Goal: Task Accomplishment & Management: Manage account settings

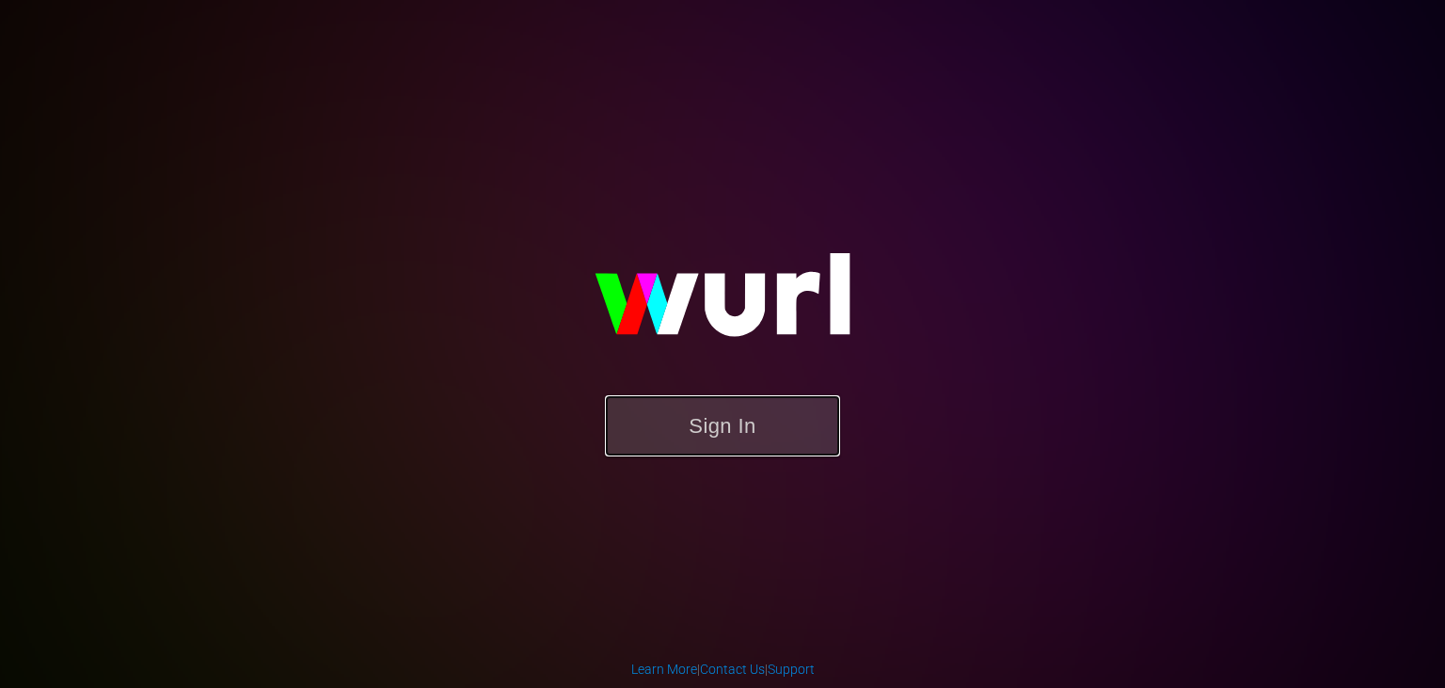
click at [741, 430] on button "Sign In" at bounding box center [722, 425] width 235 height 61
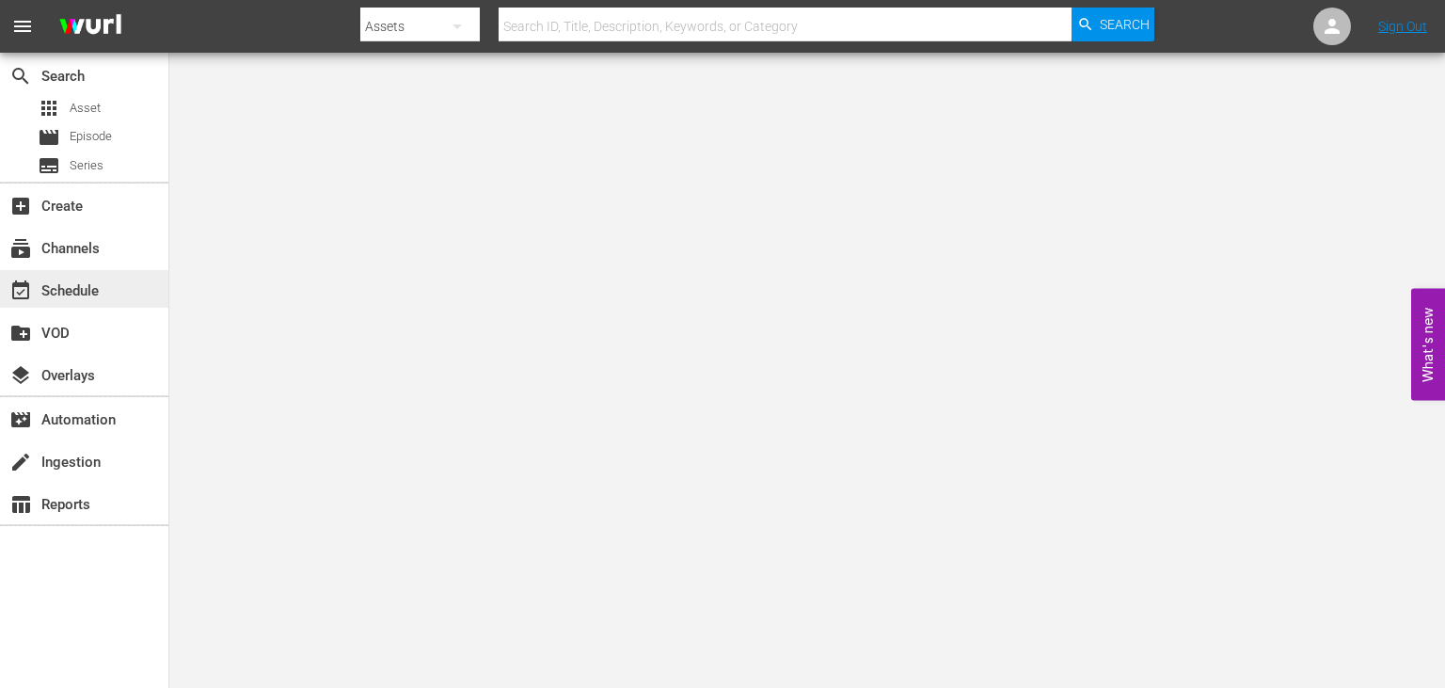
click at [118, 303] on div "event_available Schedule" at bounding box center [84, 289] width 168 height 38
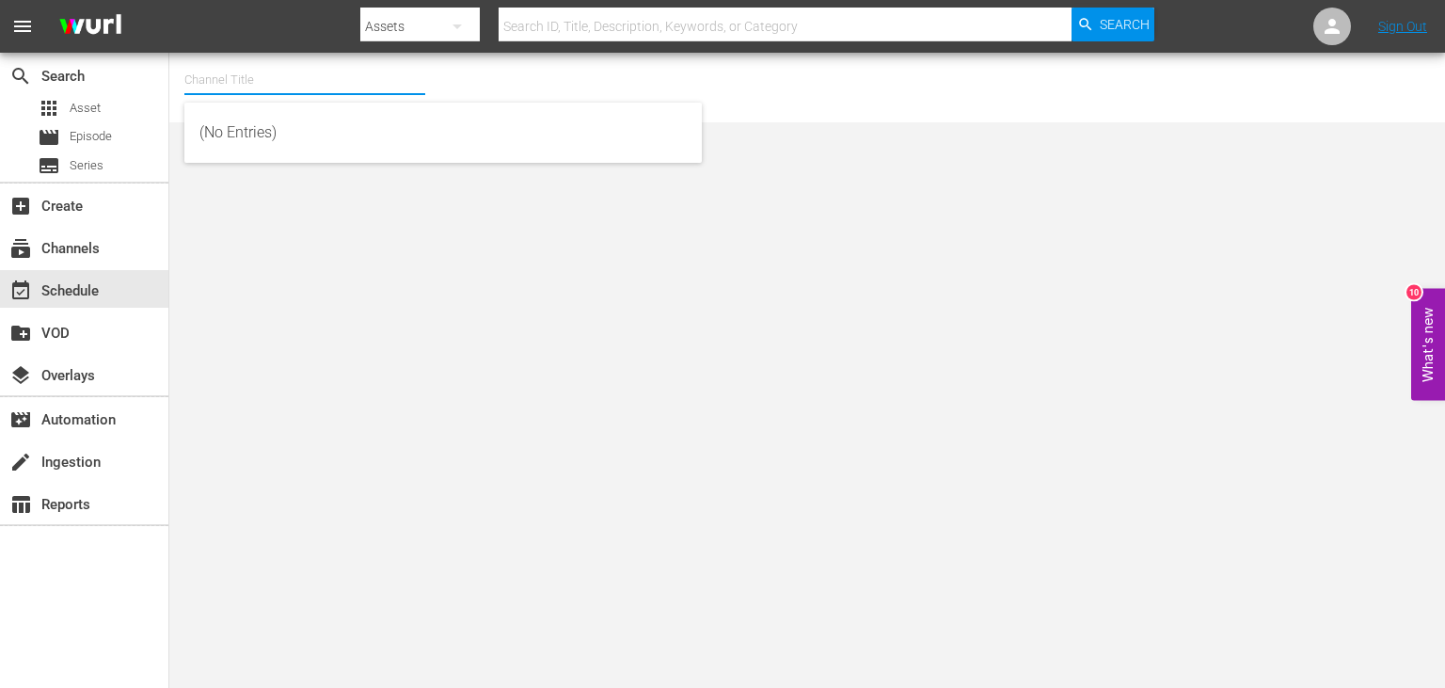
click at [340, 76] on input "text" at bounding box center [304, 79] width 241 height 45
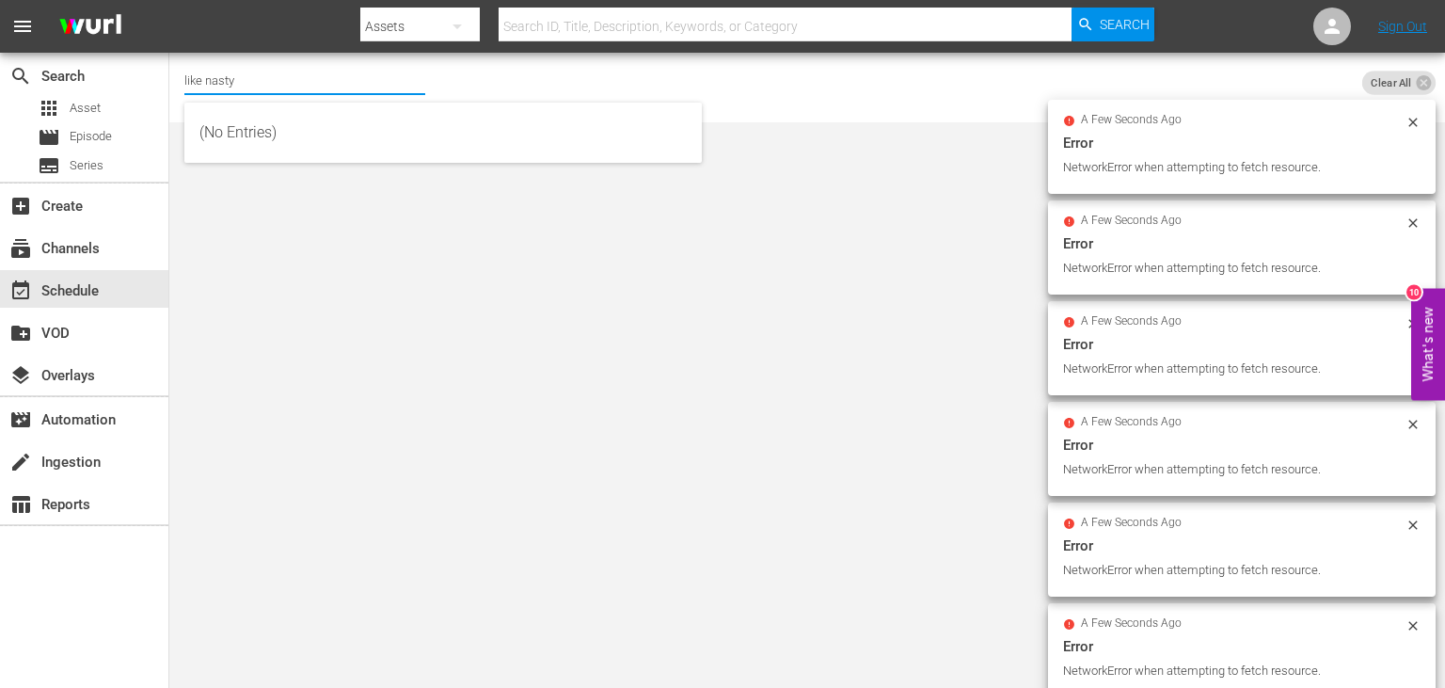
type input "like nastya"
click at [322, 83] on input "like nastya" at bounding box center [304, 79] width 241 height 45
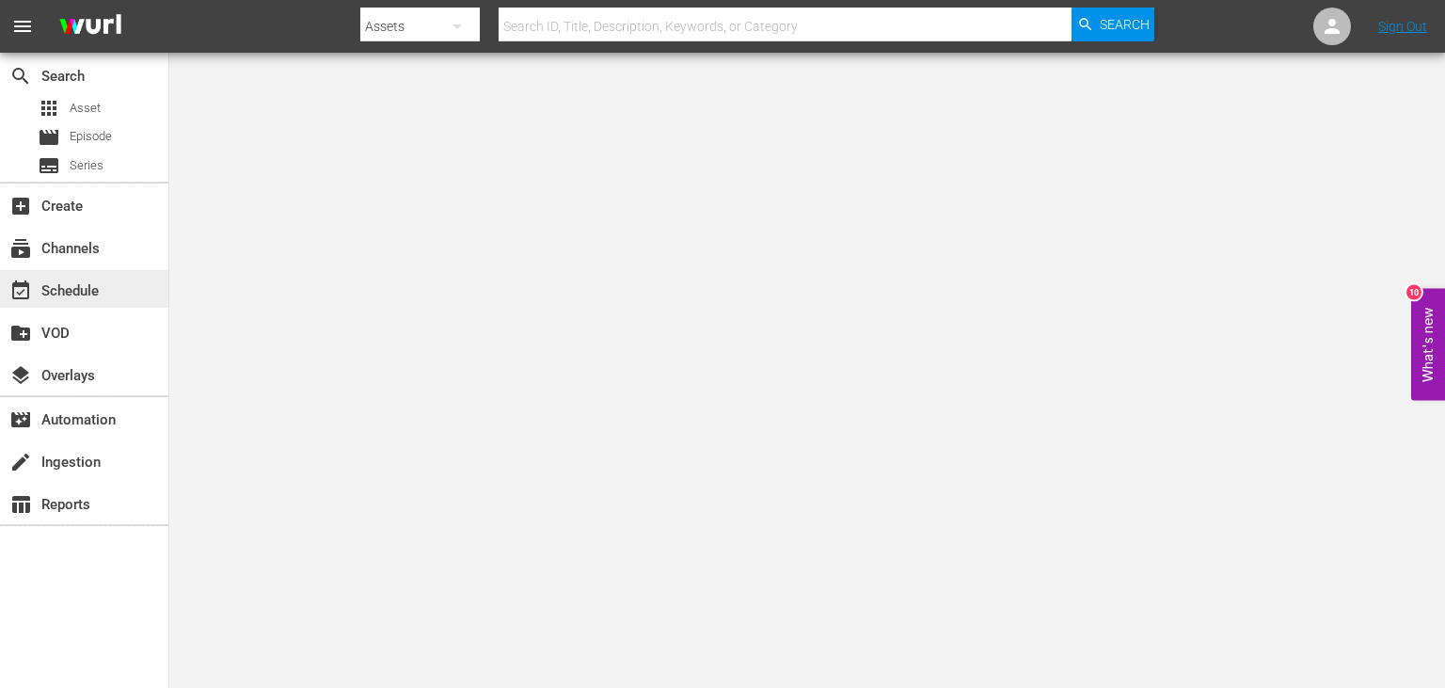
click at [58, 285] on div "event_available Schedule" at bounding box center [52, 287] width 105 height 17
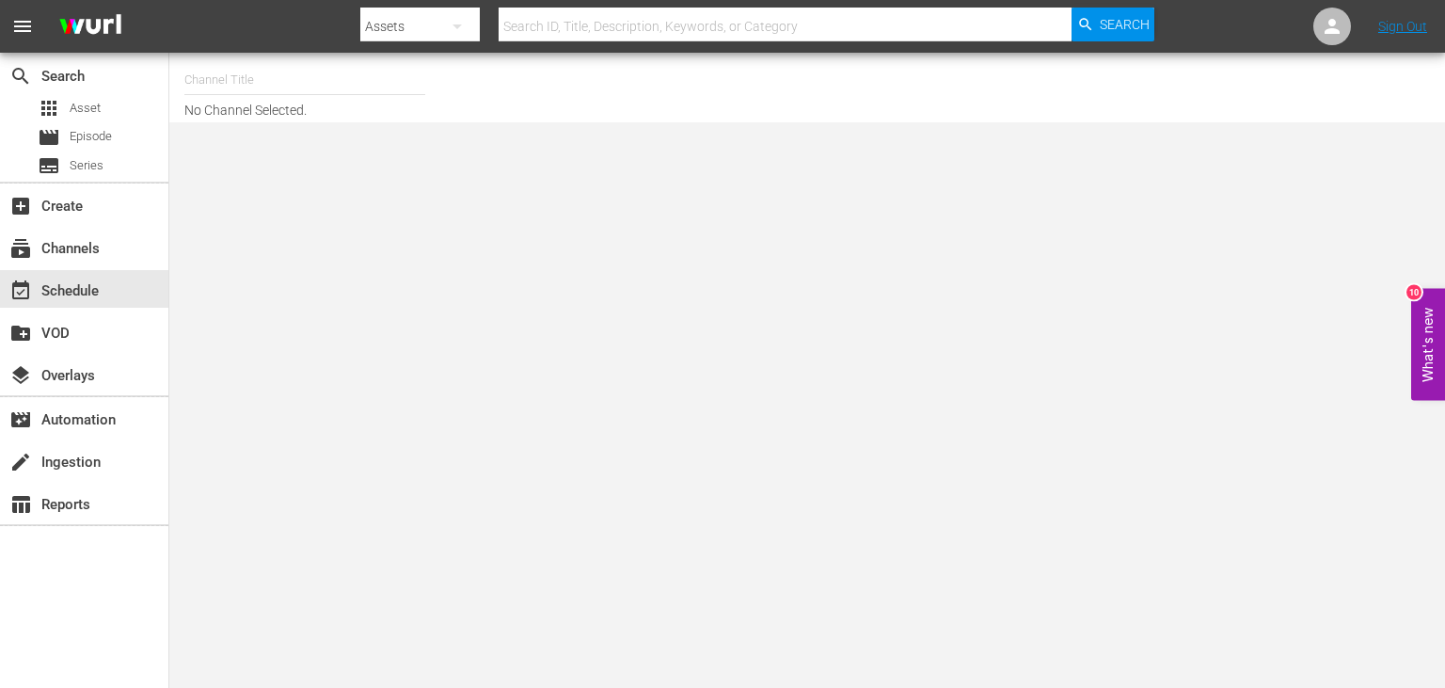
click at [325, 81] on input "text" at bounding box center [304, 79] width 241 height 45
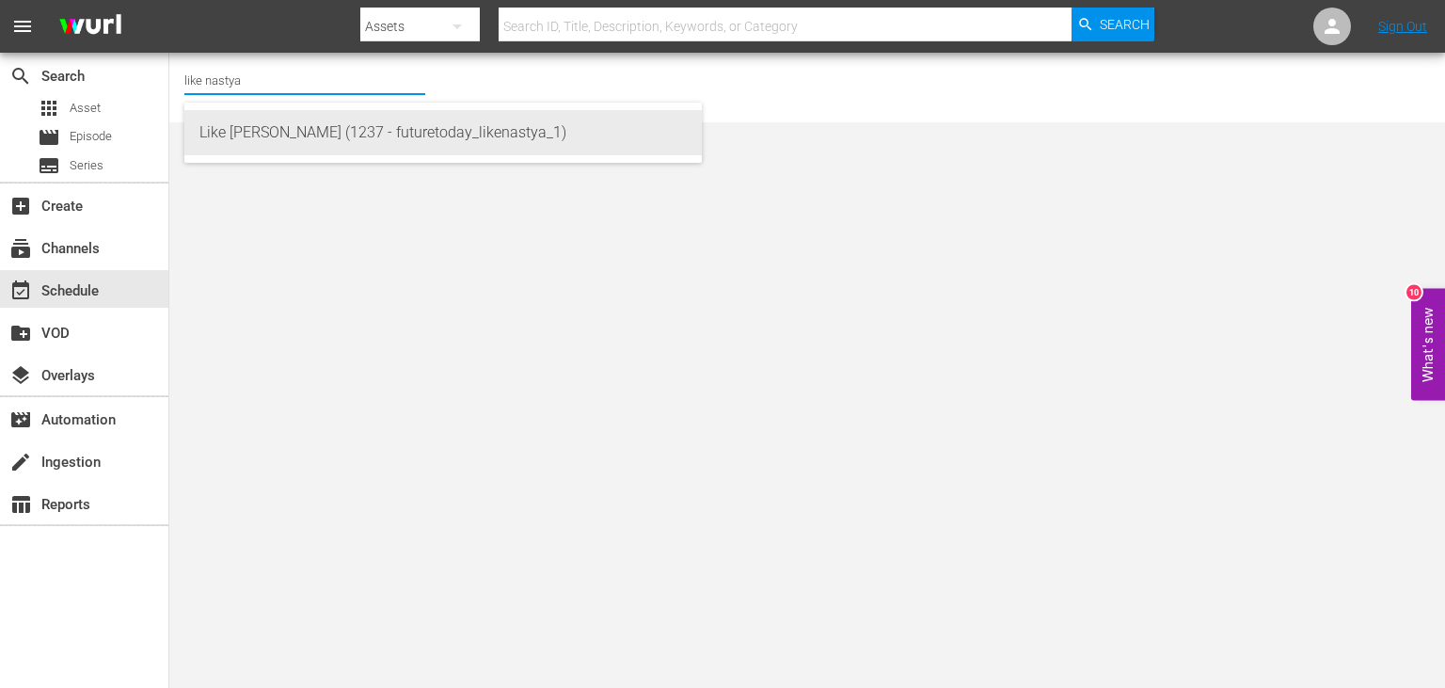
click at [363, 130] on div "Like Nastya (1237 - futuretoday_likenastya_1)" at bounding box center [442, 132] width 487 height 45
type input "Like Nastya (1237 - futuretoday_likenastya_1)"
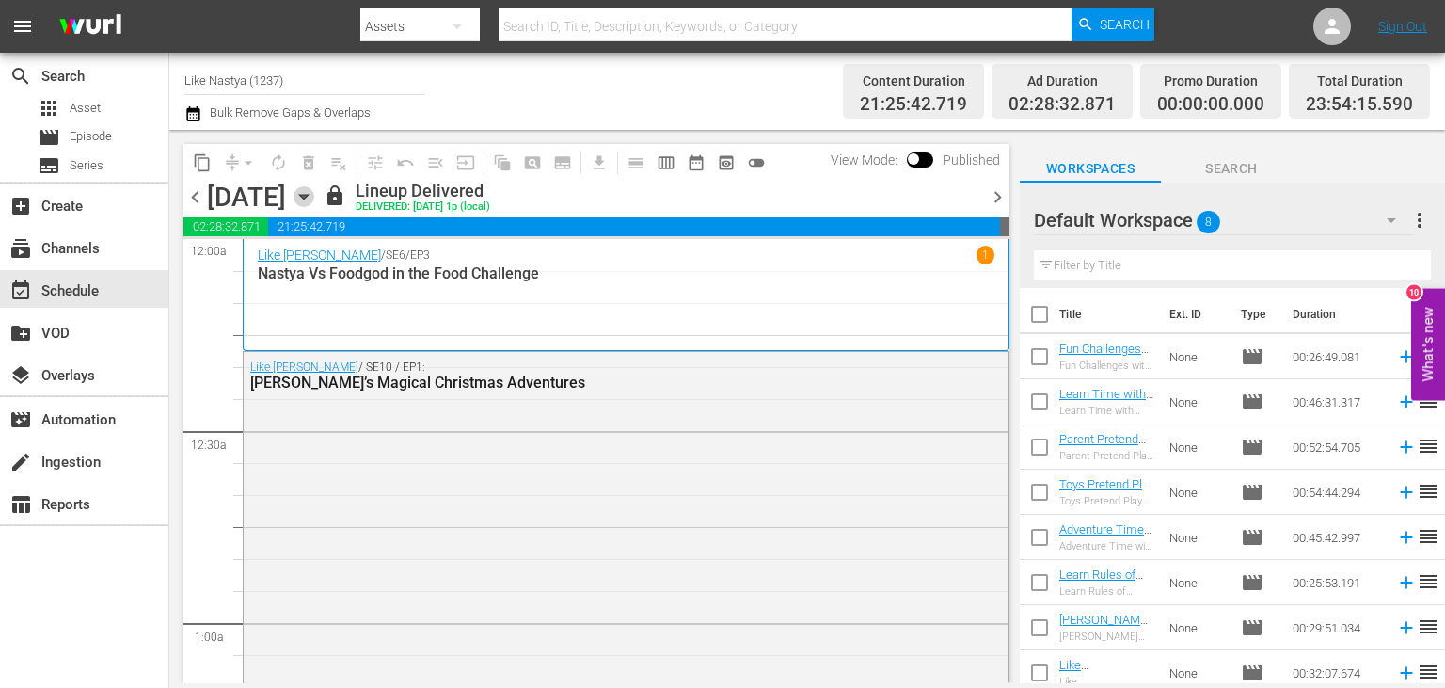
click at [314, 189] on icon "button" at bounding box center [303, 196] width 21 height 21
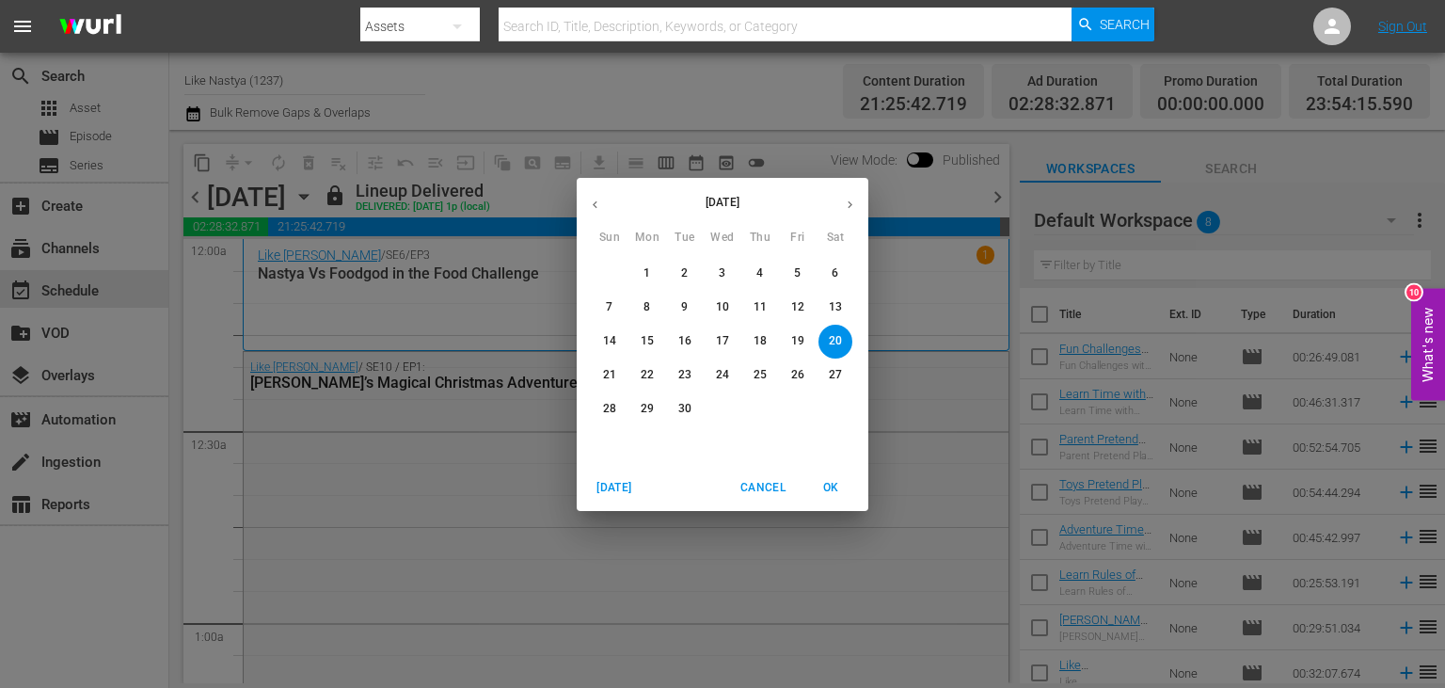
click at [589, 209] on icon "button" at bounding box center [595, 205] width 14 height 14
click at [753, 371] on span "26" at bounding box center [760, 375] width 34 height 16
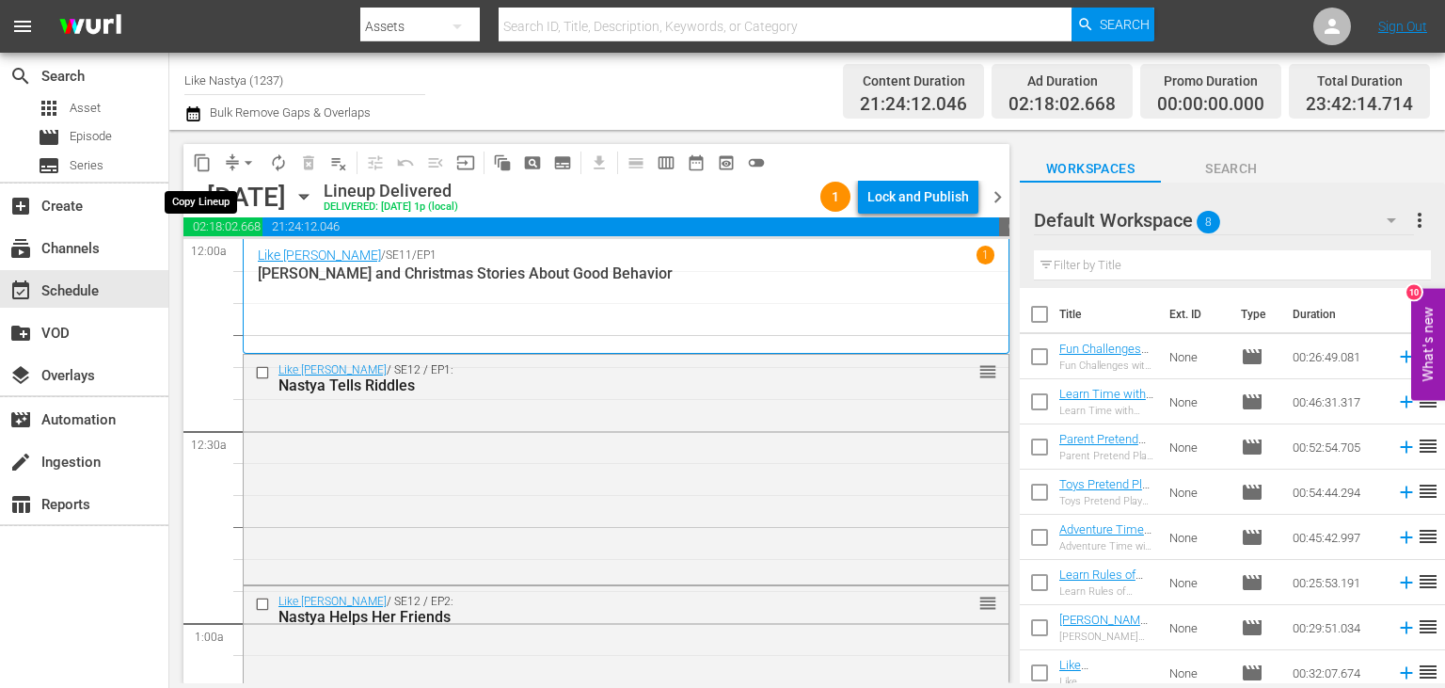
click at [201, 166] on span "content_copy" at bounding box center [202, 162] width 19 height 19
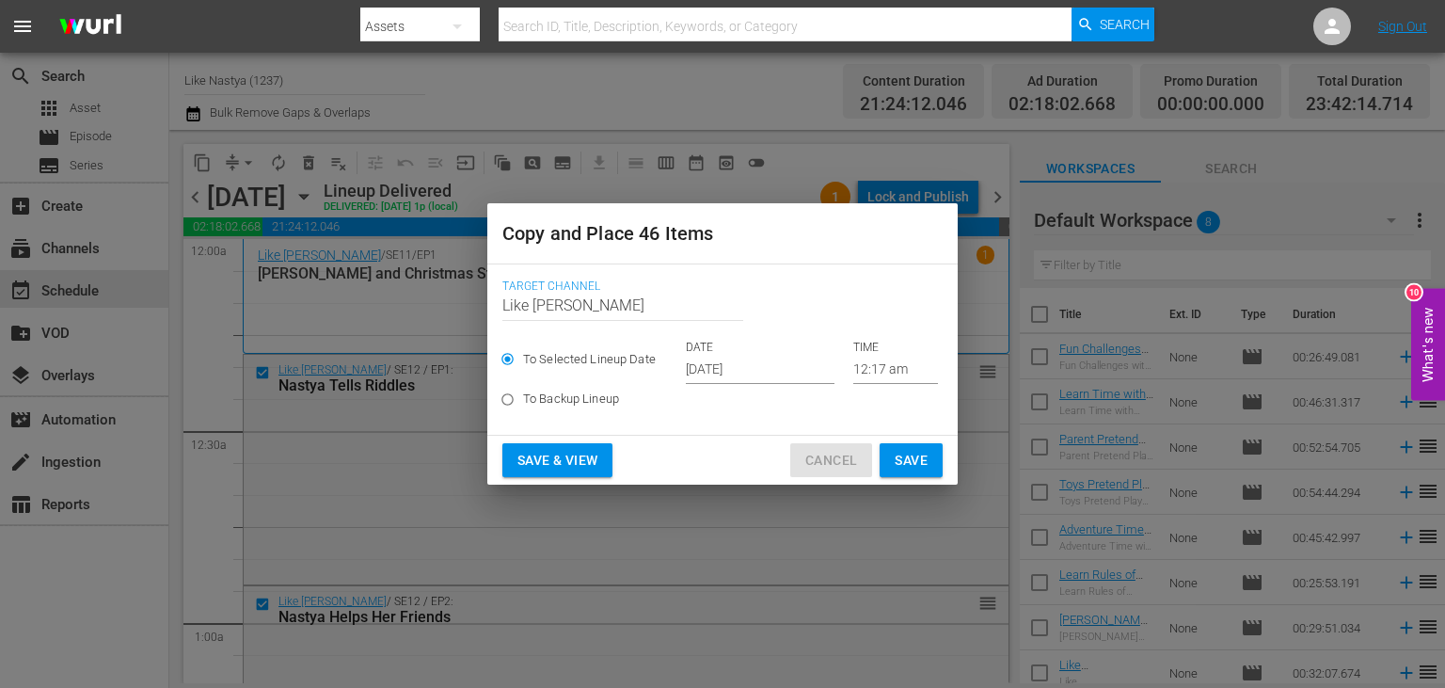
click at [830, 453] on span "Cancel" at bounding box center [831, 461] width 52 height 24
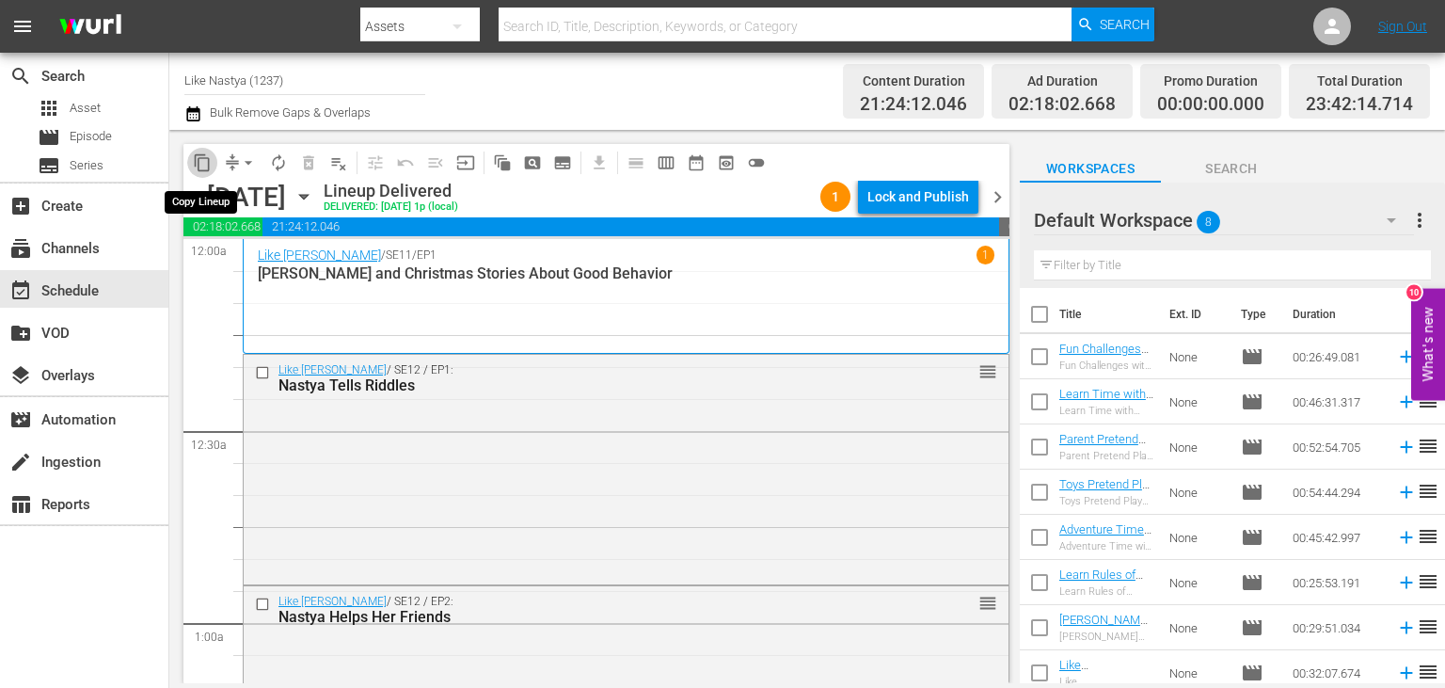
click at [198, 160] on span "content_copy" at bounding box center [202, 162] width 19 height 19
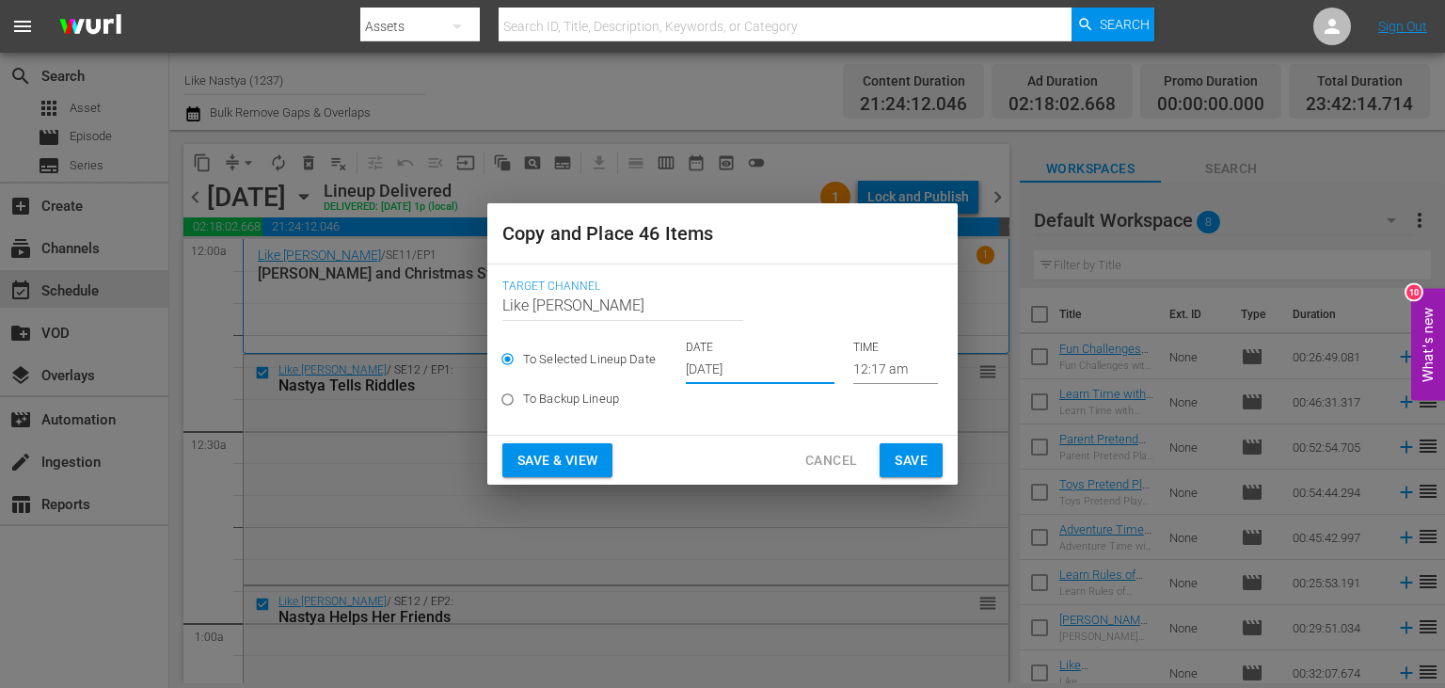
click at [778, 382] on input "[DATE]" at bounding box center [760, 370] width 149 height 28
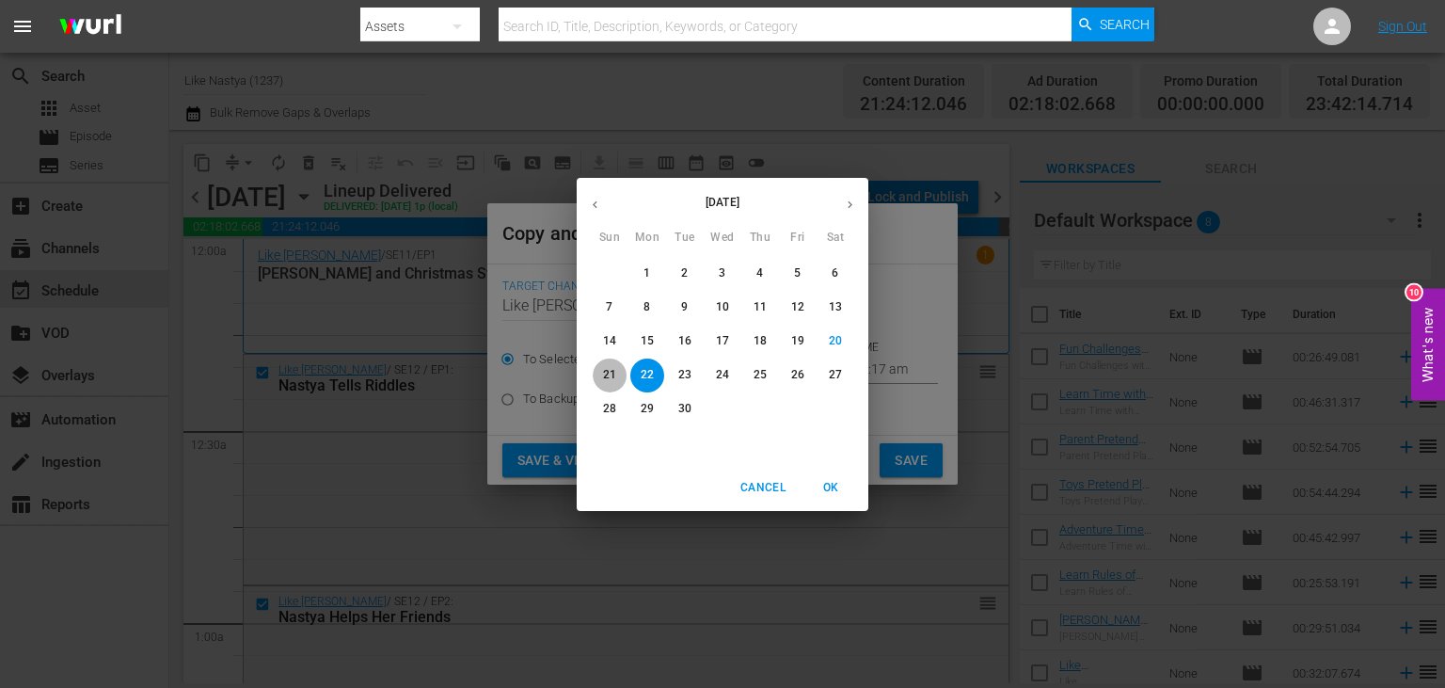
click at [613, 379] on p "21" at bounding box center [609, 375] width 13 height 16
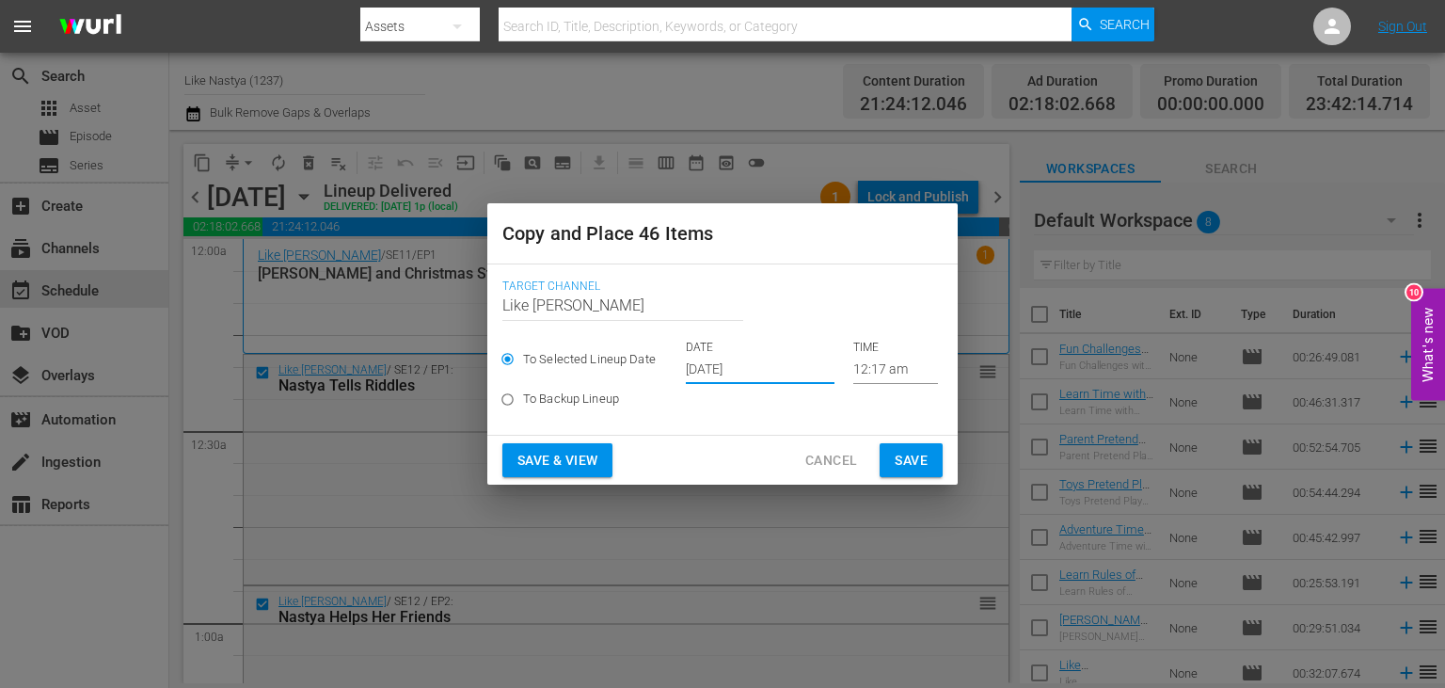
click at [807, 375] on input "Sep 21st 2025" at bounding box center [760, 370] width 149 height 28
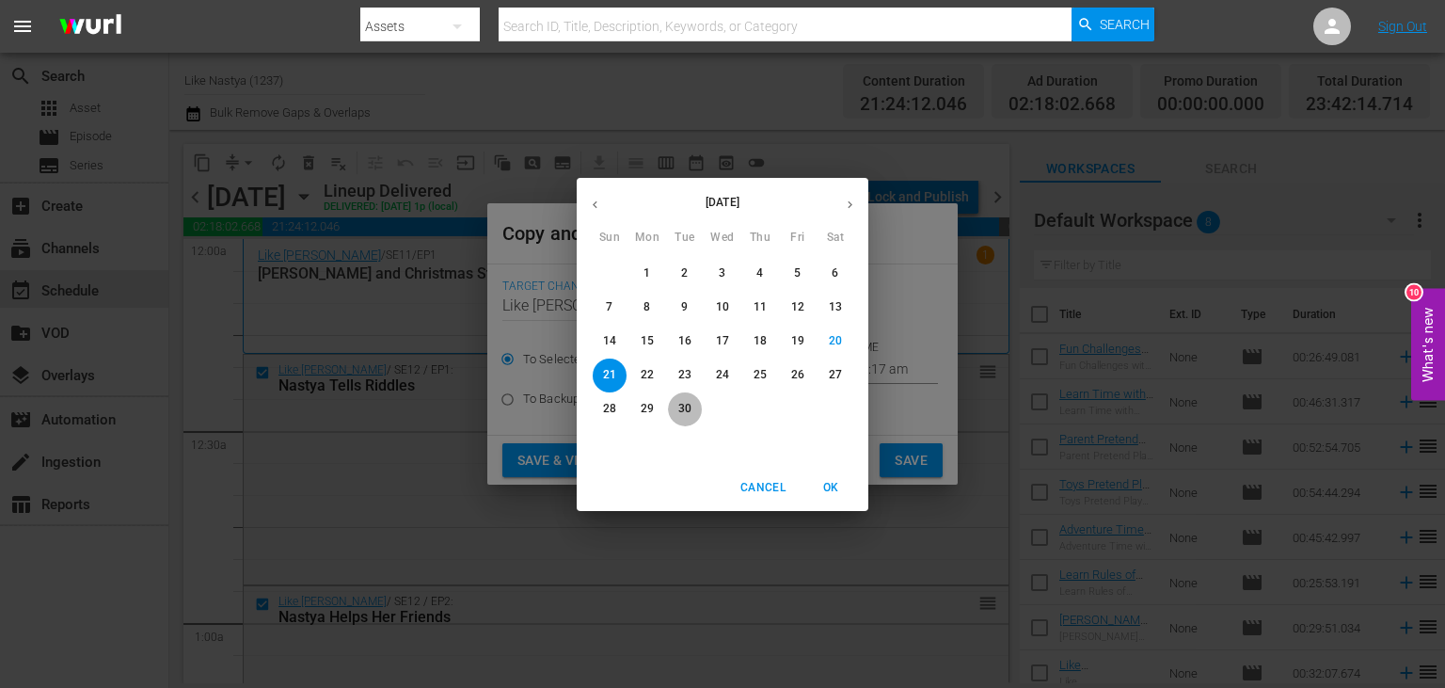
click at [687, 399] on button "30" at bounding box center [685, 409] width 34 height 34
type input "Sep 30th 2025"
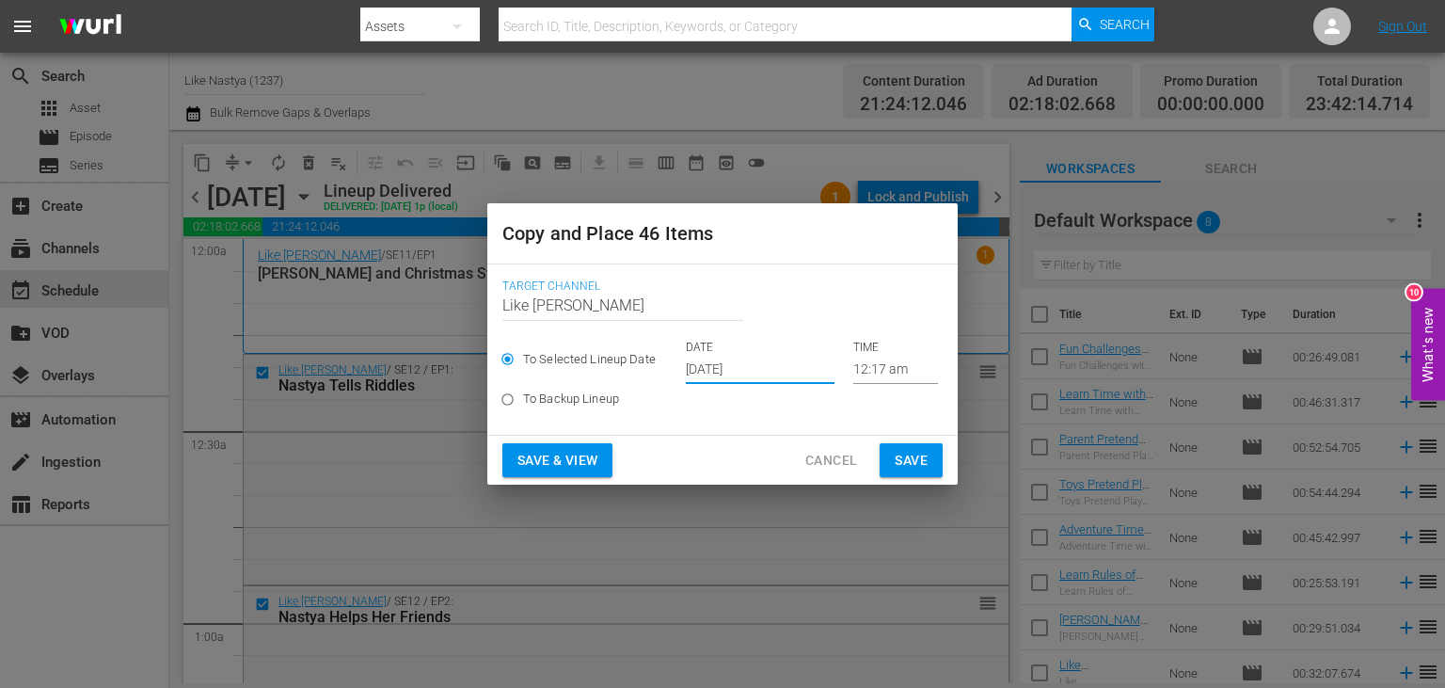
click at [916, 455] on span "Save" at bounding box center [911, 461] width 33 height 24
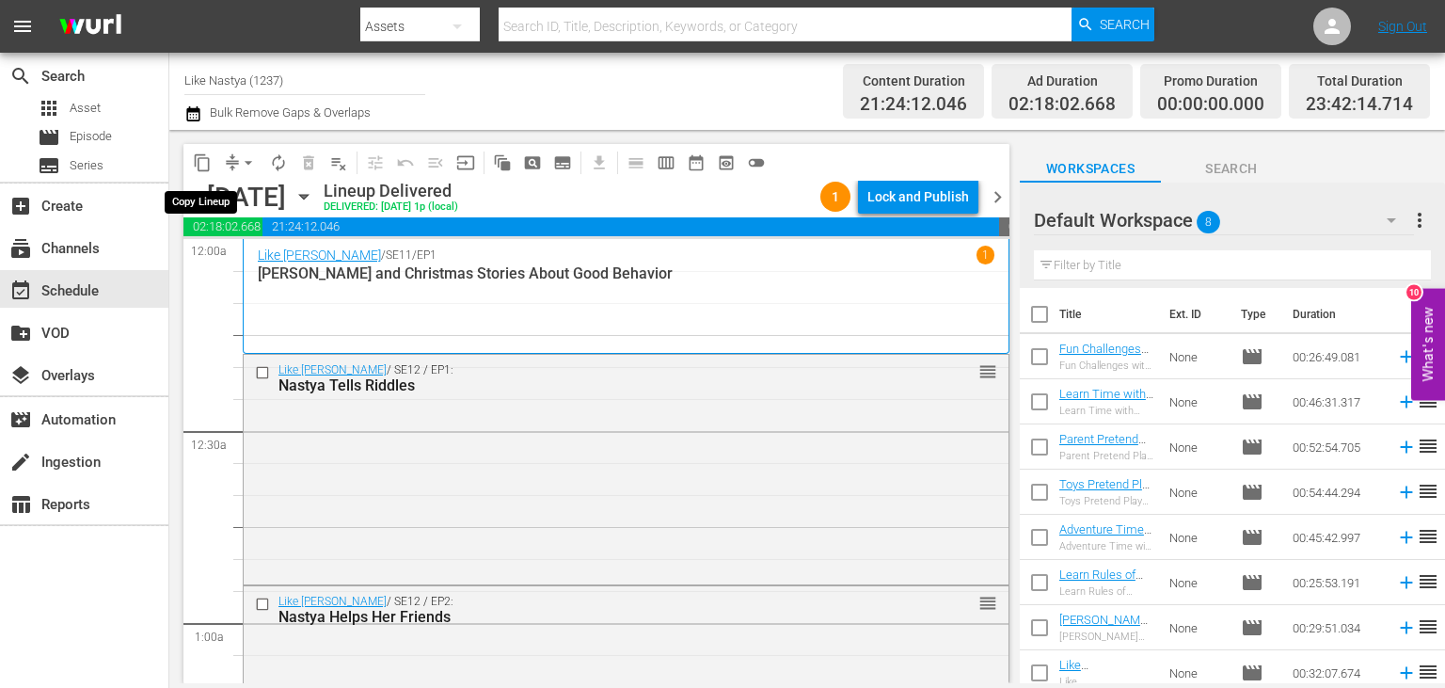
click at [199, 167] on span "content_copy" at bounding box center [202, 162] width 19 height 19
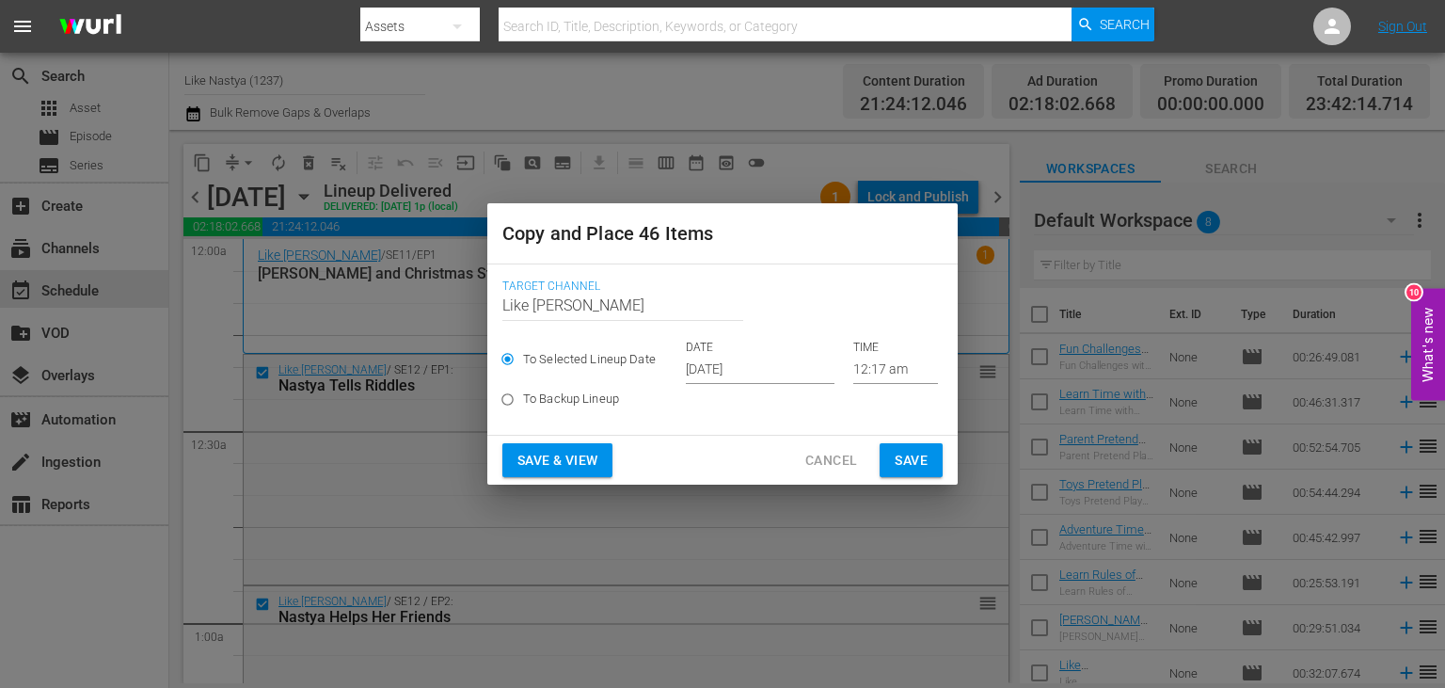
click at [781, 374] on input "[DATE]" at bounding box center [760, 370] width 149 height 28
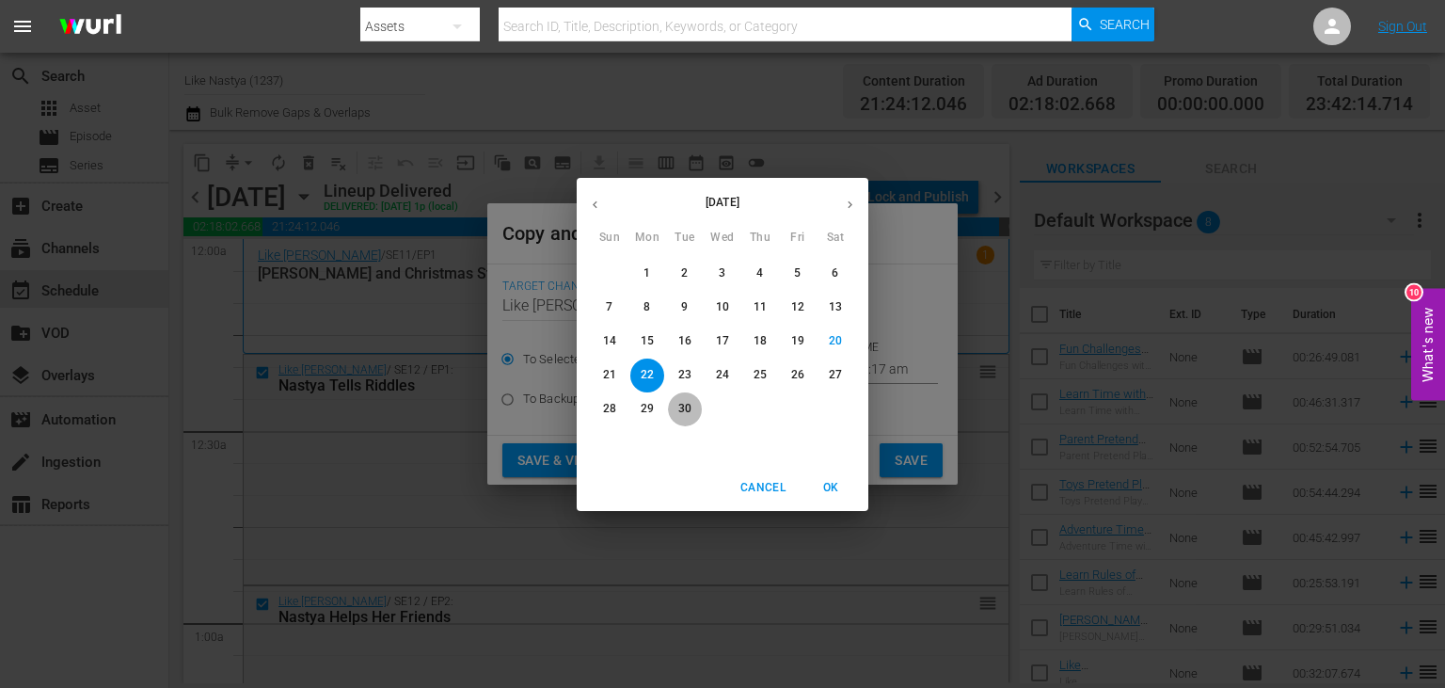
click at [701, 403] on span "30" at bounding box center [685, 409] width 34 height 16
type input "Sep 30th 2025"
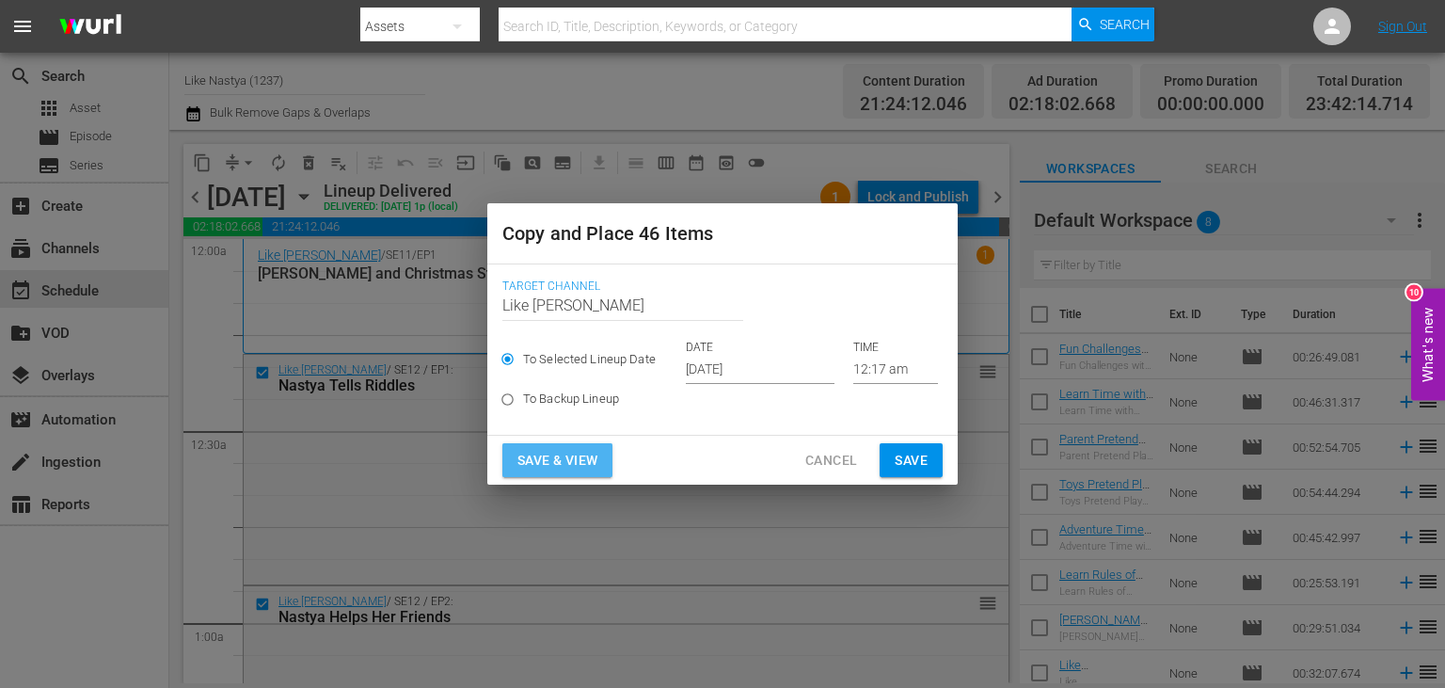
click at [585, 458] on span "Save & View" at bounding box center [557, 461] width 80 height 24
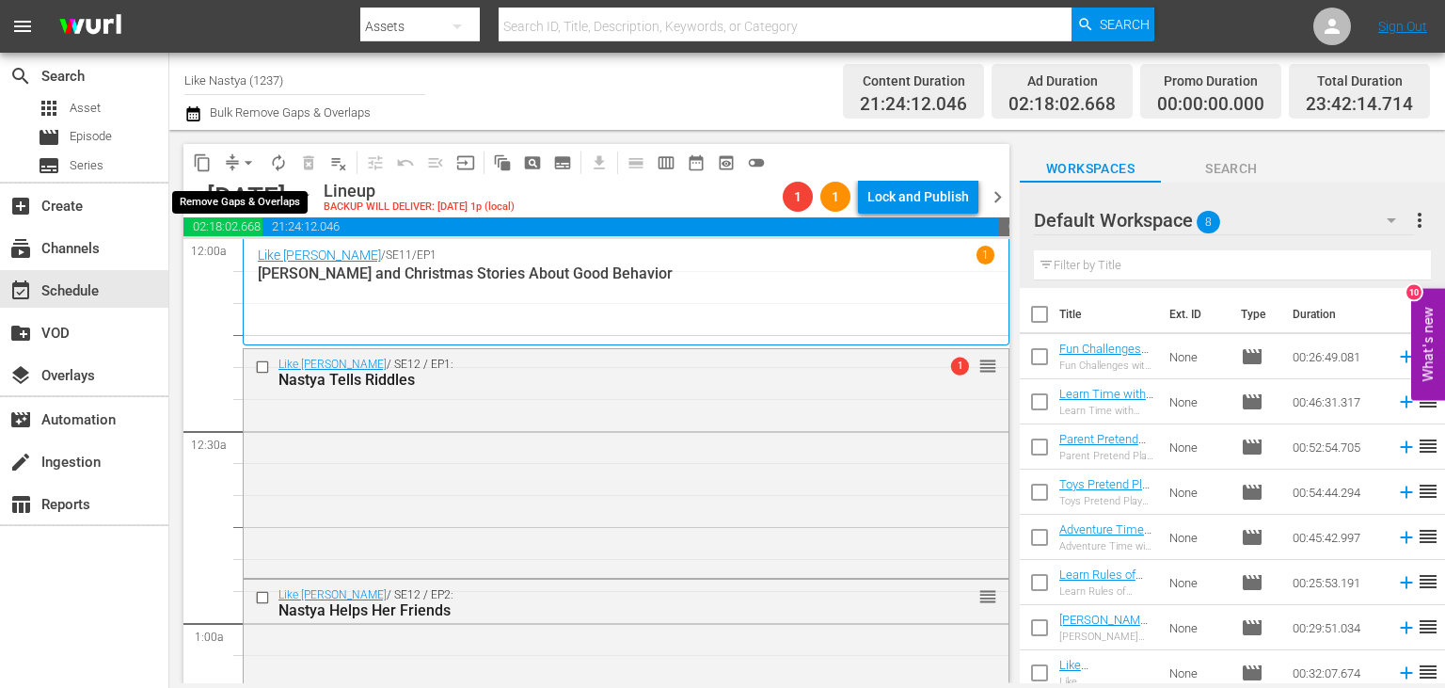
click at [255, 164] on span "arrow_drop_down" at bounding box center [248, 162] width 19 height 19
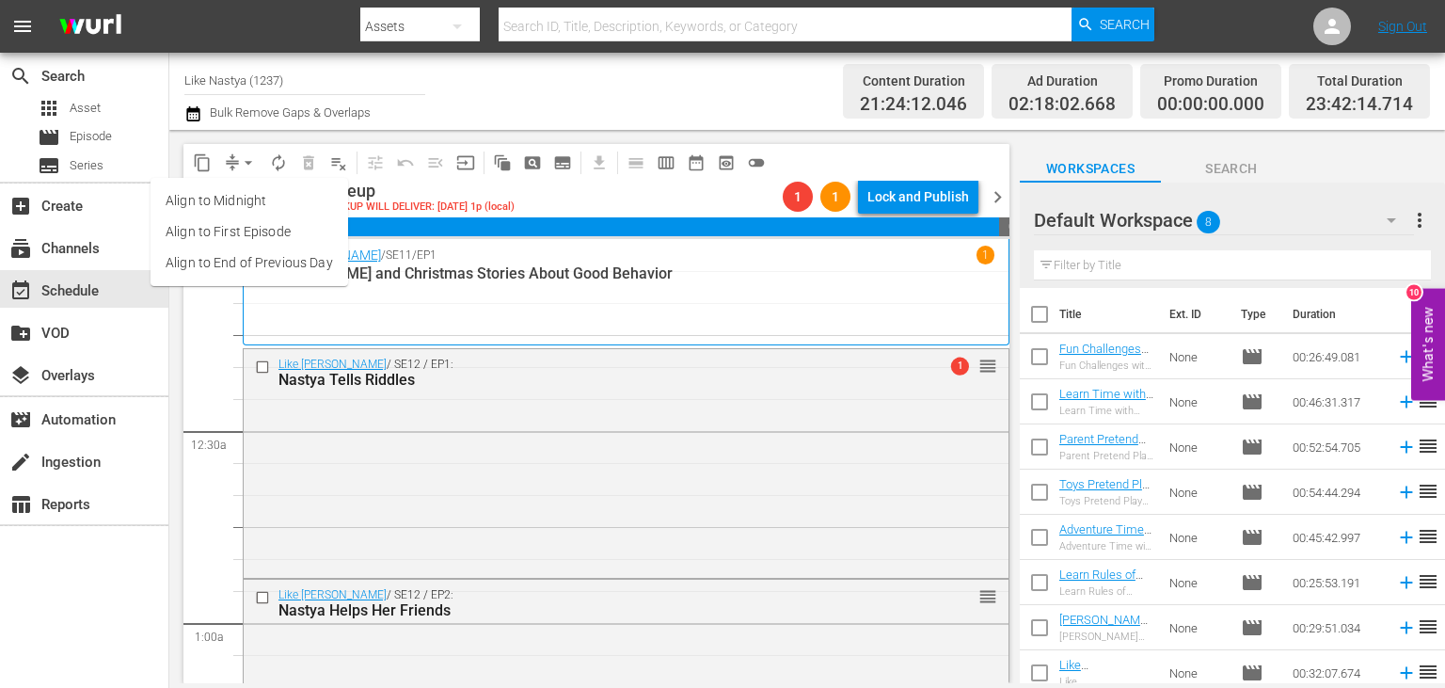
click at [320, 258] on li "Align to End of Previous Day" at bounding box center [250, 262] width 198 height 31
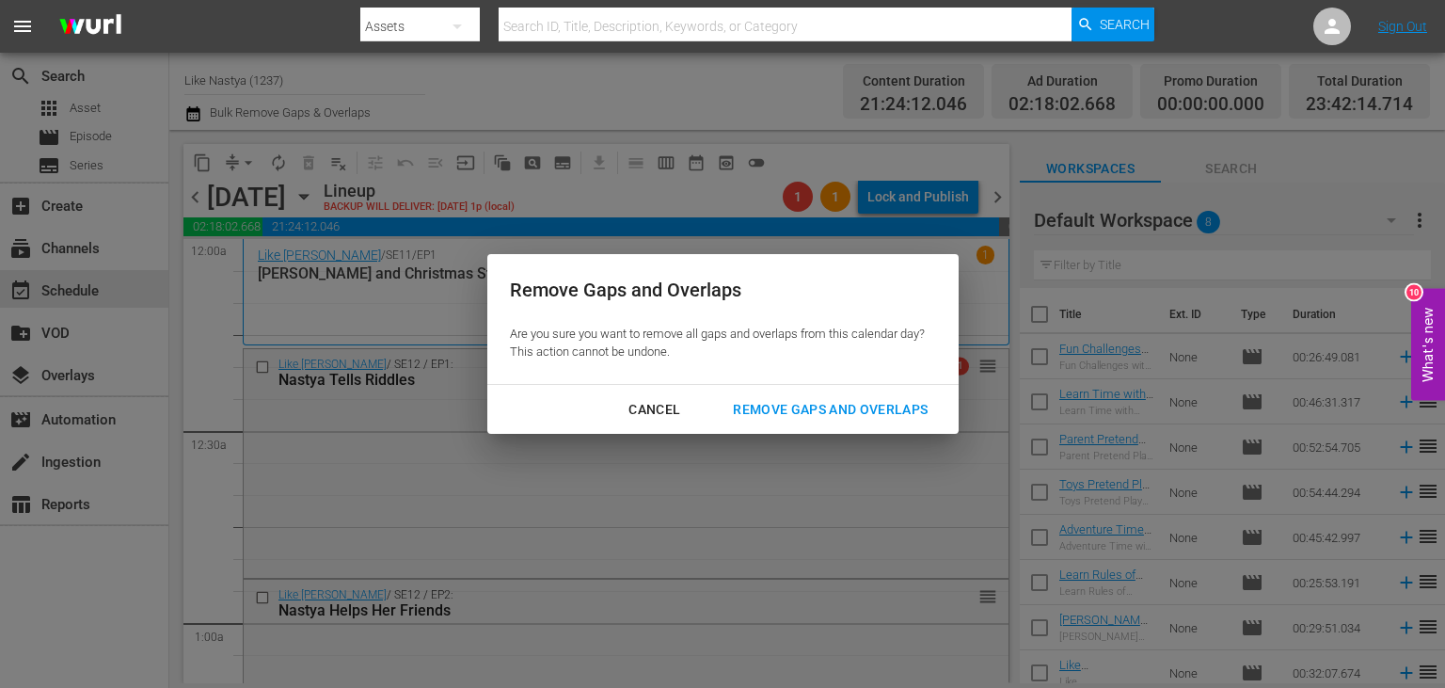
click at [852, 400] on div "Remove Gaps and Overlaps" at bounding box center [830, 410] width 225 height 24
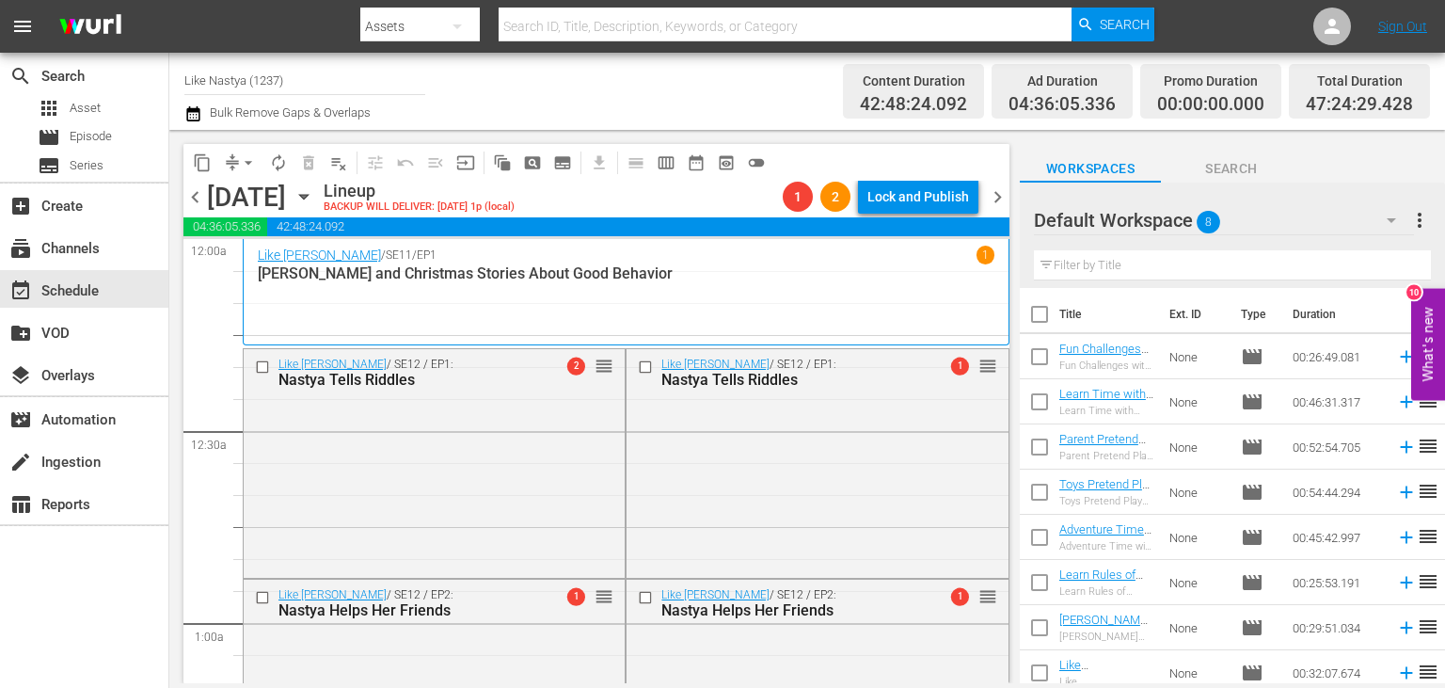
click at [343, 160] on span "playlist_remove_outlined" at bounding box center [339, 163] width 30 height 30
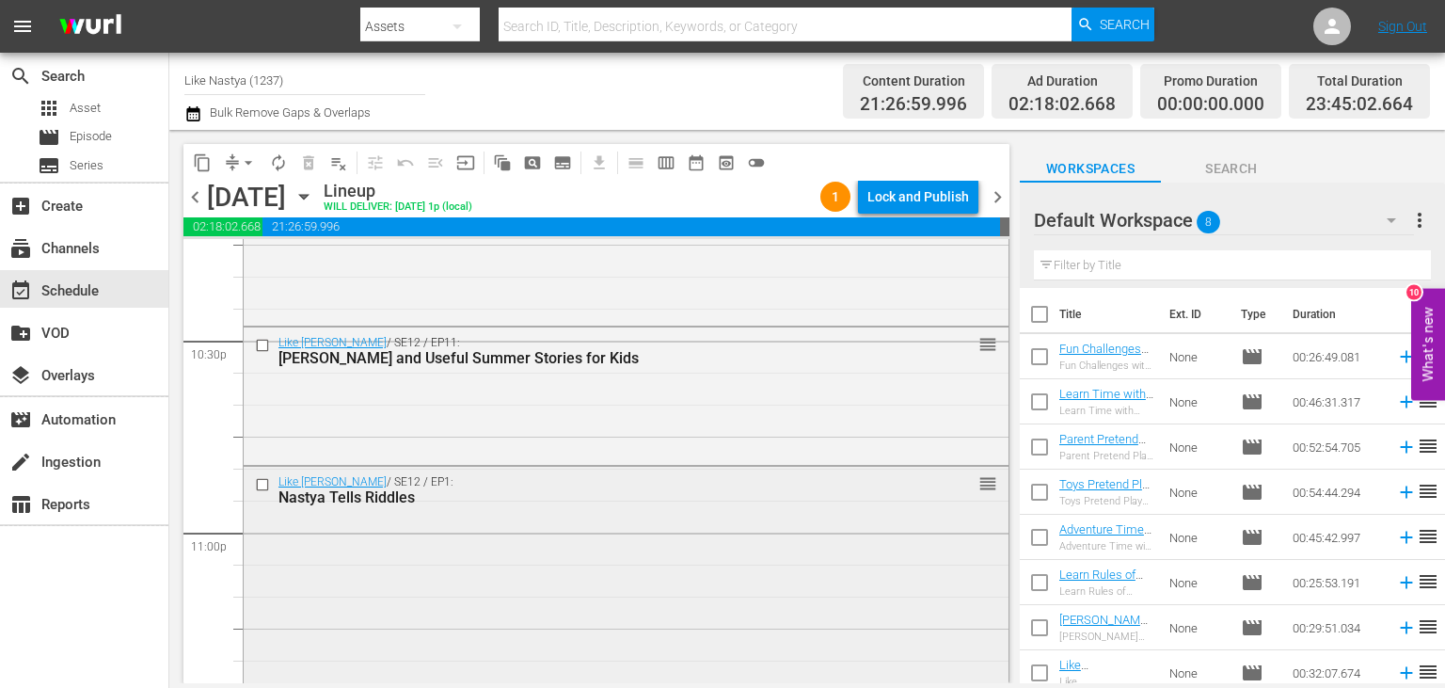
scroll to position [8777, 0]
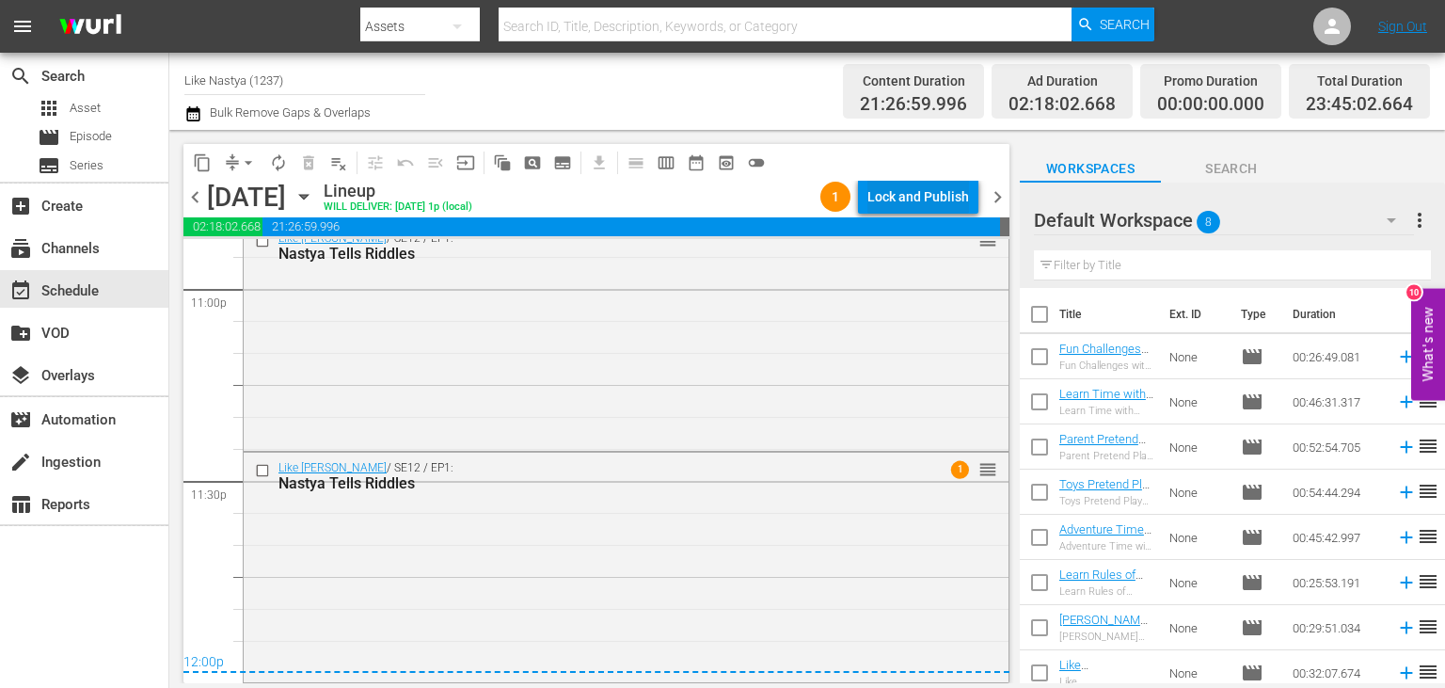
click at [931, 194] on div "Lock and Publish" at bounding box center [918, 197] width 102 height 34
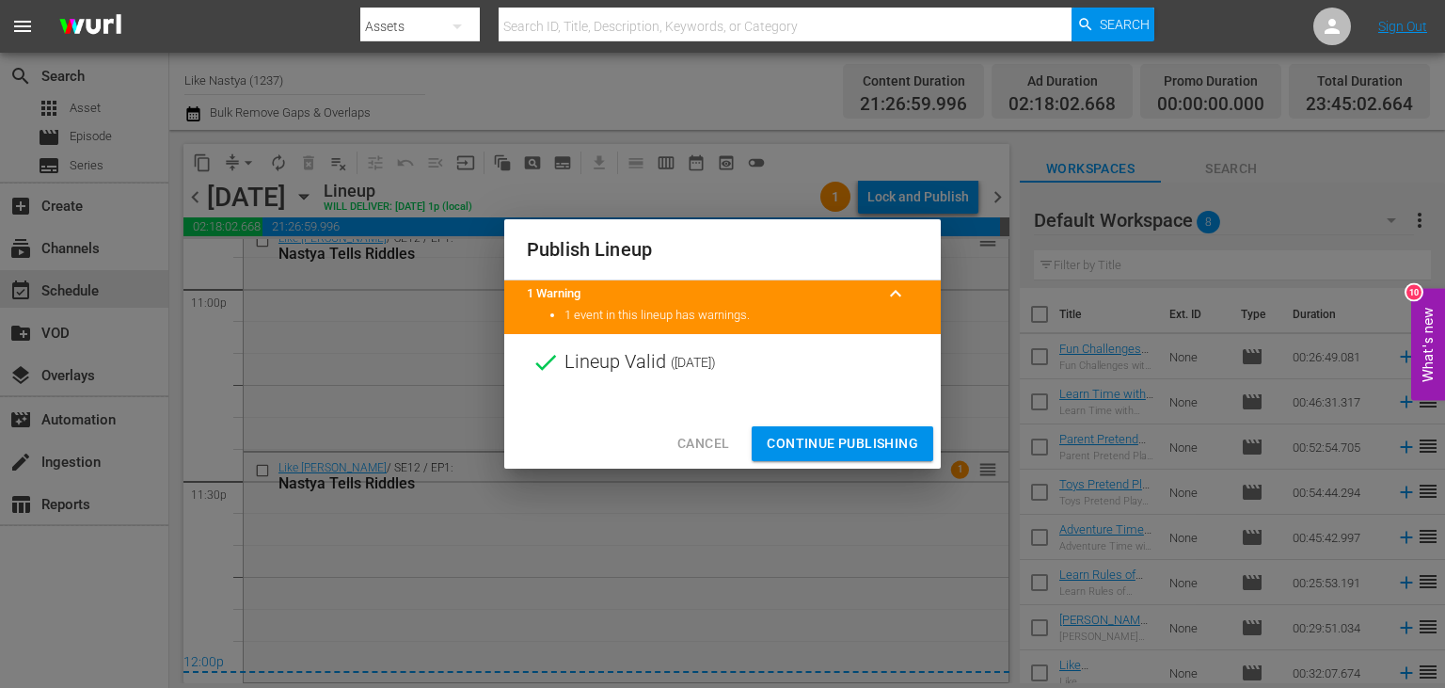
click at [825, 457] on button "Continue Publishing" at bounding box center [843, 443] width 182 height 35
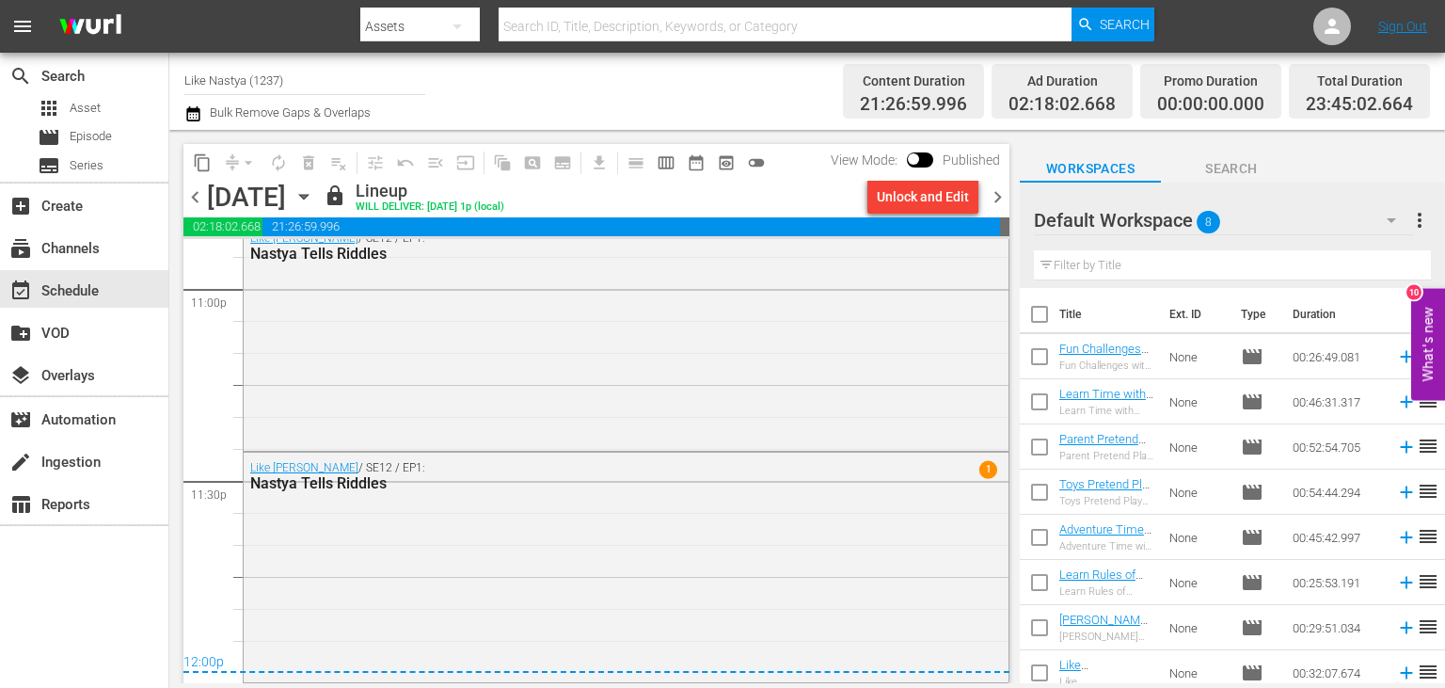
click at [314, 198] on icon "button" at bounding box center [303, 196] width 21 height 21
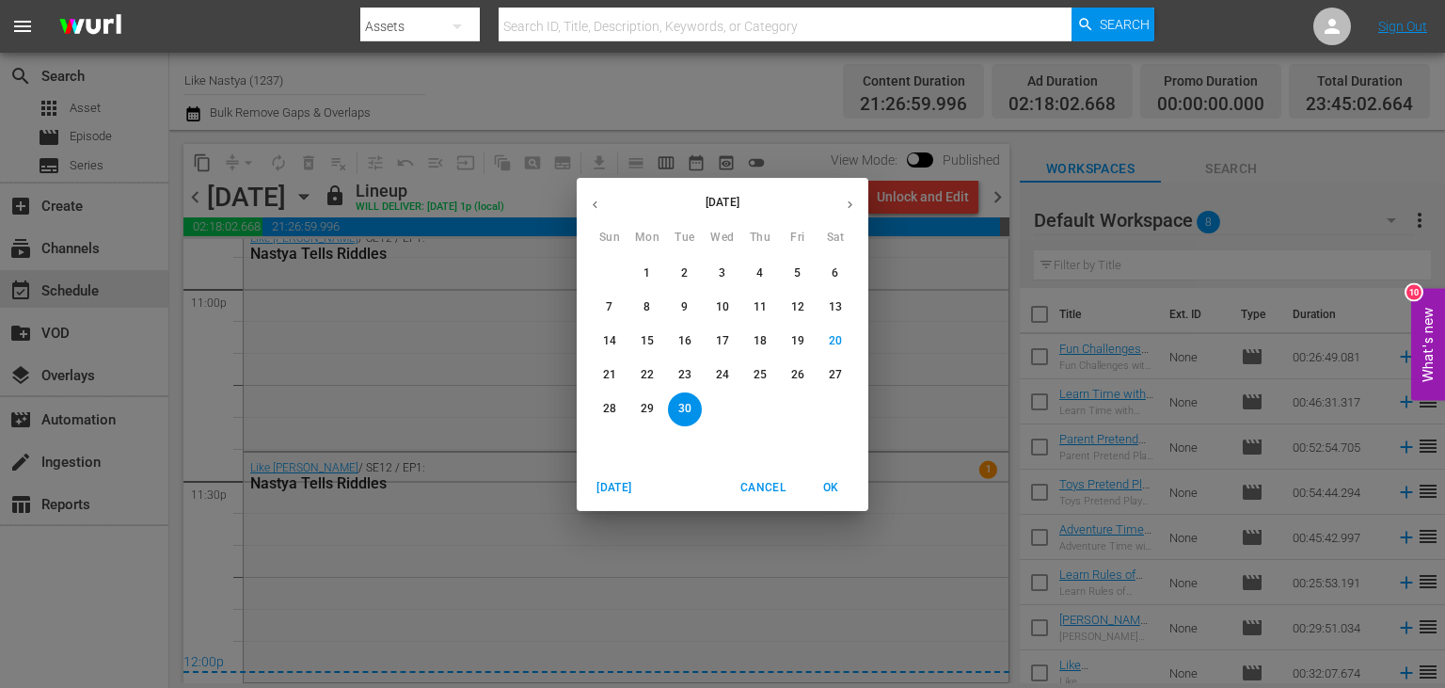
click at [595, 213] on button "button" at bounding box center [595, 204] width 37 height 37
click at [795, 383] on button "27" at bounding box center [798, 375] width 34 height 34
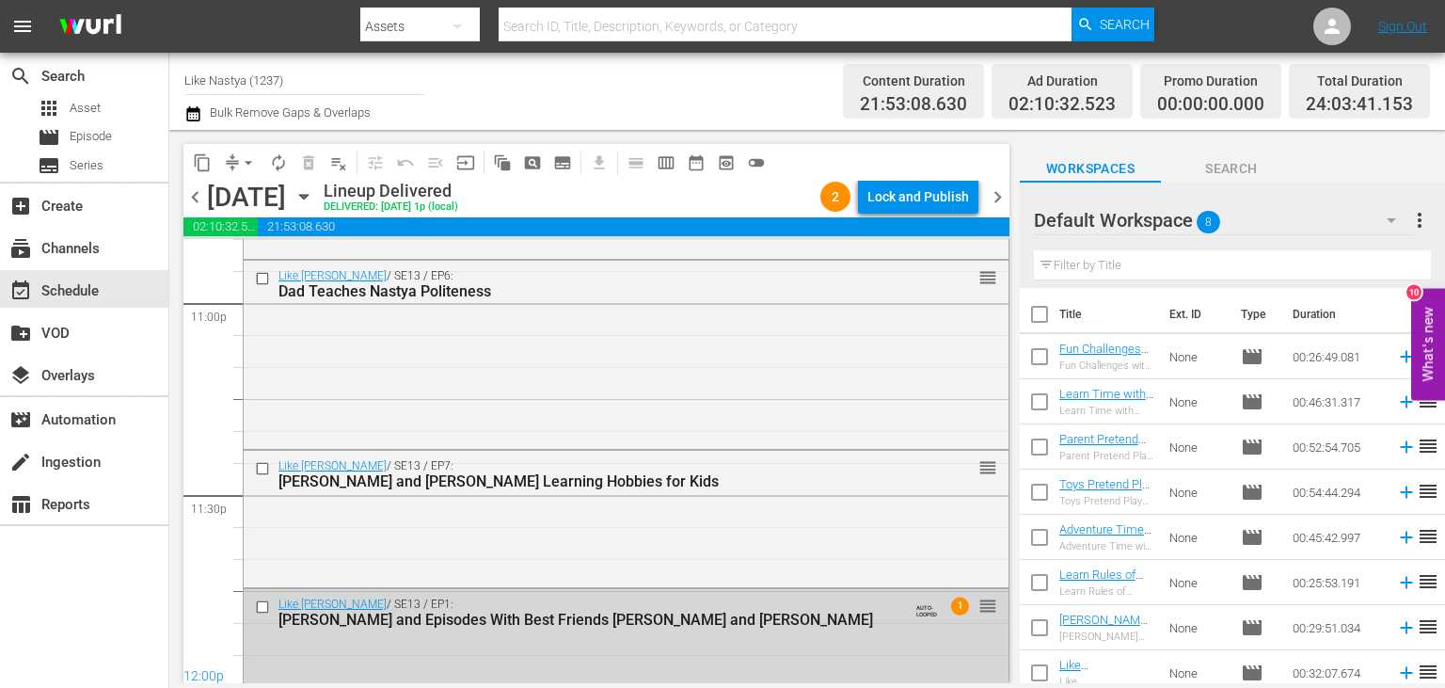
scroll to position [7900, 0]
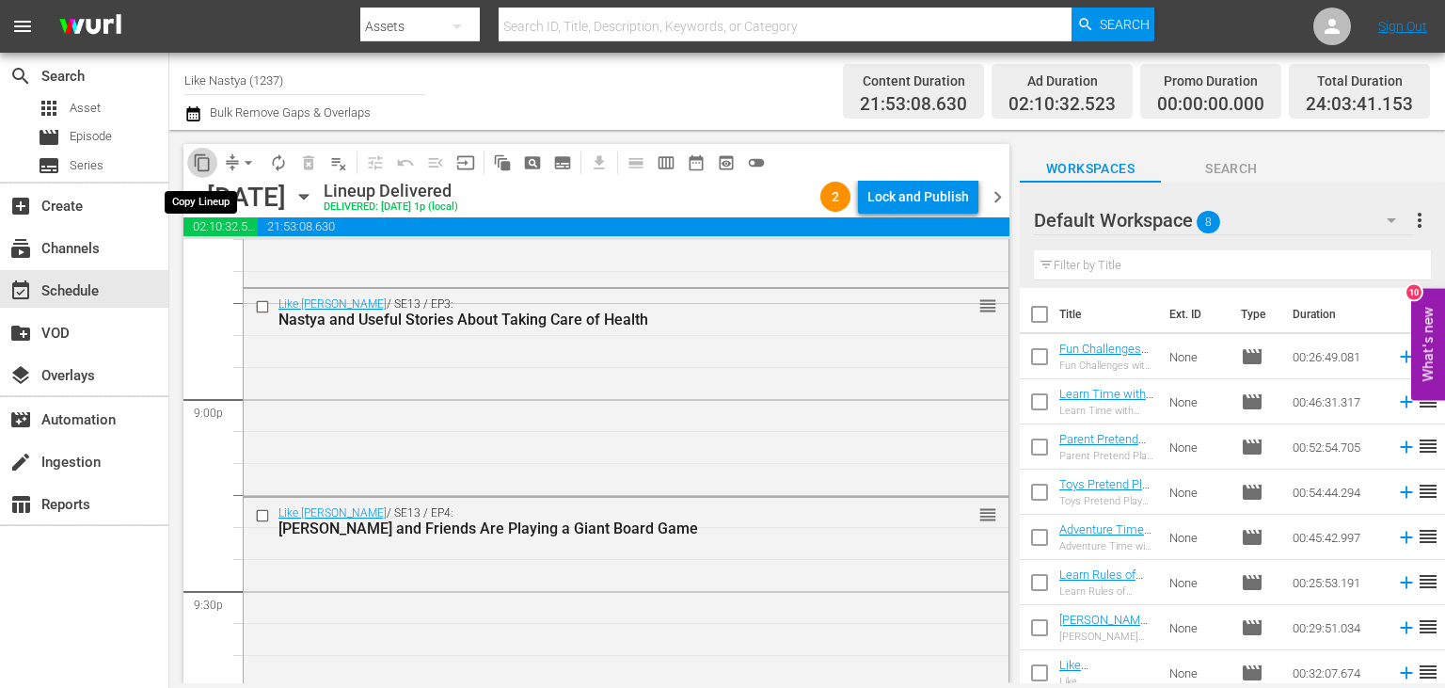
click at [200, 161] on span "content_copy" at bounding box center [202, 162] width 19 height 19
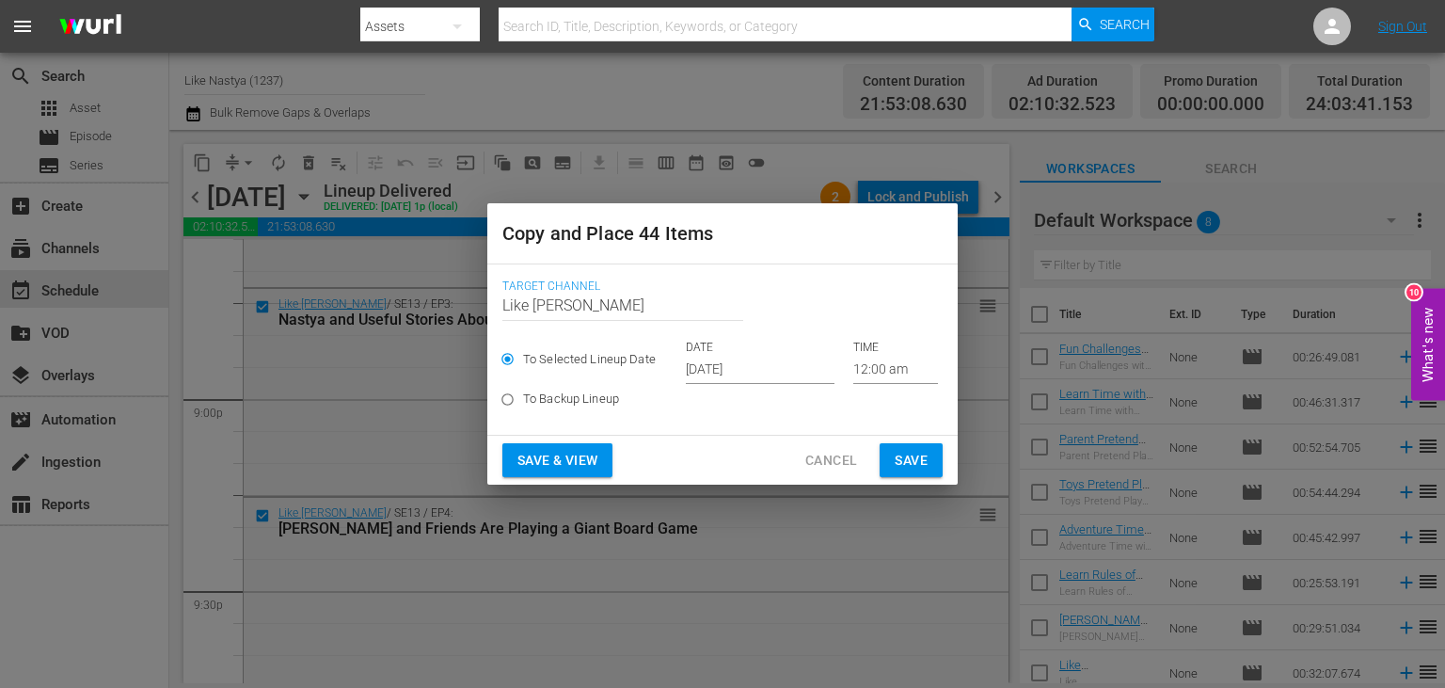
click at [776, 377] on input "[DATE]" at bounding box center [760, 370] width 149 height 28
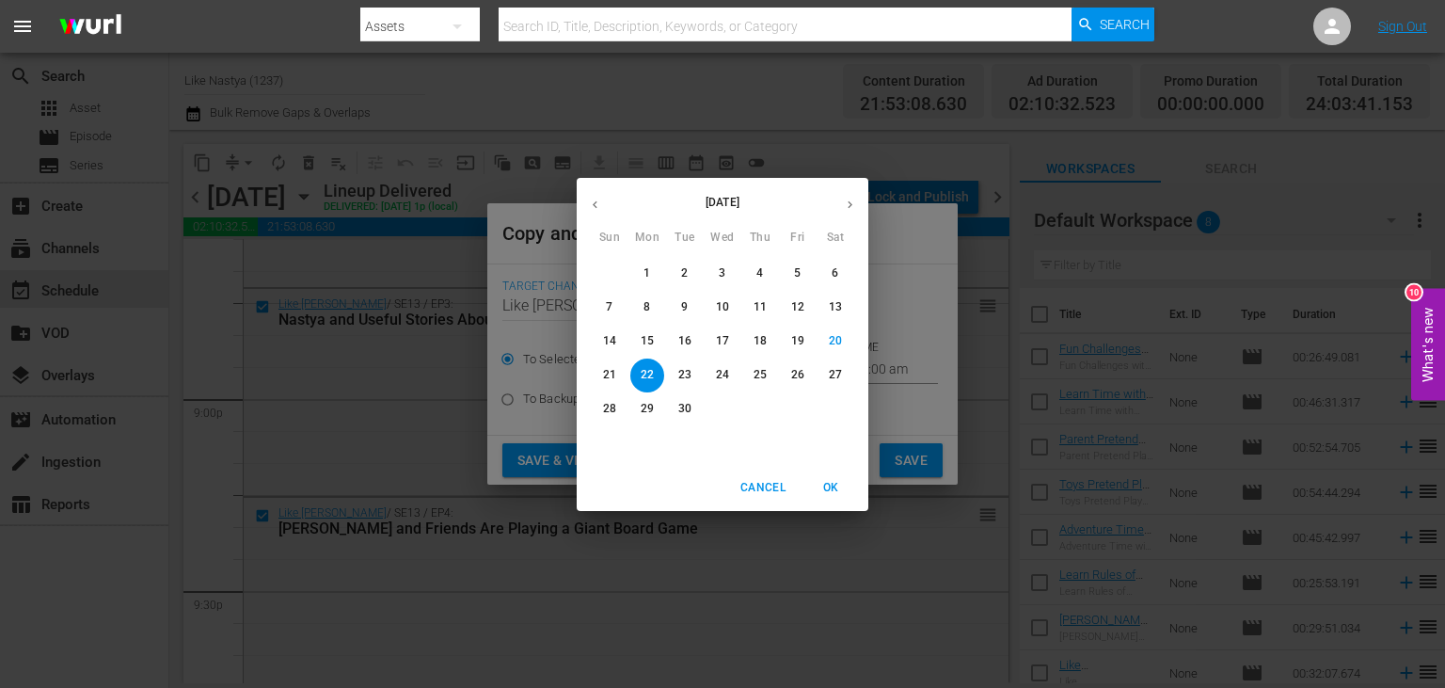
click at [844, 205] on icon "button" at bounding box center [850, 205] width 14 height 14
click at [721, 265] on button "1" at bounding box center [723, 274] width 34 height 34
type input "Oct 1st 2025"
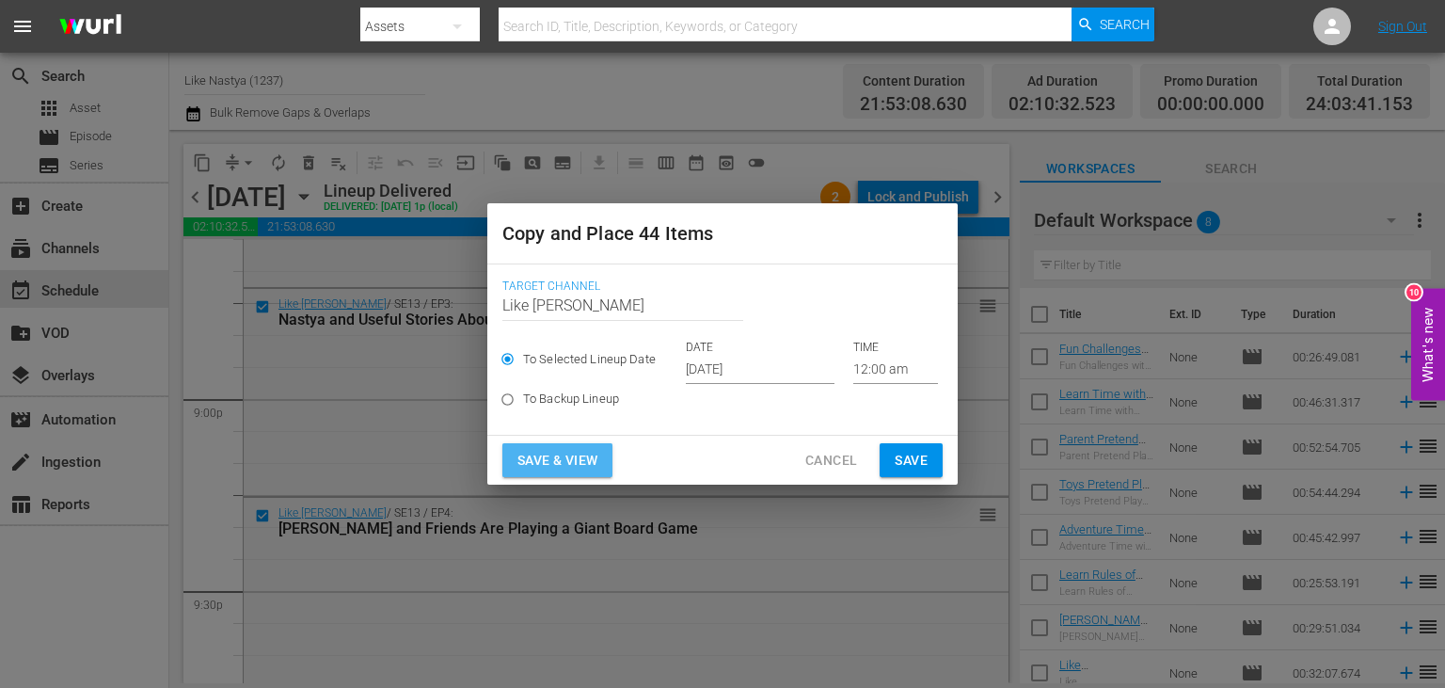
click at [607, 461] on button "Save & View" at bounding box center [557, 460] width 110 height 35
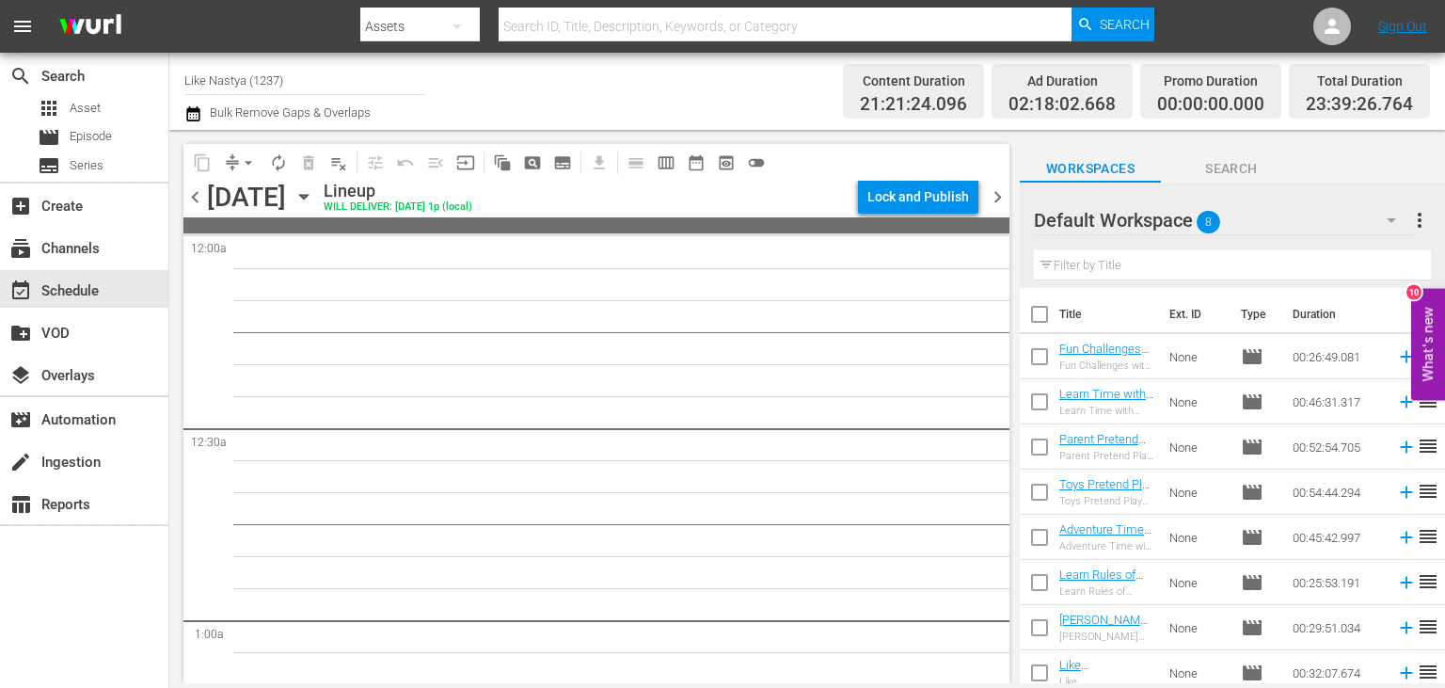
click at [314, 199] on icon "button" at bounding box center [303, 196] width 21 height 21
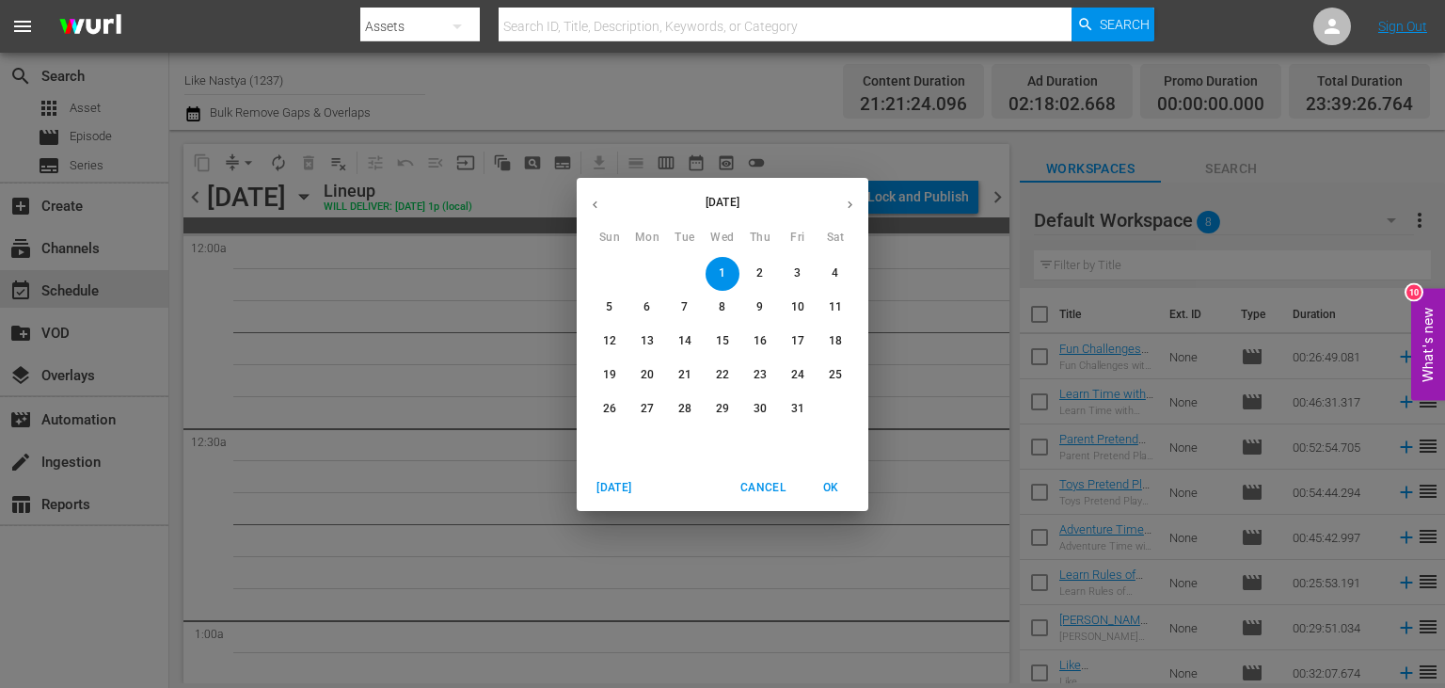
click at [590, 205] on icon "button" at bounding box center [595, 205] width 14 height 14
click at [809, 381] on span "27" at bounding box center [798, 375] width 34 height 16
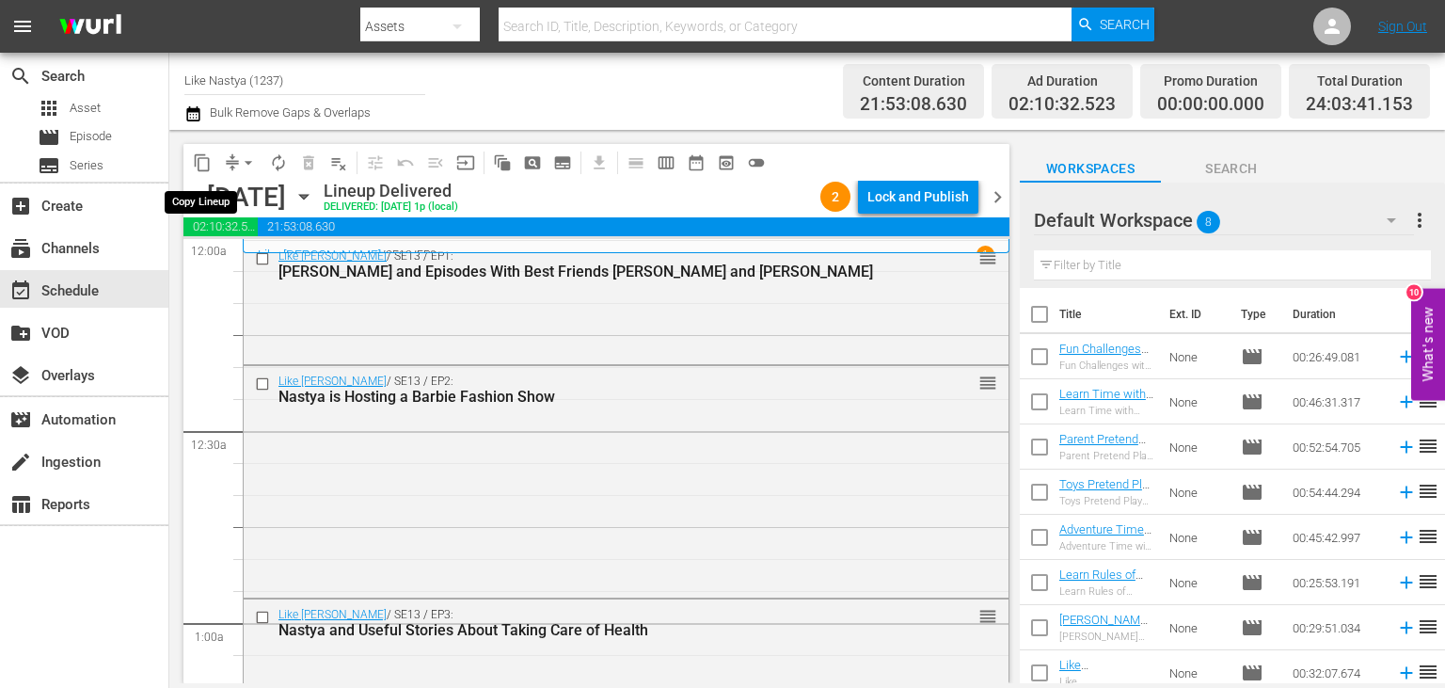
click at [198, 160] on span "content_copy" at bounding box center [202, 162] width 19 height 19
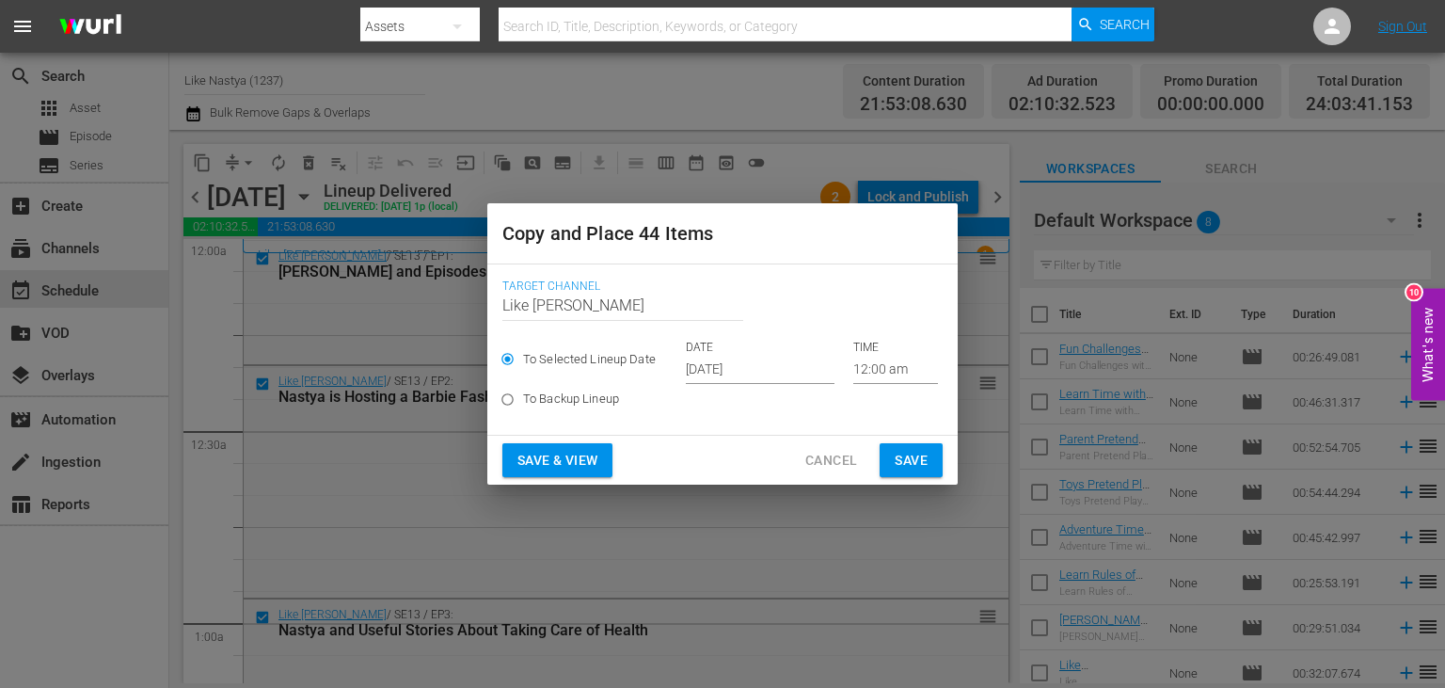
click at [793, 379] on input "[DATE]" at bounding box center [760, 370] width 149 height 28
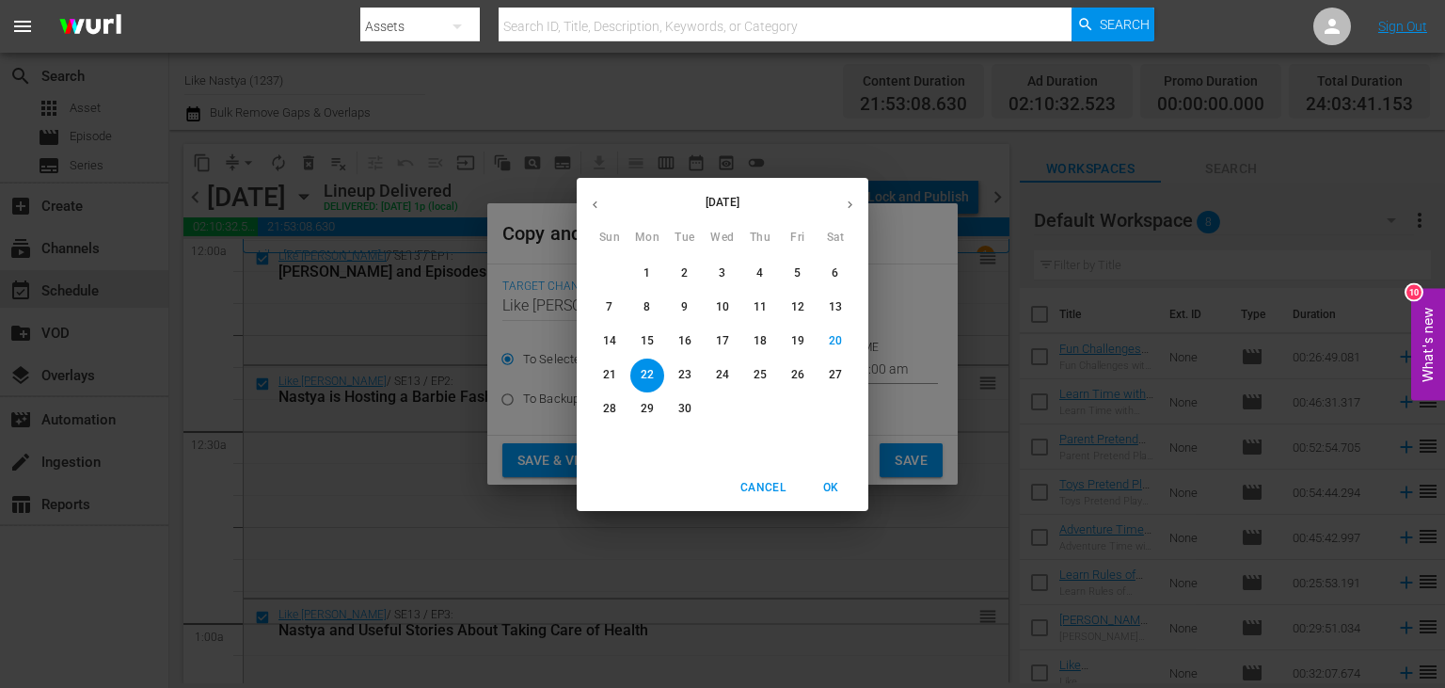
click at [845, 196] on button "button" at bounding box center [850, 204] width 37 height 37
click at [717, 262] on button "1" at bounding box center [723, 274] width 34 height 34
type input "Oct 1st 2025"
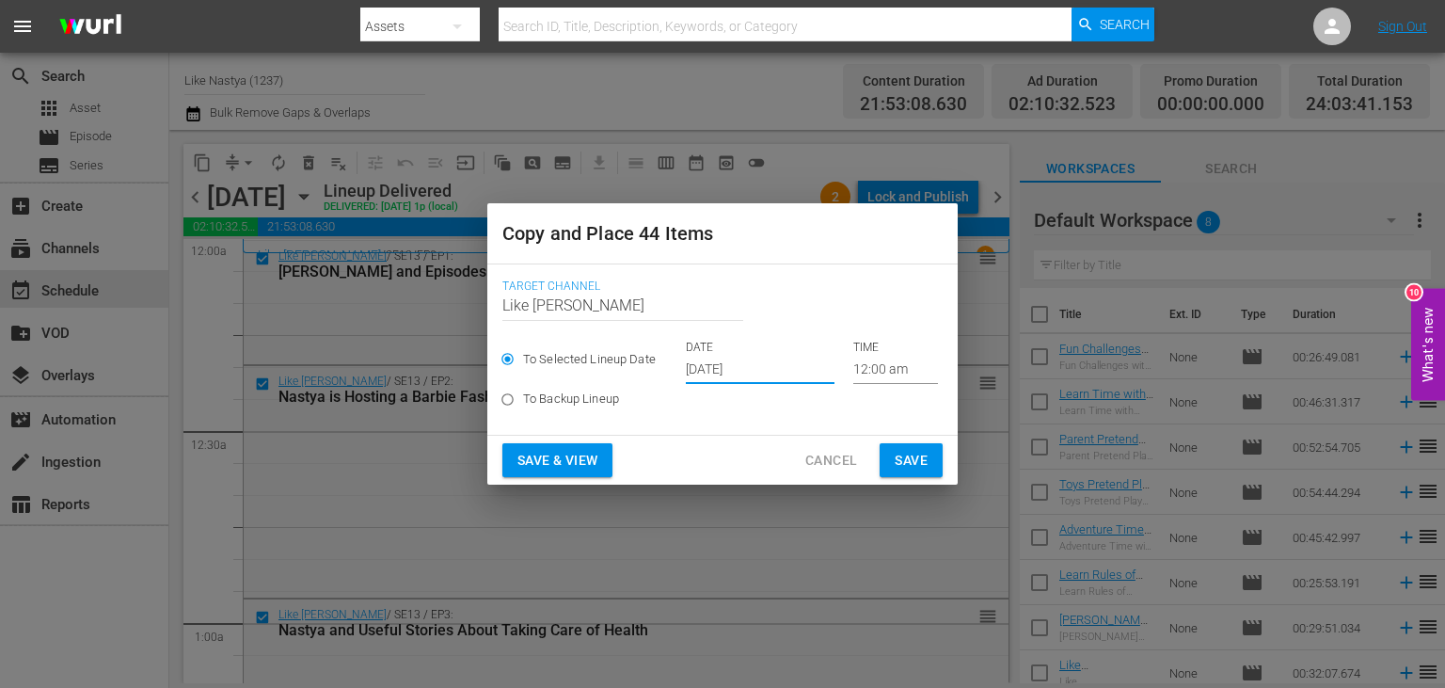
click at [604, 454] on button "Save & View" at bounding box center [557, 460] width 110 height 35
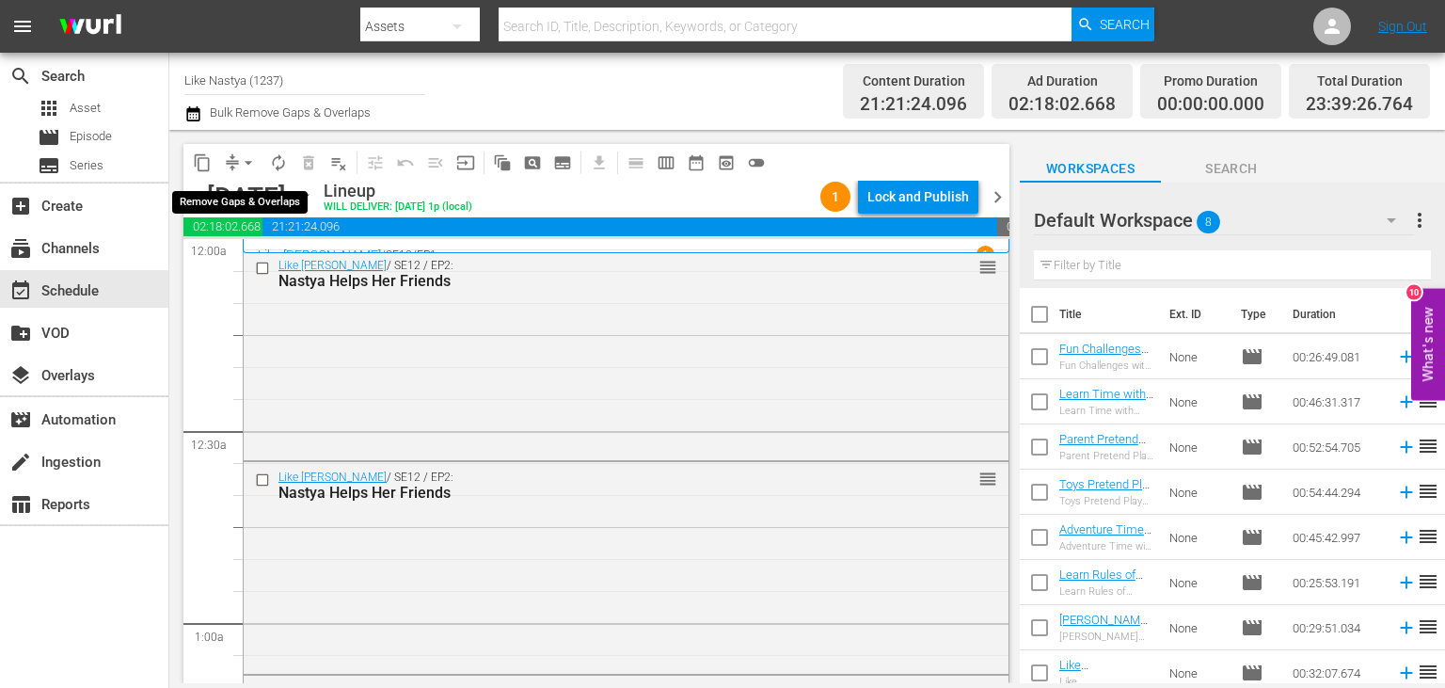
click at [246, 150] on button "arrow_drop_down" at bounding box center [248, 163] width 30 height 30
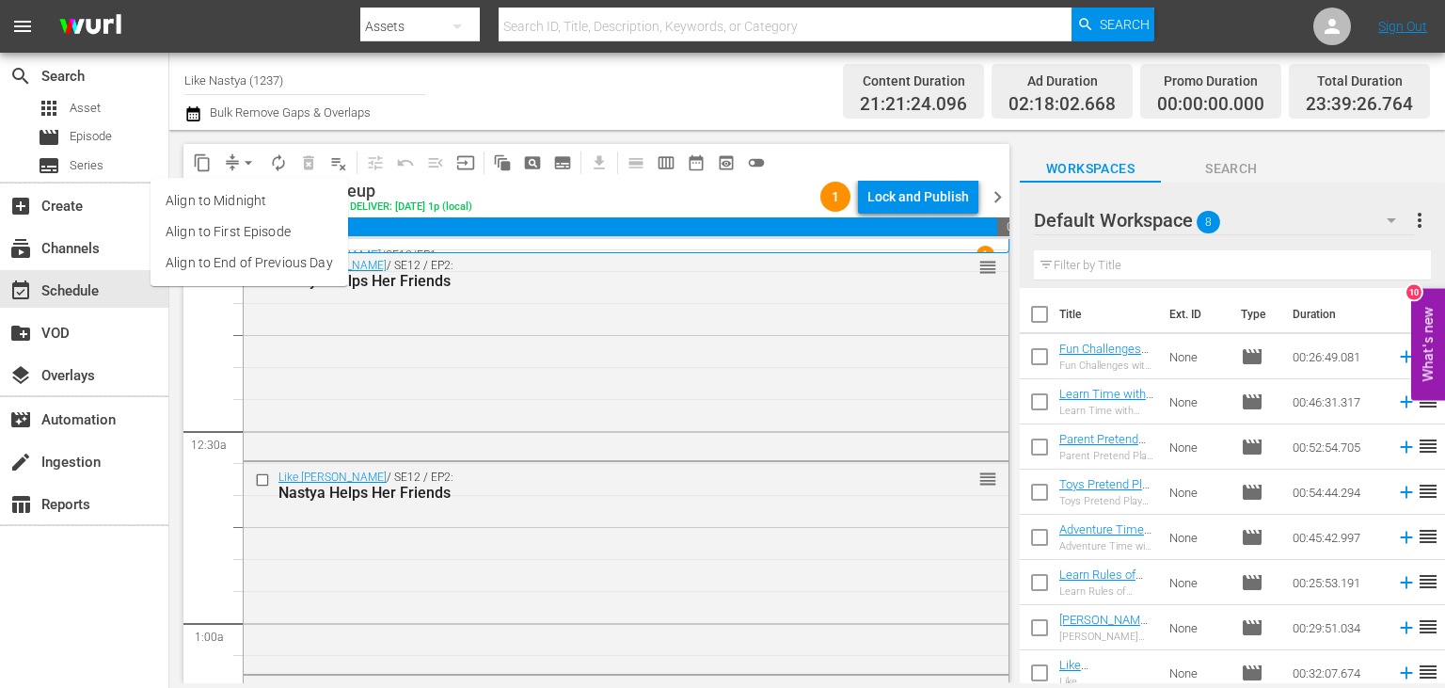
click at [312, 256] on li "Align to End of Previous Day" at bounding box center [250, 262] width 198 height 31
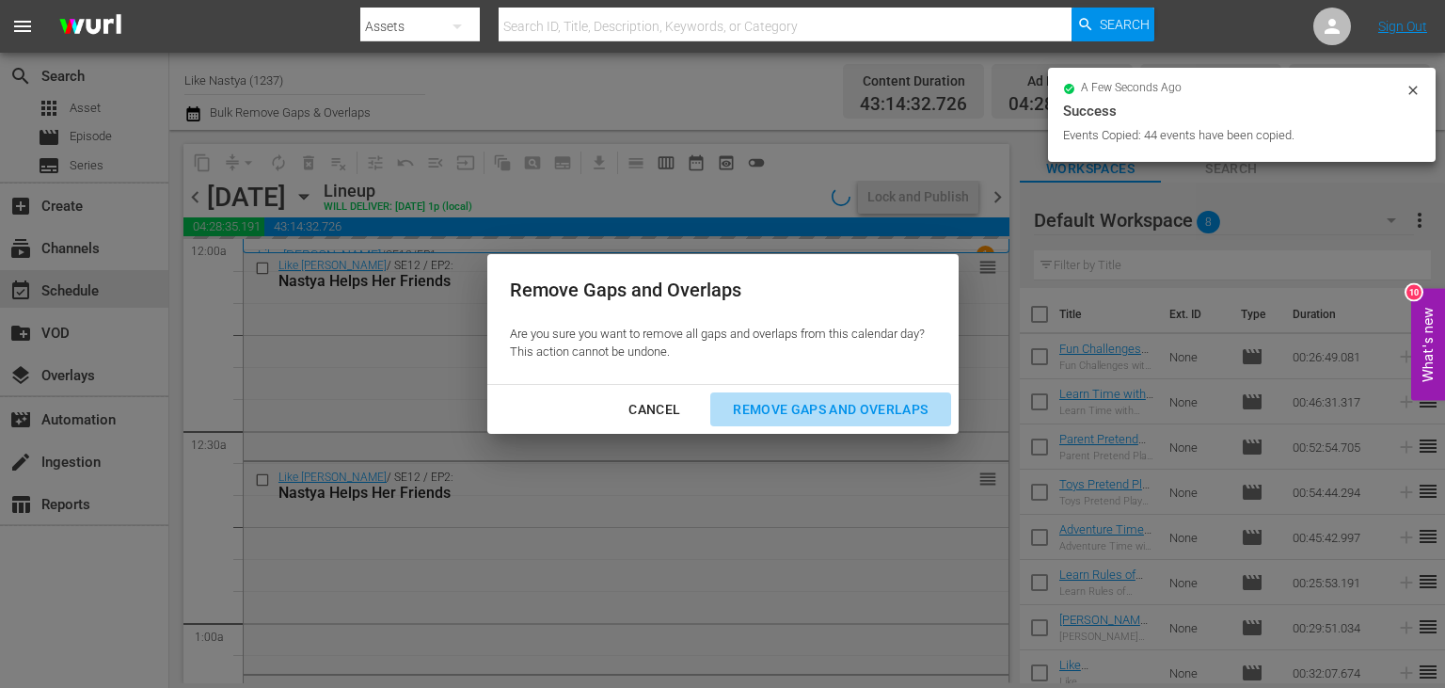
click at [820, 411] on div "Remove Gaps and Overlaps" at bounding box center [830, 410] width 225 height 24
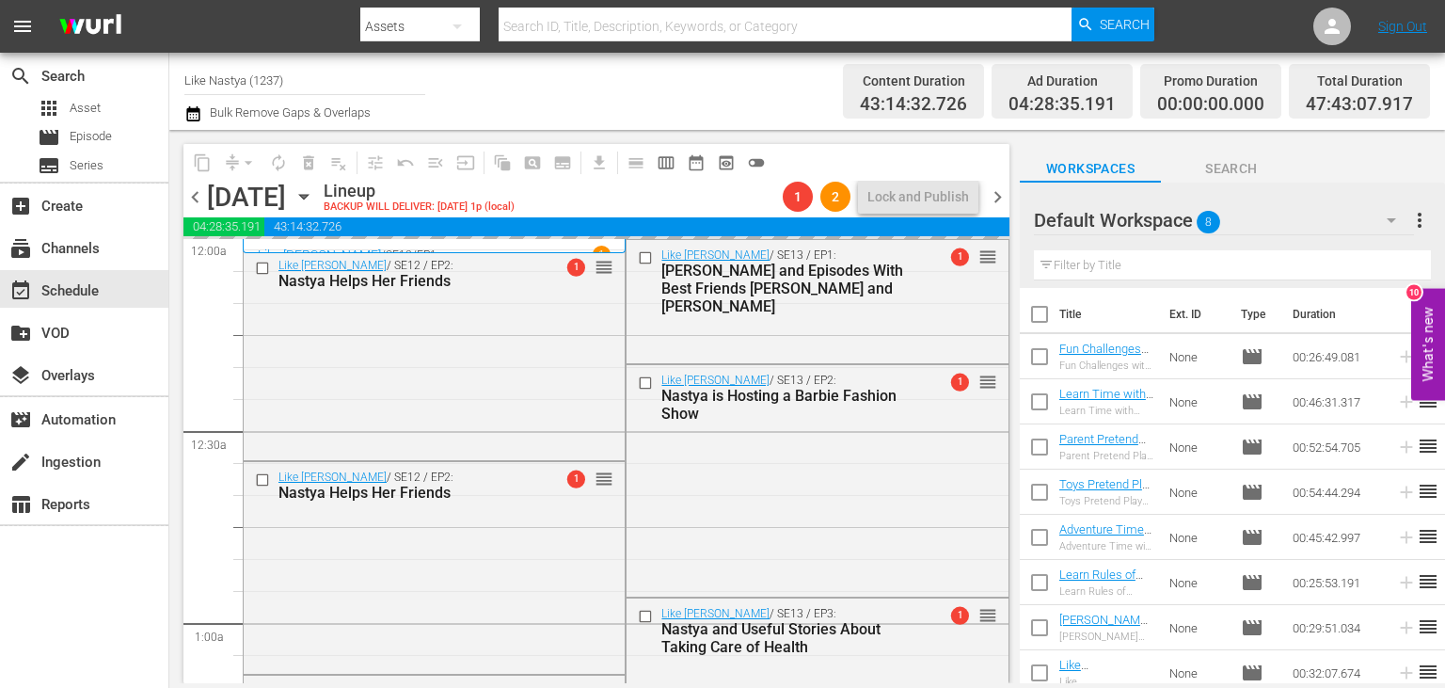
click at [345, 167] on span "playlist_remove_outlined" at bounding box center [339, 163] width 30 height 30
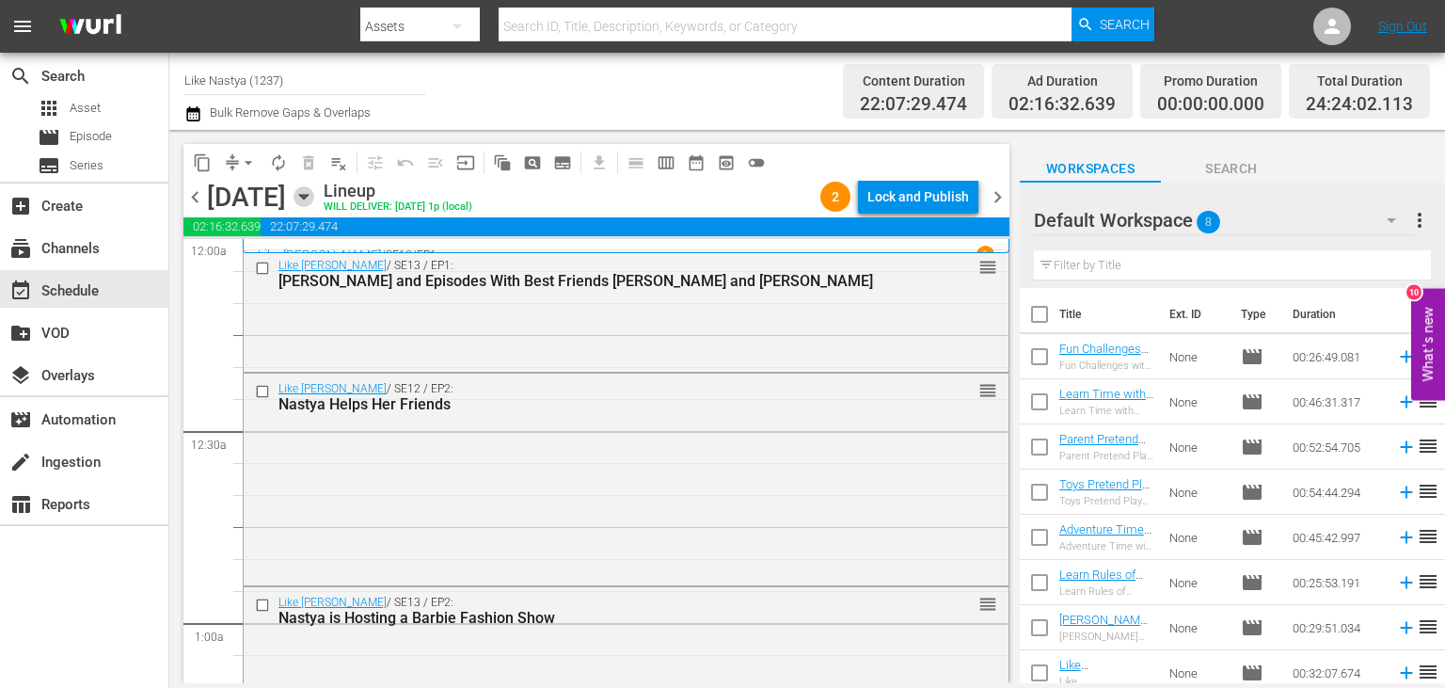
click at [314, 205] on icon "button" at bounding box center [303, 196] width 21 height 21
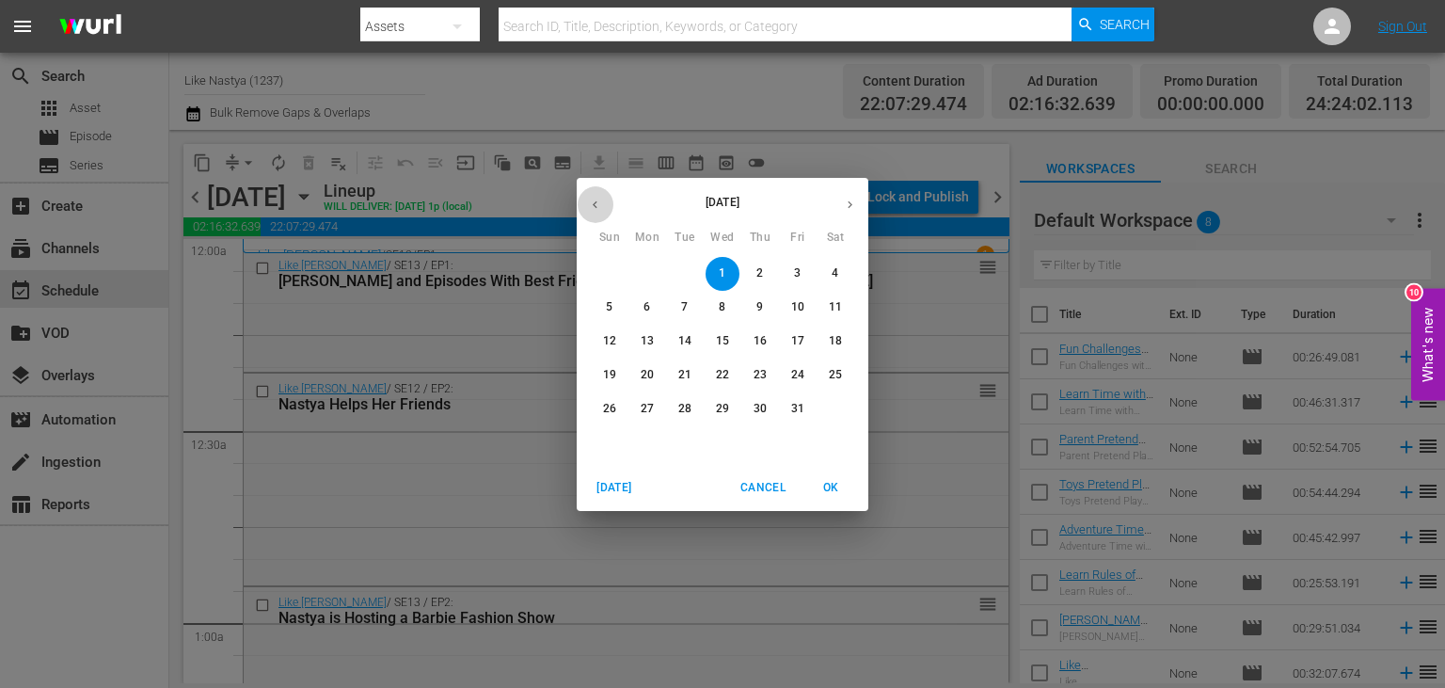
click at [606, 206] on button "button" at bounding box center [595, 204] width 37 height 37
click at [694, 402] on span "30" at bounding box center [685, 409] width 34 height 16
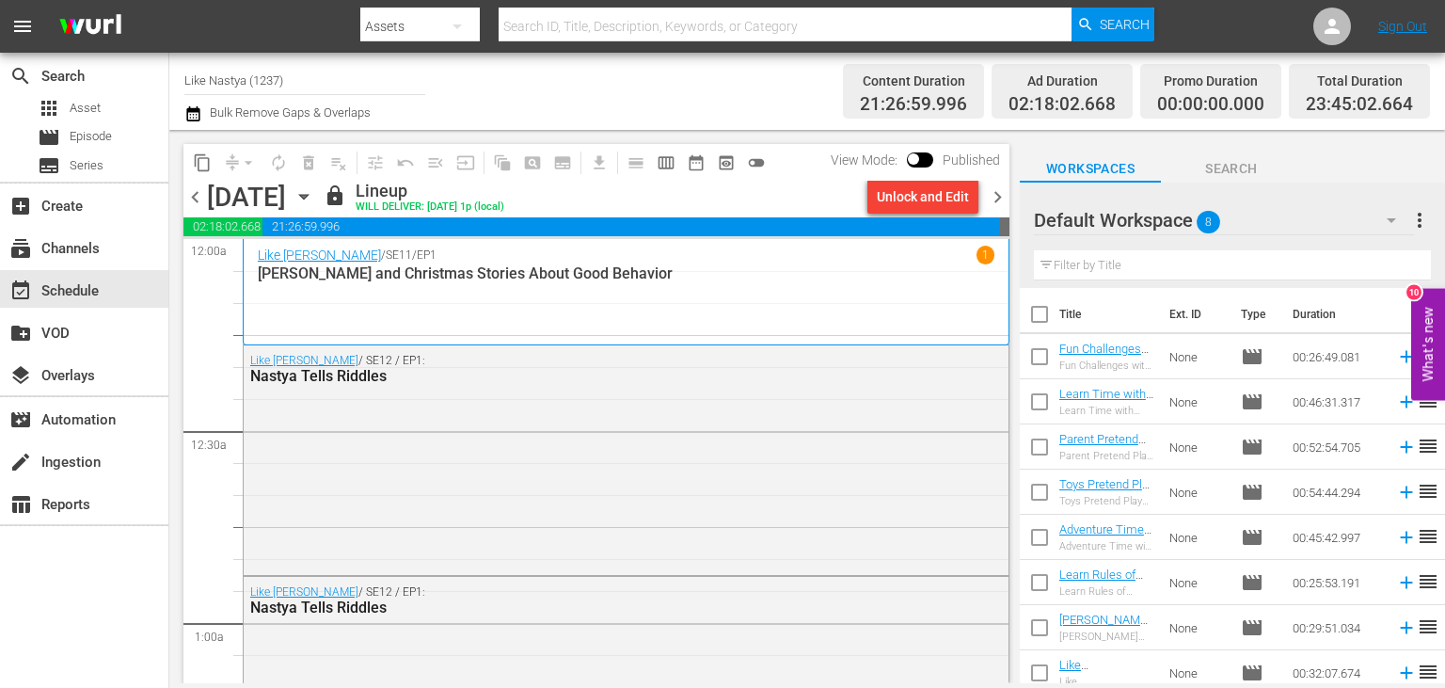
click at [308, 197] on icon "button" at bounding box center [303, 197] width 8 height 5
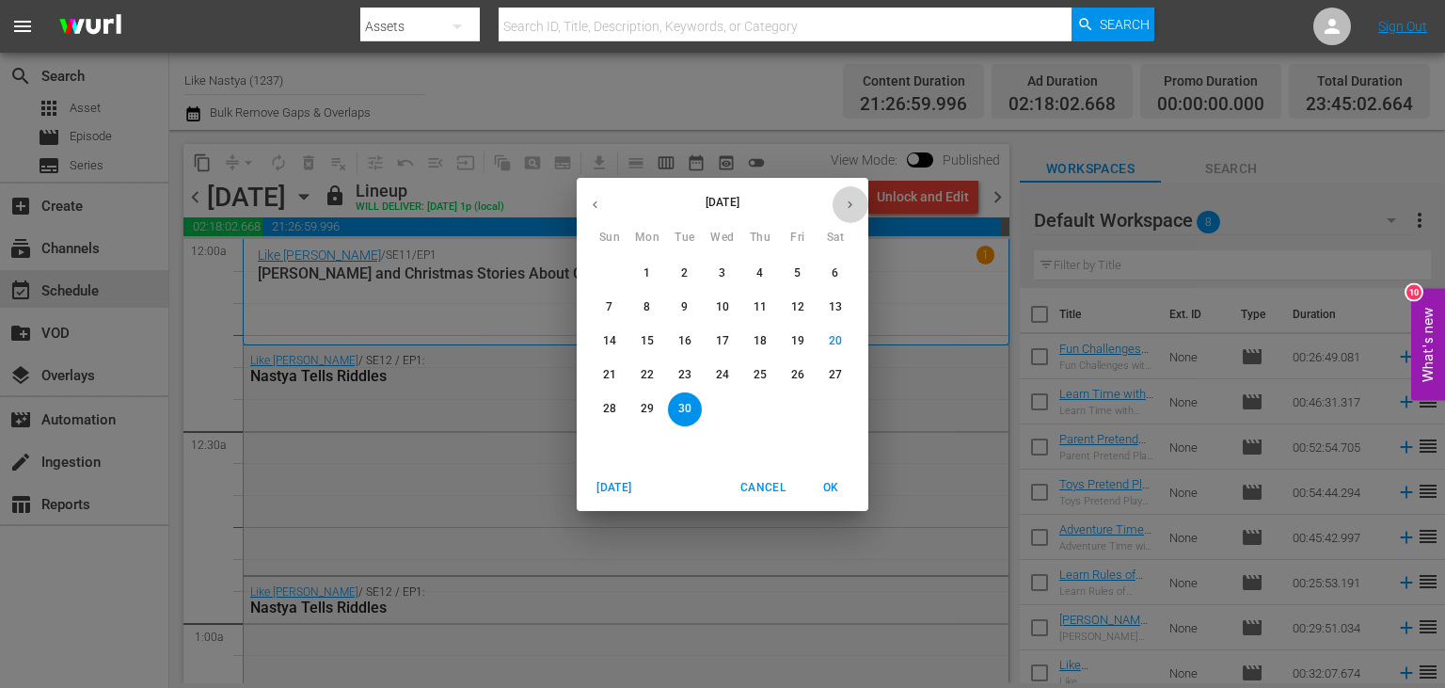
click at [841, 195] on button "button" at bounding box center [850, 204] width 37 height 37
click at [713, 265] on button "1" at bounding box center [723, 274] width 34 height 34
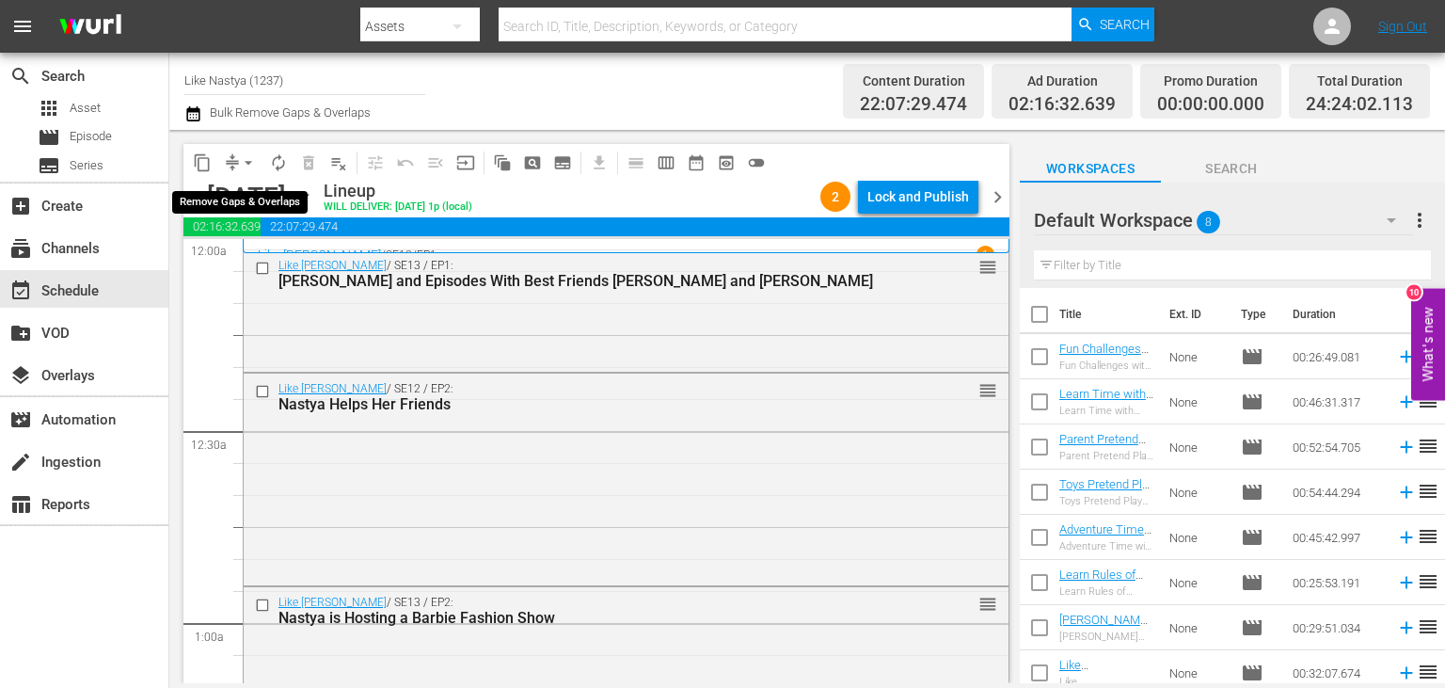
click at [238, 160] on button "arrow_drop_down" at bounding box center [248, 163] width 30 height 30
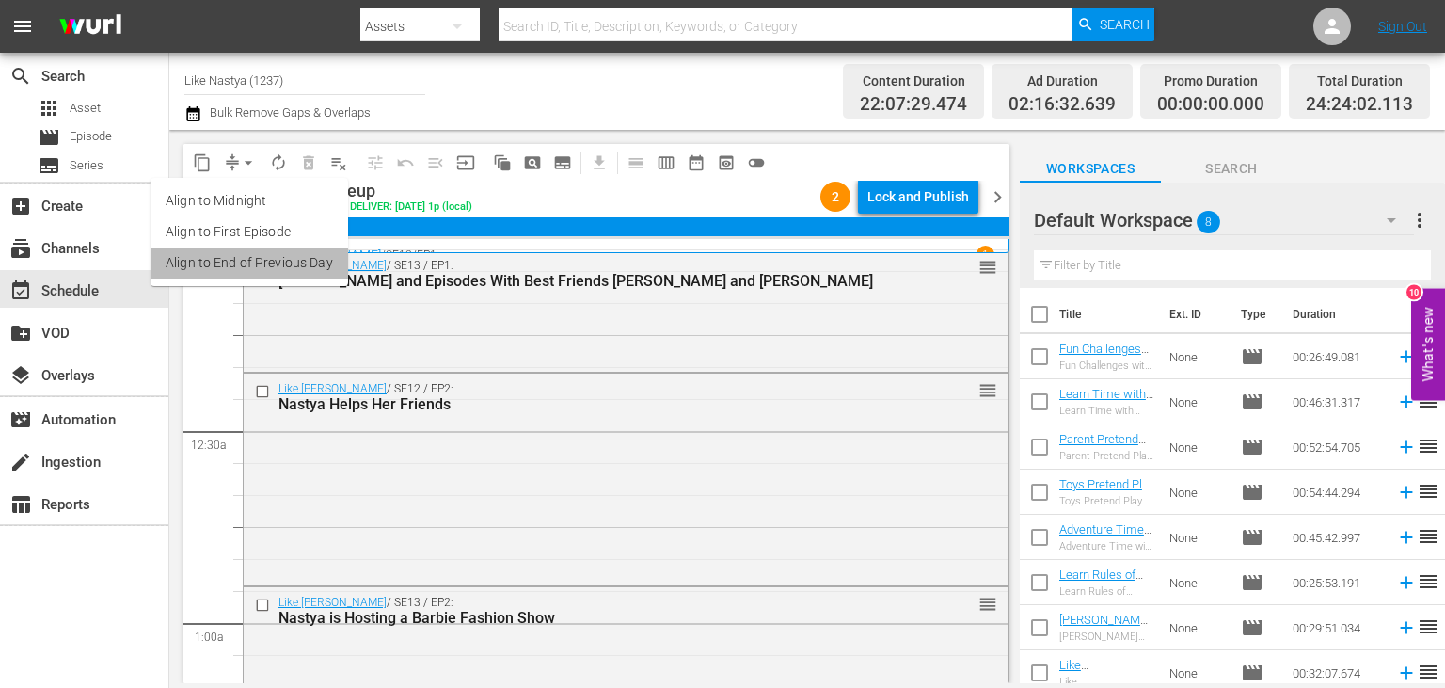
click at [310, 254] on li "Align to End of Previous Day" at bounding box center [250, 262] width 198 height 31
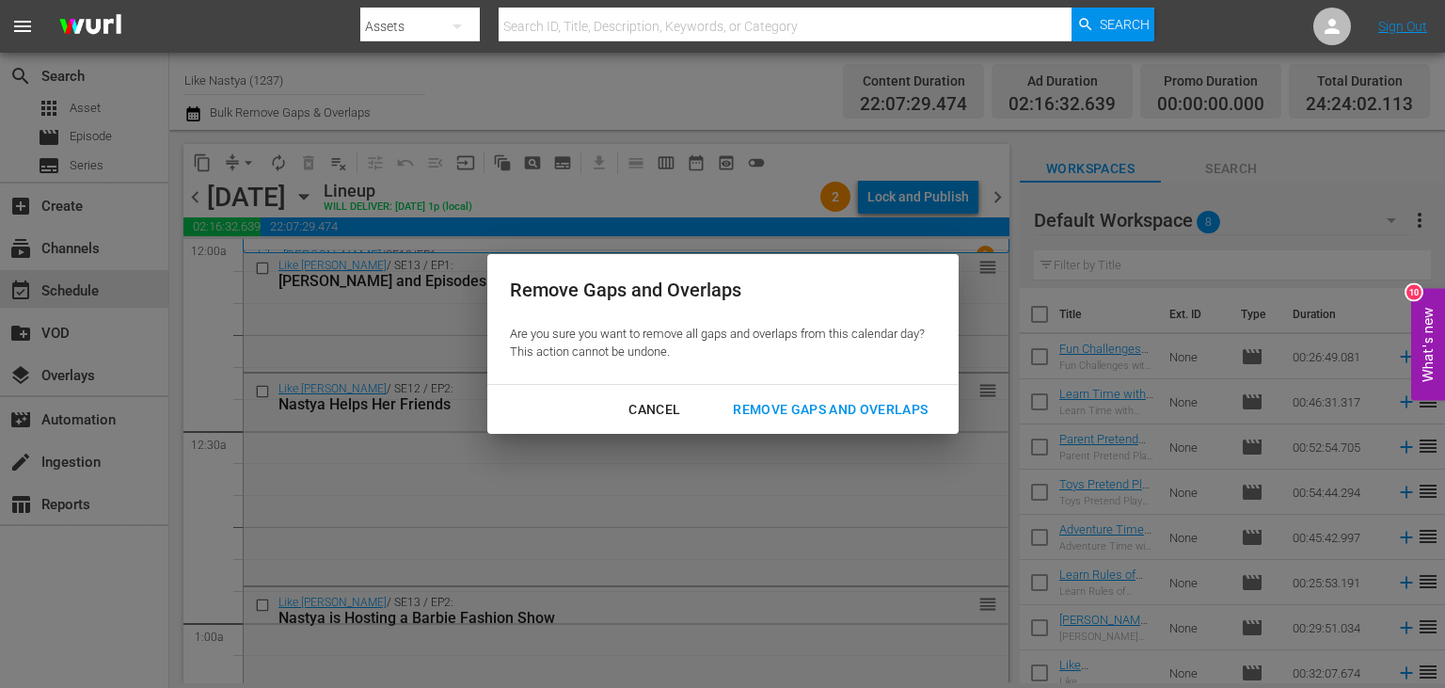
click at [809, 408] on div "Remove Gaps and Overlaps" at bounding box center [830, 410] width 225 height 24
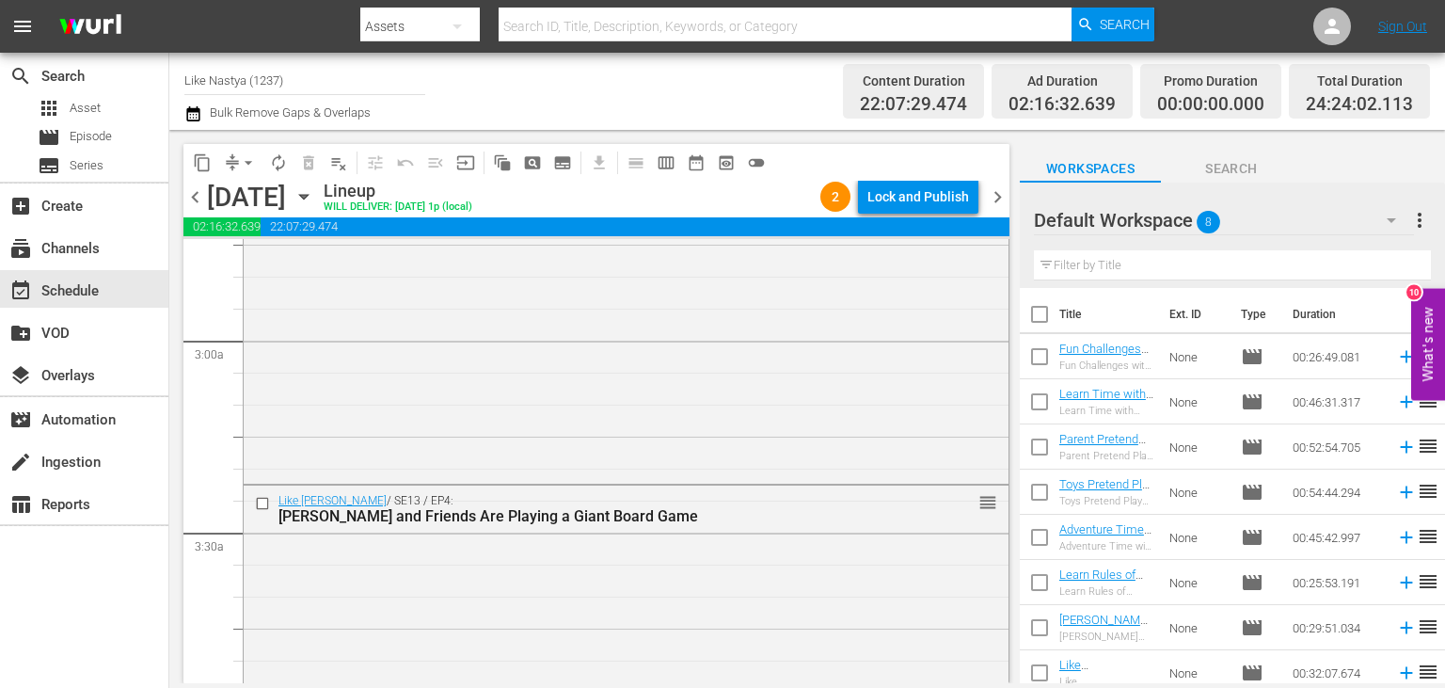
scroll to position [1137, 0]
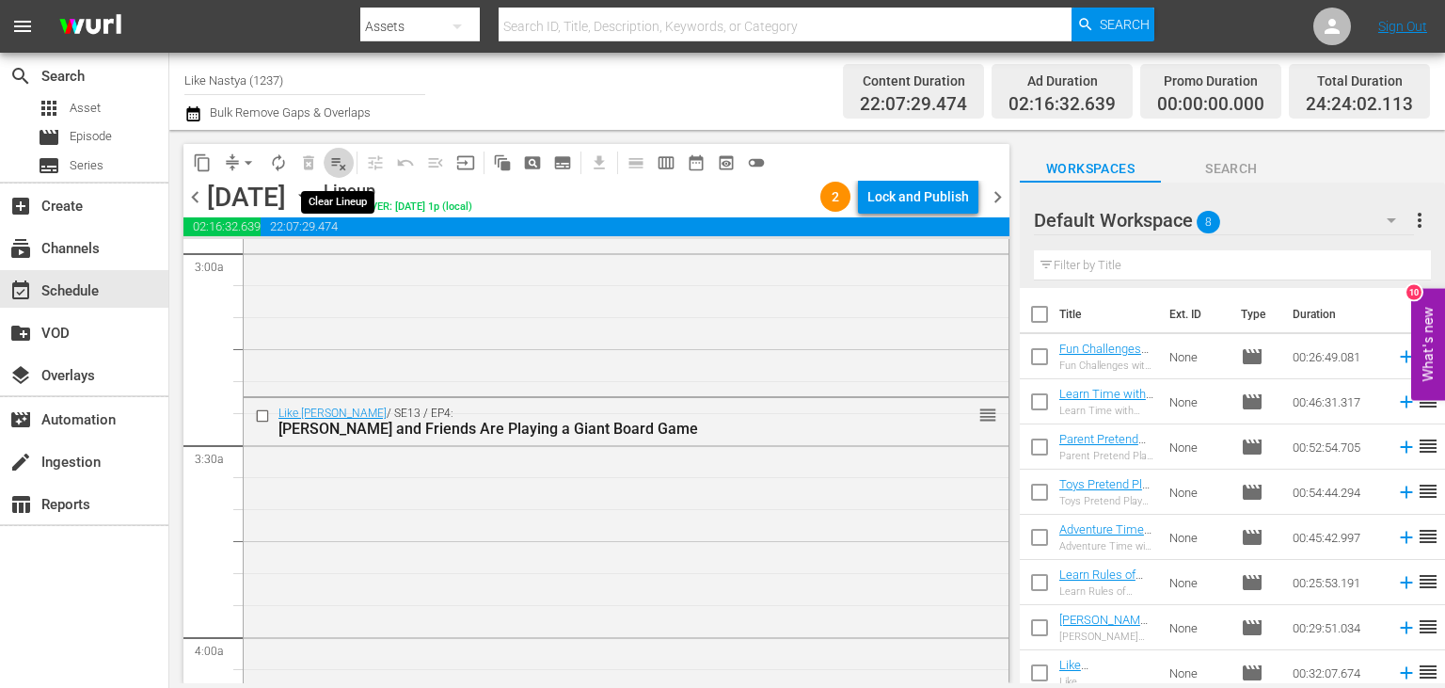
click at [327, 157] on button "playlist_remove_outlined" at bounding box center [339, 163] width 30 height 30
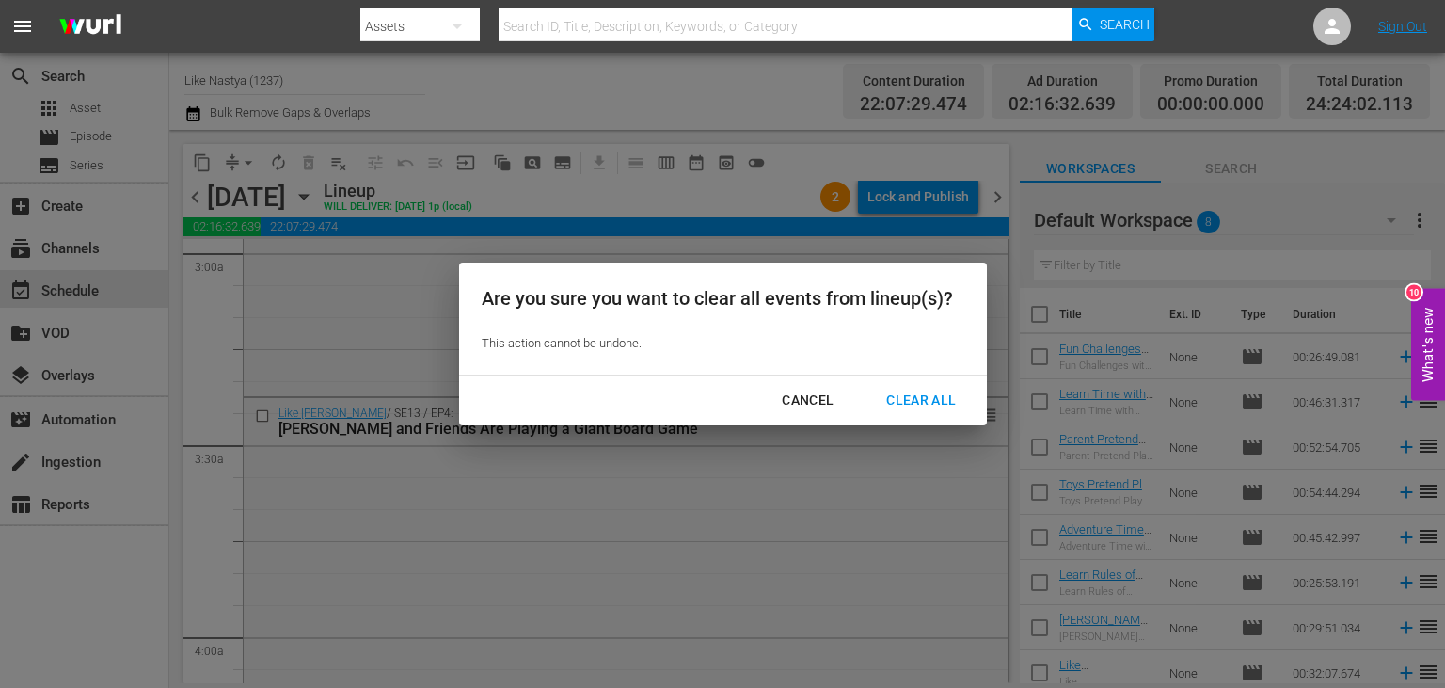
click at [894, 395] on div "Clear All" at bounding box center [921, 400] width 100 height 24
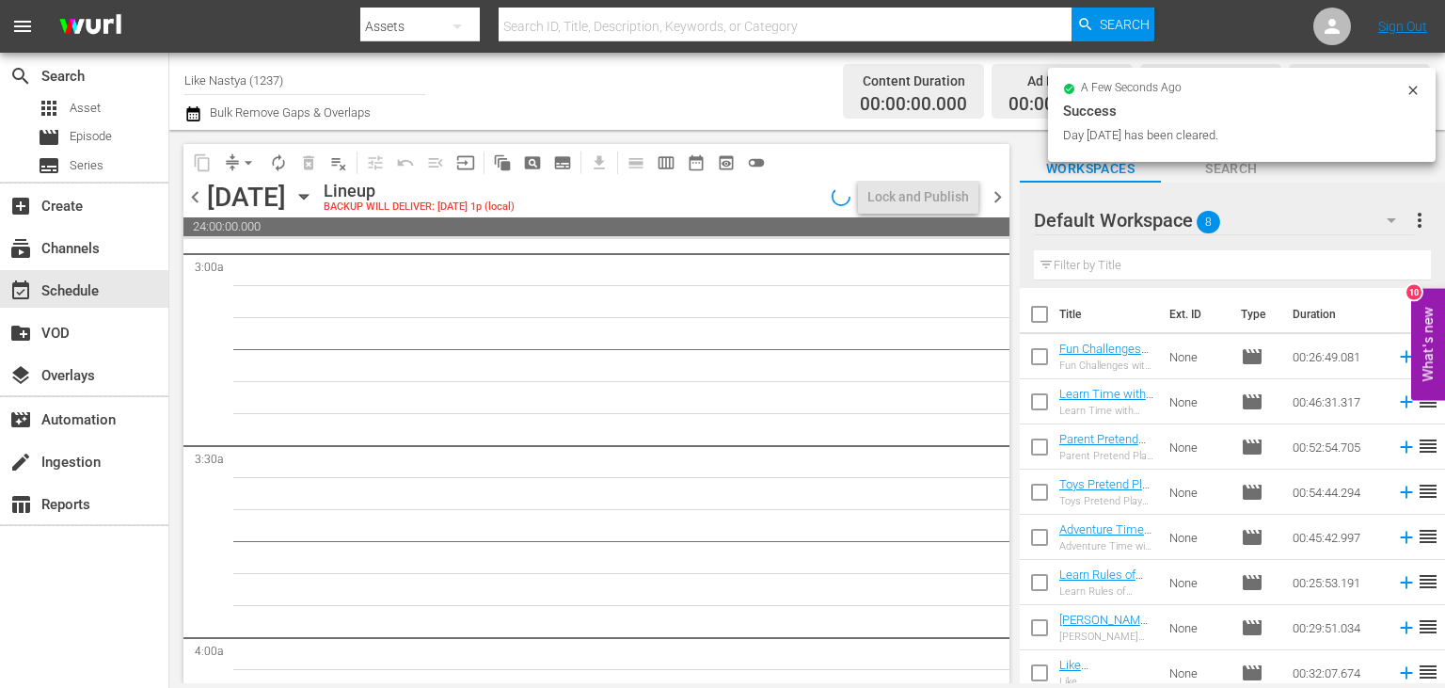
scroll to position [1169, 0]
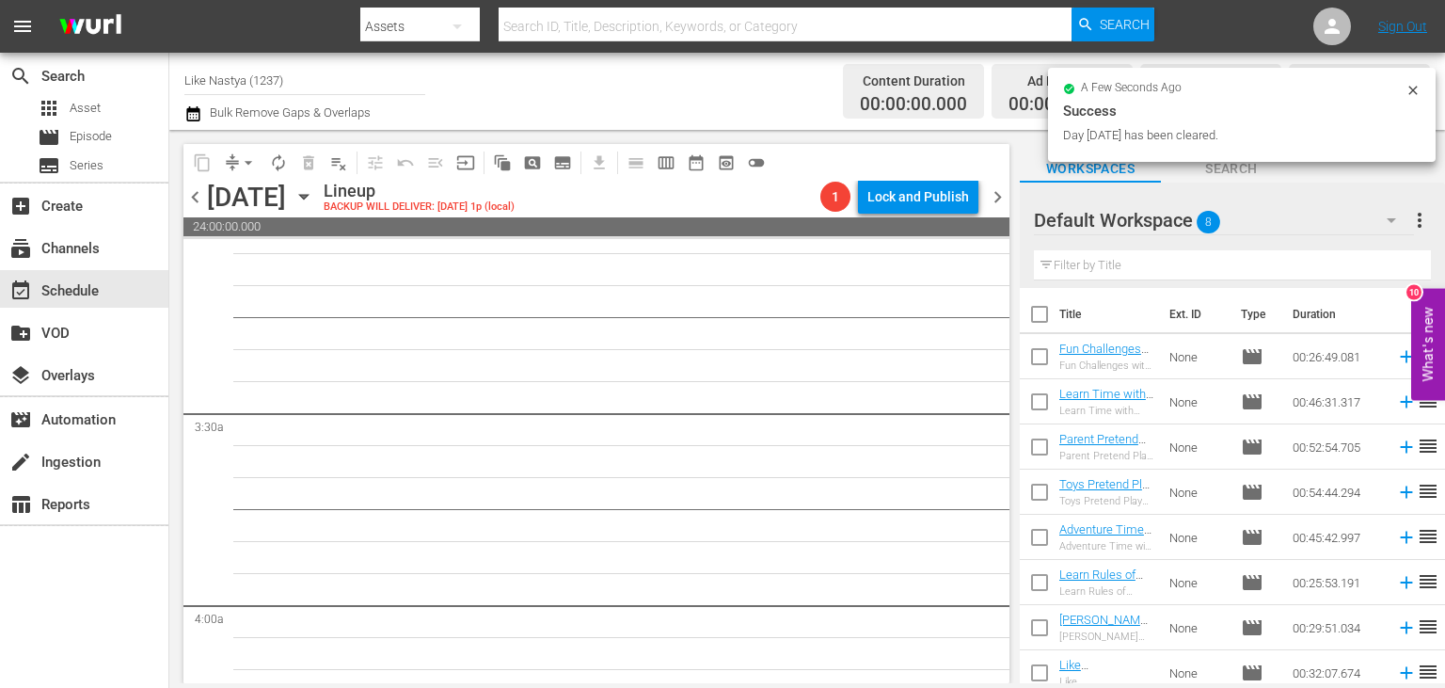
click at [198, 189] on span "chevron_left" at bounding box center [195, 197] width 24 height 24
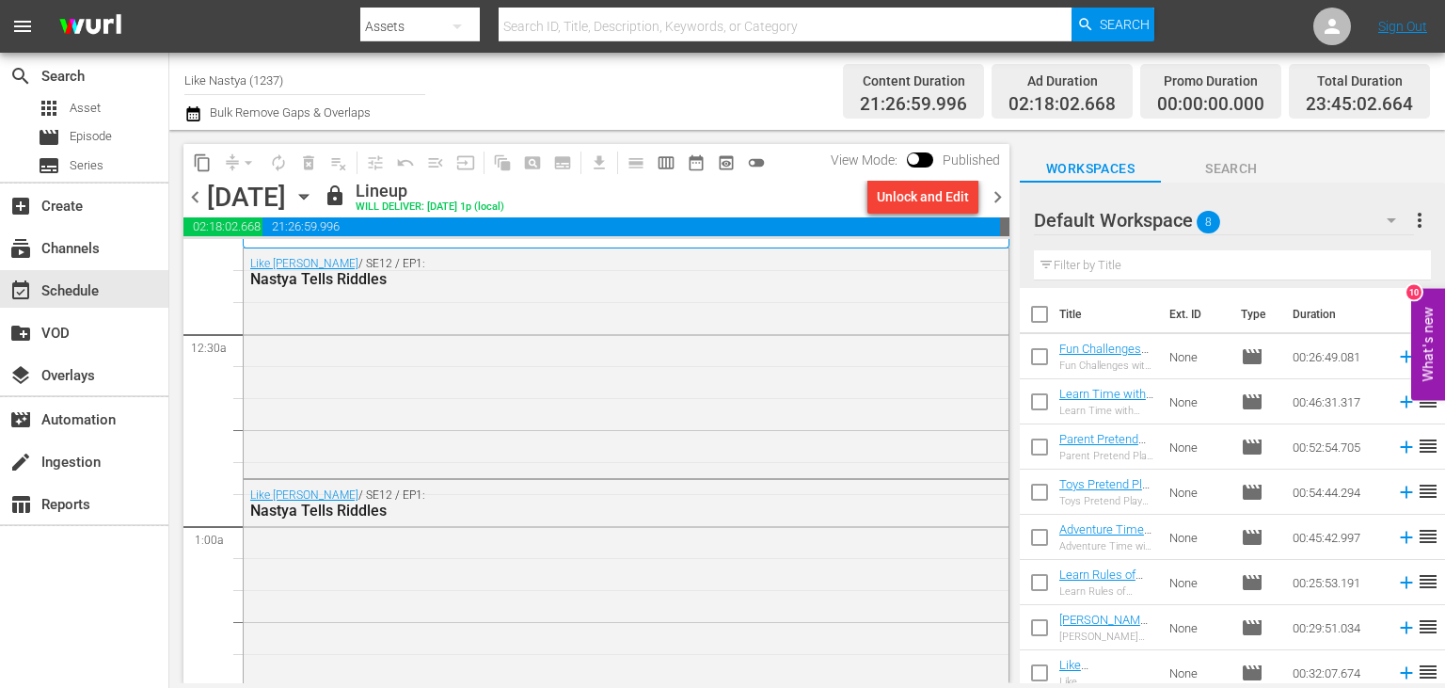
scroll to position [94, 0]
click at [940, 200] on div "Unlock and Edit" at bounding box center [923, 197] width 92 height 34
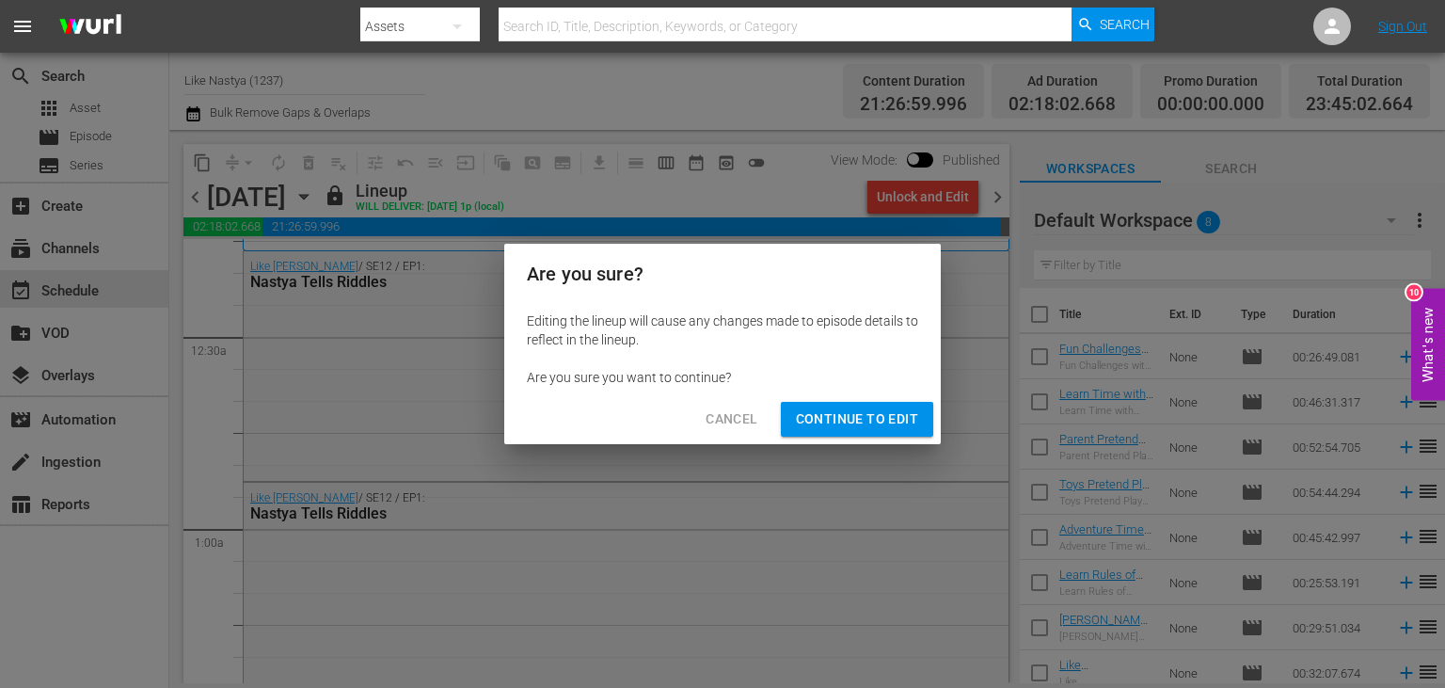
click at [832, 428] on span "Continue to Edit" at bounding box center [857, 419] width 122 height 24
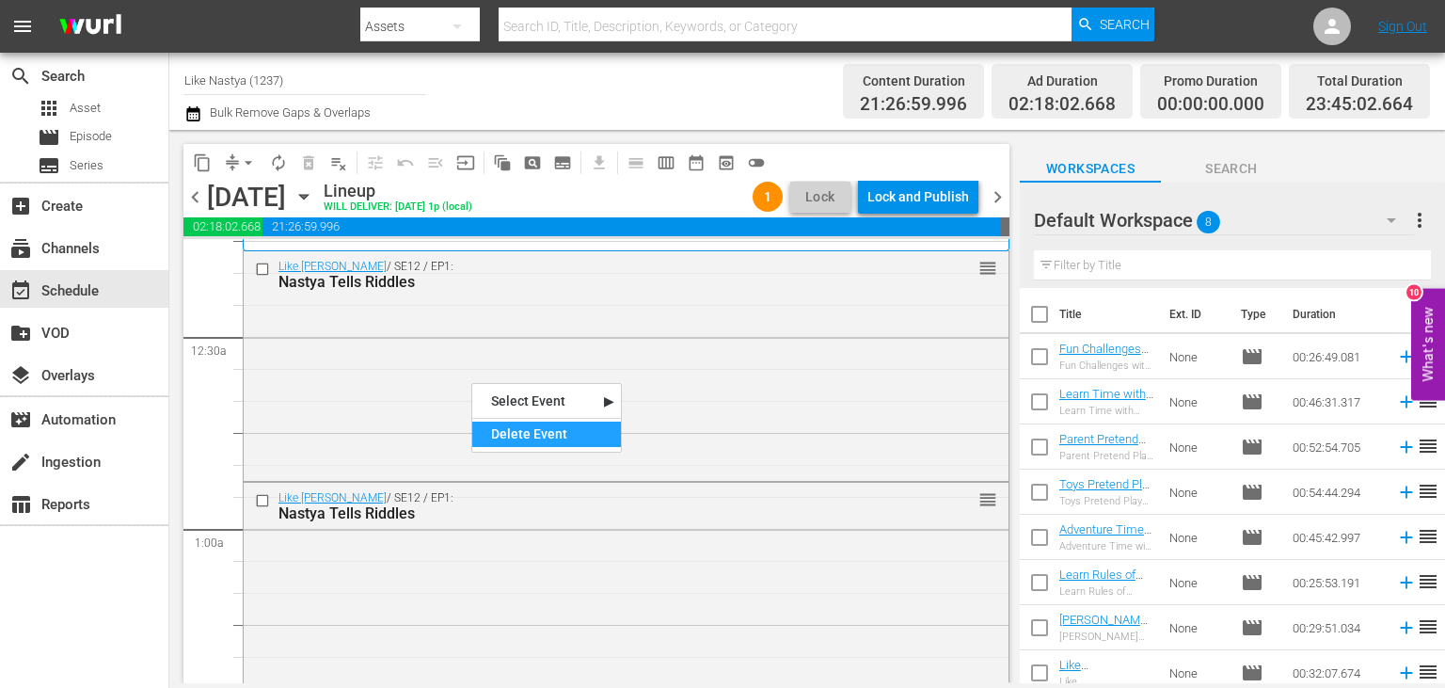
click at [586, 427] on div "Delete Event" at bounding box center [546, 433] width 149 height 25
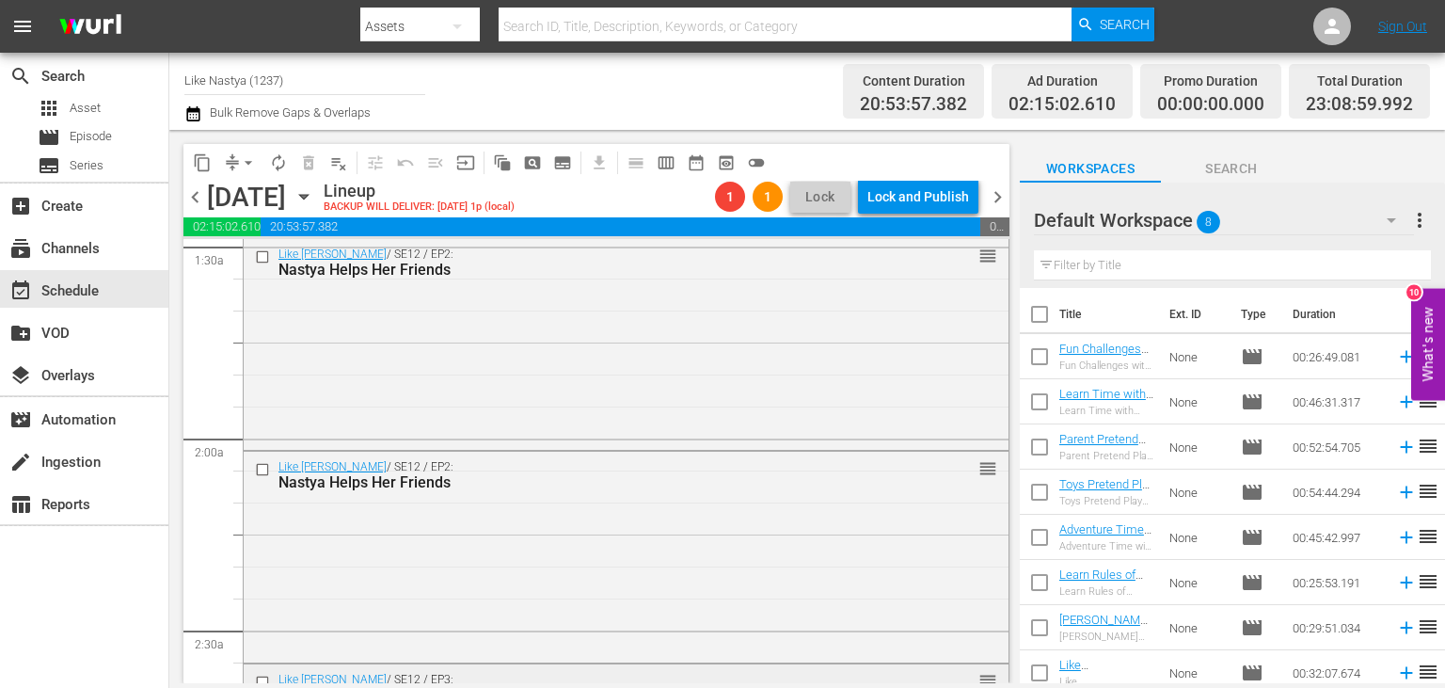
scroll to position [0, 0]
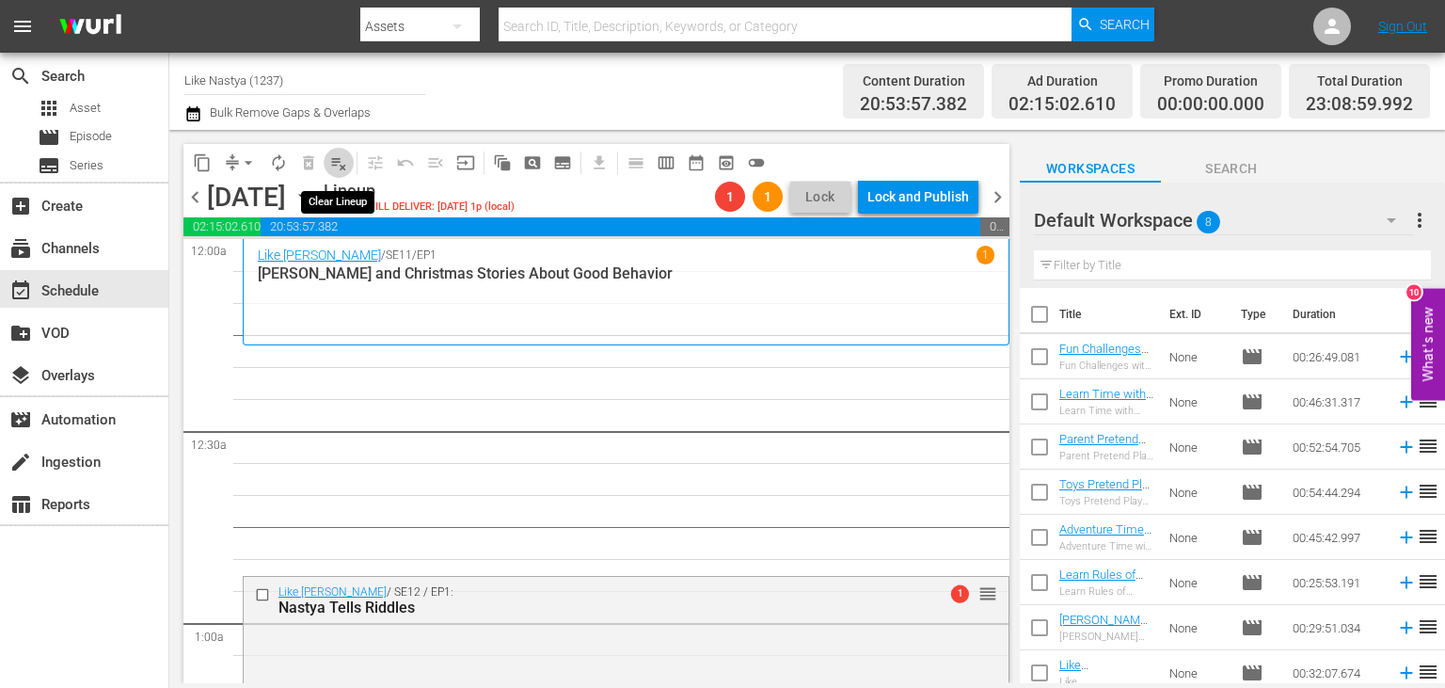
click at [339, 154] on span "playlist_remove_outlined" at bounding box center [338, 162] width 19 height 19
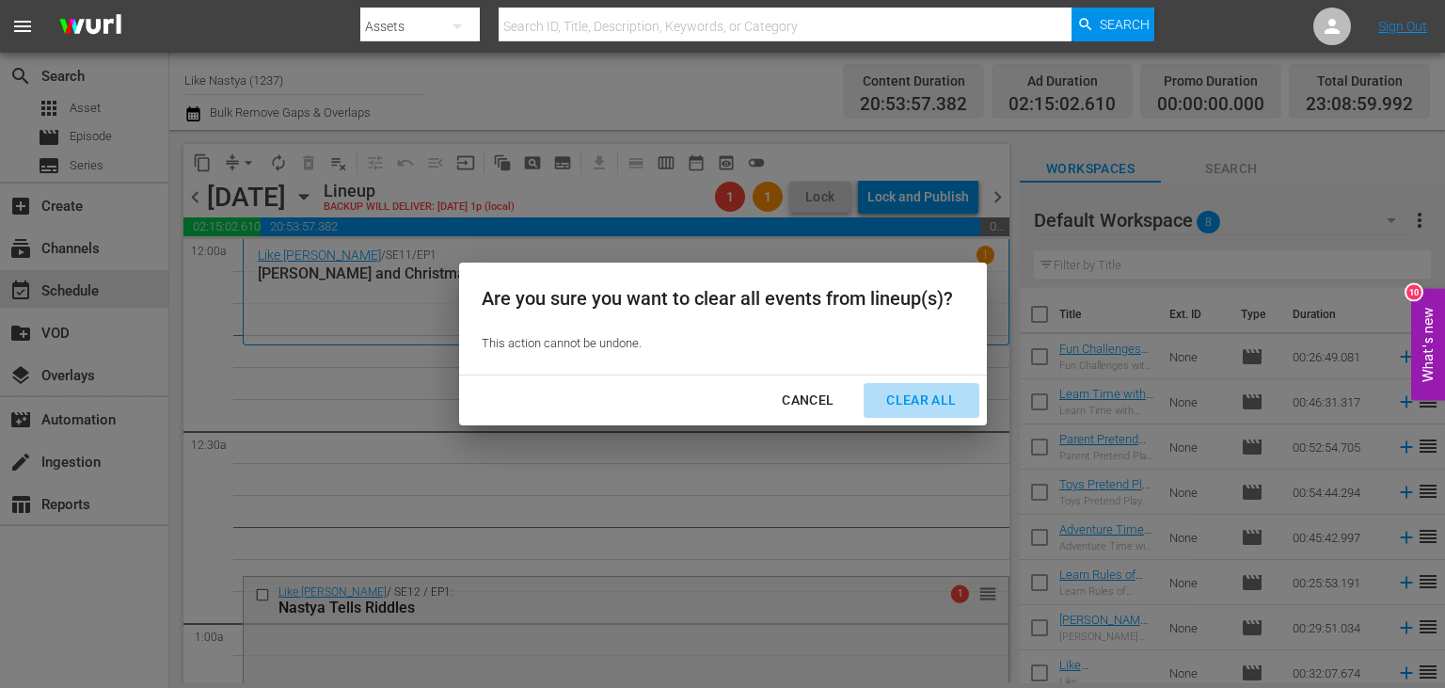
click at [895, 412] on button "Clear All" at bounding box center [921, 400] width 115 height 35
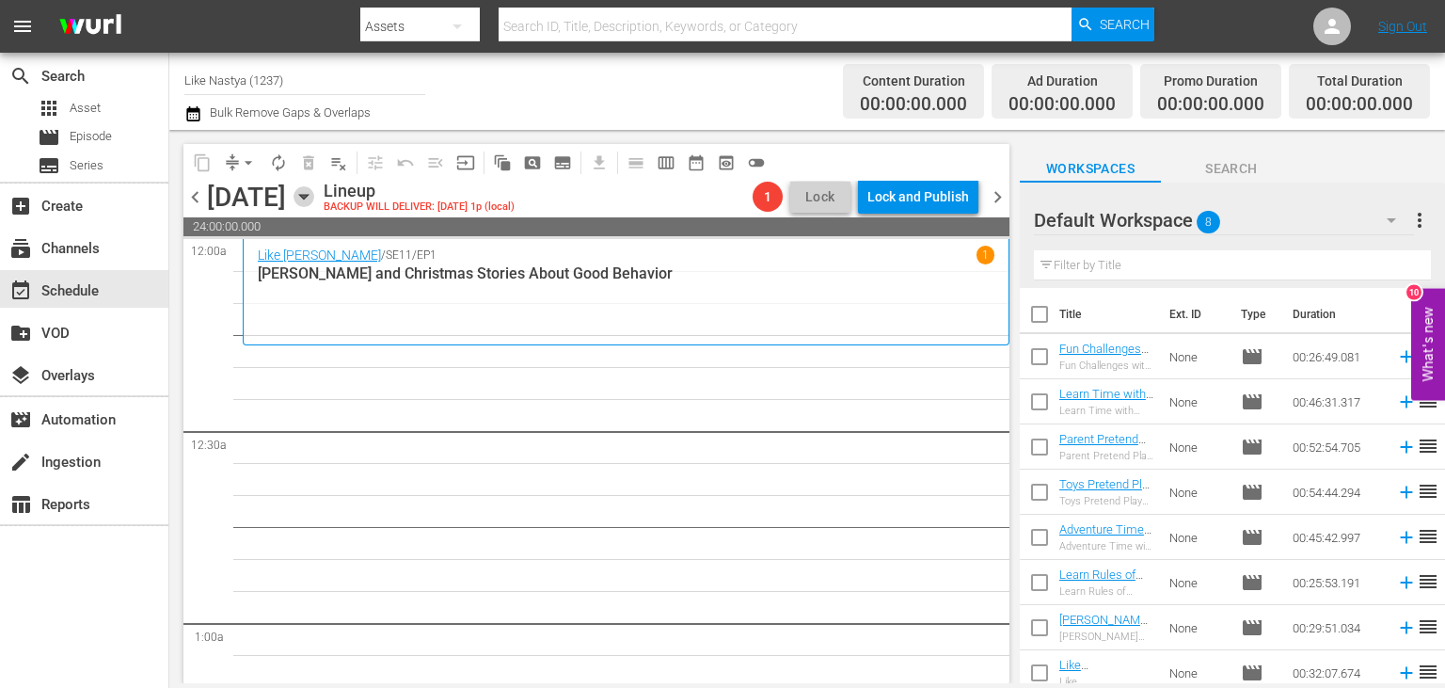
click at [314, 198] on icon "button" at bounding box center [303, 196] width 21 height 21
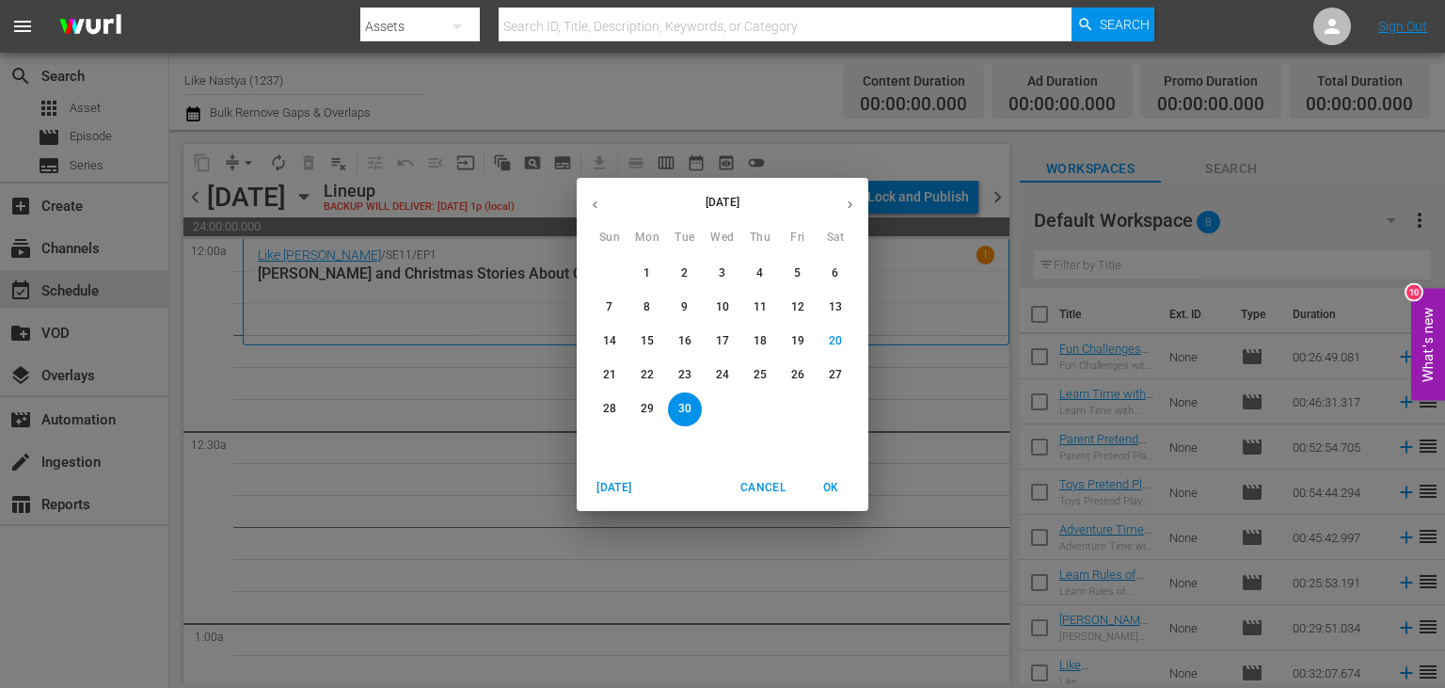
click at [590, 200] on icon "button" at bounding box center [595, 205] width 14 height 14
click at [590, 201] on icon "button" at bounding box center [595, 205] width 14 height 14
click at [590, 202] on icon "button" at bounding box center [595, 205] width 14 height 14
click at [590, 203] on icon "button" at bounding box center [595, 205] width 14 height 14
click at [841, 198] on button "button" at bounding box center [850, 204] width 37 height 37
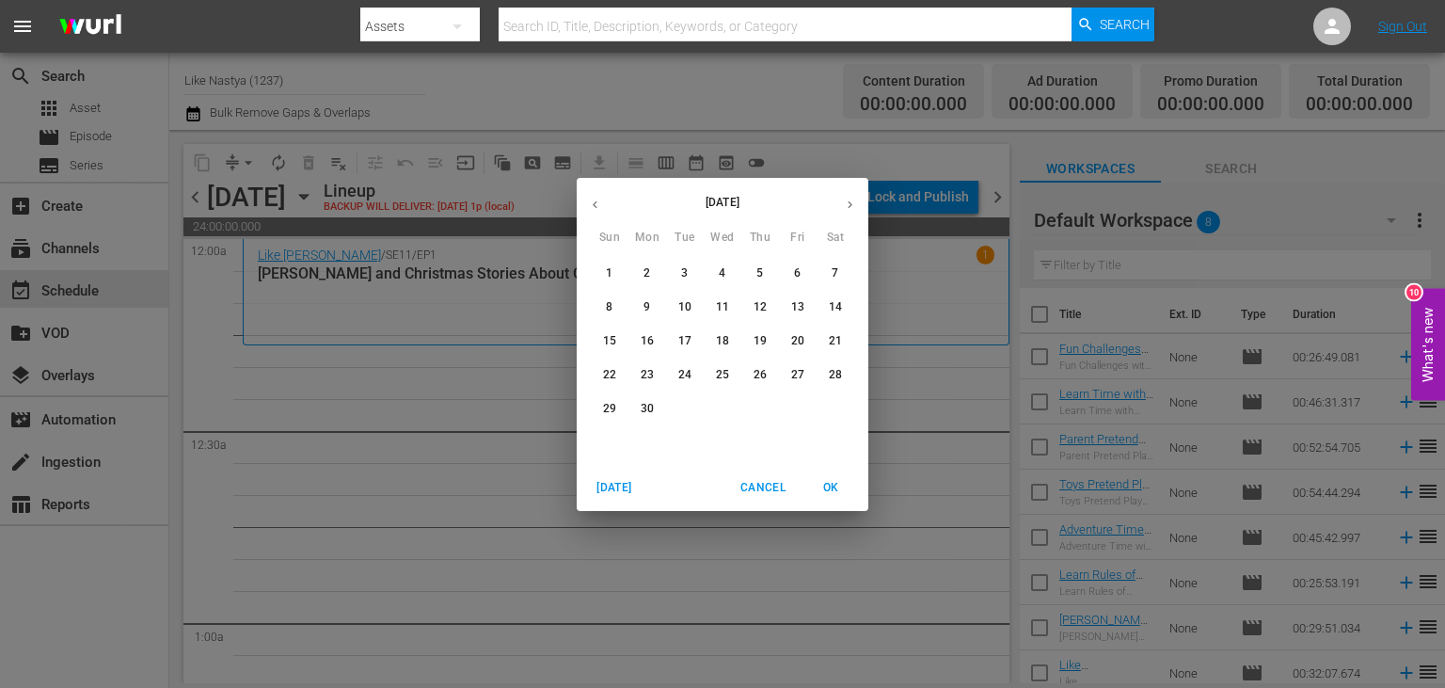
click at [794, 307] on p "13" at bounding box center [797, 307] width 13 height 16
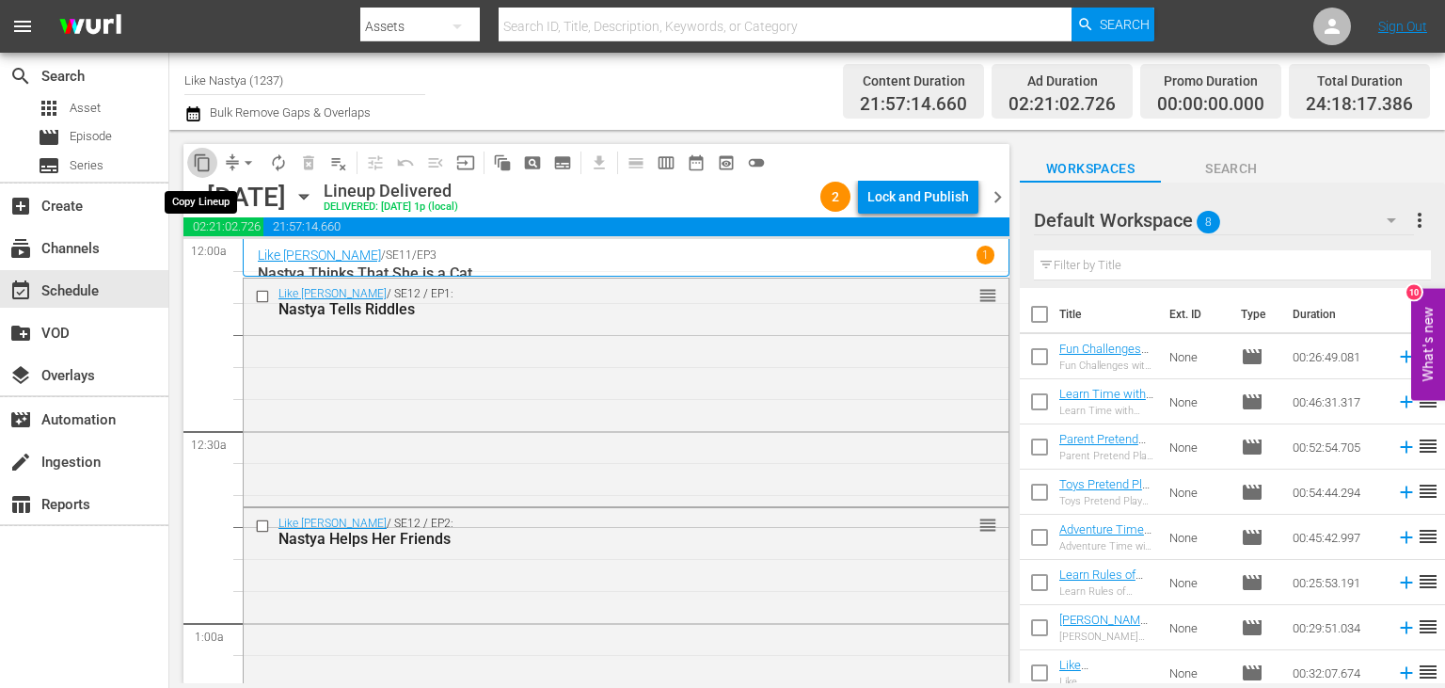
click at [202, 159] on span "content_copy" at bounding box center [202, 162] width 19 height 19
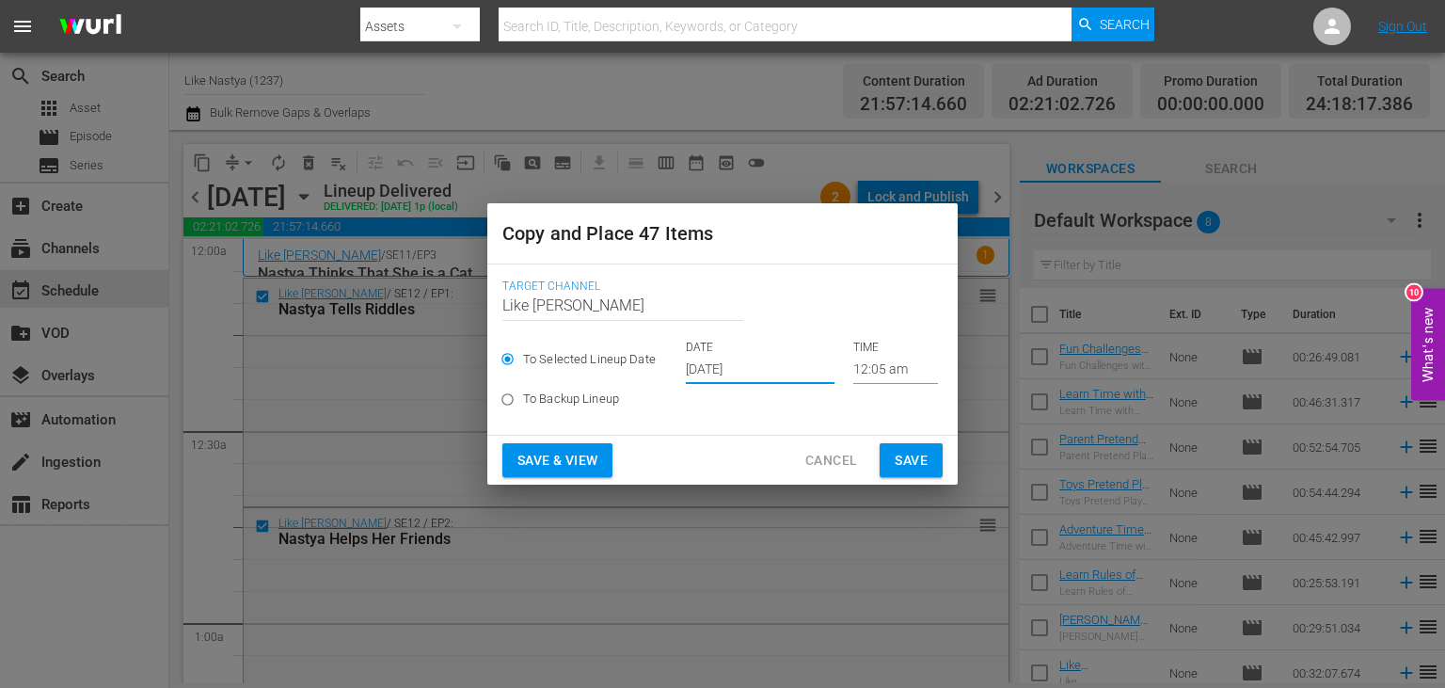
click at [774, 381] on input "[DATE]" at bounding box center [760, 370] width 149 height 28
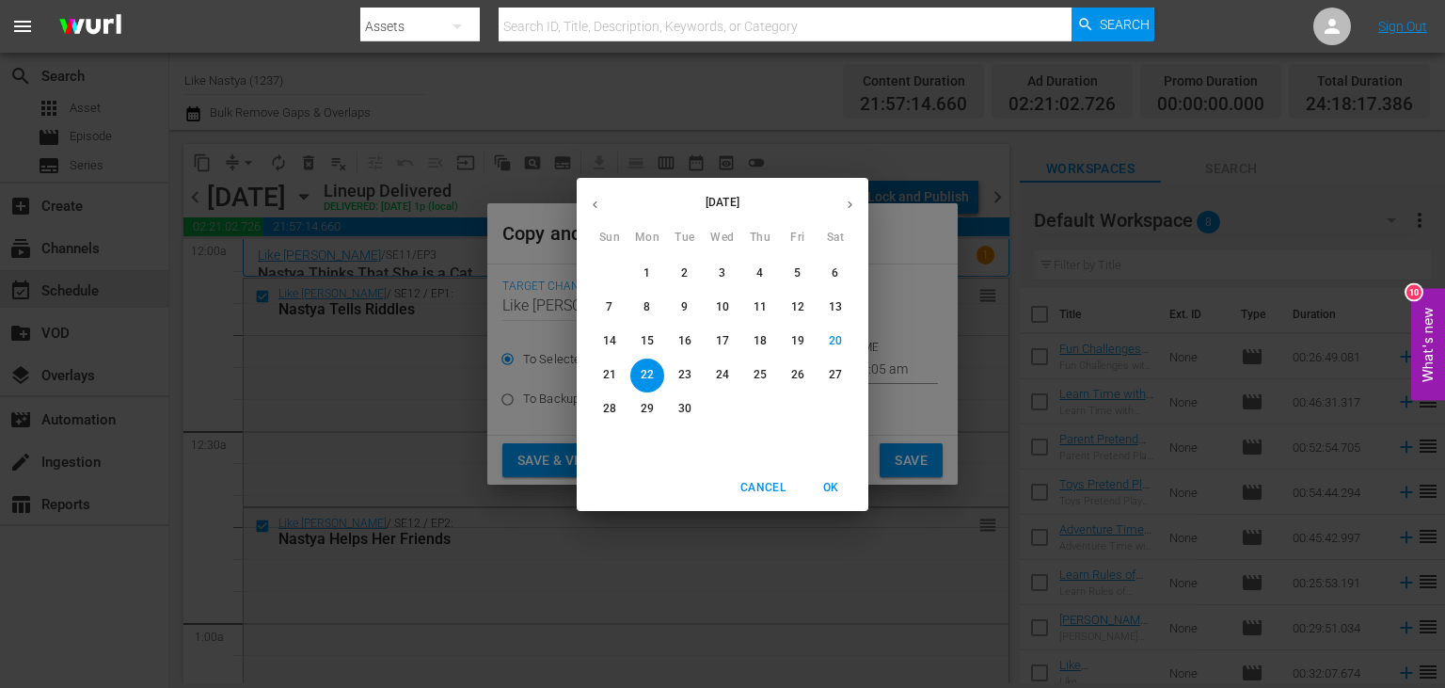
click at [700, 405] on span "30" at bounding box center [685, 409] width 34 height 16
type input "Sep 30th 2025"
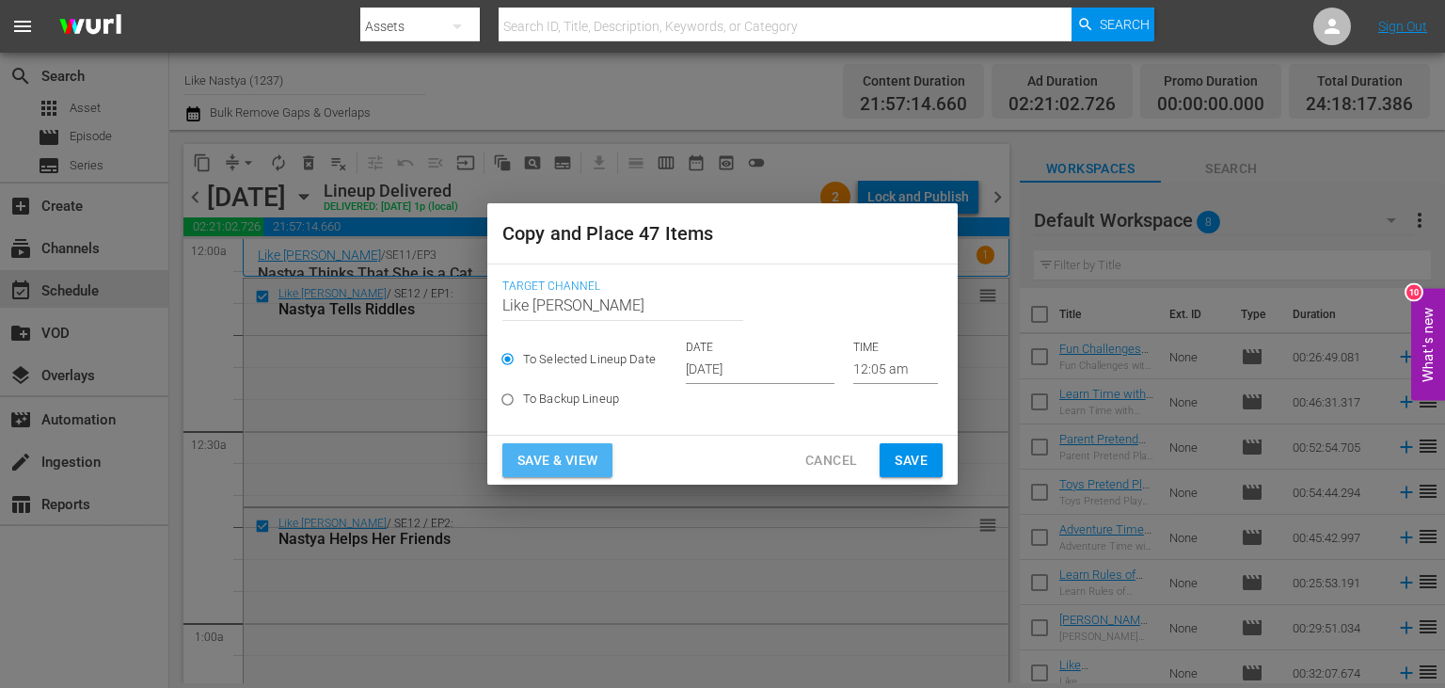
click at [583, 461] on span "Save & View" at bounding box center [557, 461] width 80 height 24
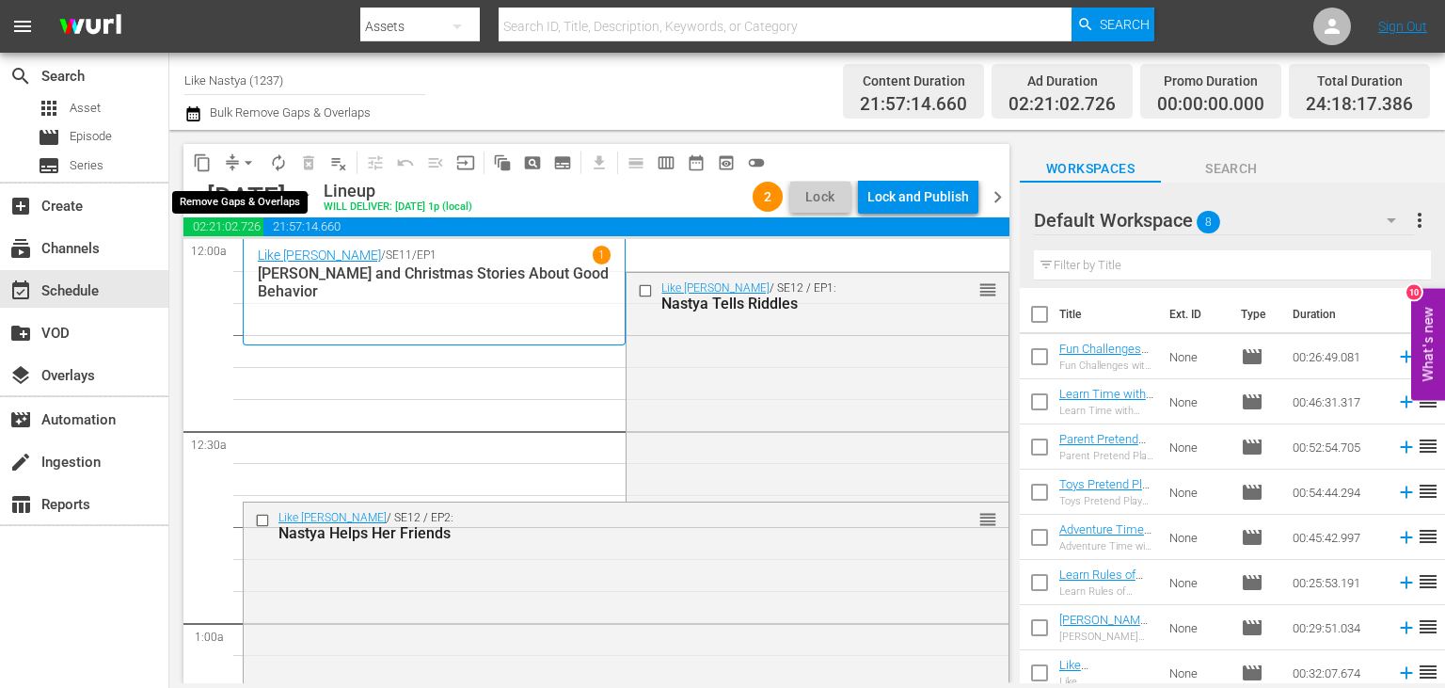
click at [246, 152] on button "arrow_drop_down" at bounding box center [248, 163] width 30 height 30
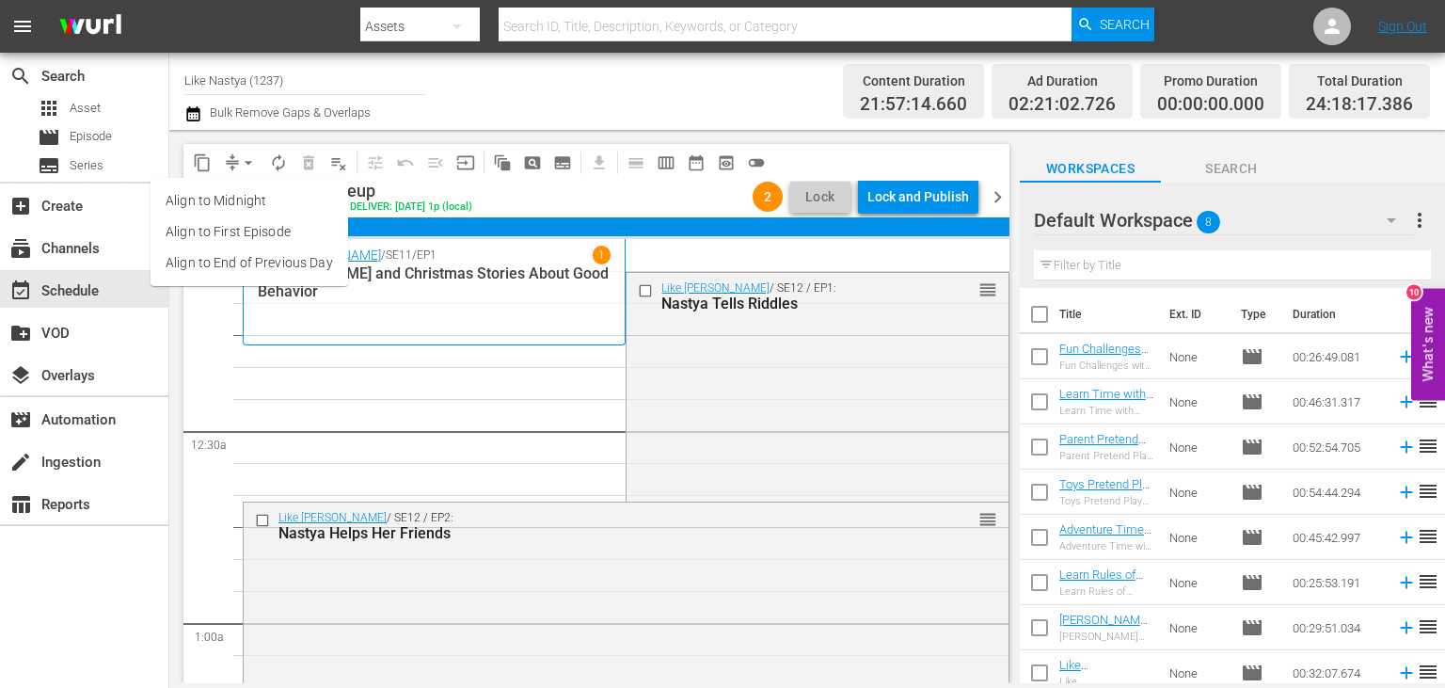
click at [326, 260] on li "Align to End of Previous Day" at bounding box center [250, 262] width 198 height 31
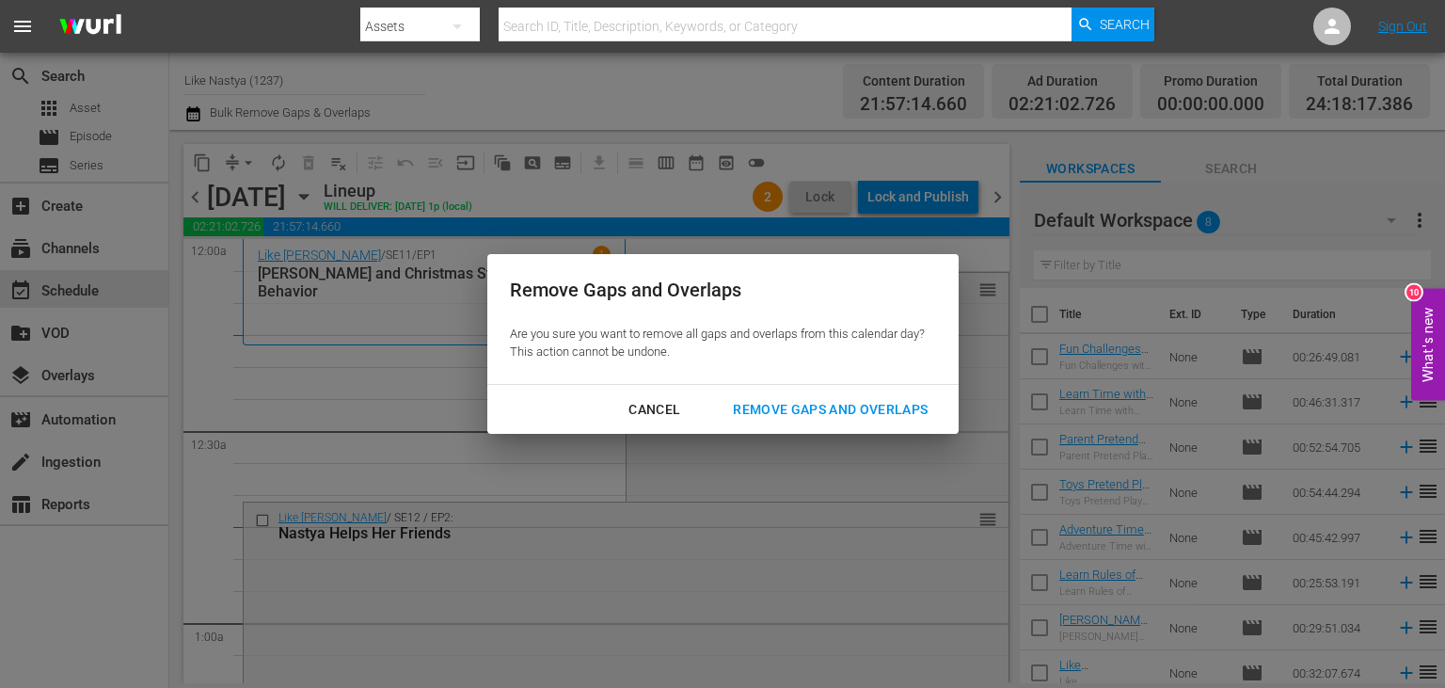
click at [871, 411] on div "Remove Gaps and Overlaps" at bounding box center [830, 410] width 225 height 24
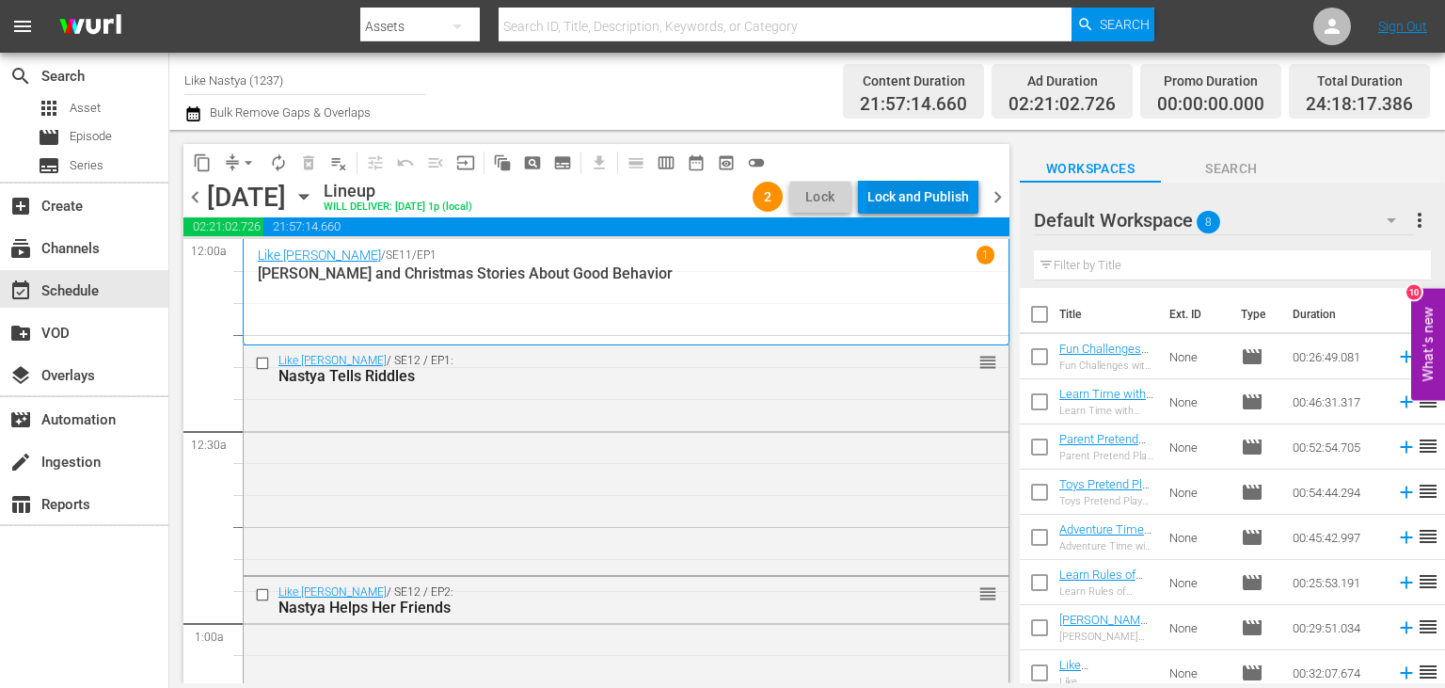
click at [935, 191] on div "Lock and Publish" at bounding box center [918, 197] width 102 height 34
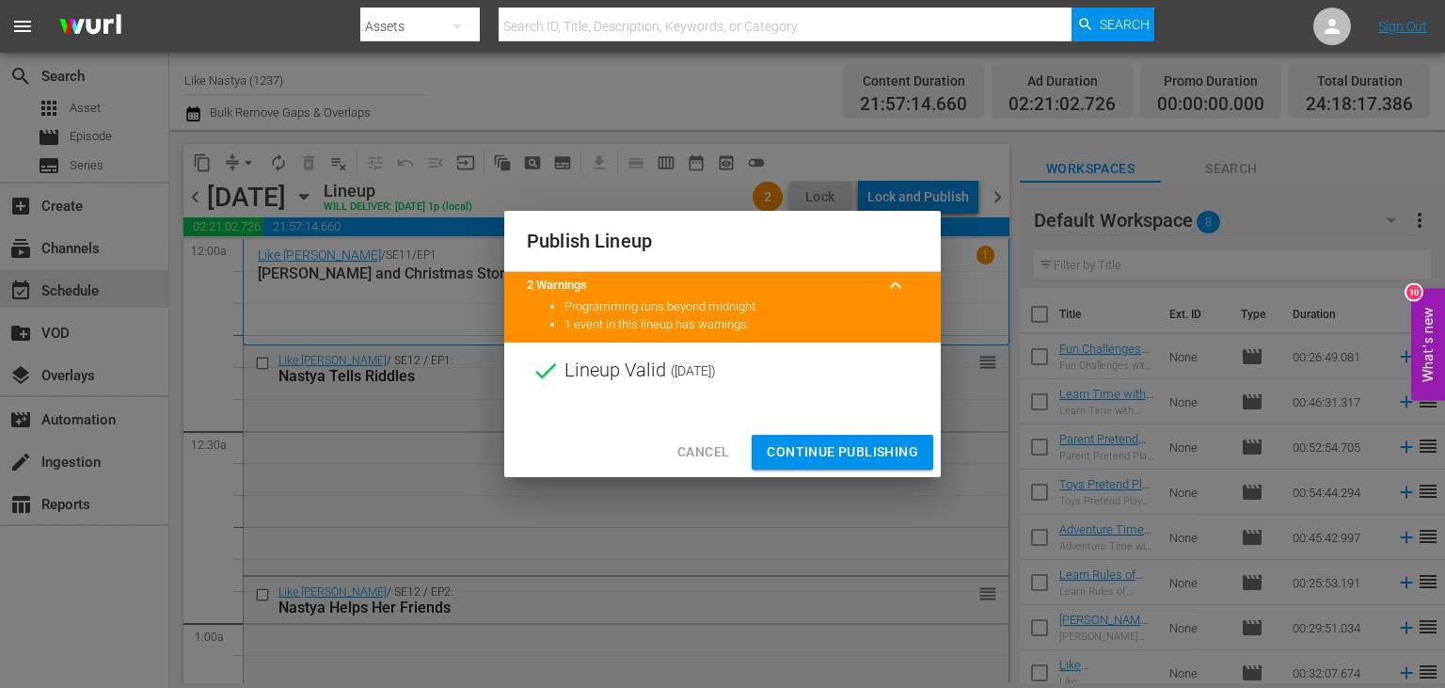
click at [849, 458] on span "Continue Publishing" at bounding box center [842, 452] width 151 height 24
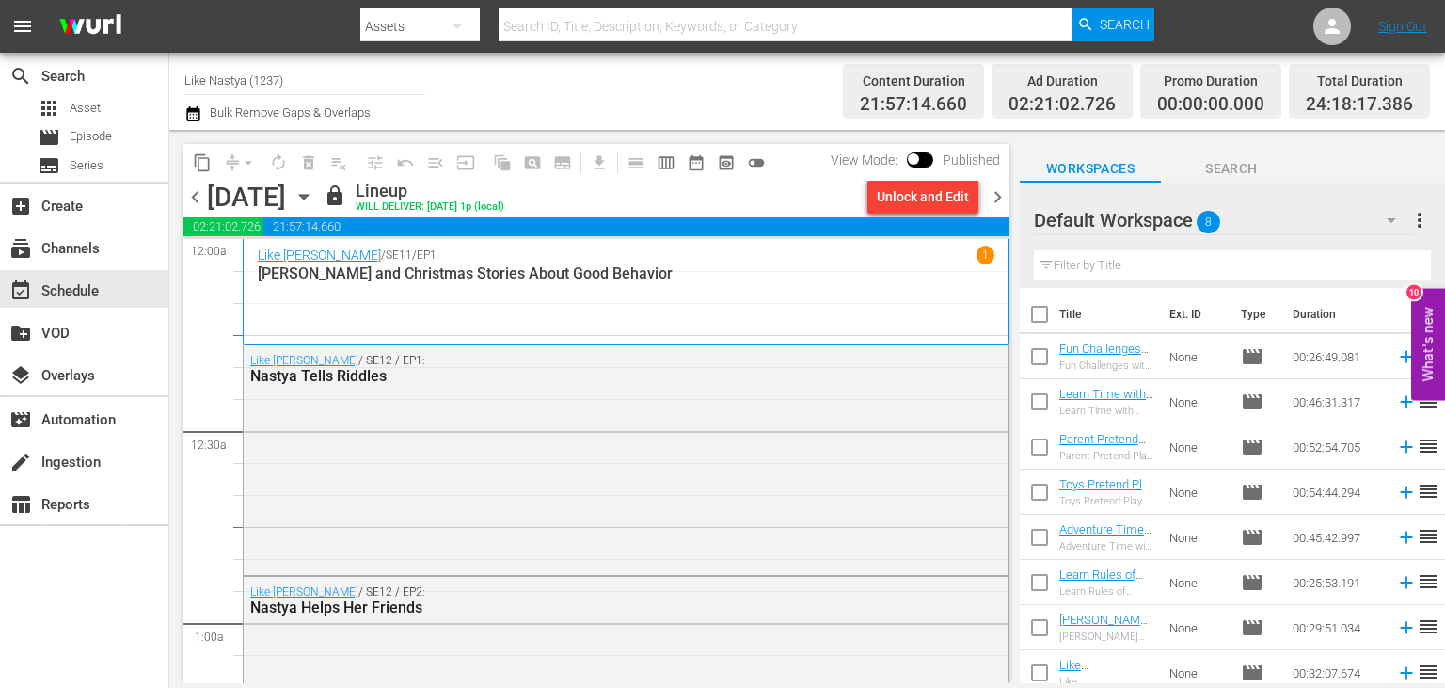
click at [314, 204] on icon "button" at bounding box center [303, 196] width 21 height 21
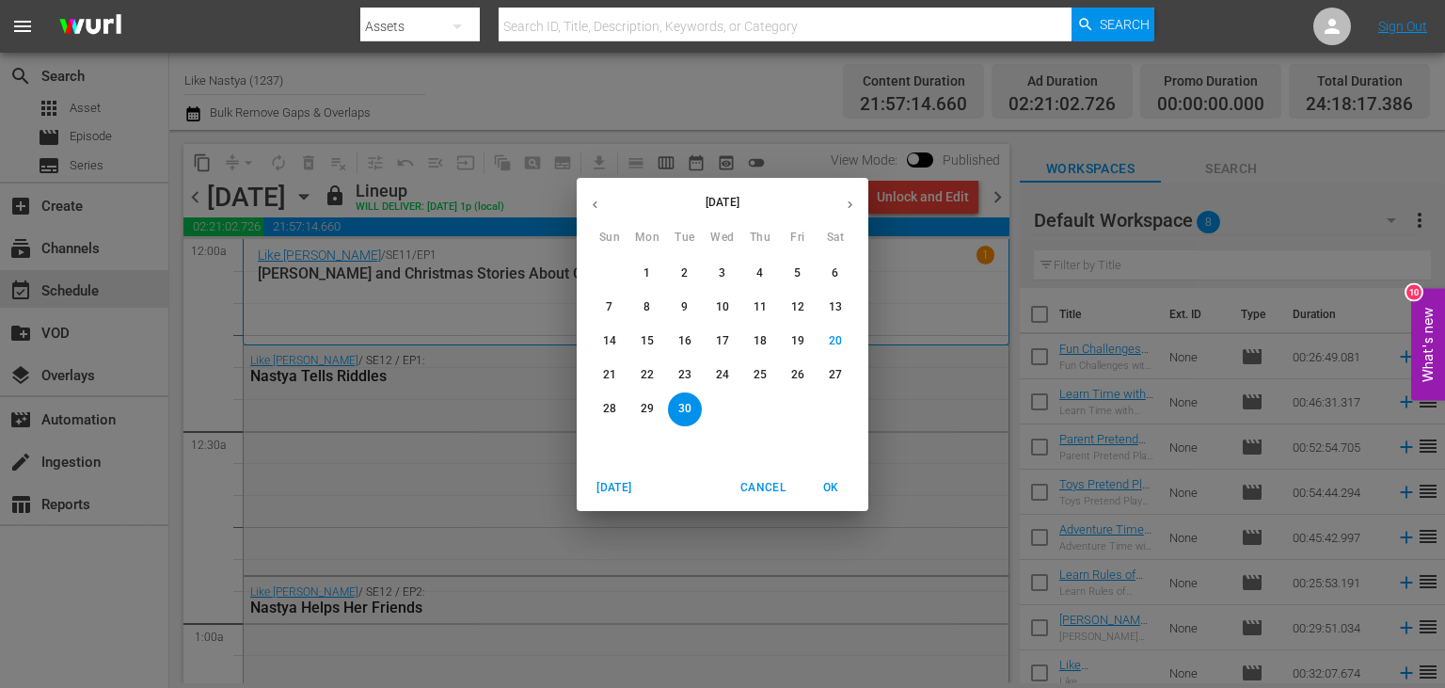
click at [612, 211] on div "[DATE]" at bounding box center [723, 204] width 292 height 37
click at [607, 211] on button "button" at bounding box center [595, 204] width 37 height 37
click at [830, 307] on p "14" at bounding box center [835, 307] width 13 height 16
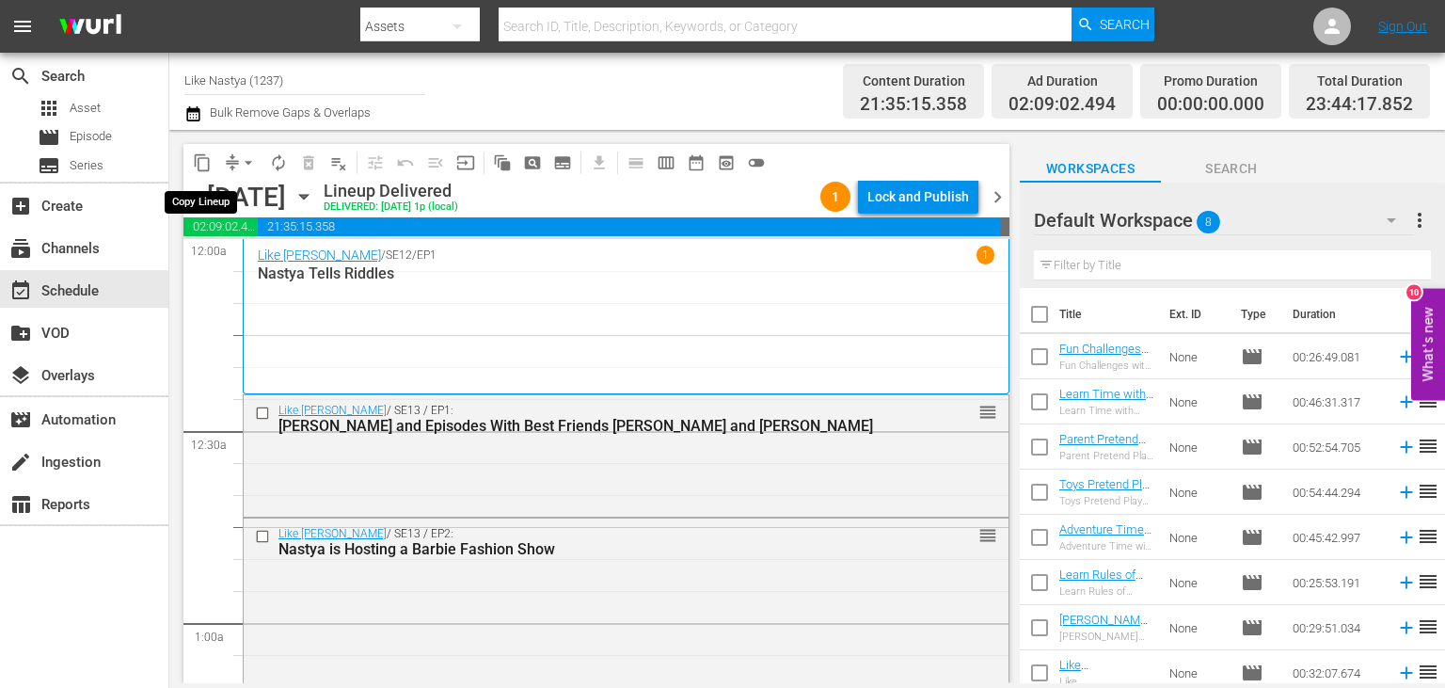
click at [209, 157] on span "content_copy" at bounding box center [202, 162] width 19 height 19
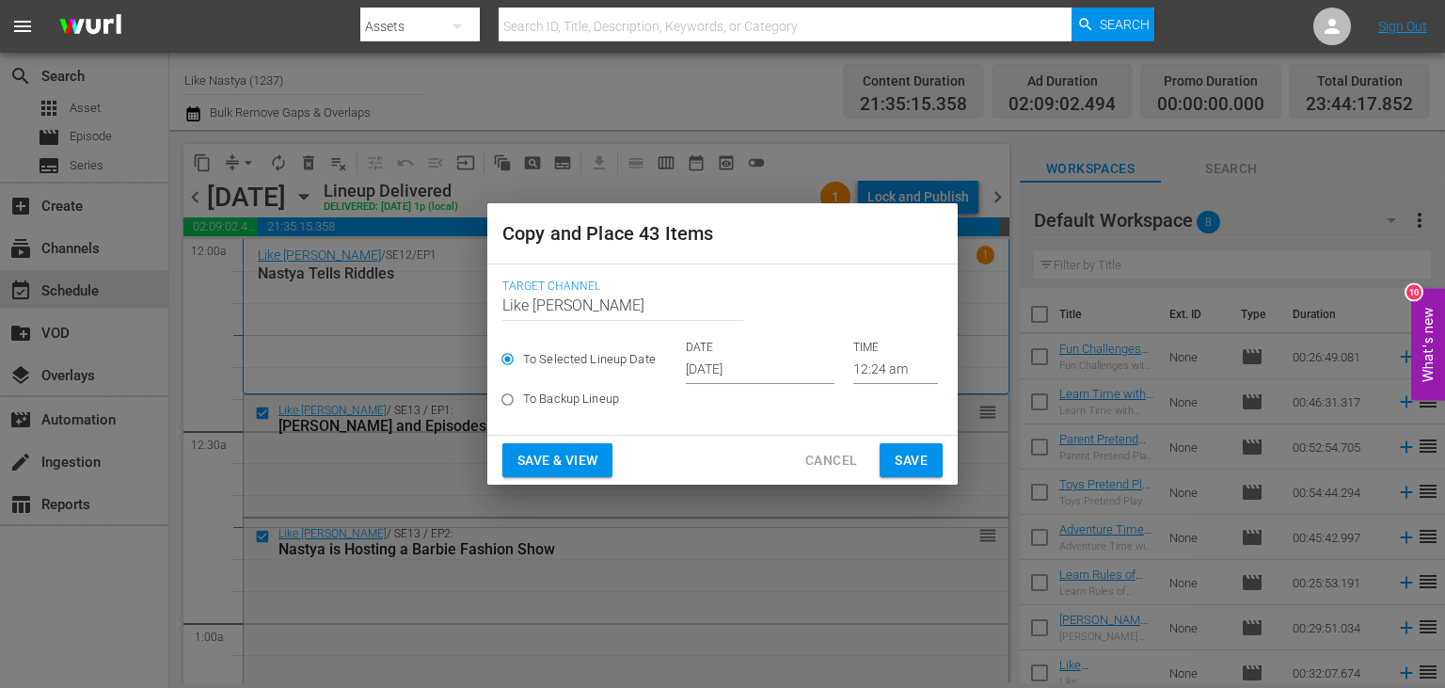
click at [769, 371] on input "[DATE]" at bounding box center [760, 370] width 149 height 28
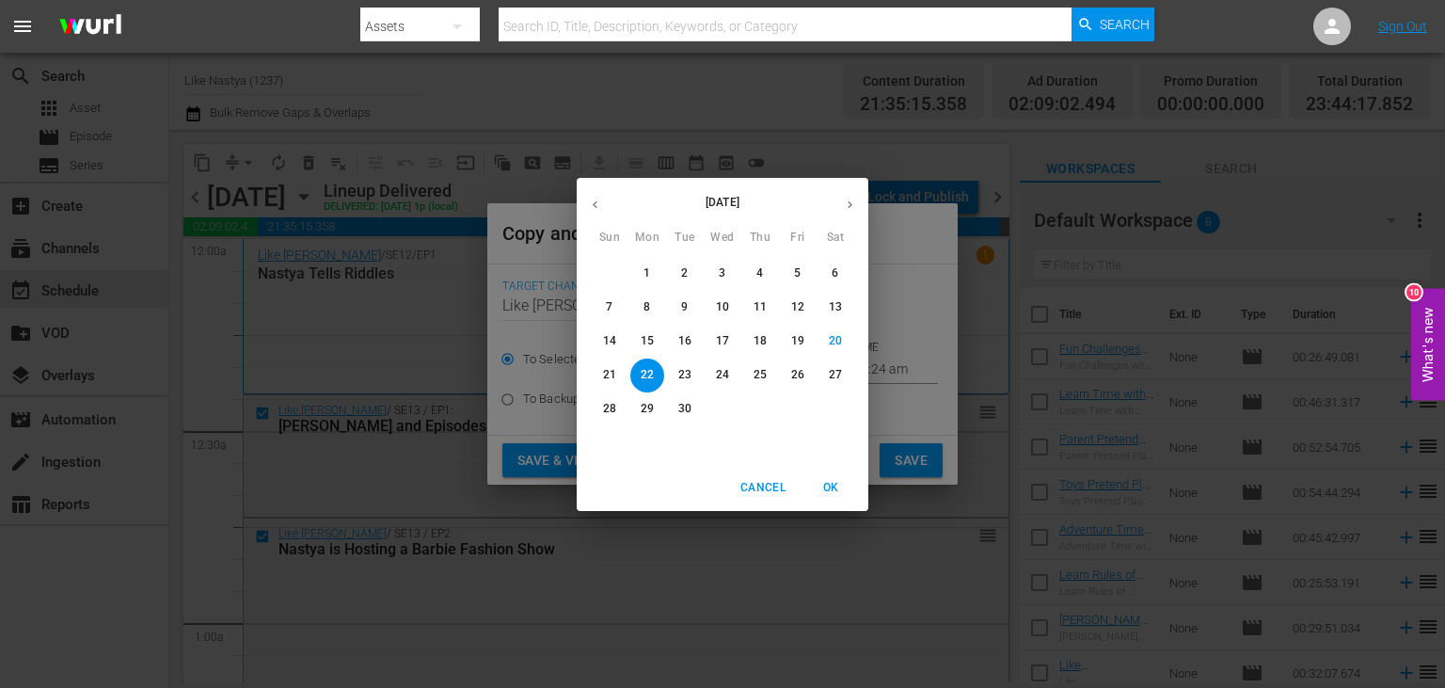
click at [845, 204] on icon "button" at bounding box center [850, 205] width 14 height 14
click at [726, 262] on button "1" at bounding box center [723, 274] width 34 height 34
type input "Oct 1st 2025"
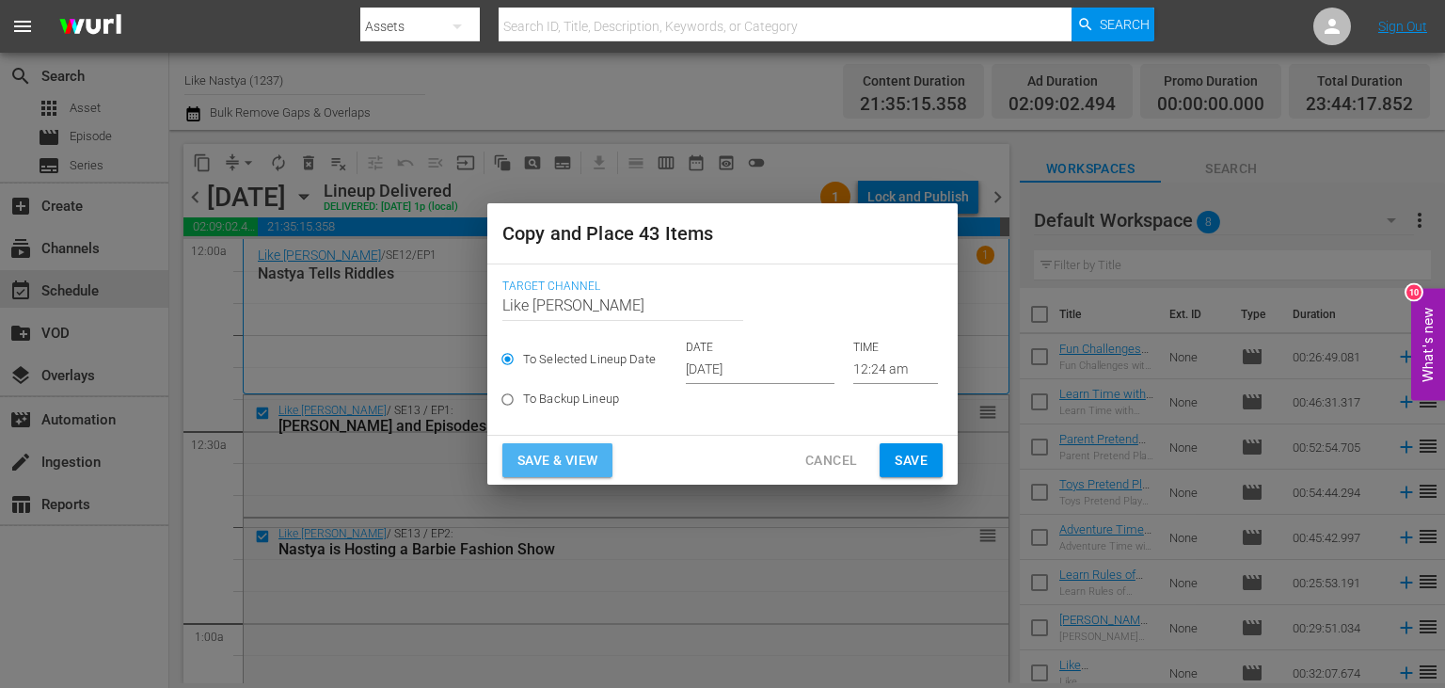
click at [563, 457] on span "Save & View" at bounding box center [557, 461] width 80 height 24
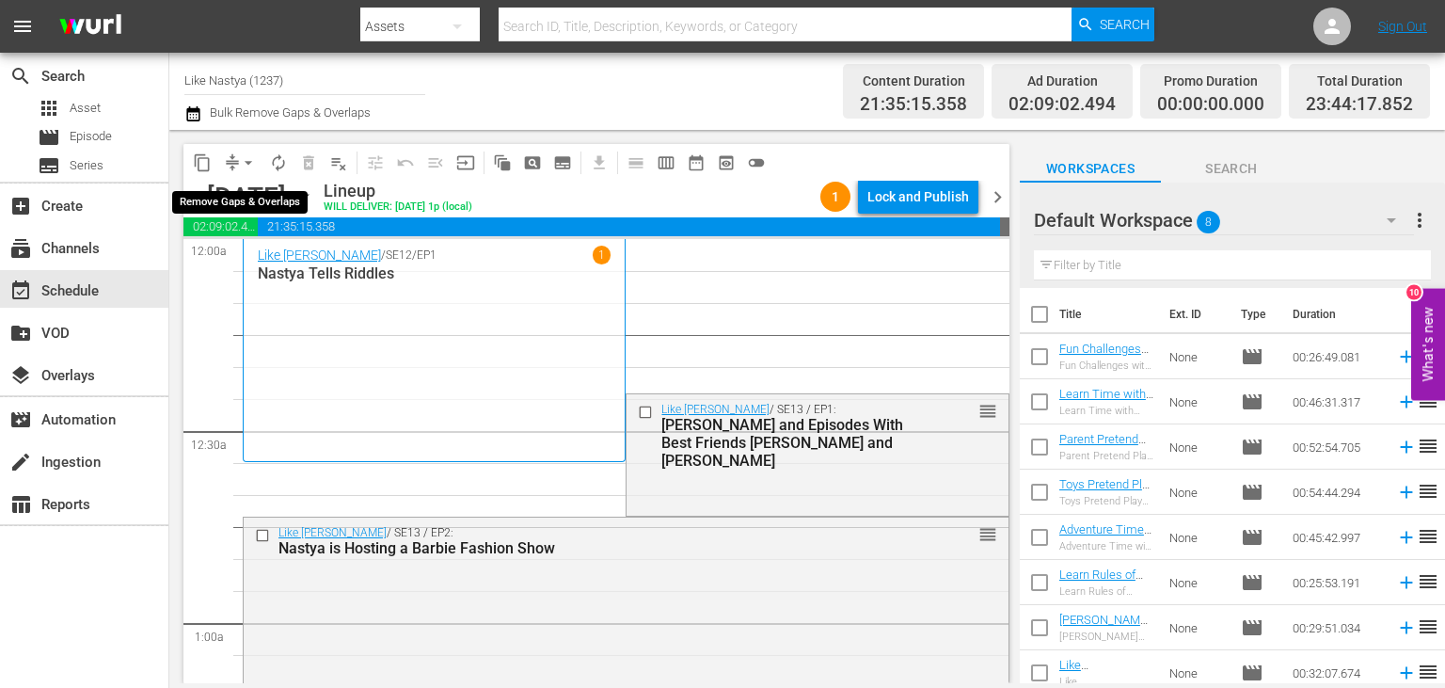
click at [245, 162] on span "arrow_drop_down" at bounding box center [248, 162] width 19 height 19
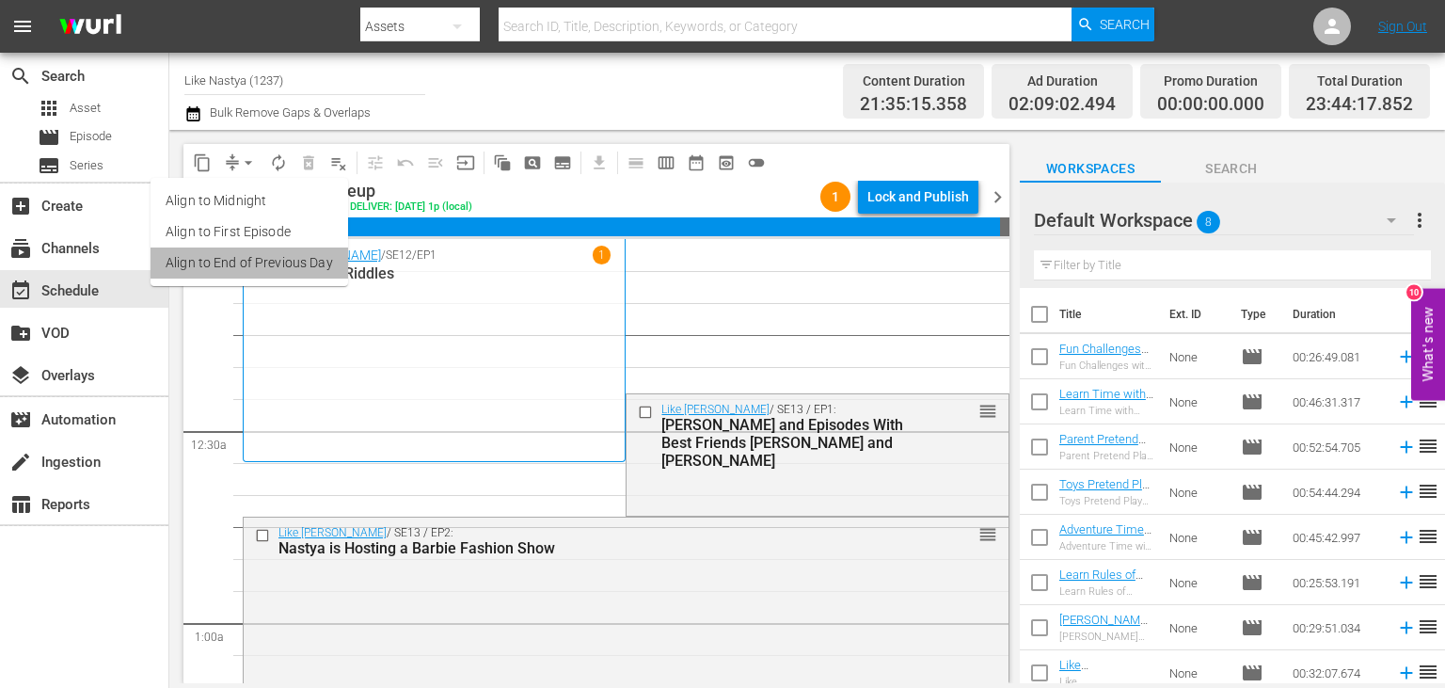
click at [315, 275] on li "Align to End of Previous Day" at bounding box center [250, 262] width 198 height 31
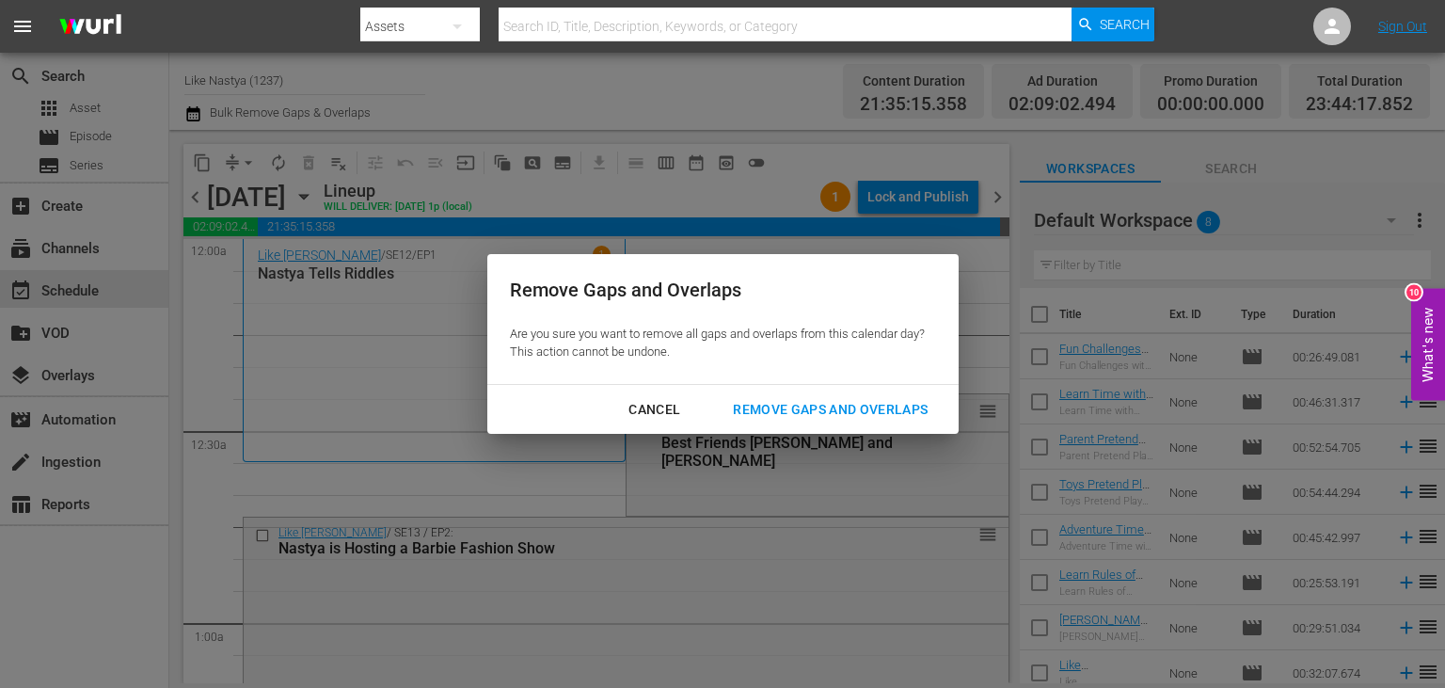
click at [860, 429] on div "Cancel Remove Gaps and Overlaps" at bounding box center [722, 410] width 471 height 50
click at [864, 408] on div "Remove Gaps and Overlaps" at bounding box center [830, 410] width 225 height 24
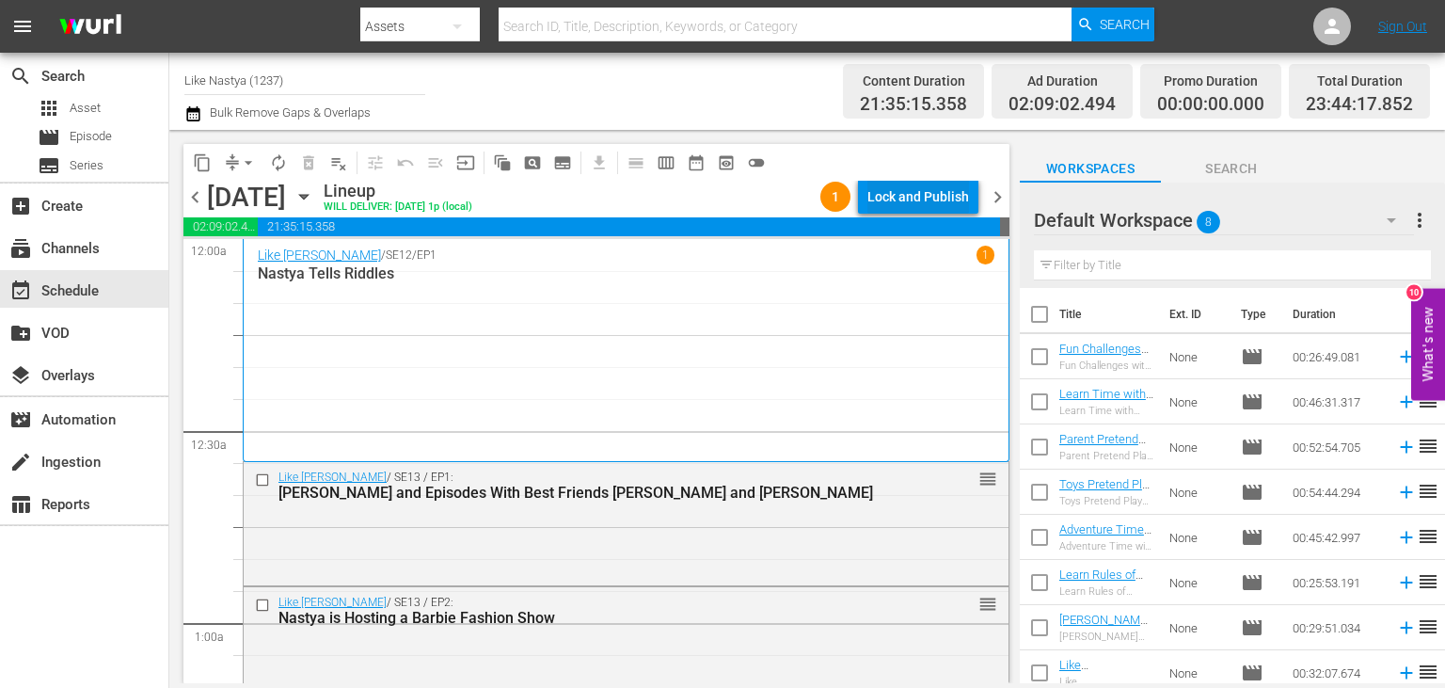
click at [943, 198] on div "Lock and Publish" at bounding box center [918, 197] width 102 height 34
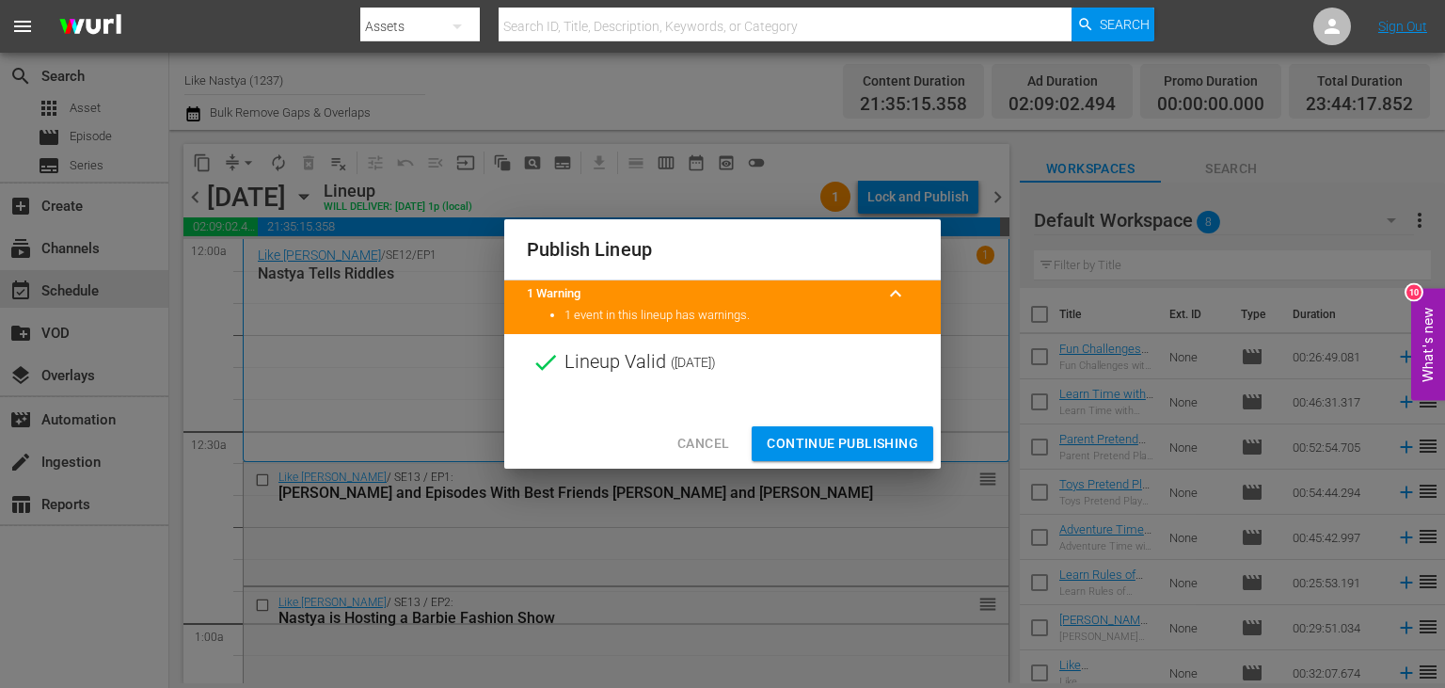
click at [860, 443] on span "Continue Publishing" at bounding box center [842, 444] width 151 height 24
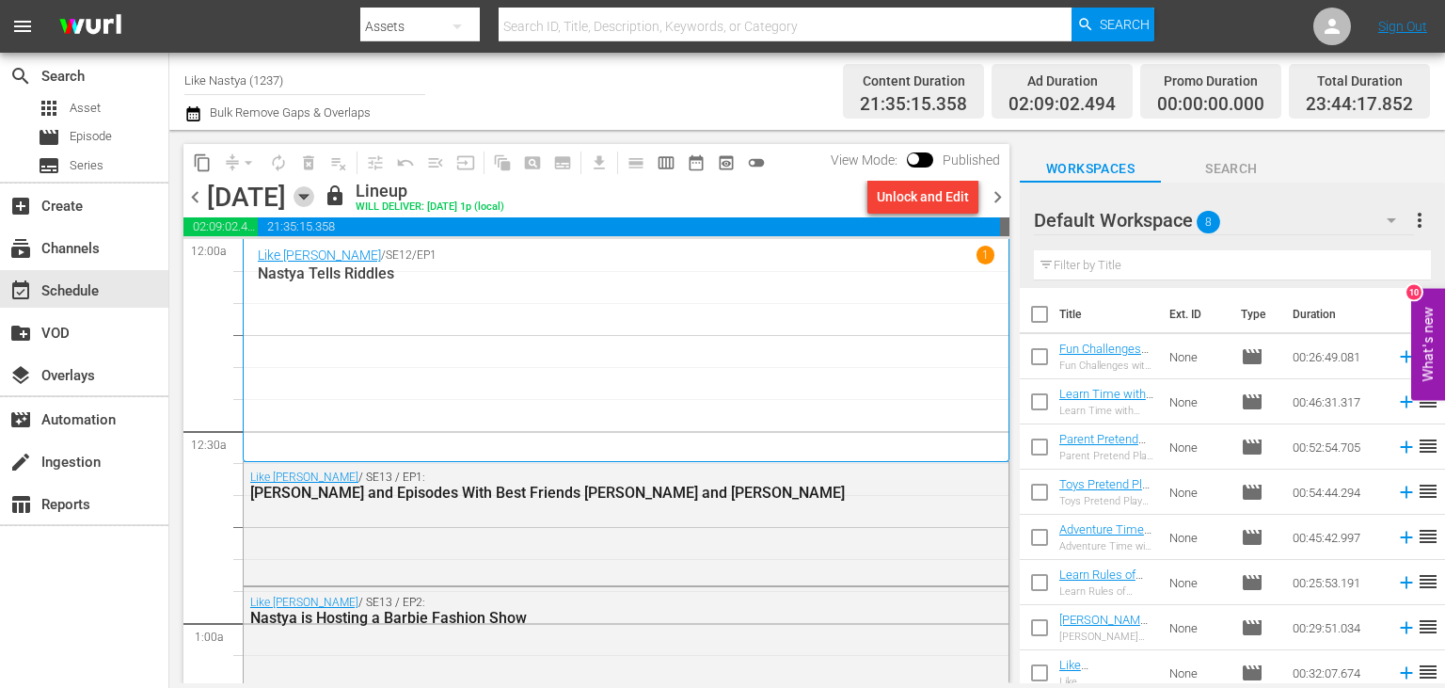
click at [314, 199] on icon "button" at bounding box center [303, 196] width 21 height 21
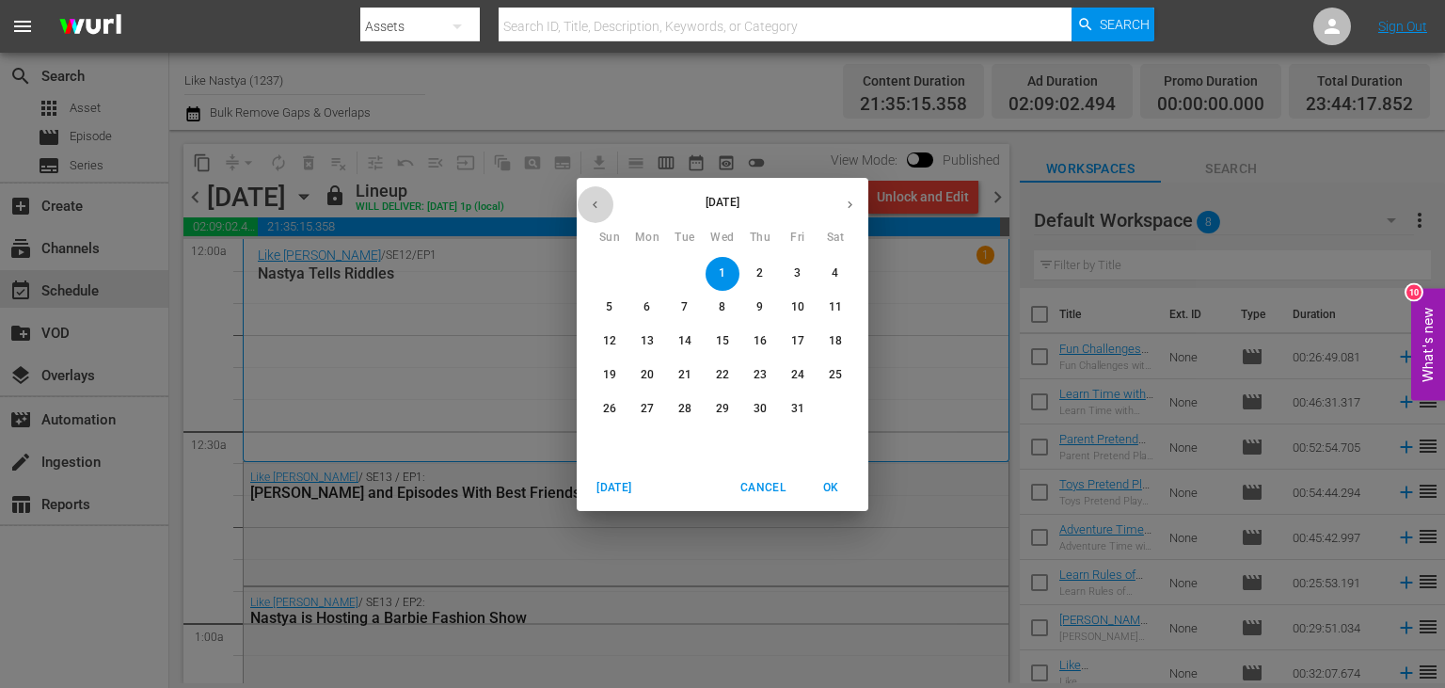
click at [599, 214] on button "button" at bounding box center [595, 204] width 37 height 37
click at [608, 373] on p "21" at bounding box center [609, 375] width 13 height 16
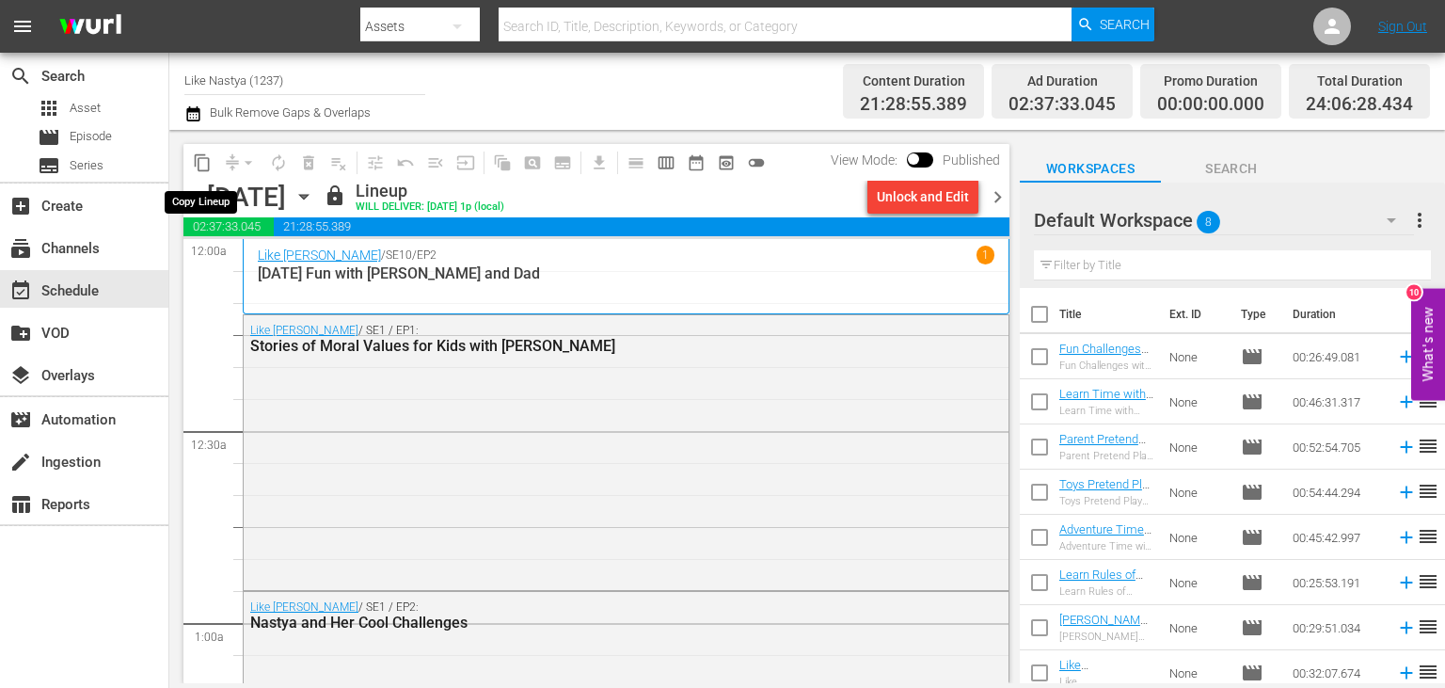
click at [205, 164] on span "content_copy" at bounding box center [202, 162] width 19 height 19
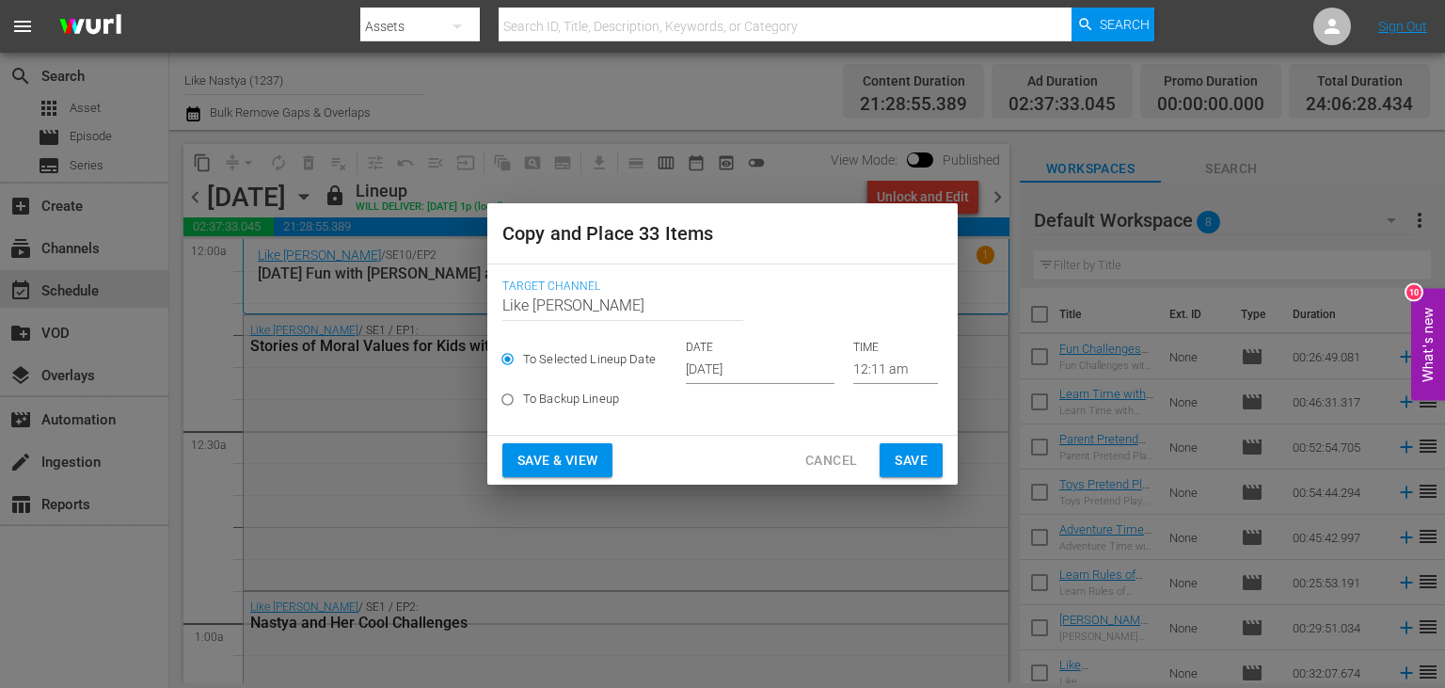
click at [756, 374] on input "[DATE]" at bounding box center [760, 370] width 149 height 28
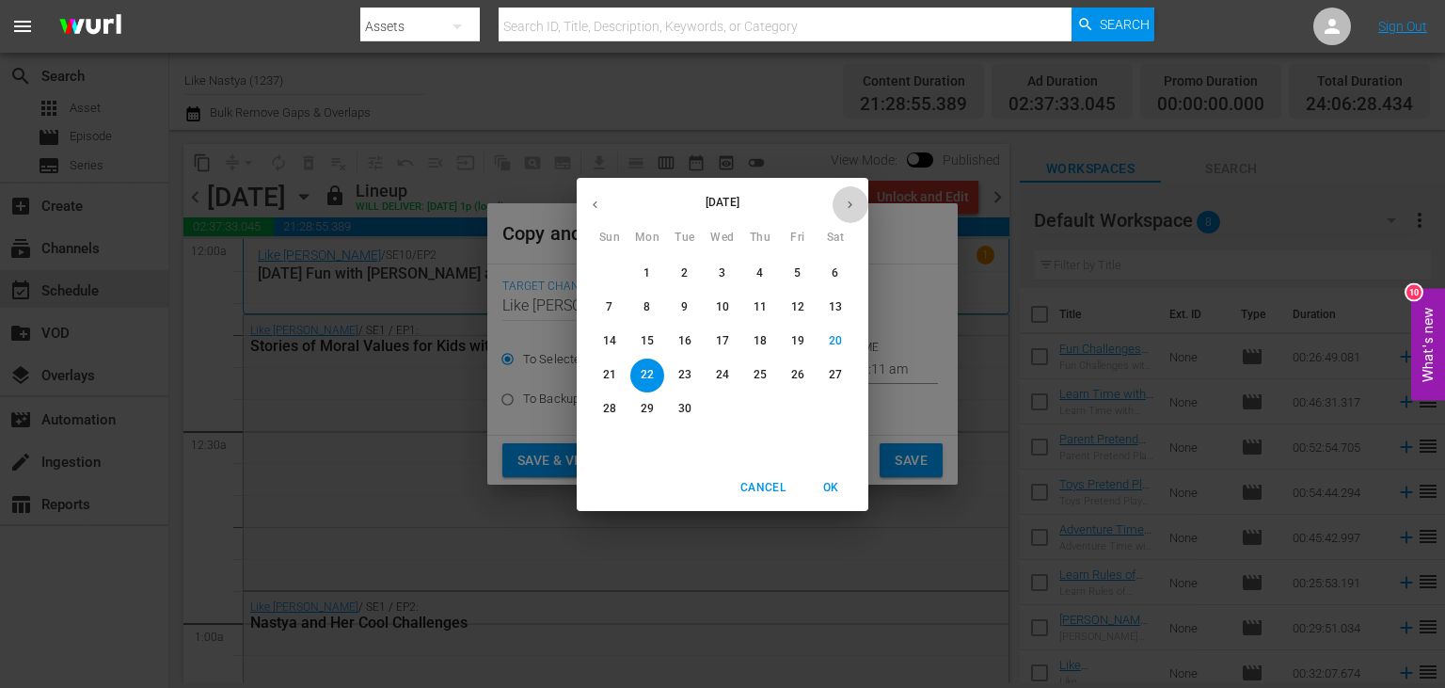
click at [841, 214] on button "button" at bounding box center [850, 204] width 37 height 37
click at [758, 276] on p "2" at bounding box center [759, 273] width 7 height 16
type input "Oct 2nd 2025"
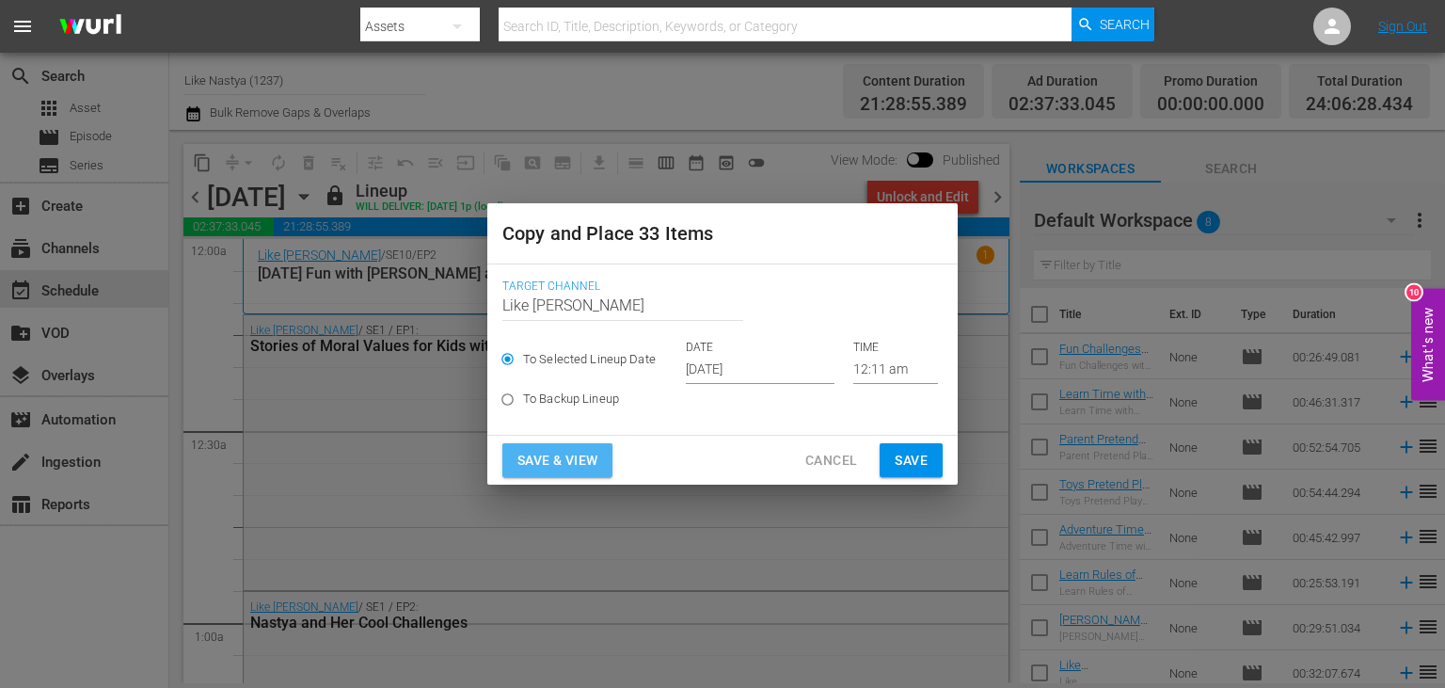
click at [589, 463] on span "Save & View" at bounding box center [557, 461] width 80 height 24
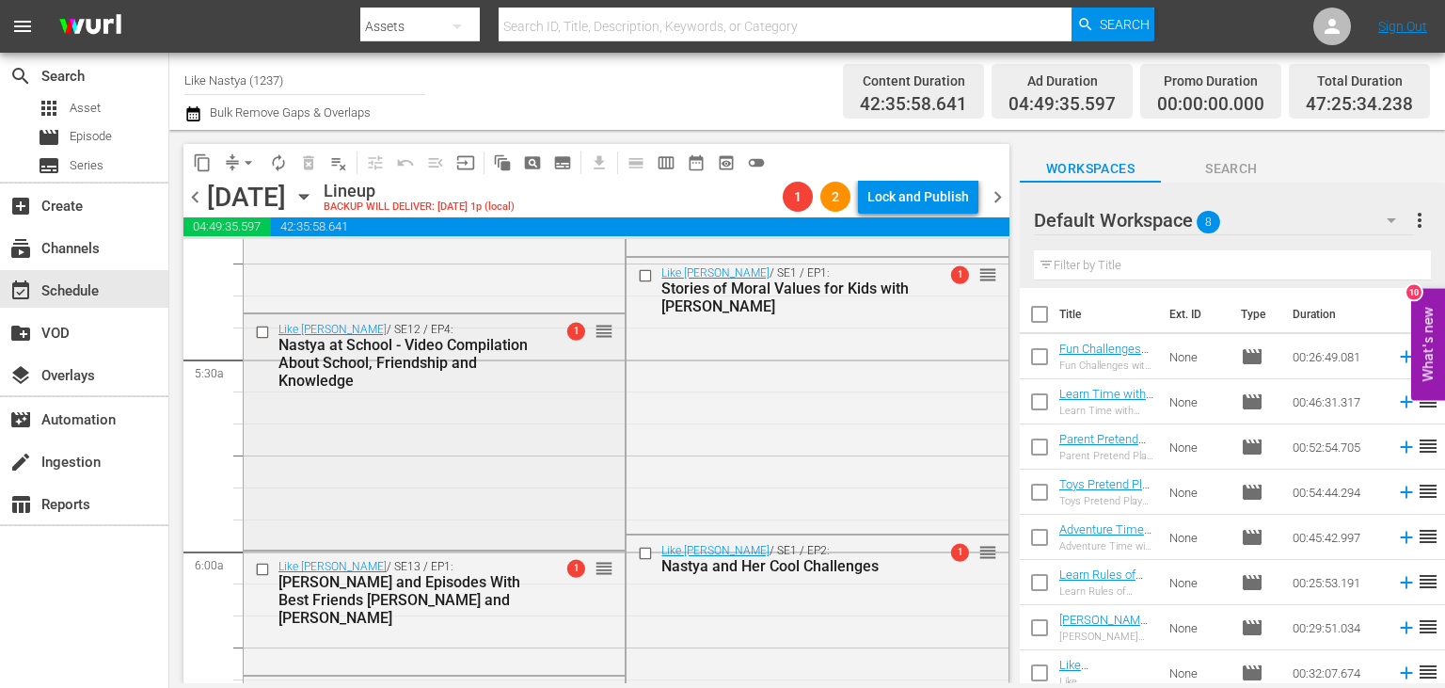
scroll to position [1422, 0]
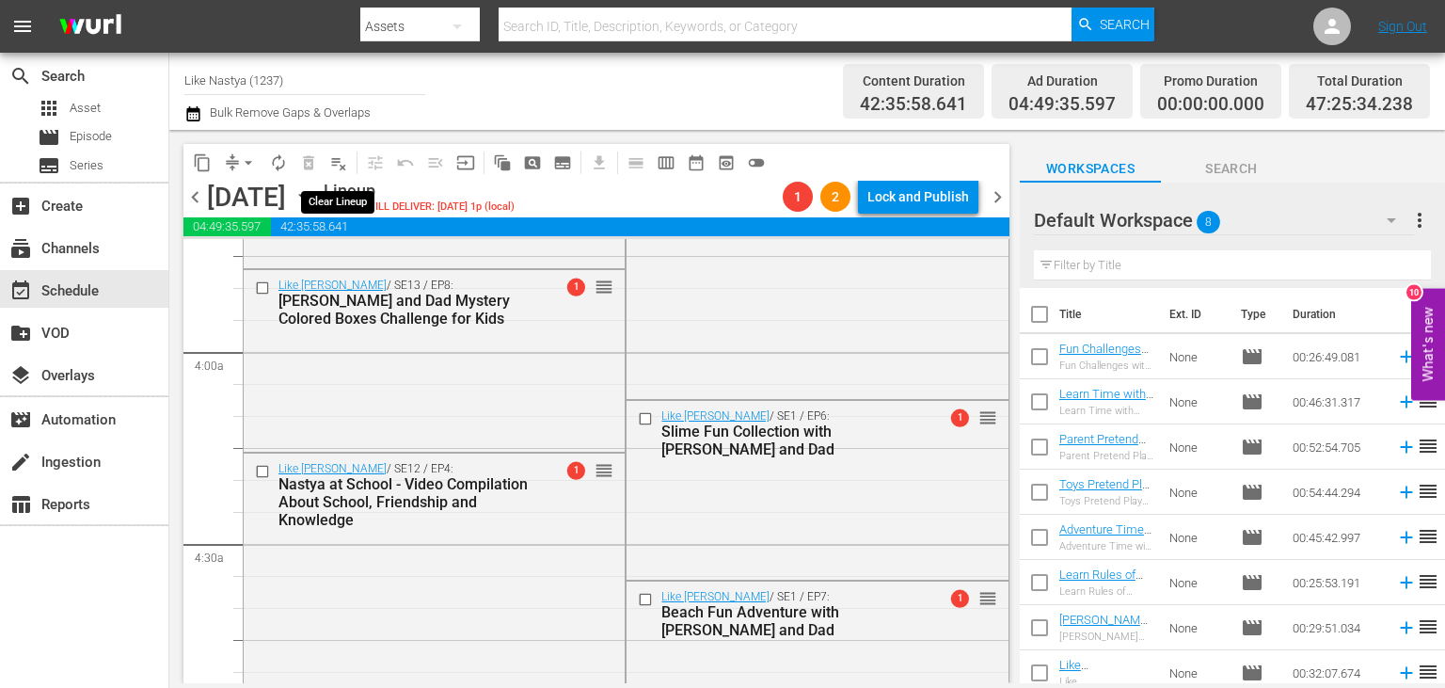
click at [348, 162] on button "playlist_remove_outlined" at bounding box center [339, 163] width 30 height 30
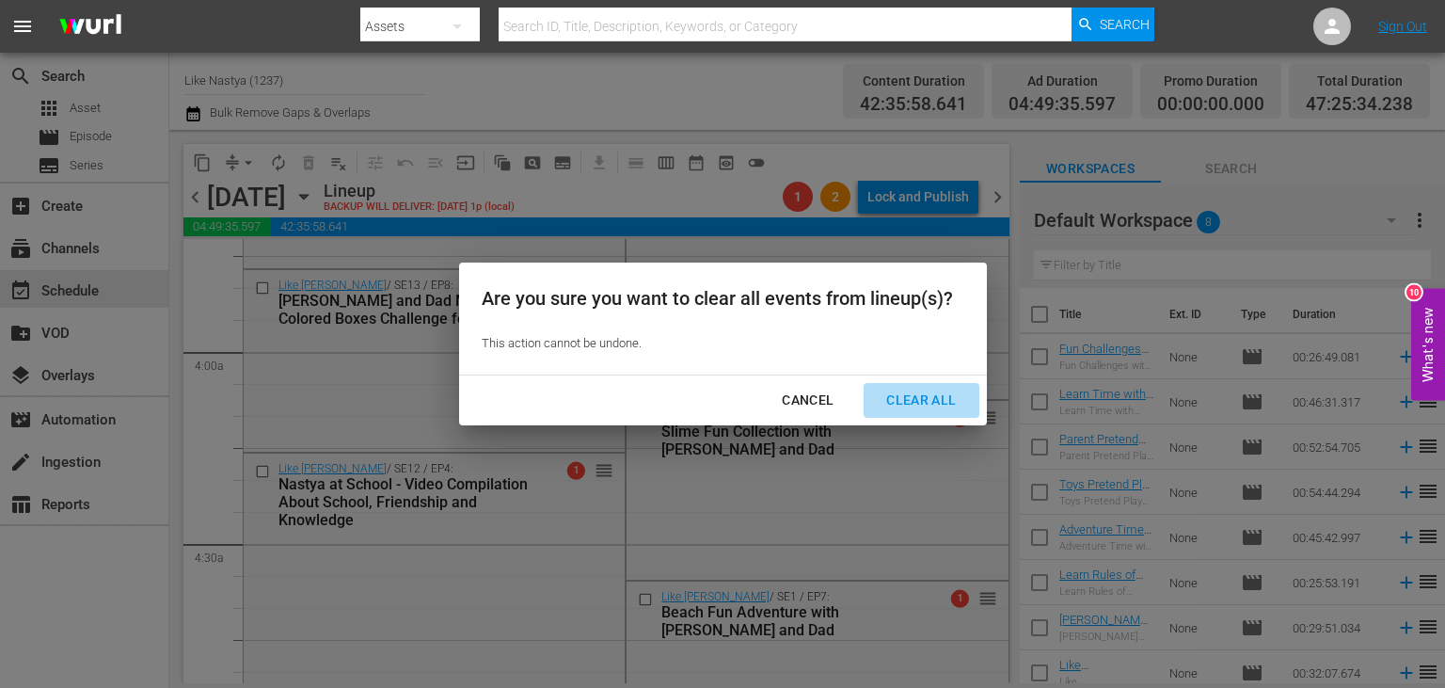
click at [927, 397] on div "Clear All" at bounding box center [921, 400] width 100 height 24
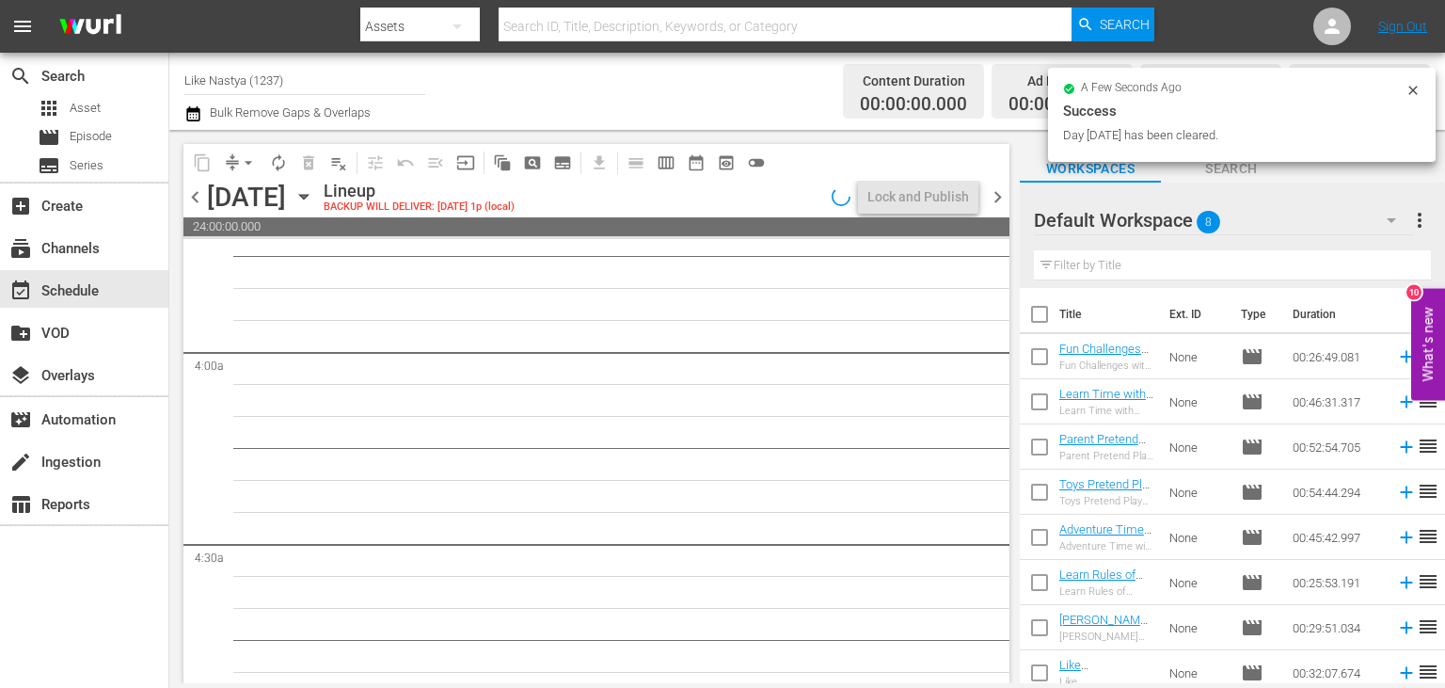
scroll to position [1518, 0]
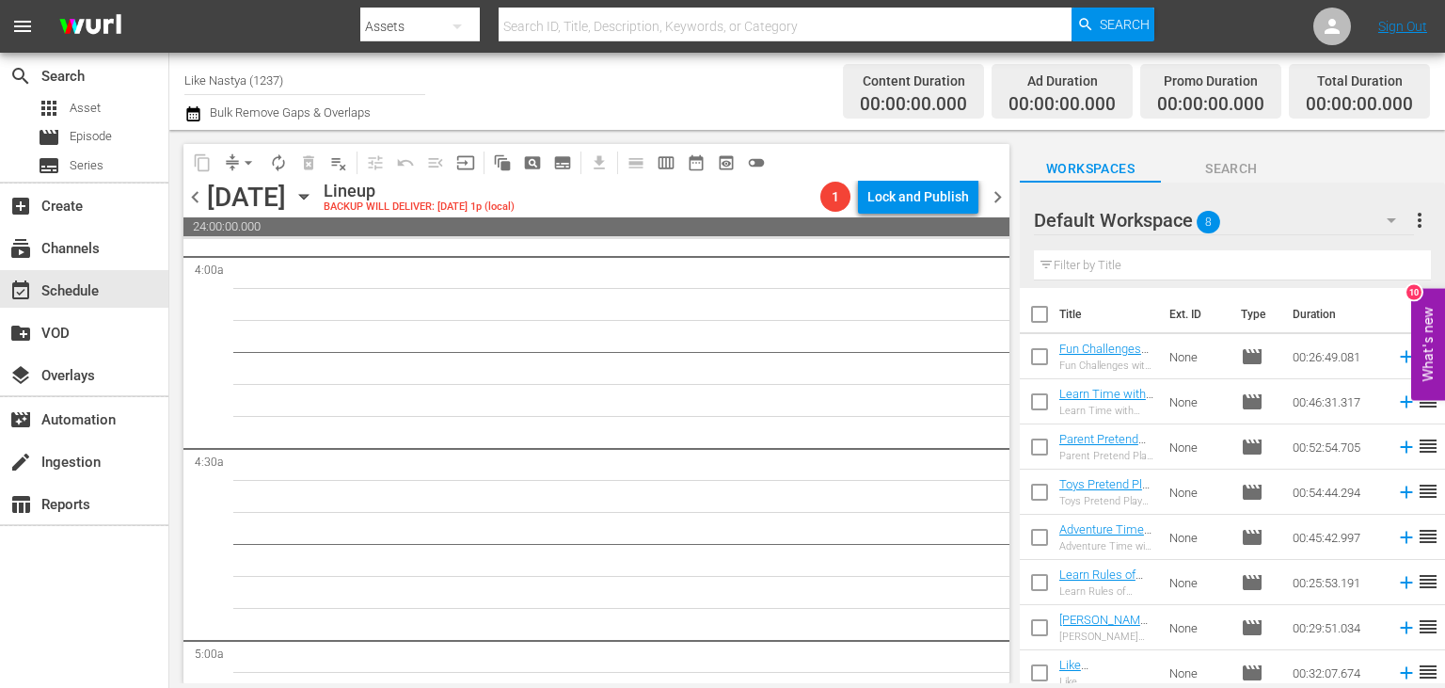
click at [546, 88] on div "Channel Title Like Nastya (1237) Bulk Remove Gaps & Overlaps" at bounding box center [509, 91] width 651 height 68
click at [314, 193] on icon "button" at bounding box center [303, 196] width 21 height 21
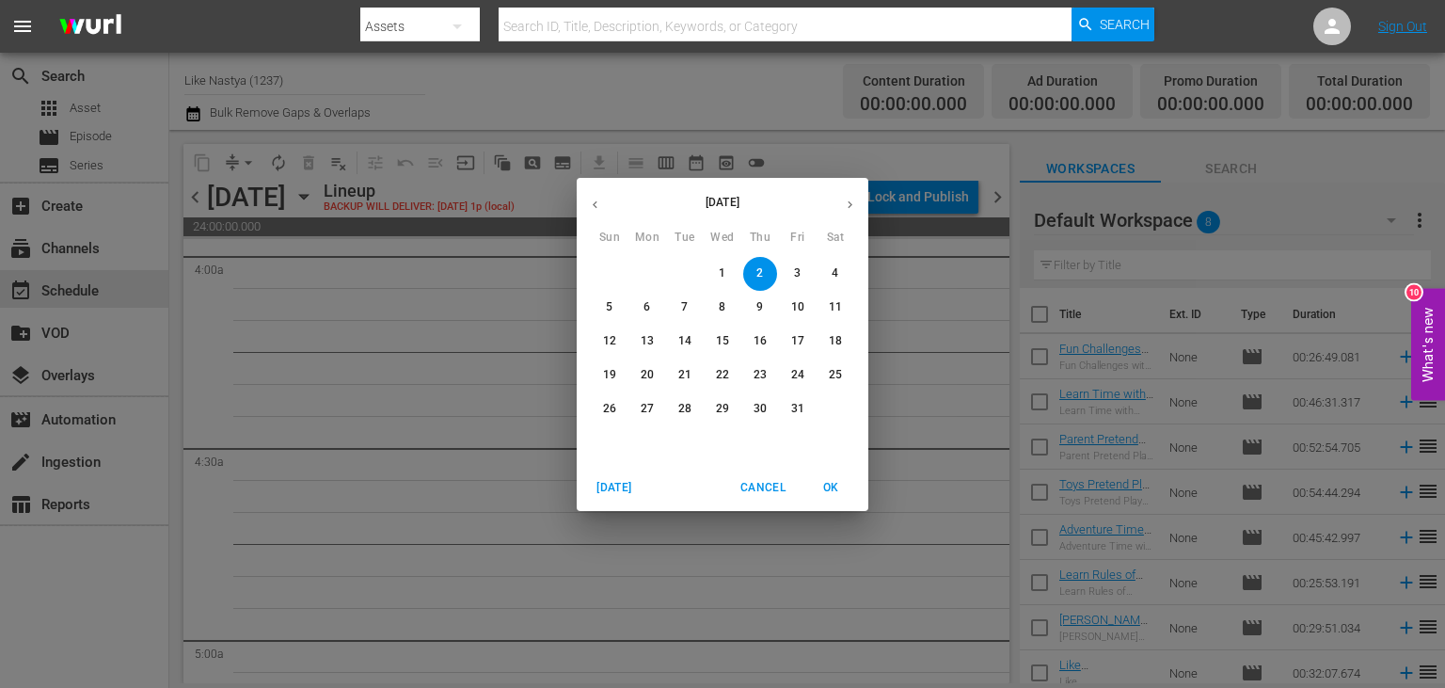
click at [613, 201] on p "[DATE]" at bounding box center [722, 202] width 218 height 17
click at [606, 203] on button "button" at bounding box center [595, 204] width 37 height 37
click at [618, 370] on span "21" at bounding box center [610, 375] width 34 height 16
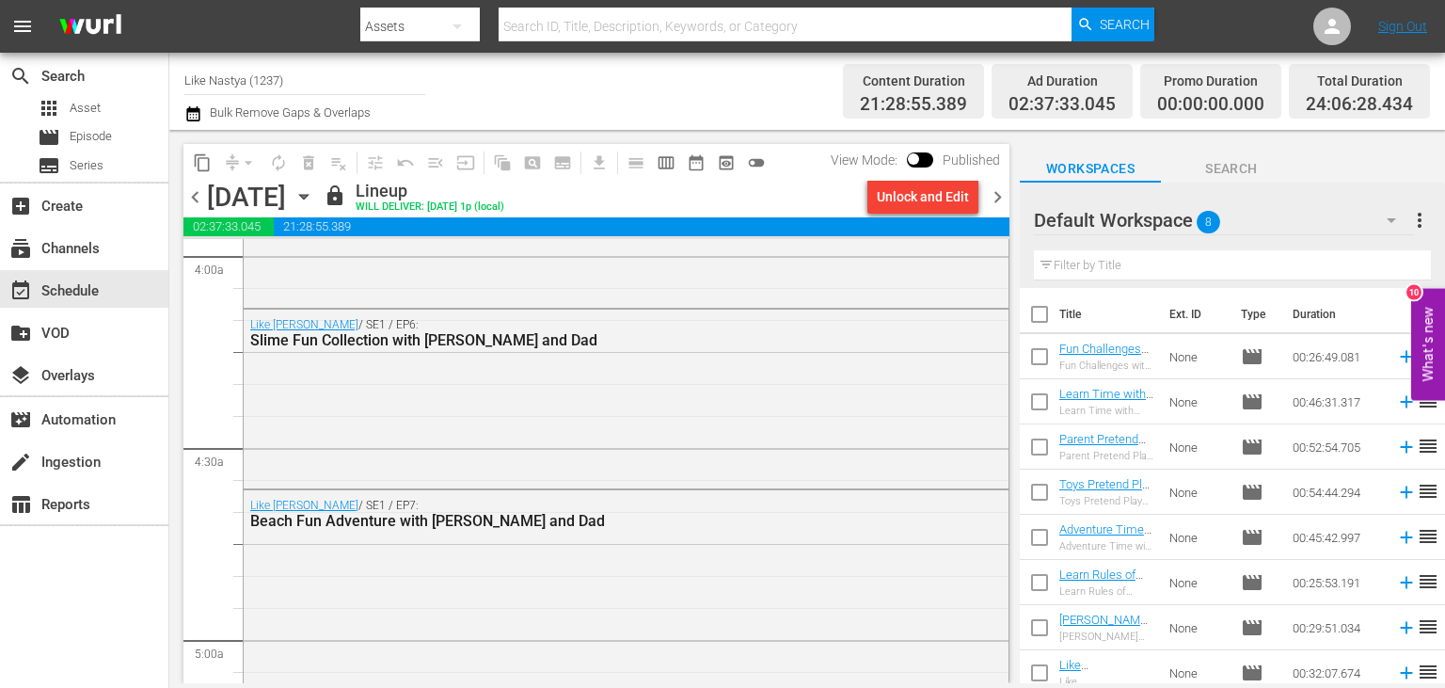
scroll to position [1390, 0]
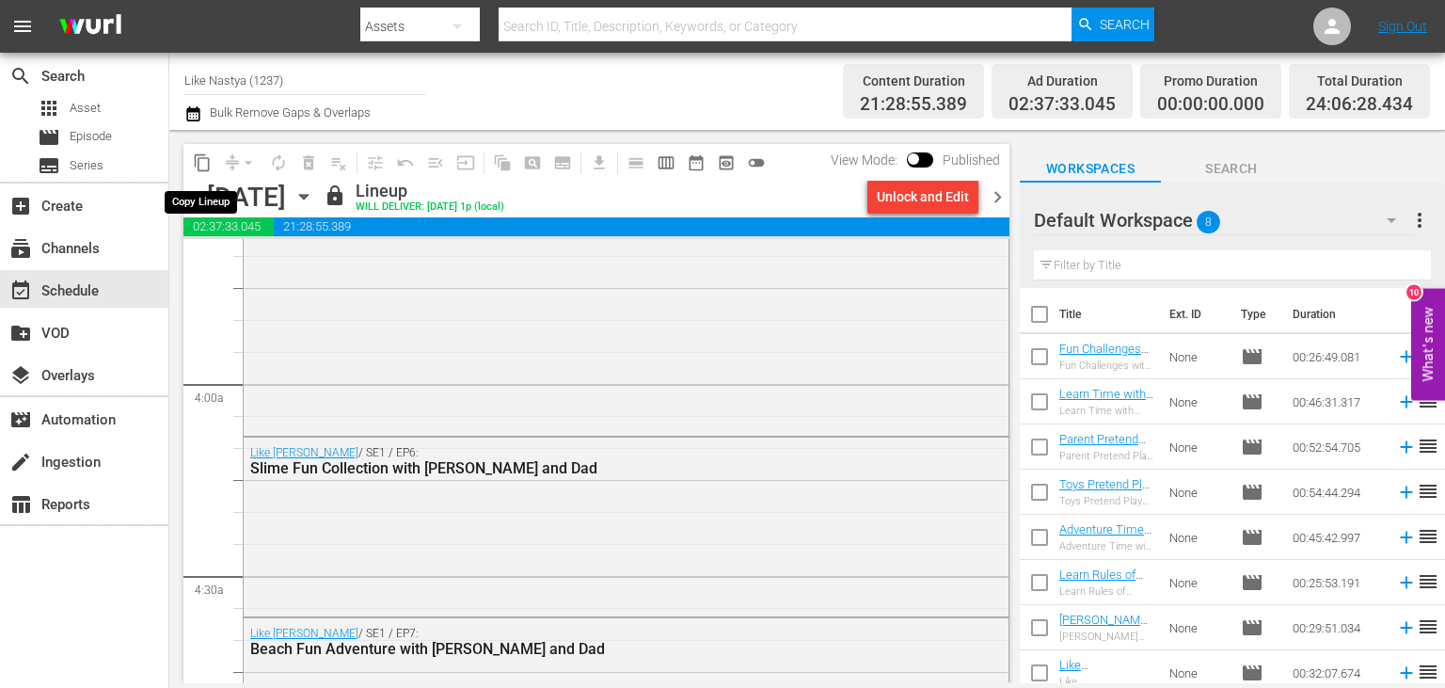
click at [195, 156] on span "content_copy" at bounding box center [202, 162] width 19 height 19
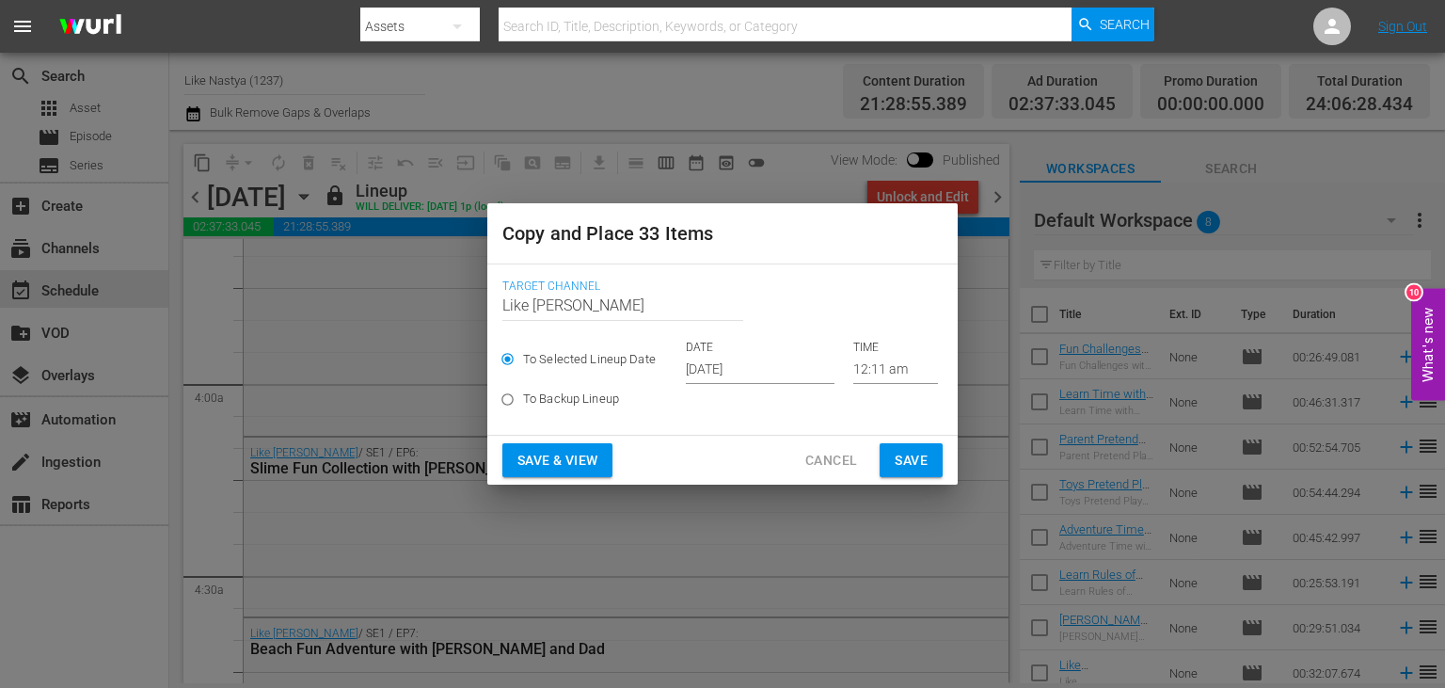
click at [792, 378] on input "[DATE]" at bounding box center [760, 370] width 149 height 28
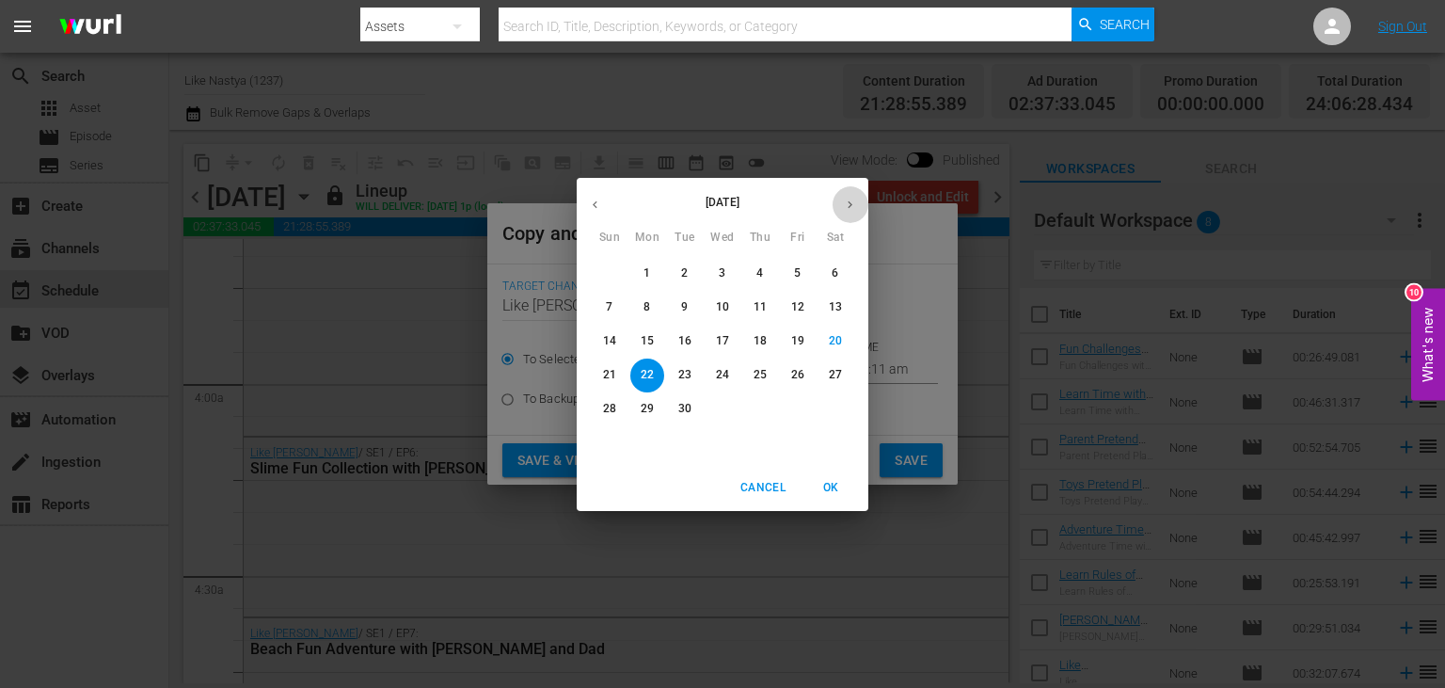
click at [841, 207] on button "button" at bounding box center [850, 204] width 37 height 37
click at [769, 269] on span "2" at bounding box center [760, 273] width 34 height 16
type input "Oct 2nd 2025"
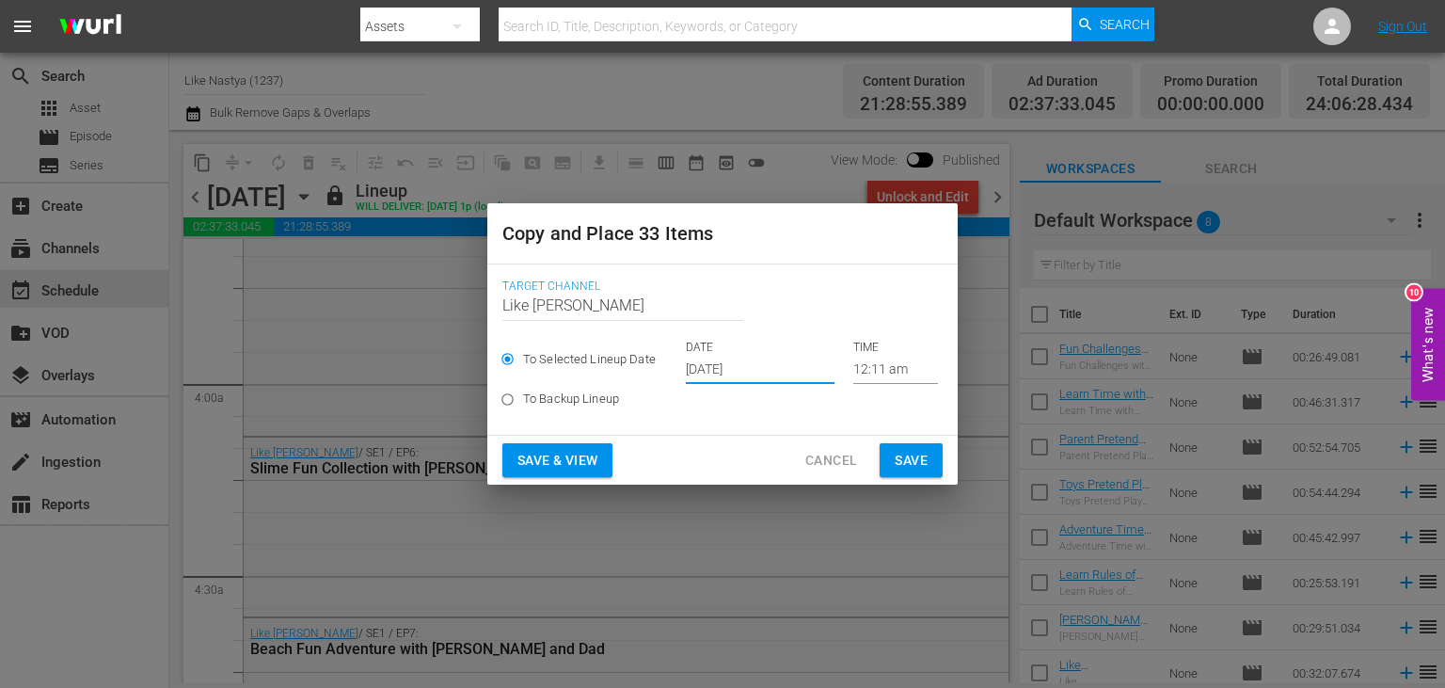
click at [568, 468] on span "Save & View" at bounding box center [557, 461] width 80 height 24
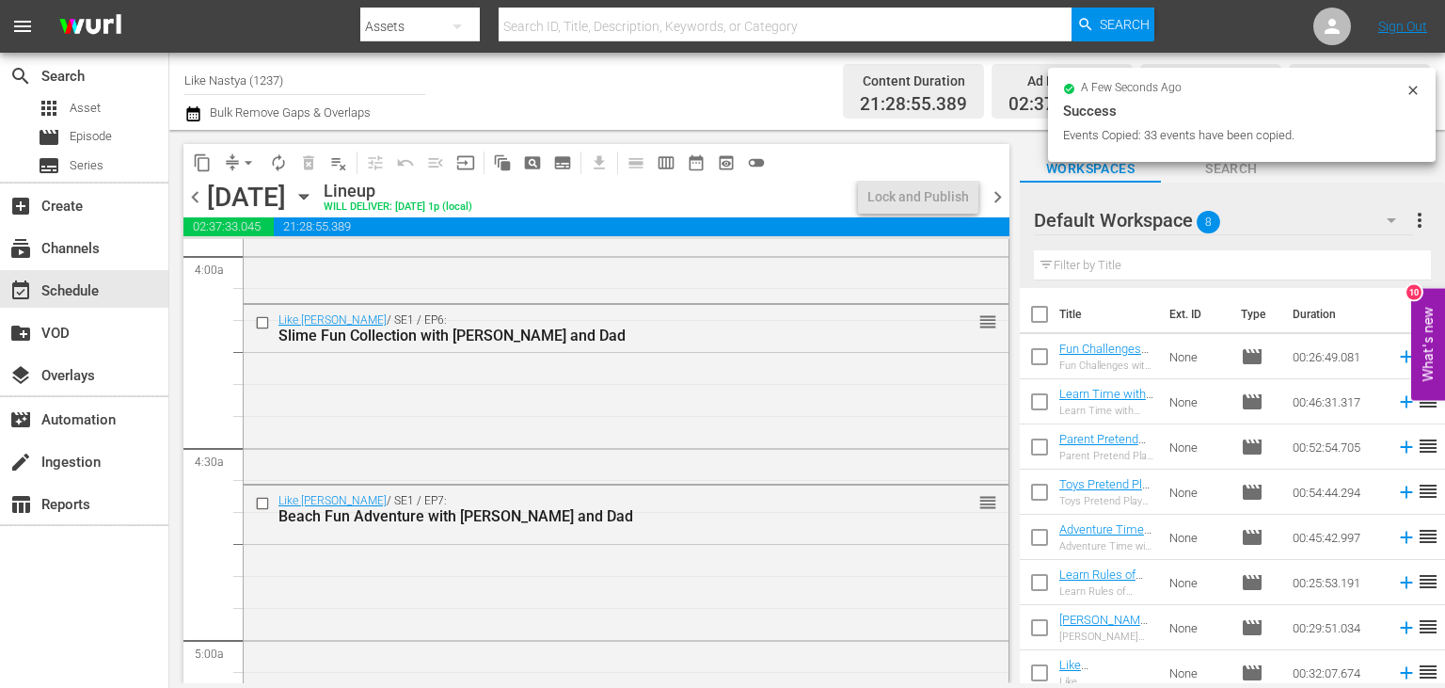
scroll to position [1454, 0]
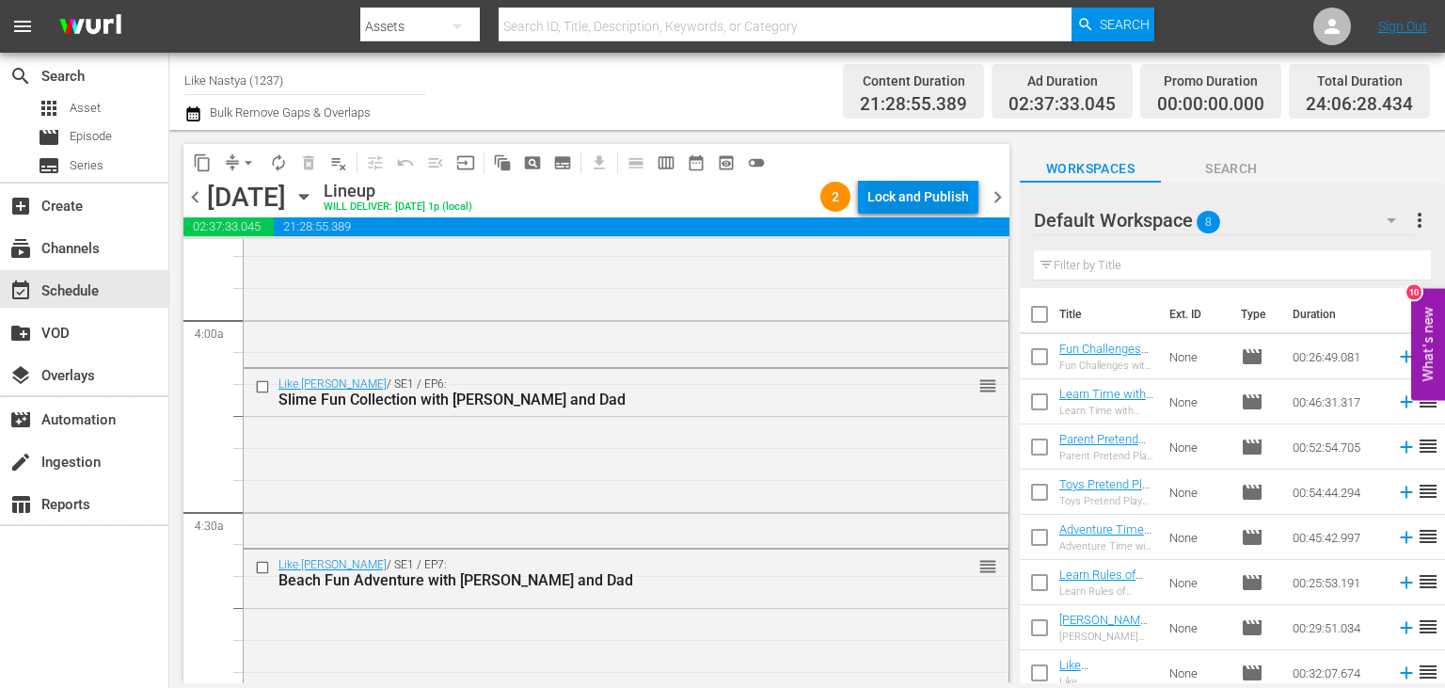
click at [909, 191] on div "Lock and Publish" at bounding box center [918, 197] width 102 height 34
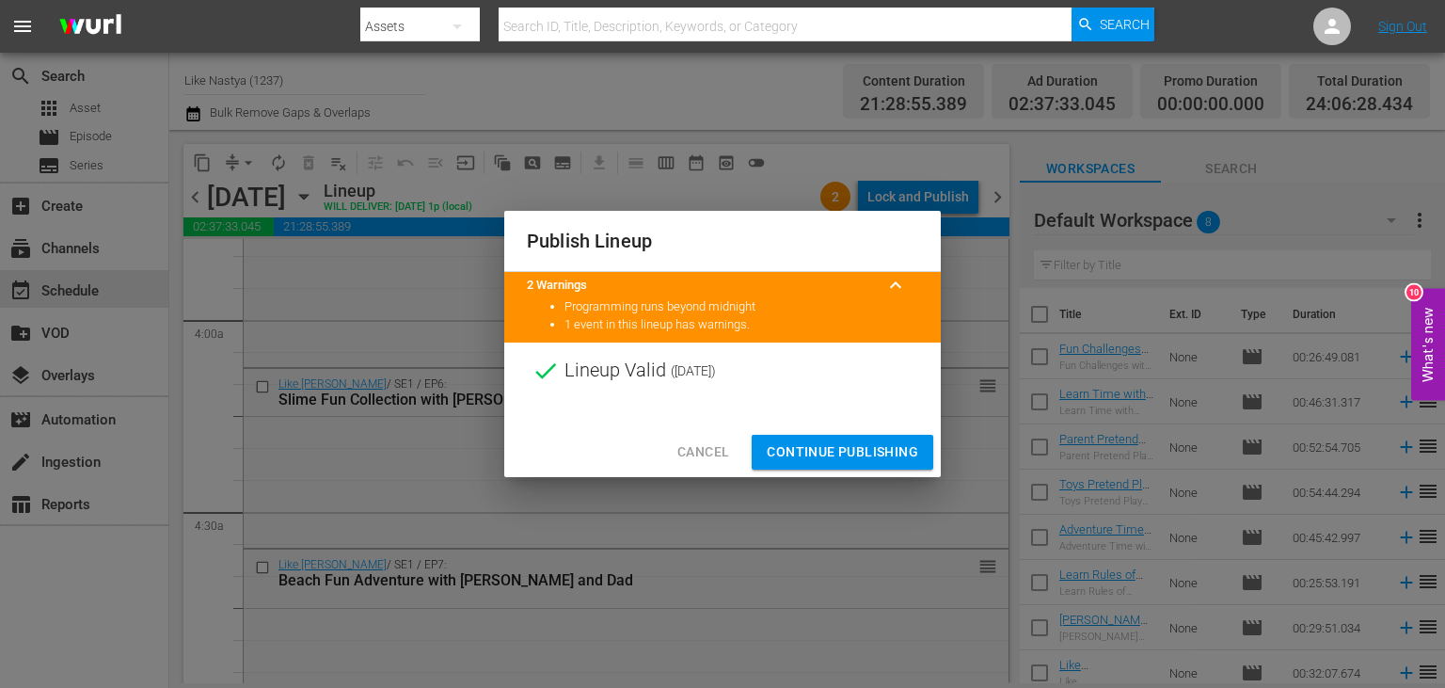
click at [864, 446] on span "Continue Publishing" at bounding box center [842, 452] width 151 height 24
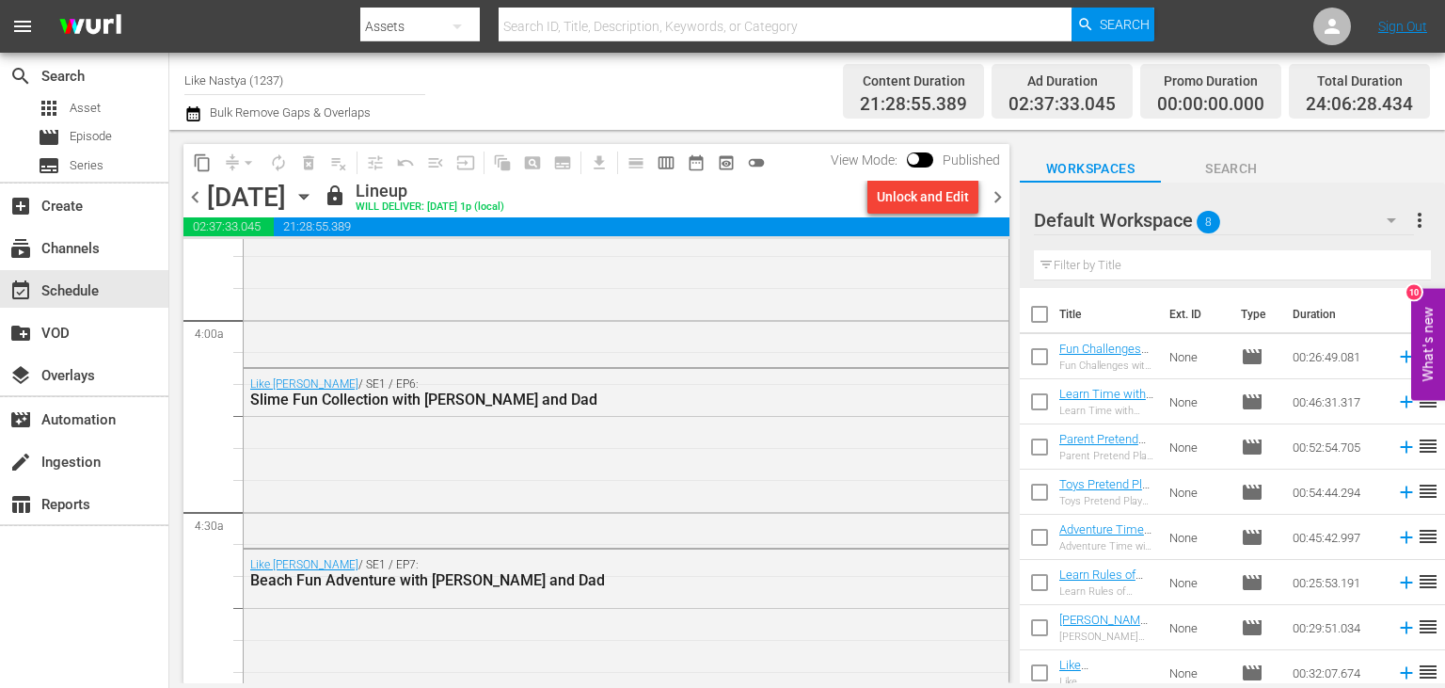
click at [314, 191] on icon "button" at bounding box center [303, 196] width 21 height 21
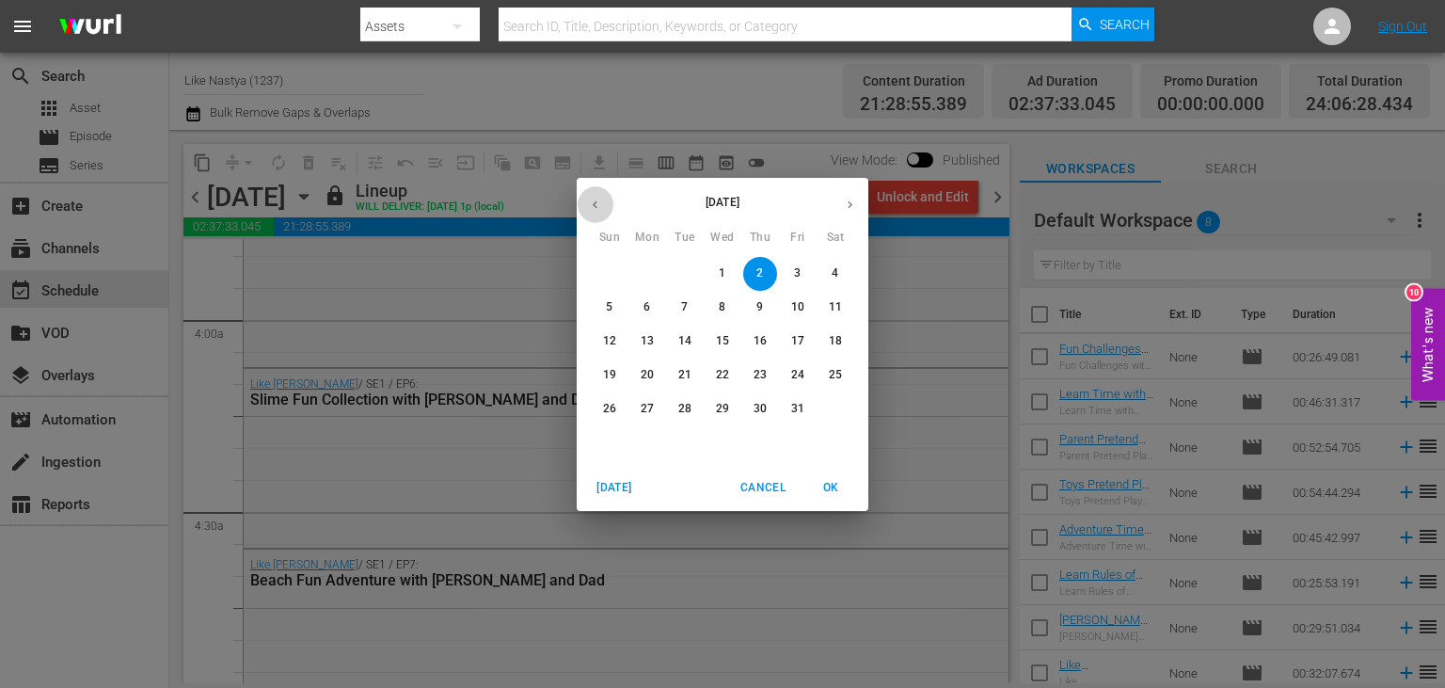
click at [604, 206] on button "button" at bounding box center [595, 204] width 37 height 37
click at [651, 378] on p "22" at bounding box center [647, 375] width 13 height 16
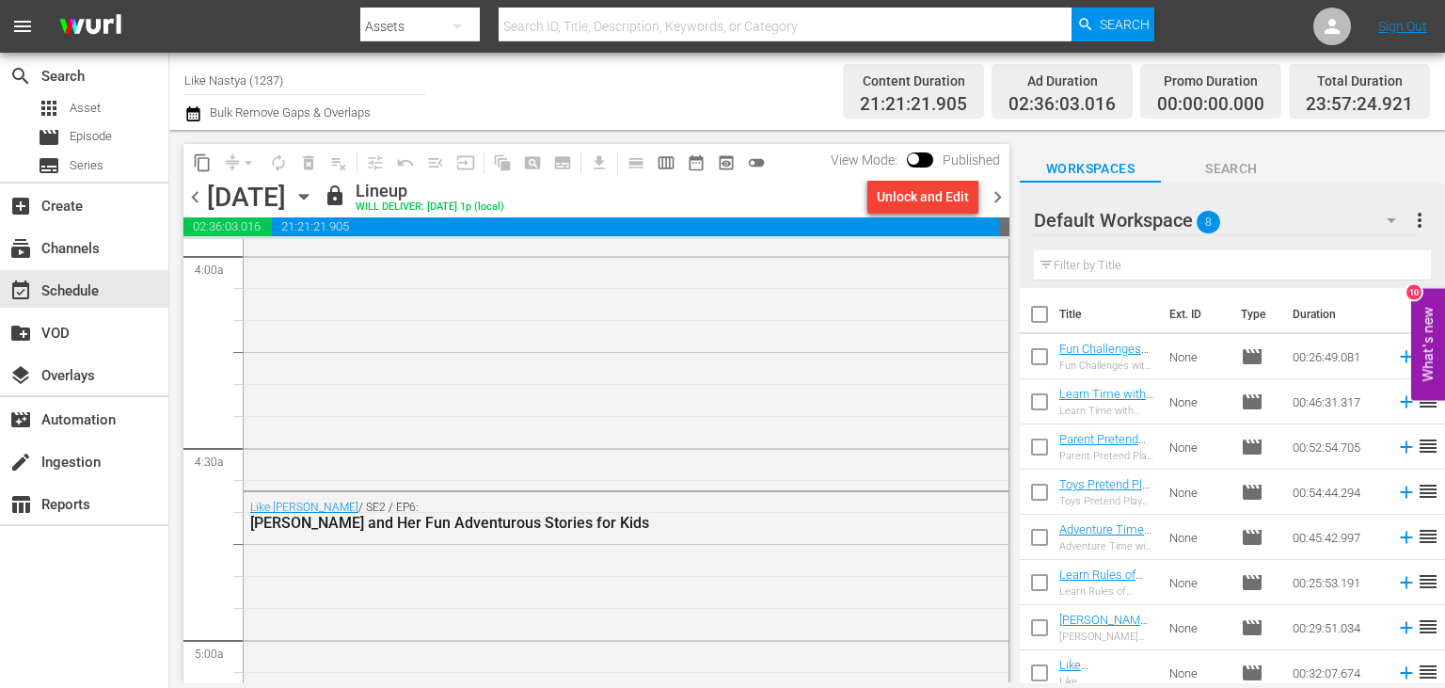
scroll to position [1486, 0]
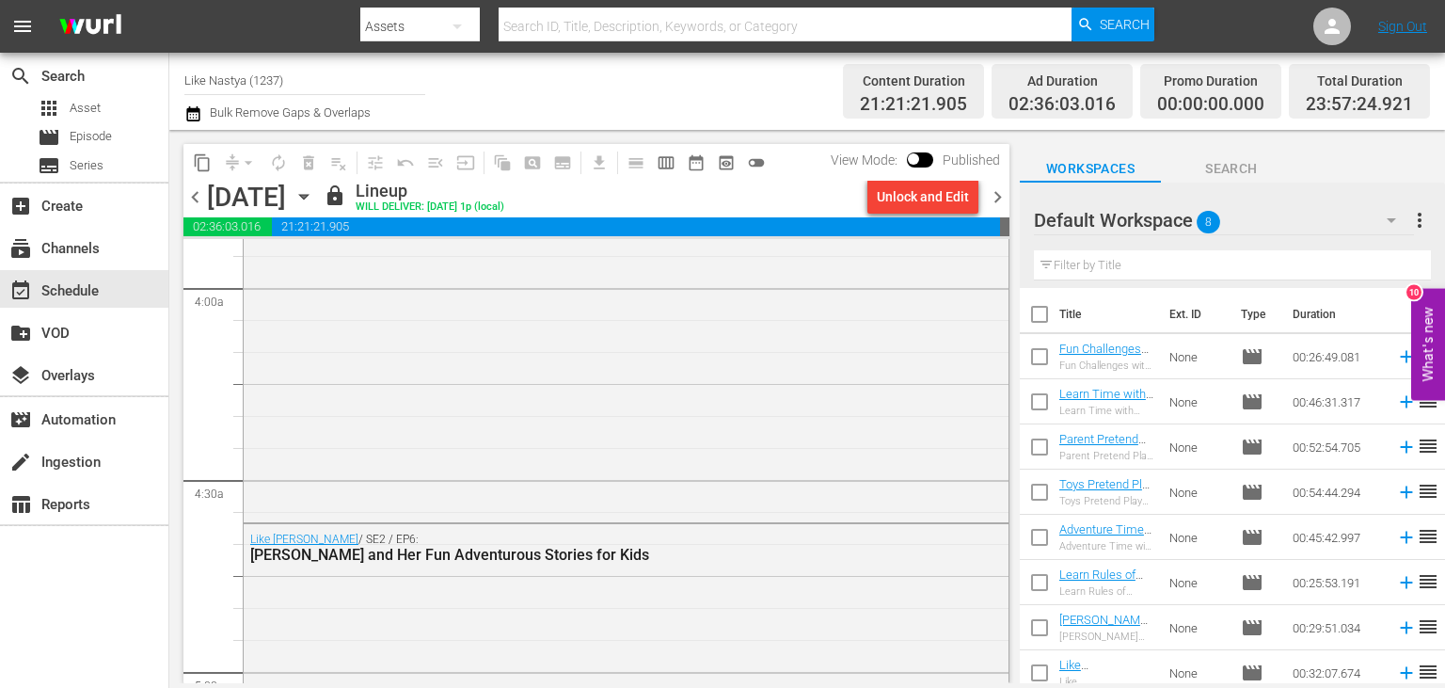
click at [198, 165] on span "content_copy" at bounding box center [202, 162] width 19 height 19
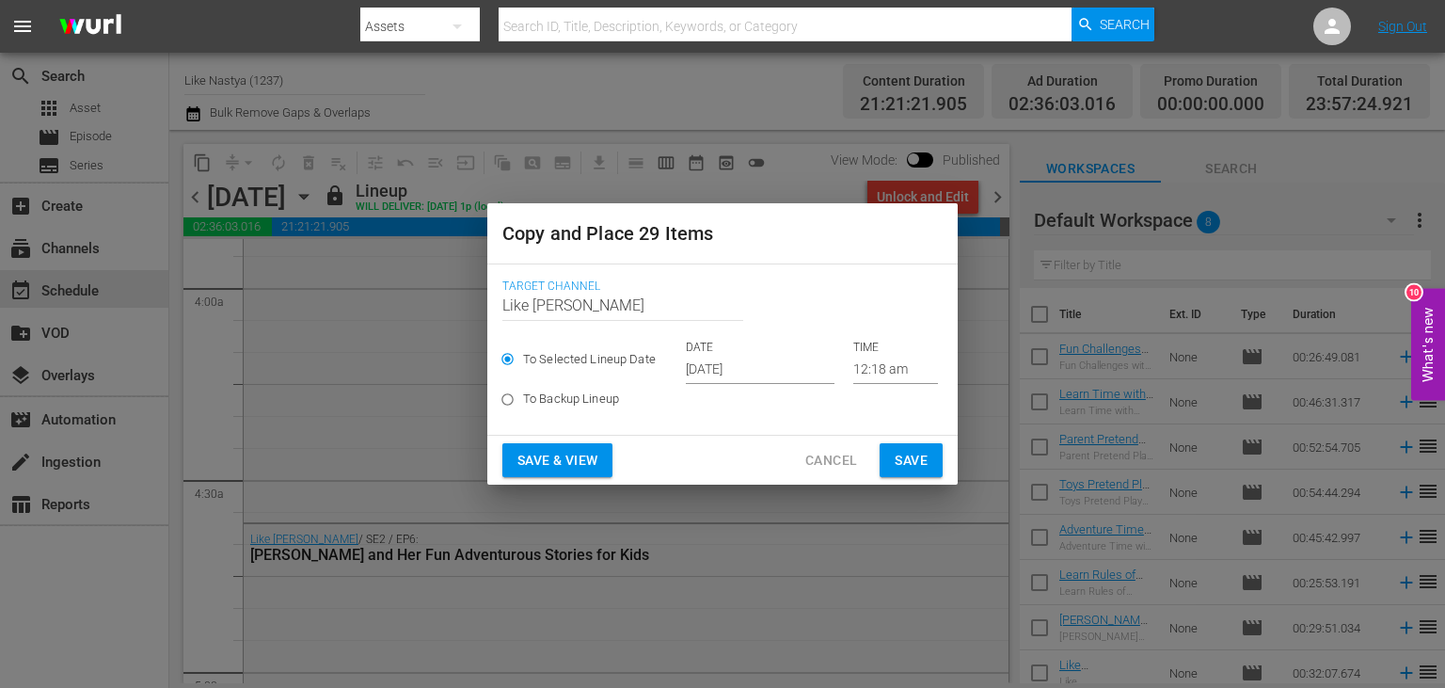
click at [807, 369] on input "[DATE]" at bounding box center [760, 370] width 149 height 28
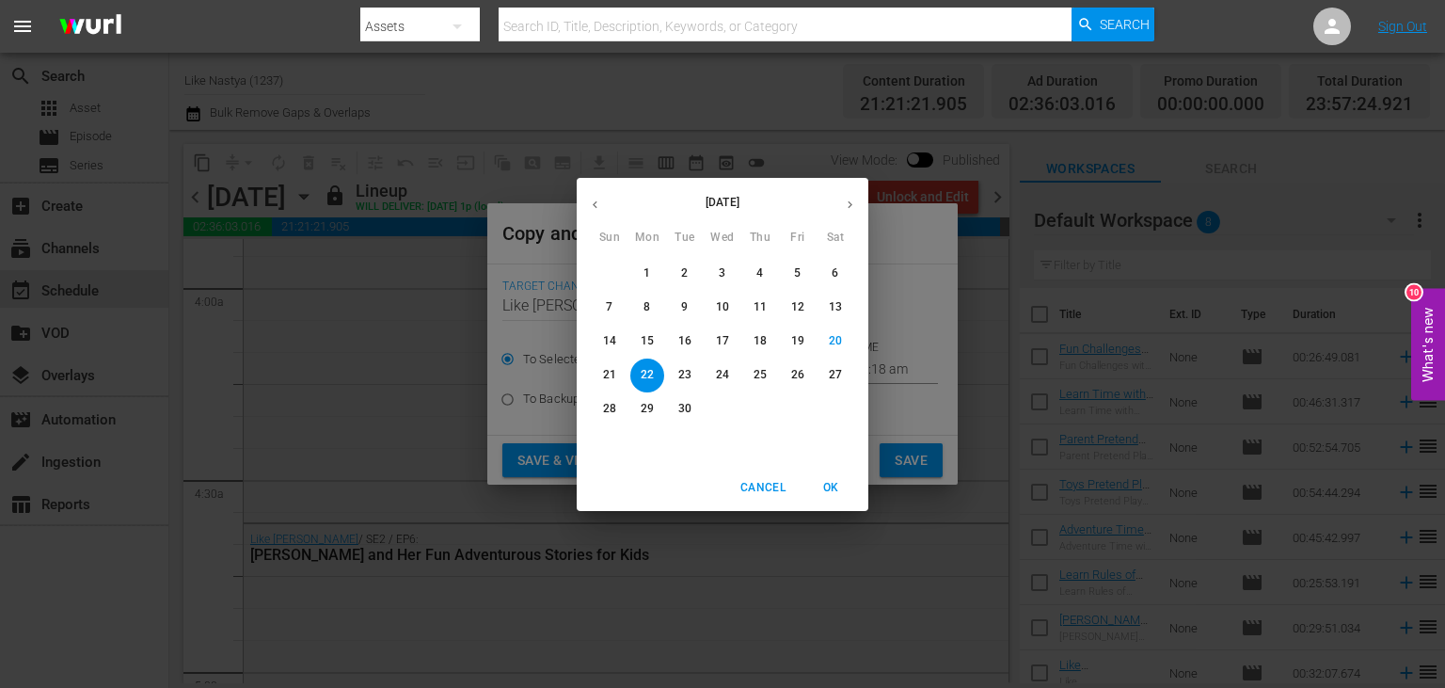
click at [840, 213] on button "button" at bounding box center [850, 204] width 37 height 37
click at [789, 268] on span "3" at bounding box center [798, 273] width 34 height 16
type input "Oct 3rd 2025"
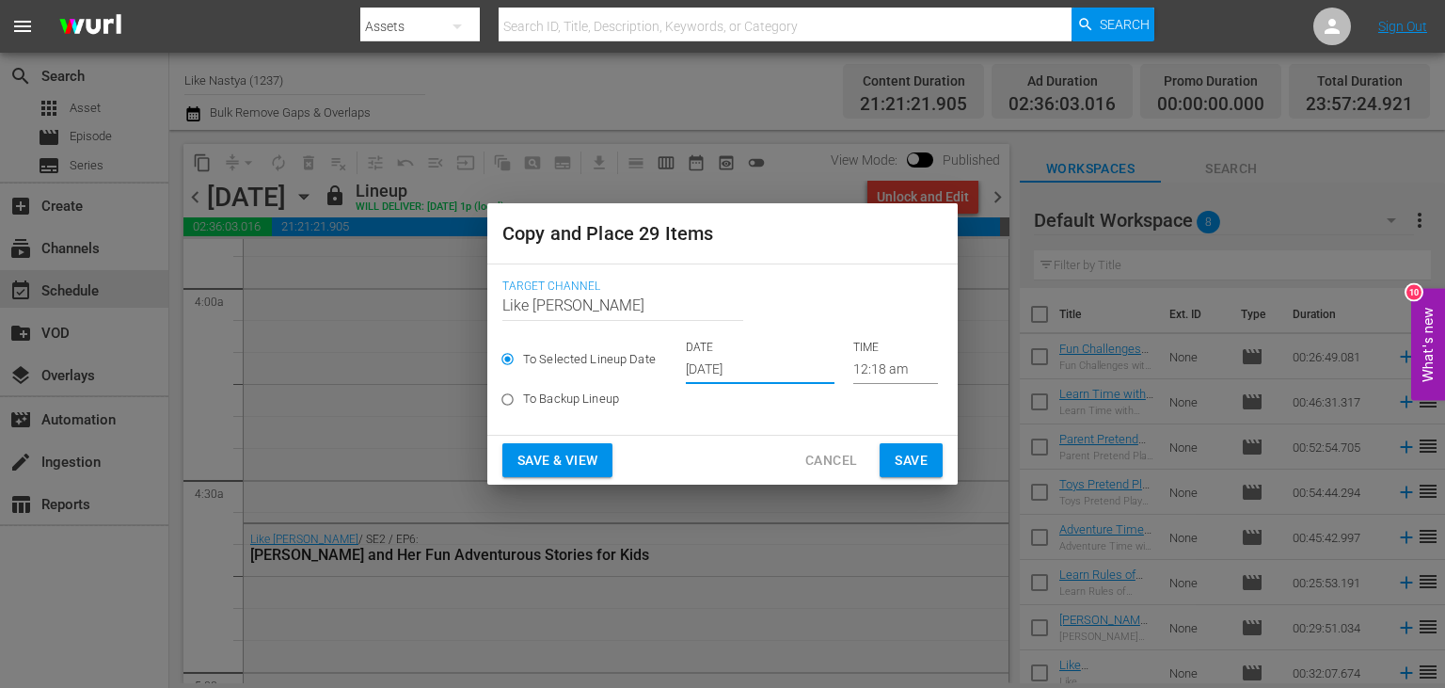
click at [589, 453] on span "Save & View" at bounding box center [557, 461] width 80 height 24
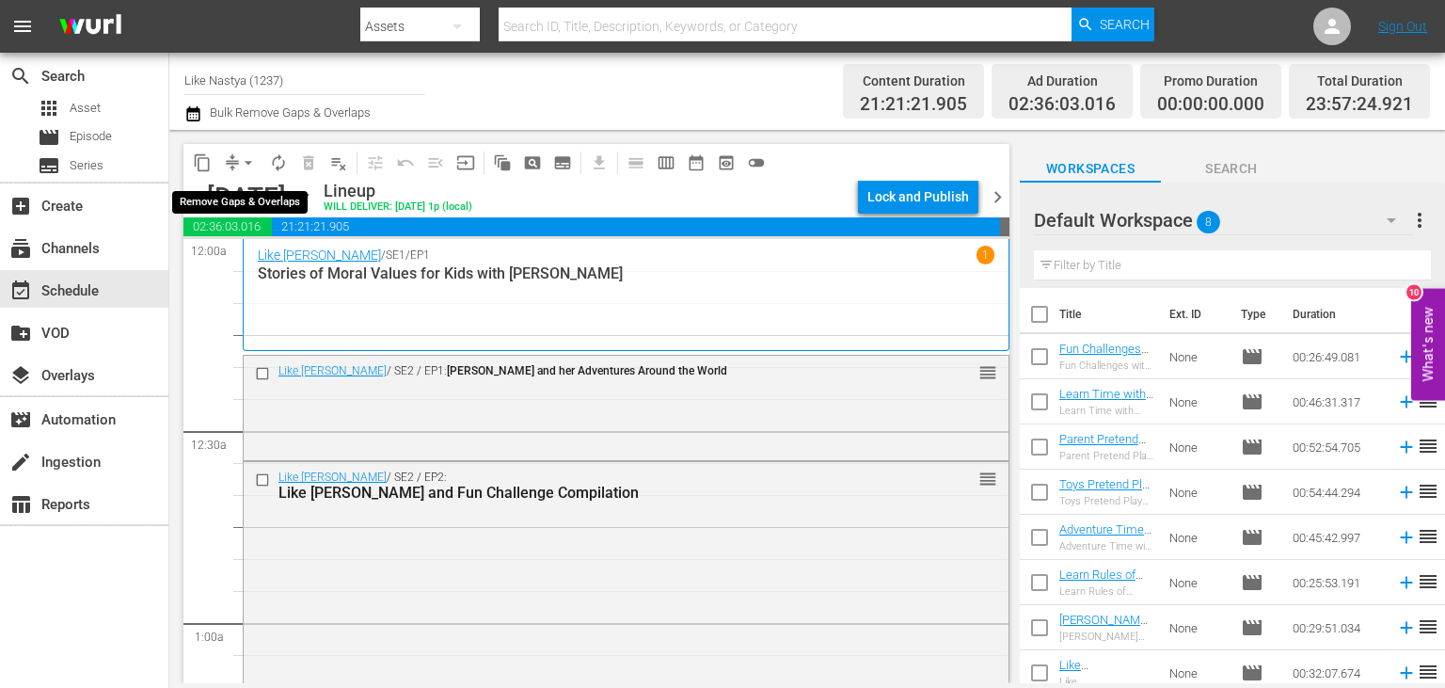
click at [254, 165] on span "arrow_drop_down" at bounding box center [248, 162] width 19 height 19
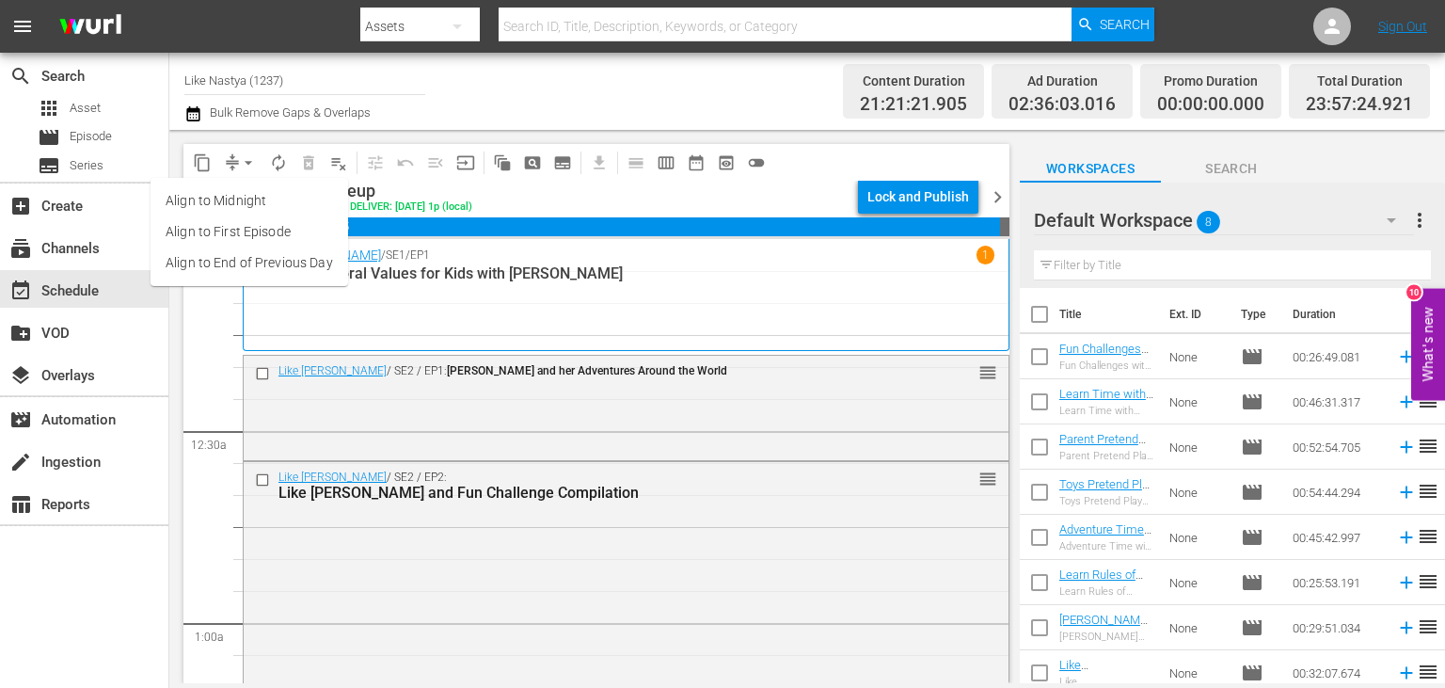
click at [328, 270] on li "Align to End of Previous Day" at bounding box center [250, 262] width 198 height 31
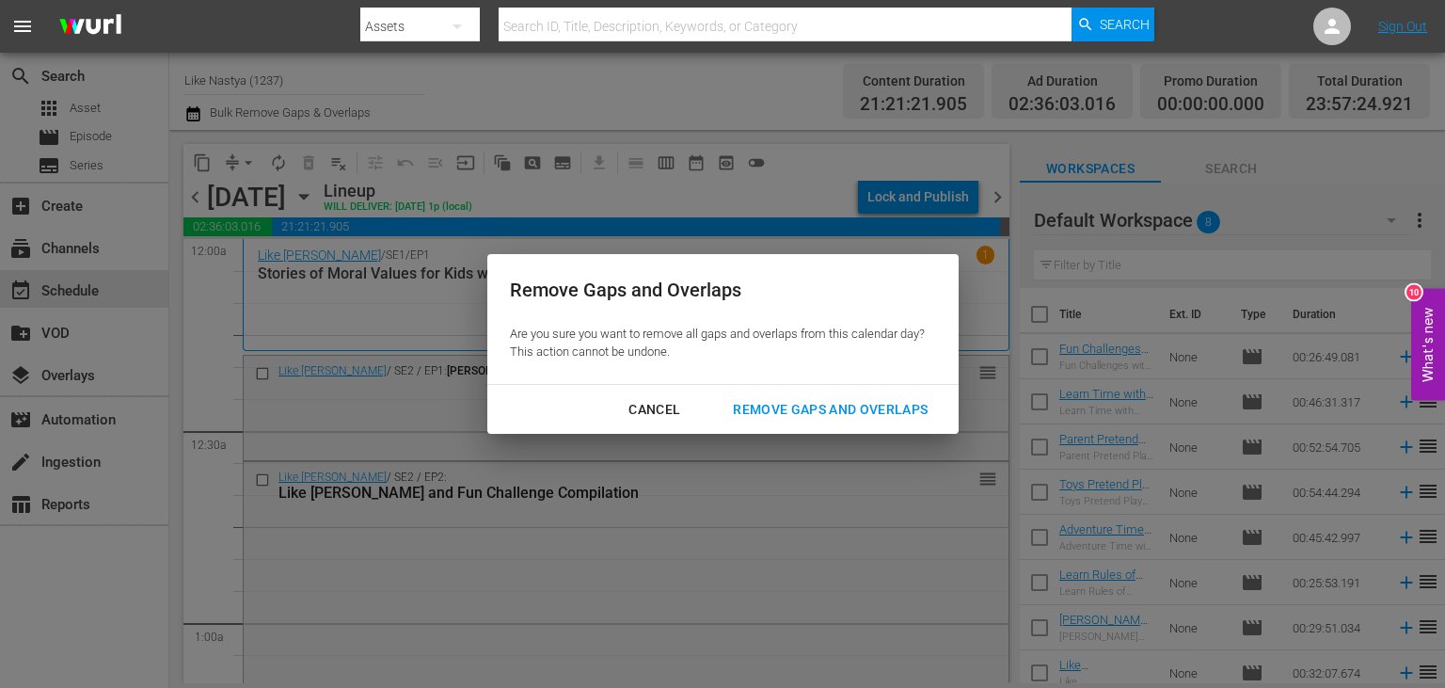
click at [943, 401] on div "Remove Gaps and Overlaps" at bounding box center [830, 410] width 225 height 24
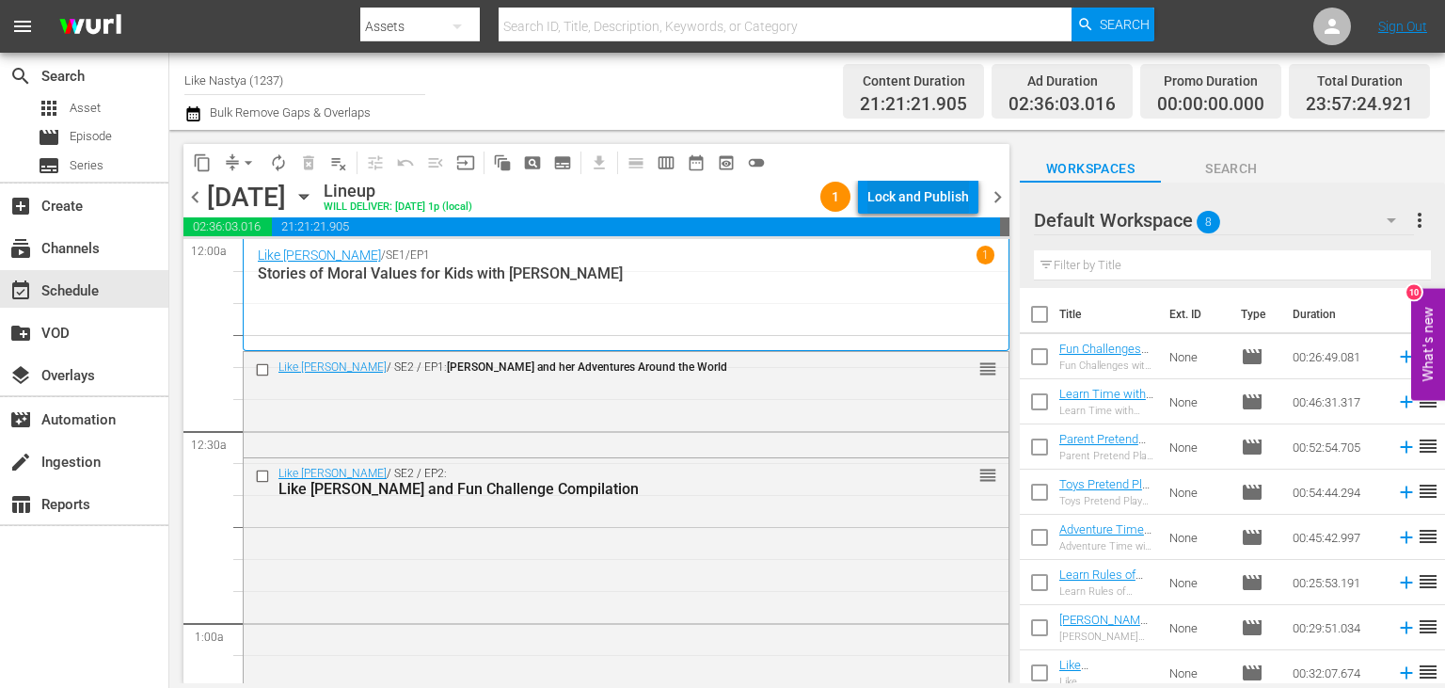
click at [916, 191] on div "Lock and Publish" at bounding box center [918, 197] width 102 height 34
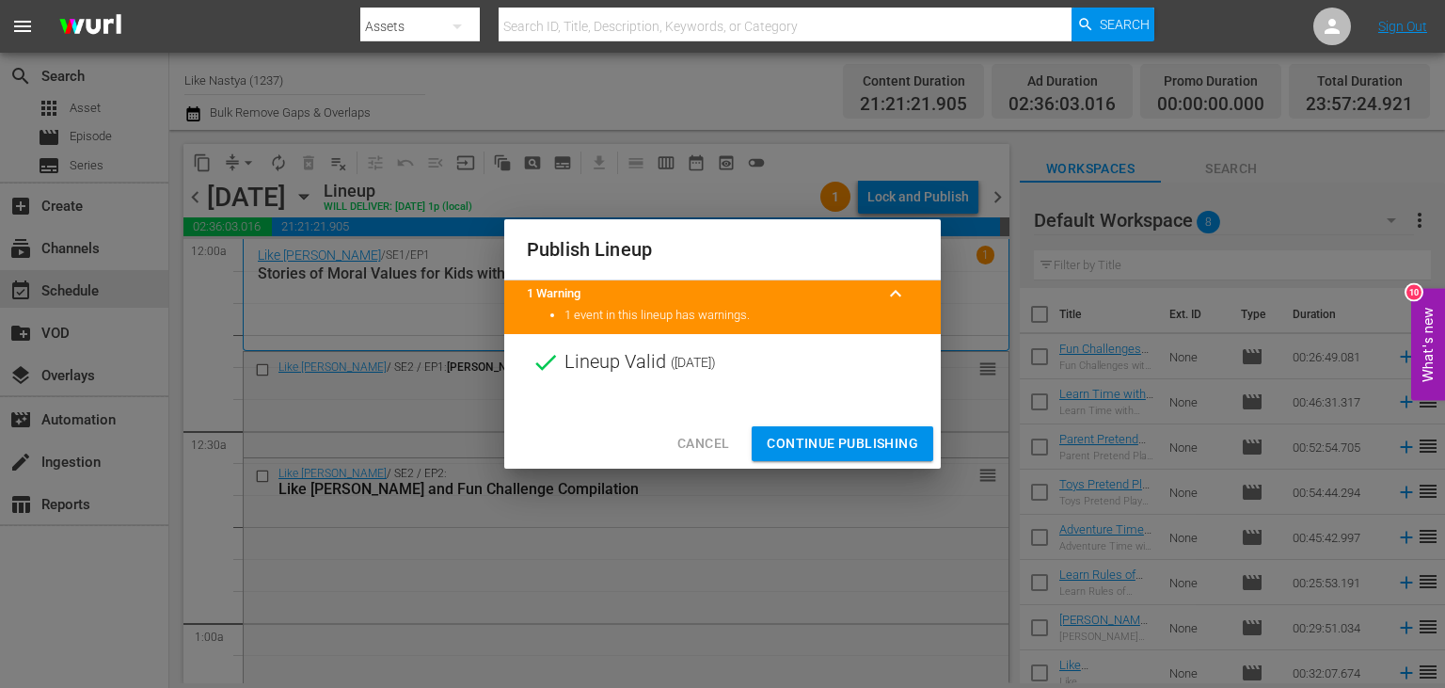
click at [843, 440] on span "Continue Publishing" at bounding box center [842, 444] width 151 height 24
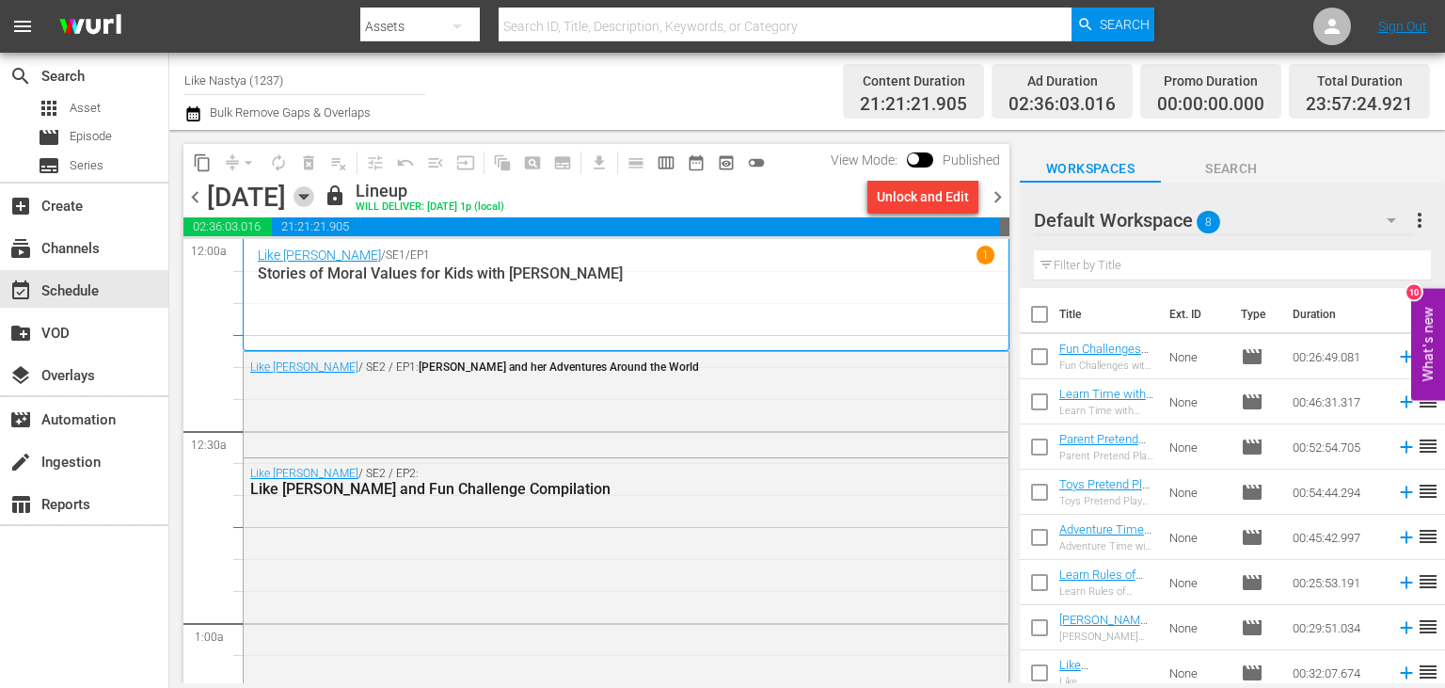
click at [314, 195] on icon "button" at bounding box center [303, 196] width 21 height 21
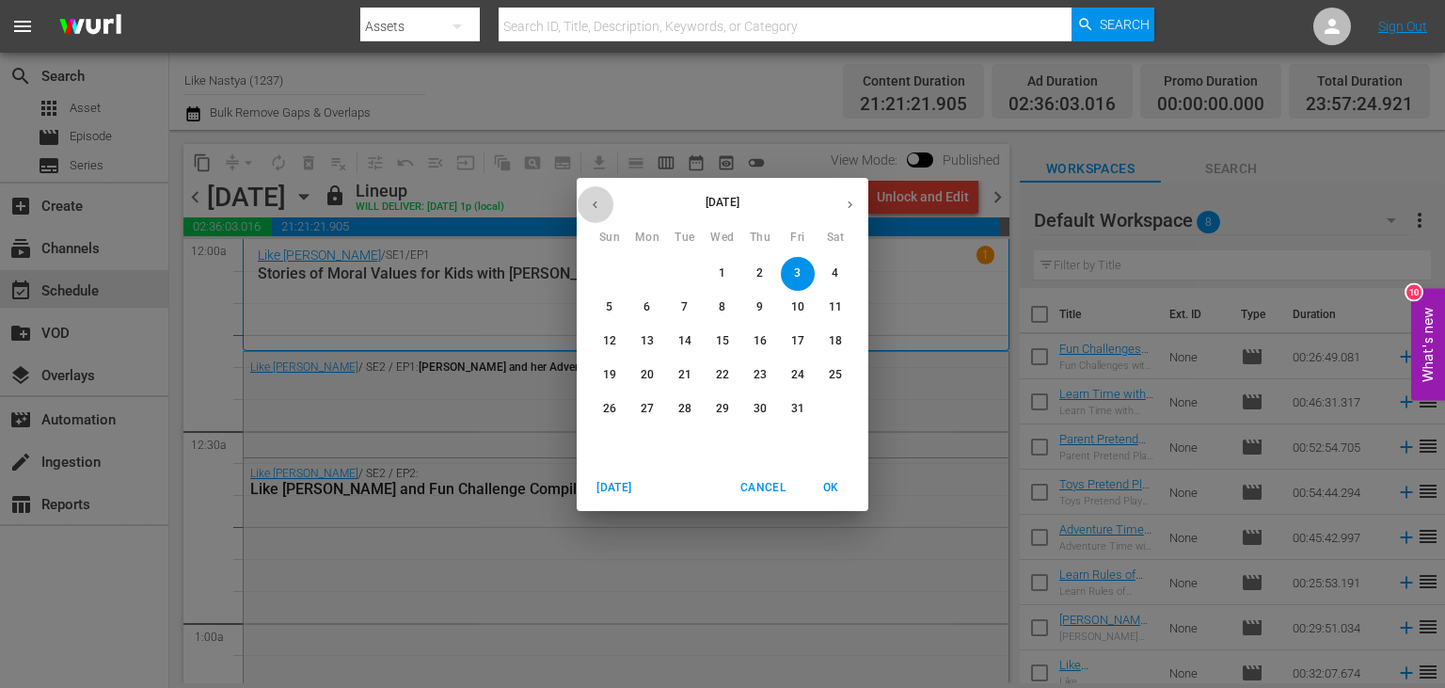
click at [601, 206] on icon "button" at bounding box center [595, 205] width 14 height 14
click at [695, 377] on span "23" at bounding box center [685, 375] width 34 height 16
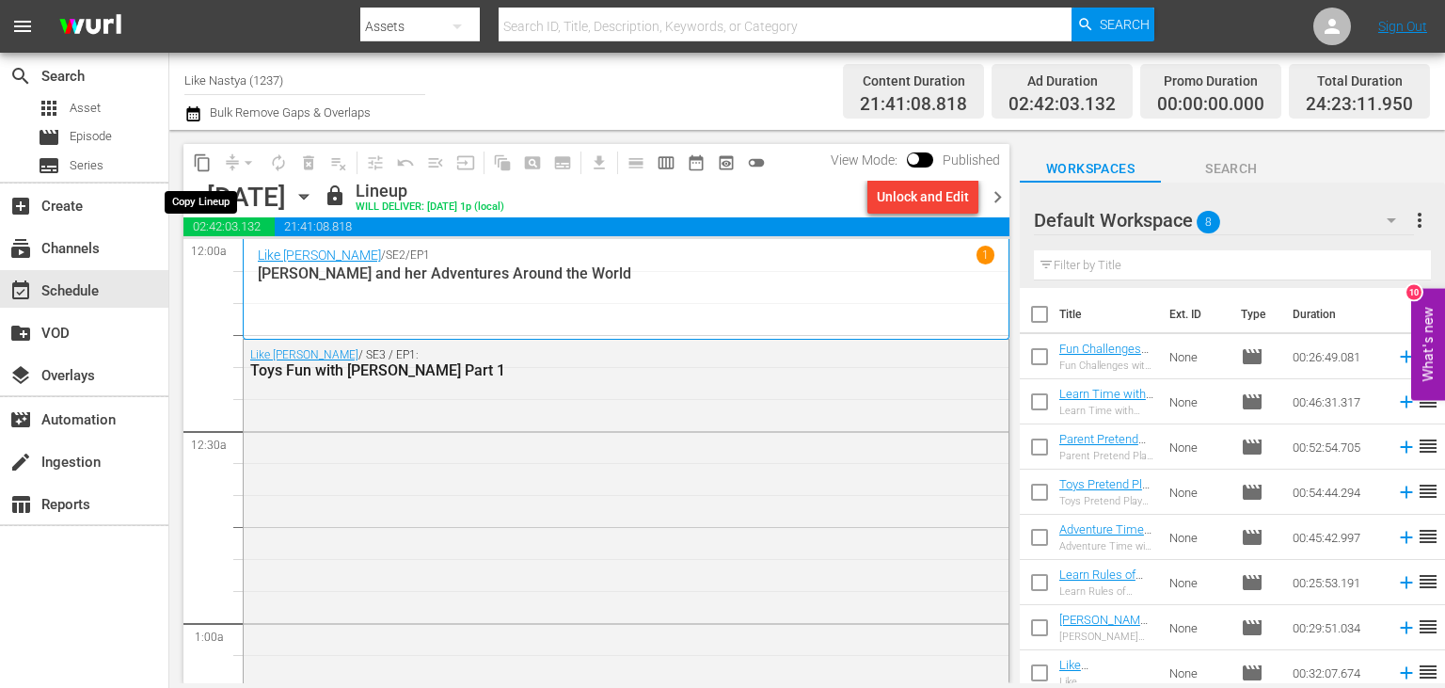
click at [204, 158] on span "content_copy" at bounding box center [202, 162] width 19 height 19
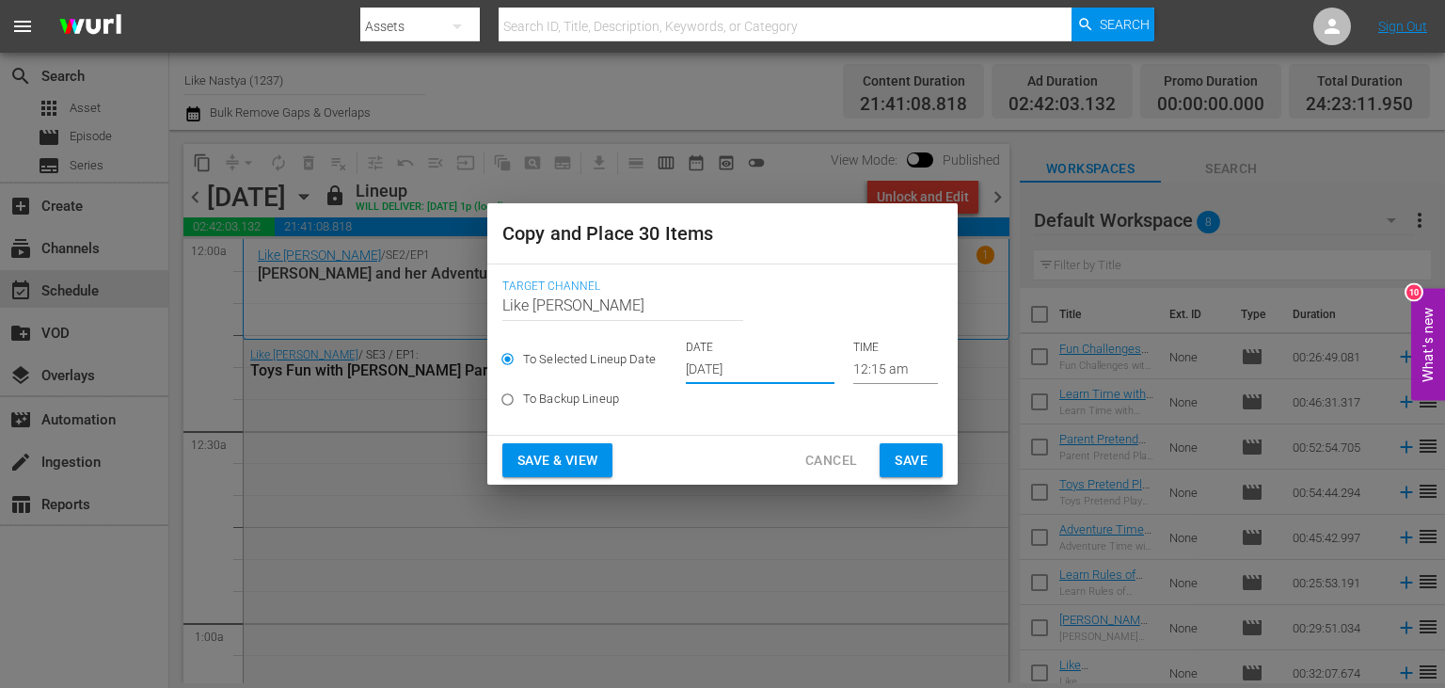
click at [770, 360] on input "[DATE]" at bounding box center [760, 370] width 149 height 28
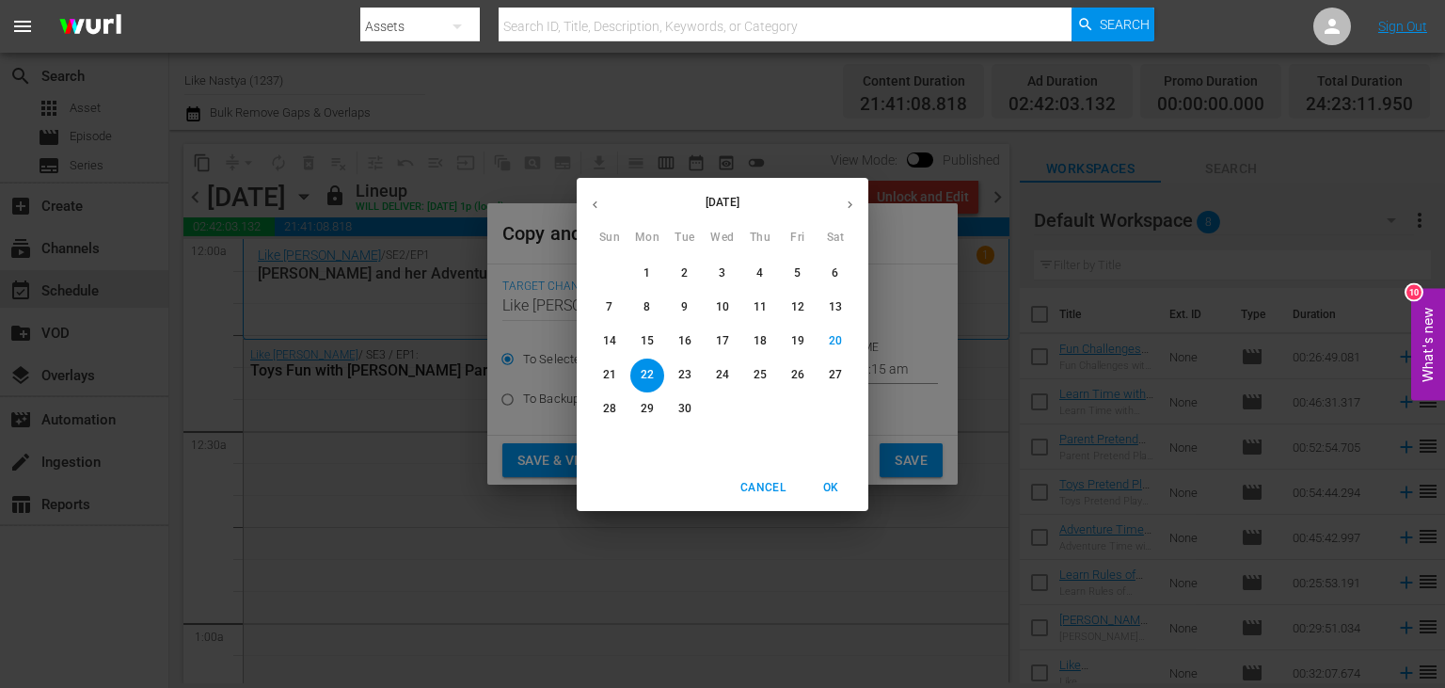
click at [848, 206] on icon "button" at bounding box center [850, 205] width 14 height 14
click at [837, 265] on button "4" at bounding box center [835, 274] width 34 height 34
type input "[DATE]"
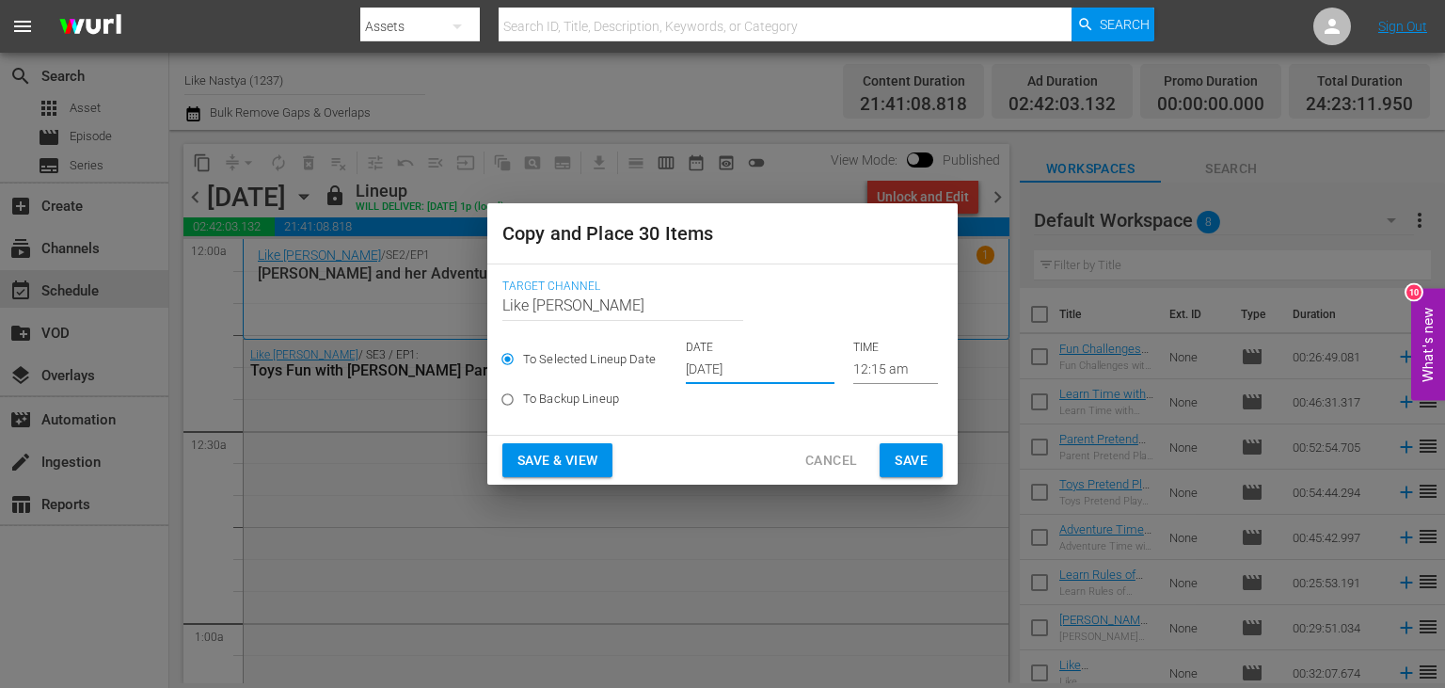
click at [604, 465] on button "Save & View" at bounding box center [557, 460] width 110 height 35
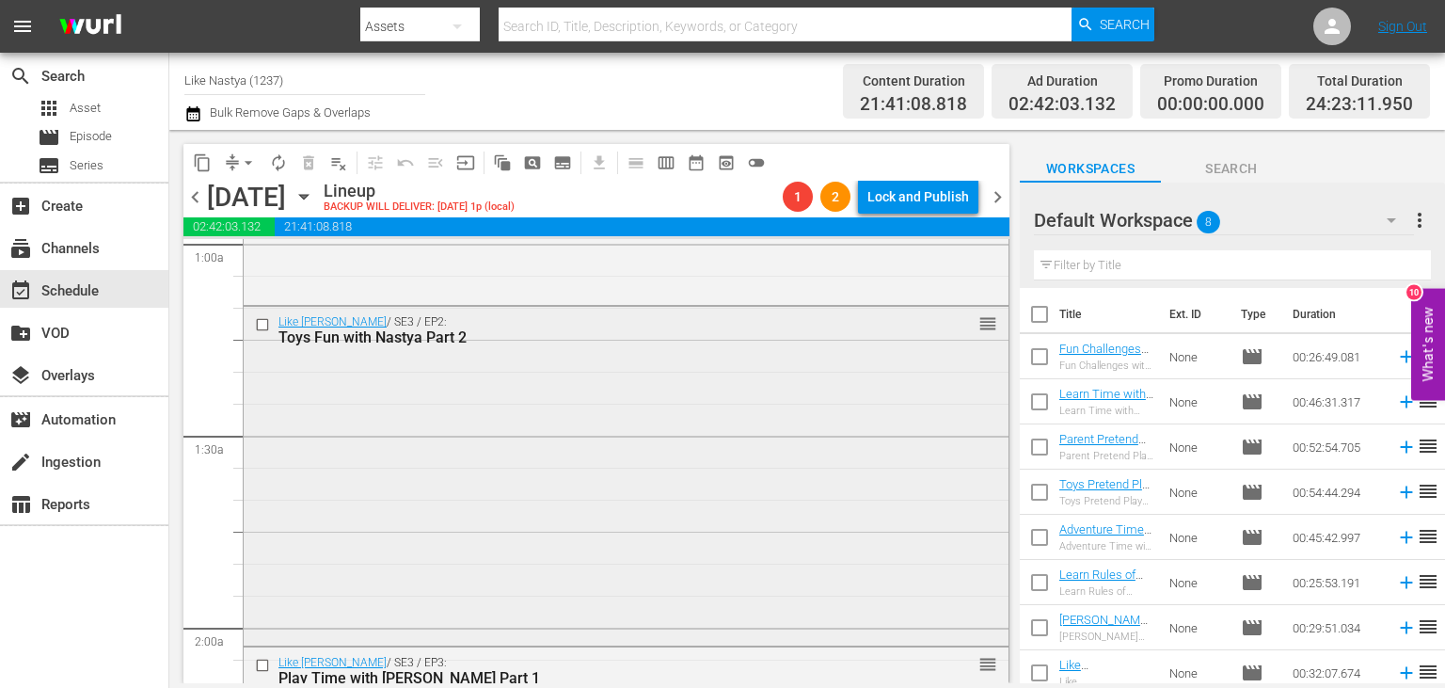
scroll to position [948, 0]
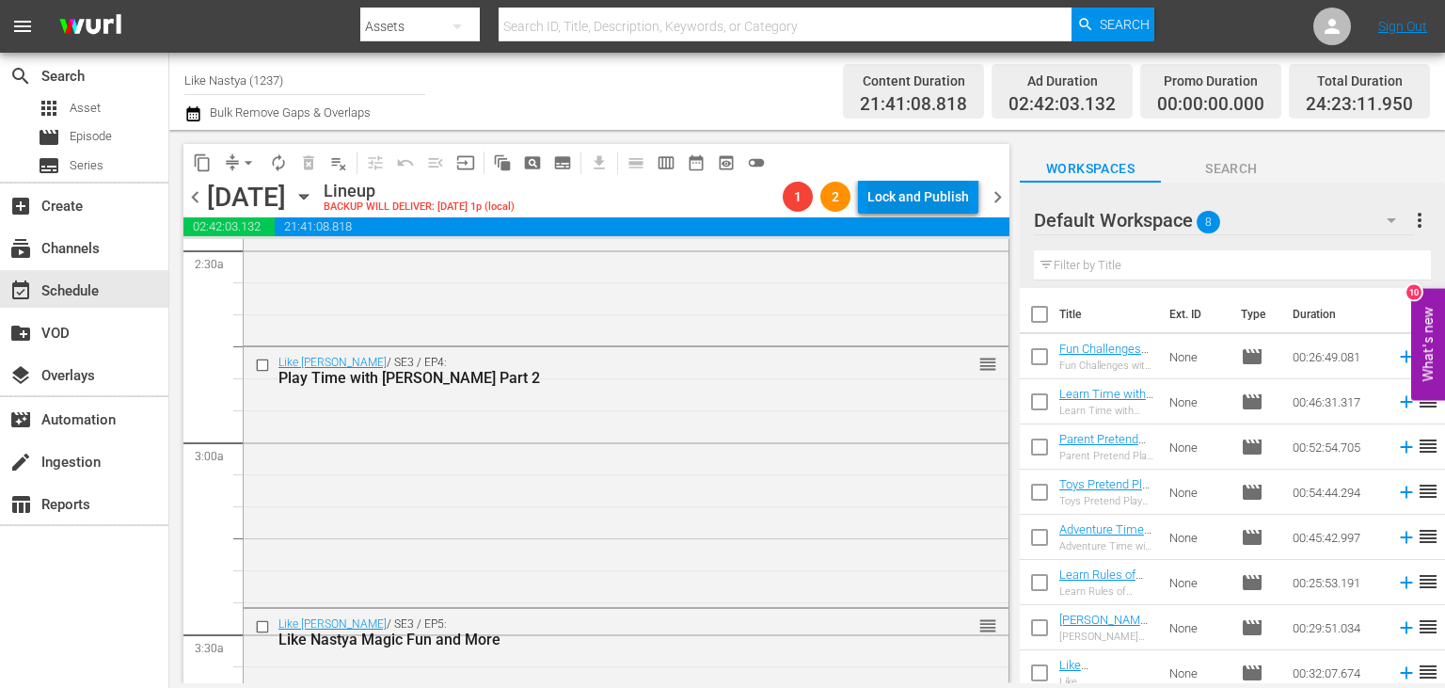
click at [955, 200] on div "Lock and Publish" at bounding box center [918, 197] width 102 height 34
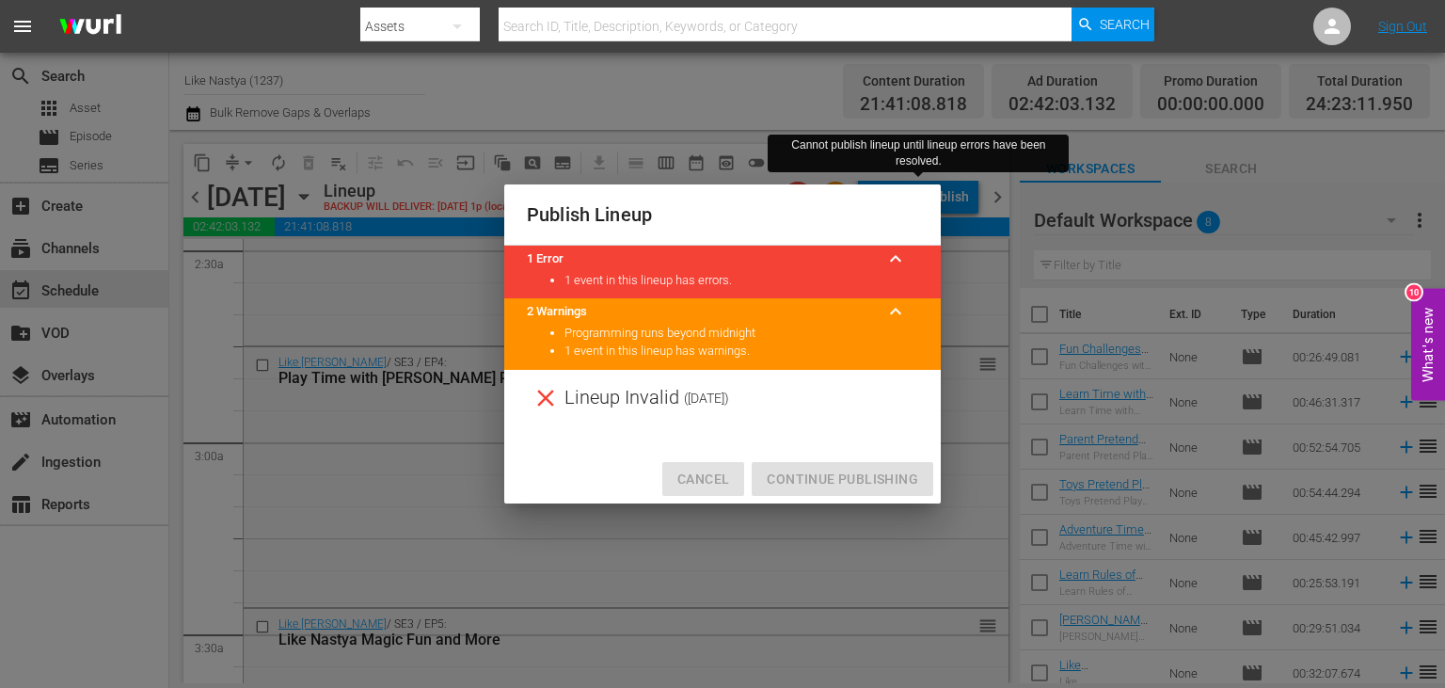
click at [726, 479] on span "Cancel" at bounding box center [703, 480] width 52 height 24
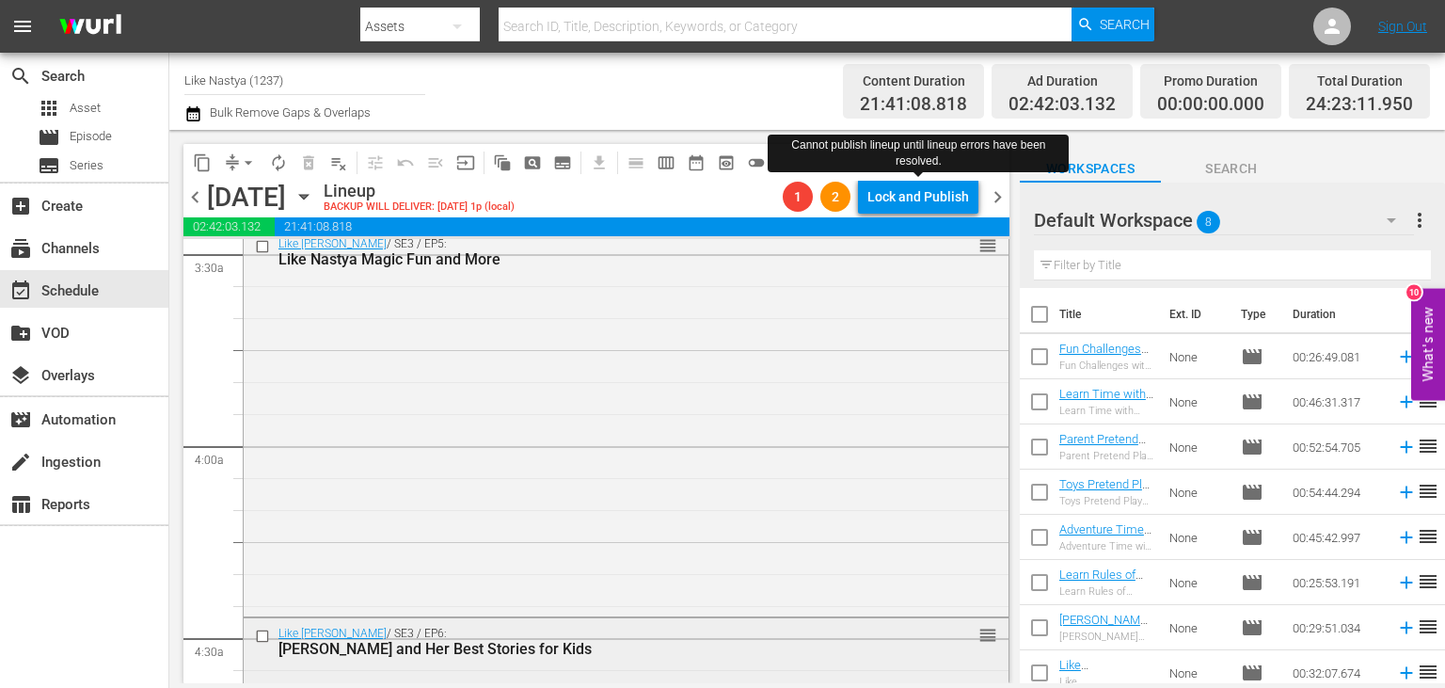
scroll to position [1327, 0]
click at [916, 191] on div "Lock and Publish" at bounding box center [918, 197] width 102 height 34
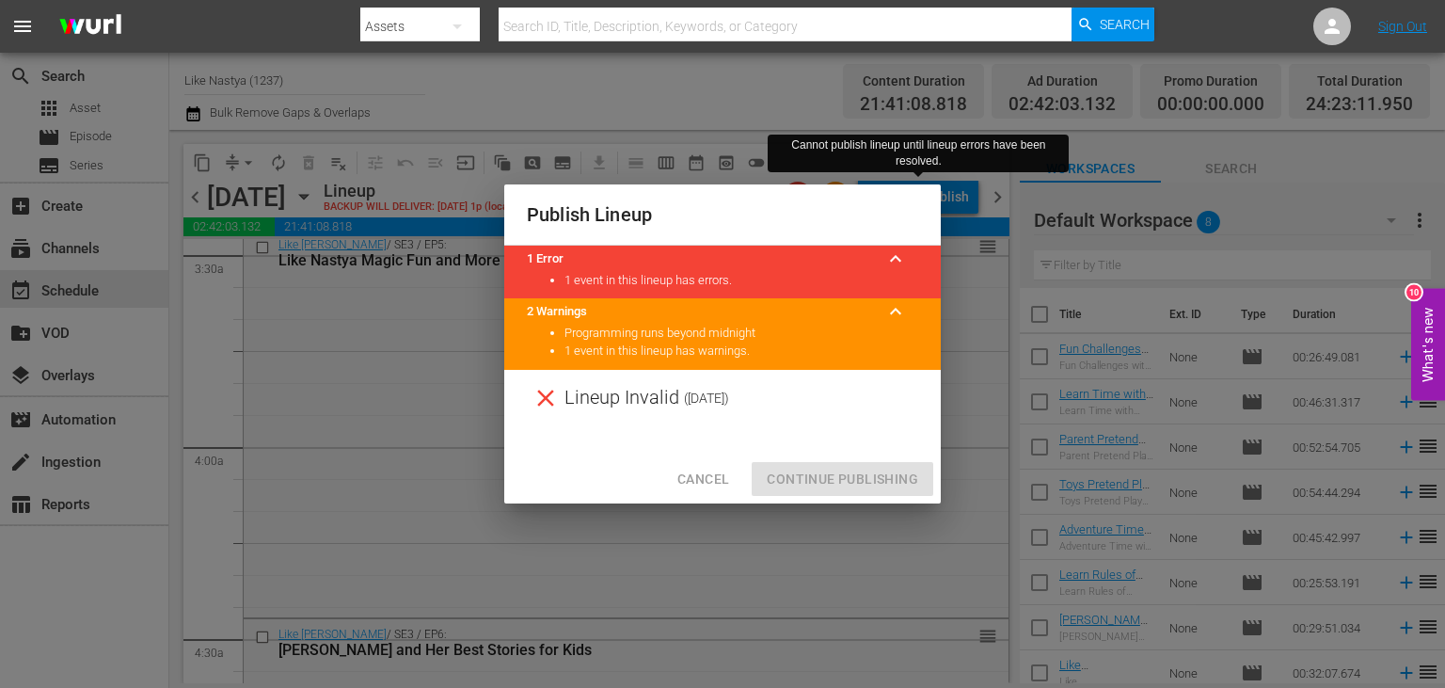
click at [860, 480] on div "Cancel Continue Publishing" at bounding box center [722, 479] width 436 height 50
click at [691, 484] on span "Cancel" at bounding box center [703, 480] width 52 height 24
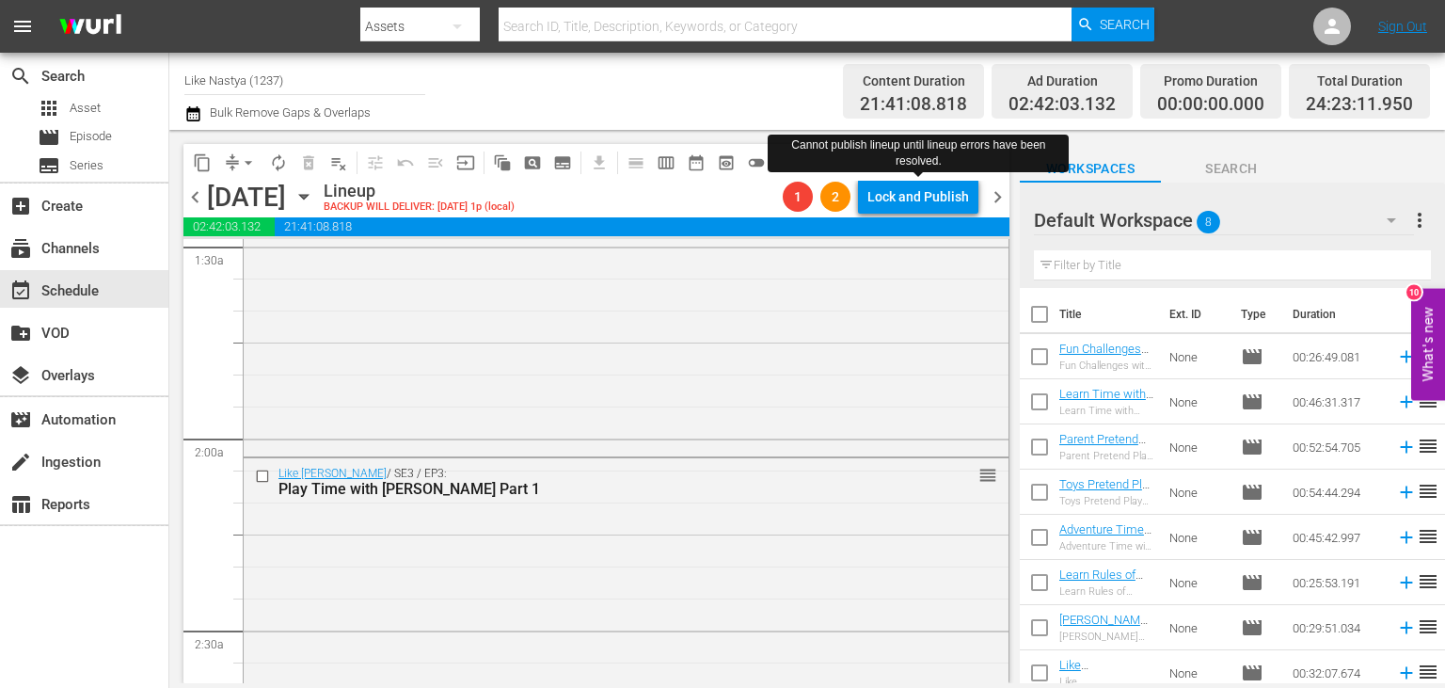
scroll to position [0, 0]
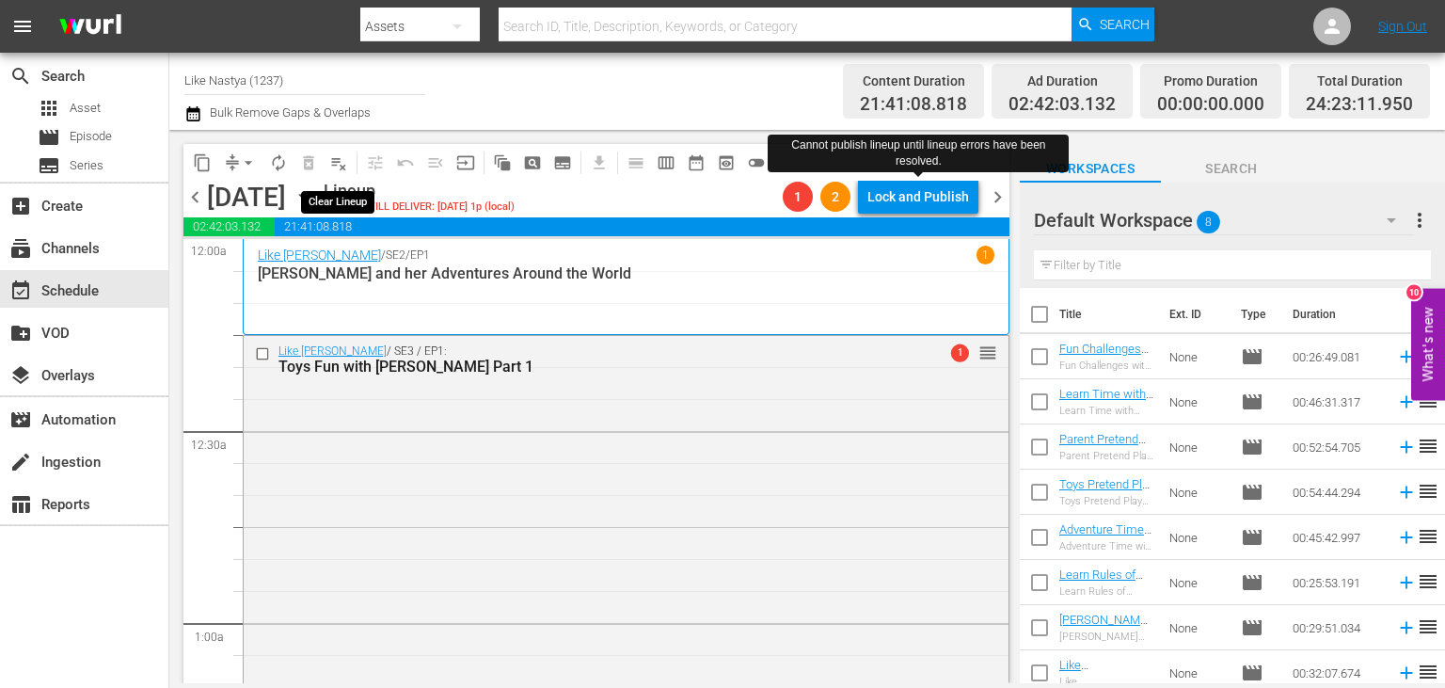
click at [347, 165] on span "playlist_remove_outlined" at bounding box center [338, 162] width 19 height 19
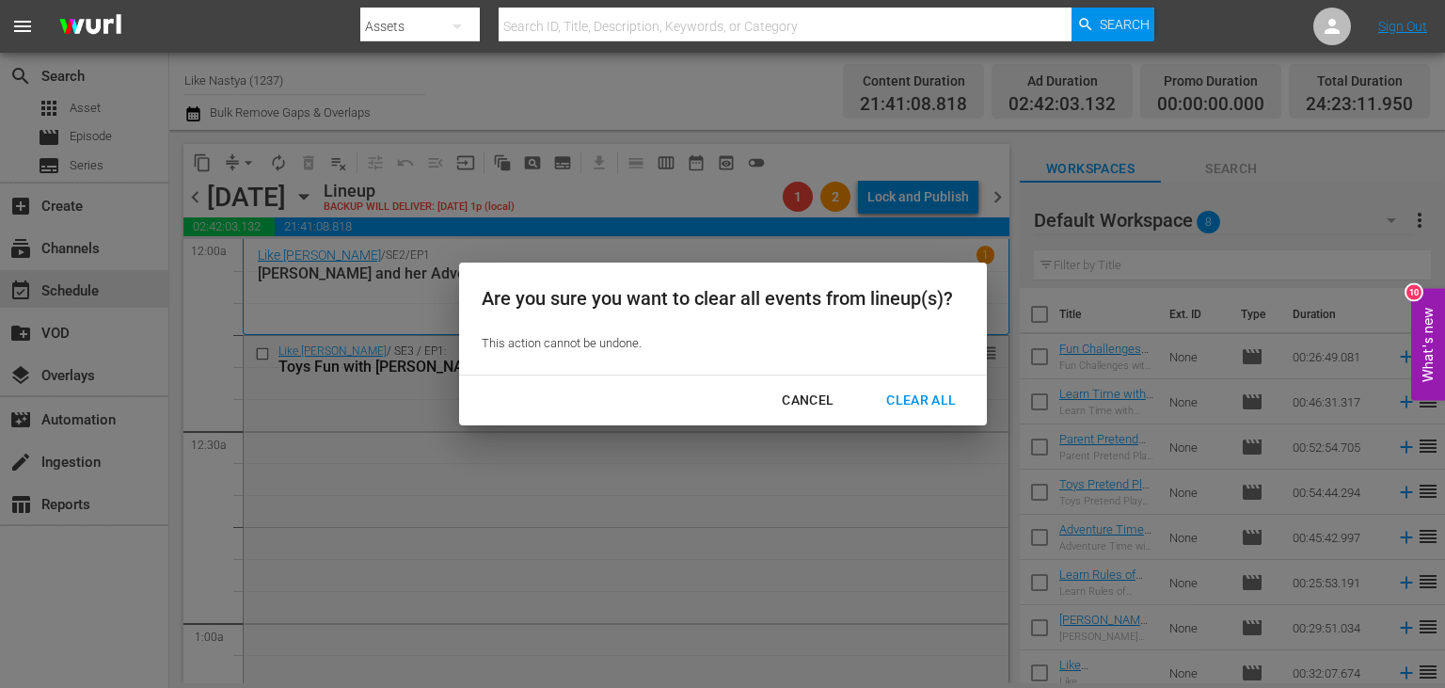
click at [934, 403] on div "Clear All" at bounding box center [921, 400] width 100 height 24
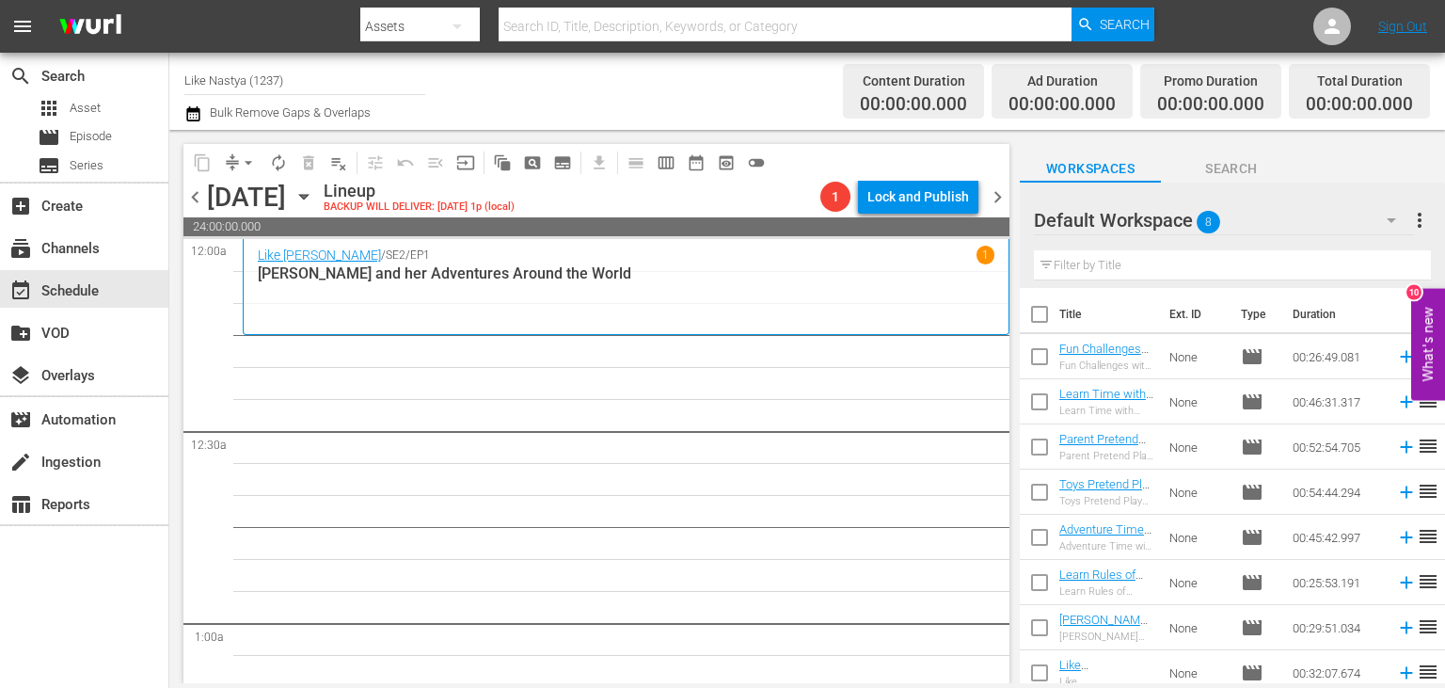
click at [314, 190] on icon "button" at bounding box center [303, 196] width 21 height 21
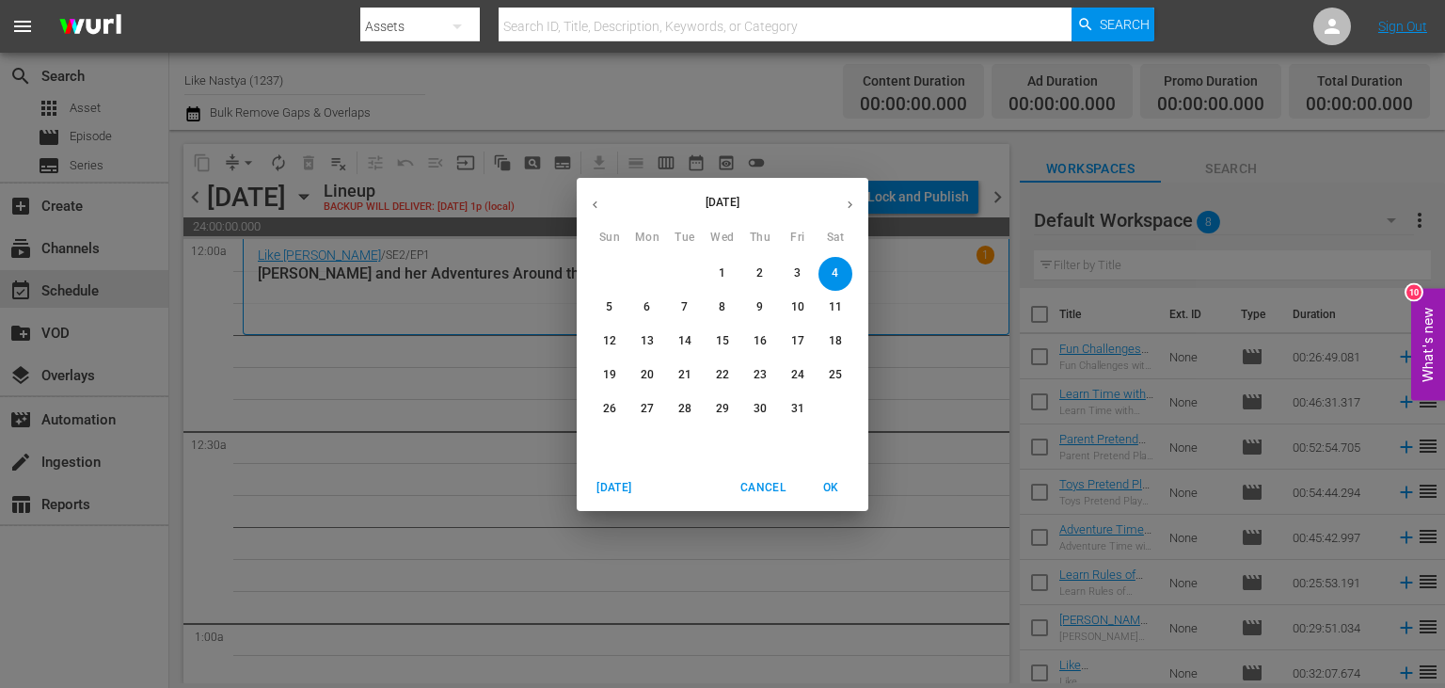
click at [595, 203] on icon "button" at bounding box center [595, 204] width 5 height 8
click at [676, 375] on span "23" at bounding box center [685, 375] width 34 height 16
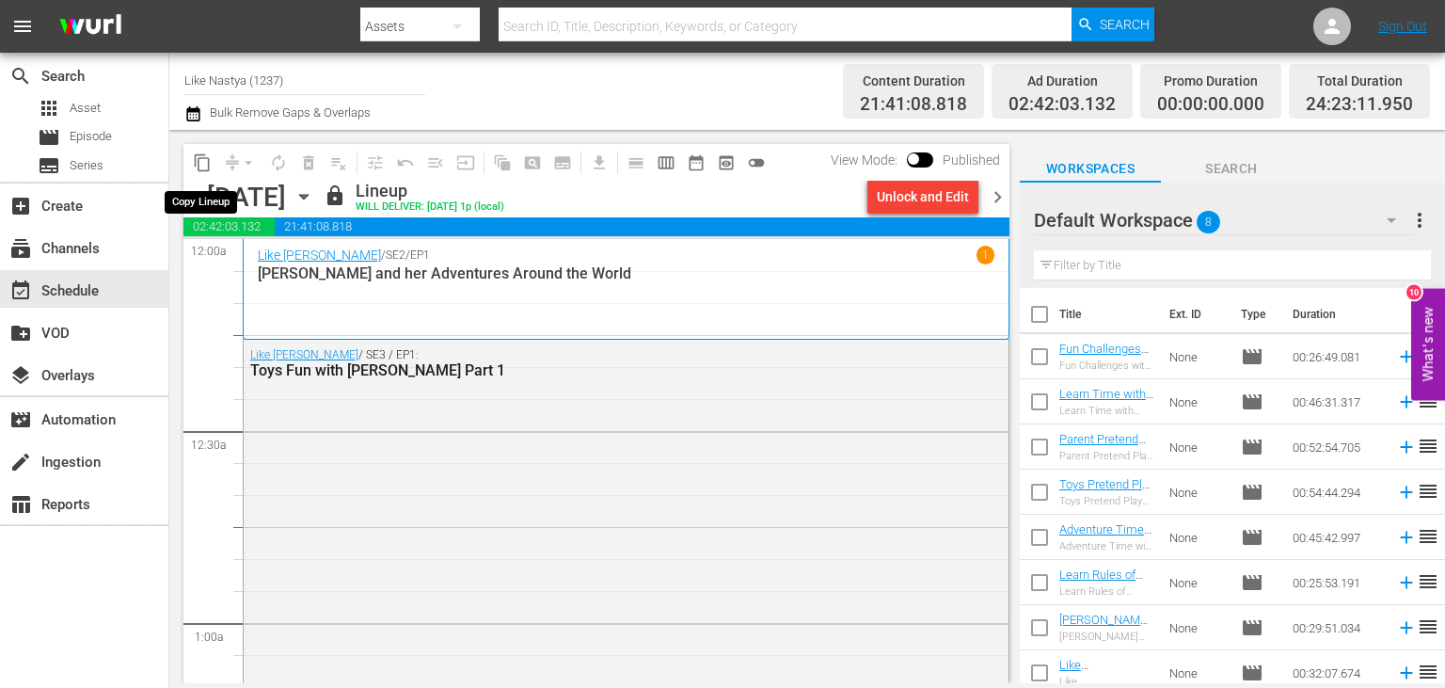
click at [213, 167] on button "content_copy" at bounding box center [202, 163] width 30 height 30
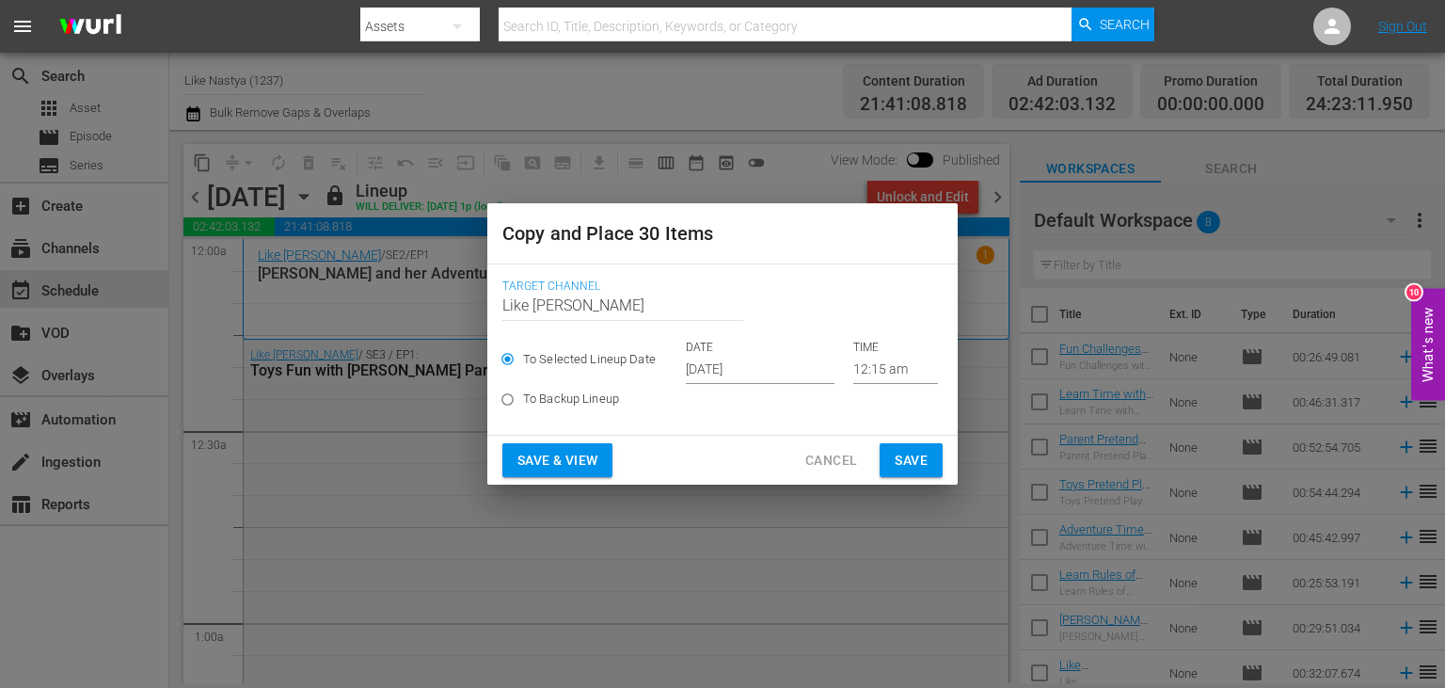
click at [762, 366] on input "[DATE]" at bounding box center [760, 370] width 149 height 28
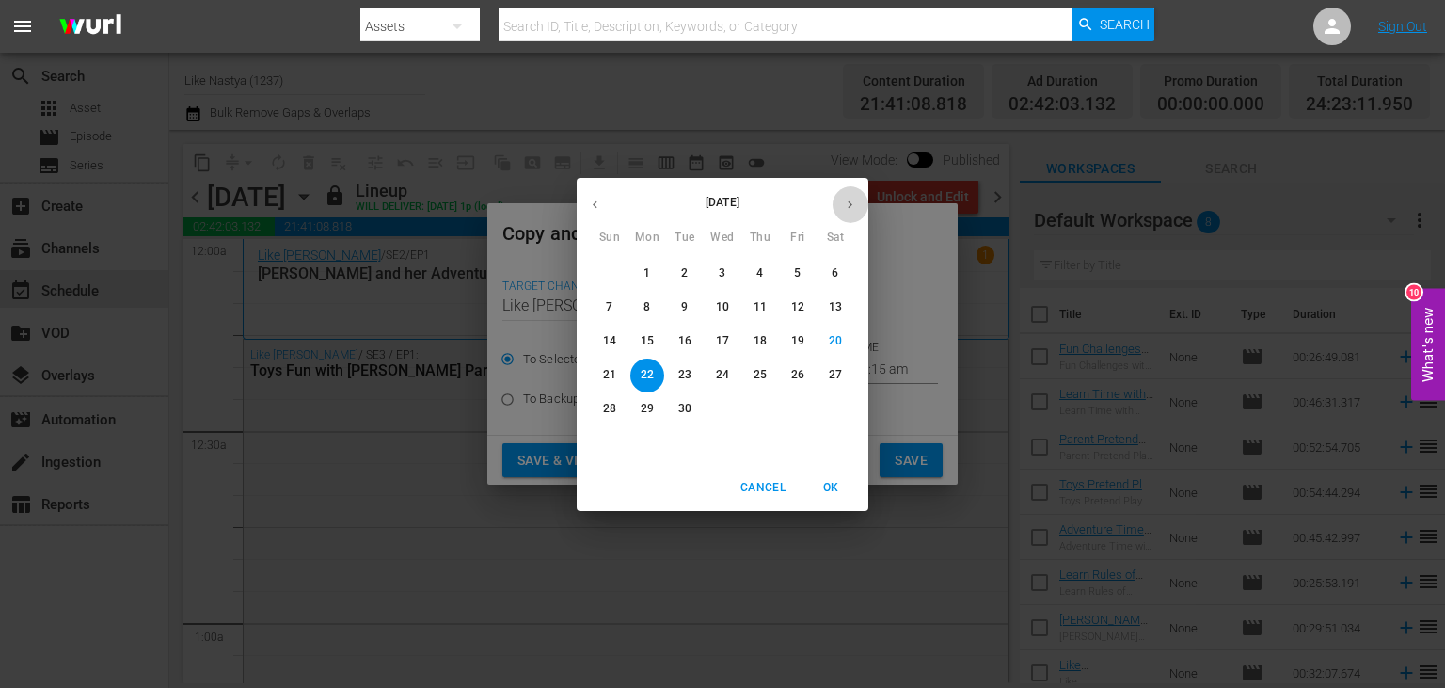
click at [838, 202] on button "button" at bounding box center [850, 204] width 37 height 37
click at [837, 273] on p "4" at bounding box center [835, 273] width 7 height 16
type input "[DATE]"
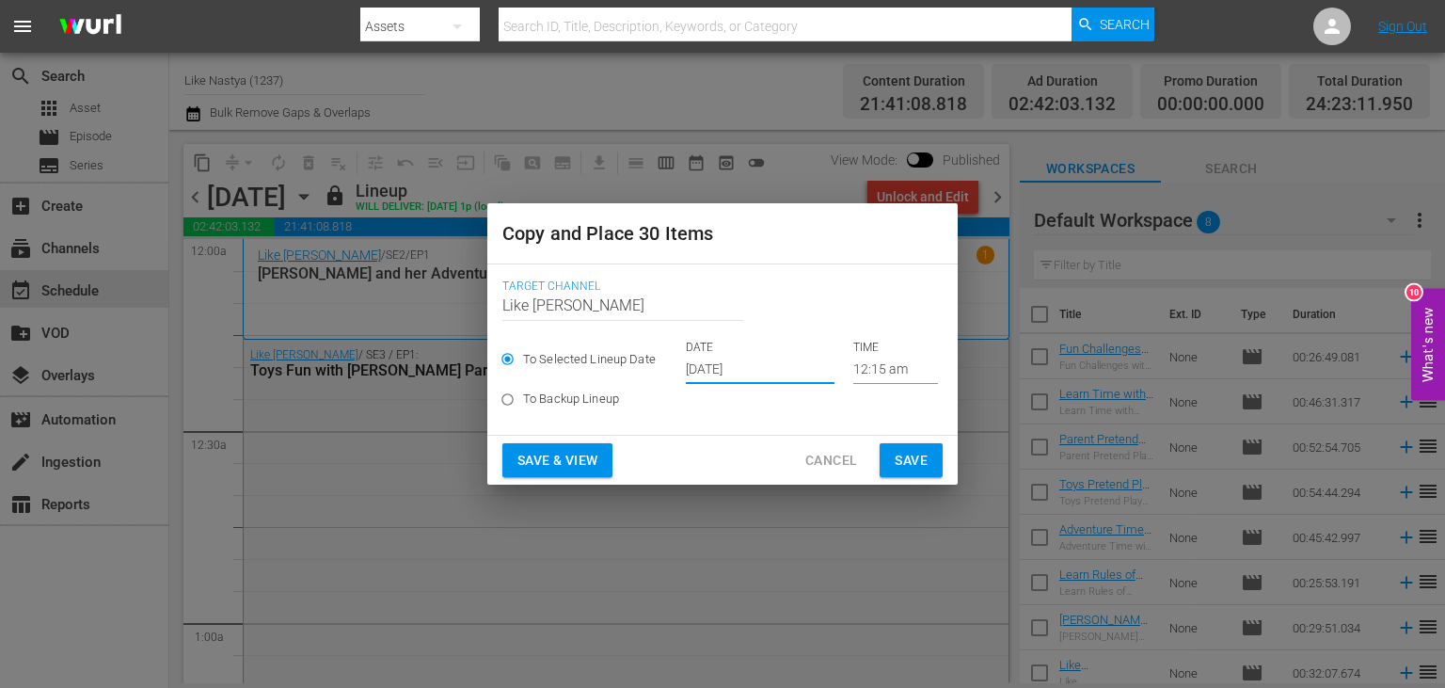
click at [578, 451] on span "Save & View" at bounding box center [557, 461] width 80 height 24
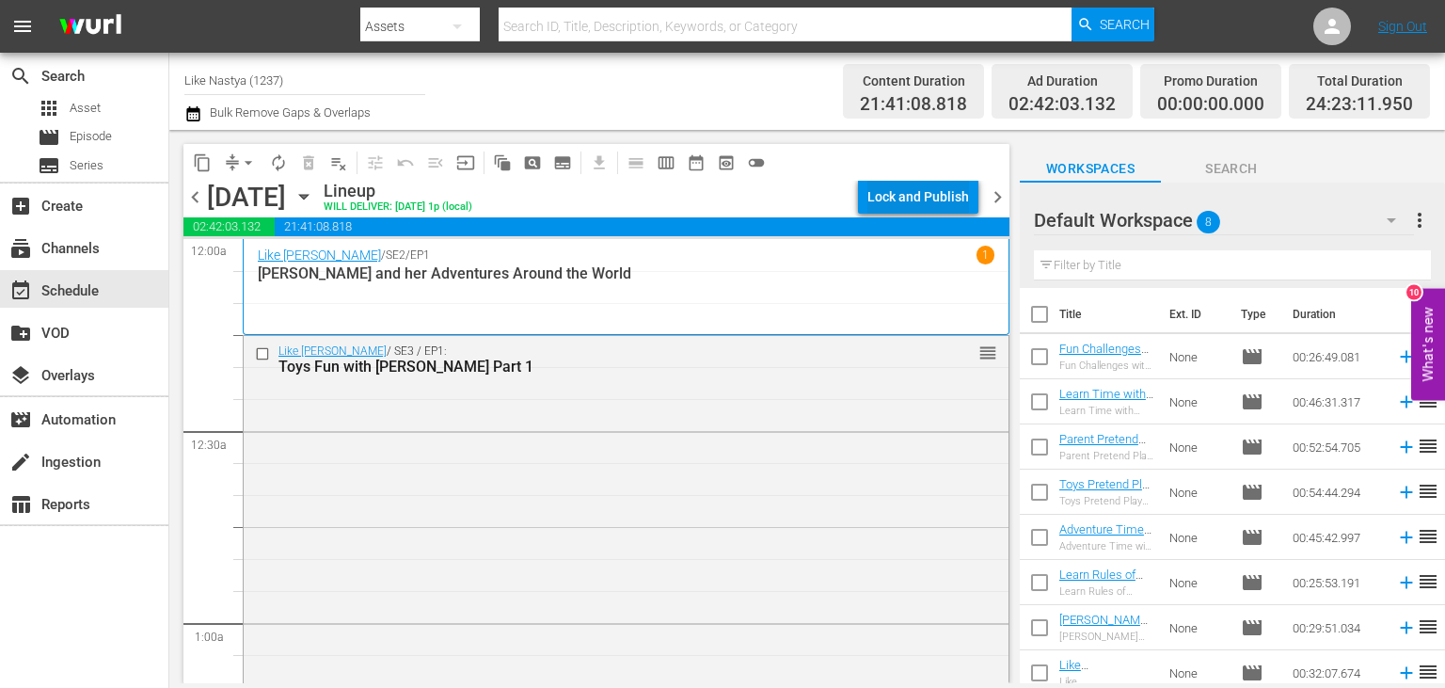
click at [953, 194] on div "Lock and Publish" at bounding box center [918, 197] width 102 height 34
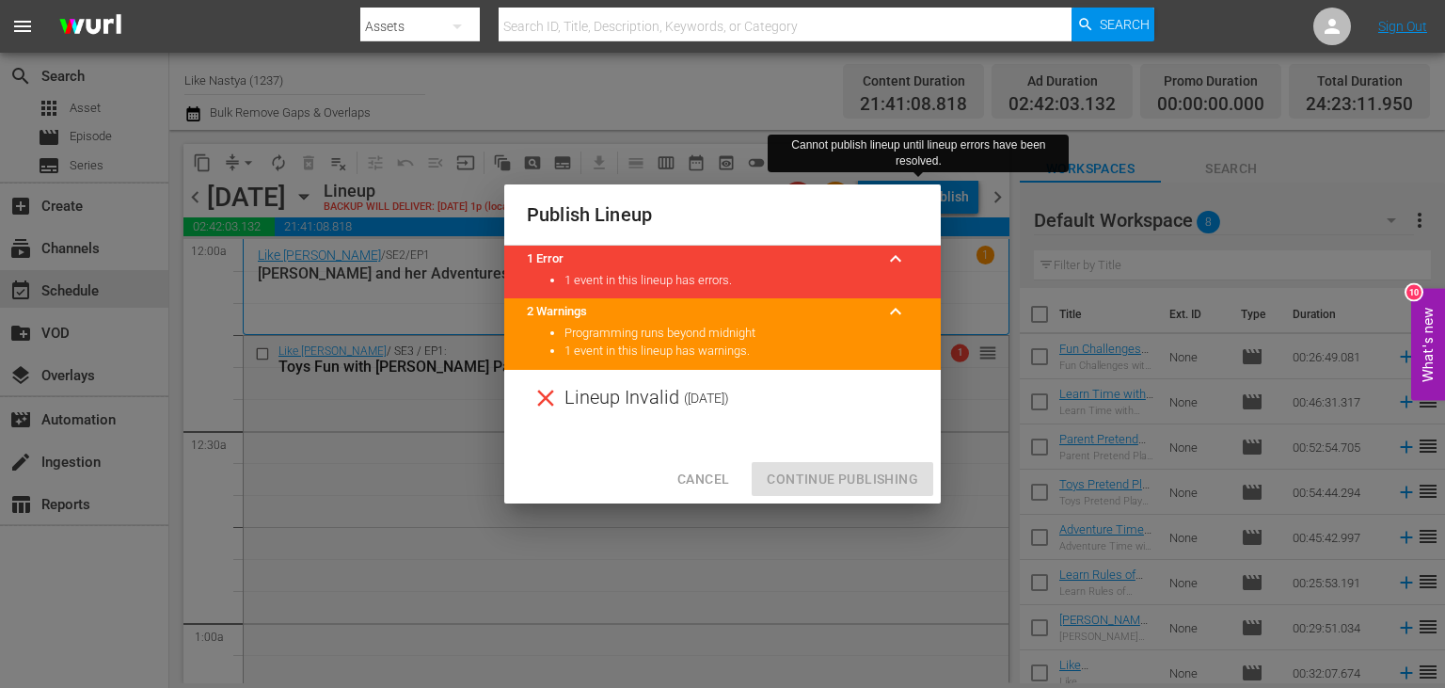
click at [856, 480] on div "Cancel Continue Publishing" at bounding box center [722, 479] width 436 height 50
click at [690, 468] on span "Cancel" at bounding box center [703, 480] width 52 height 24
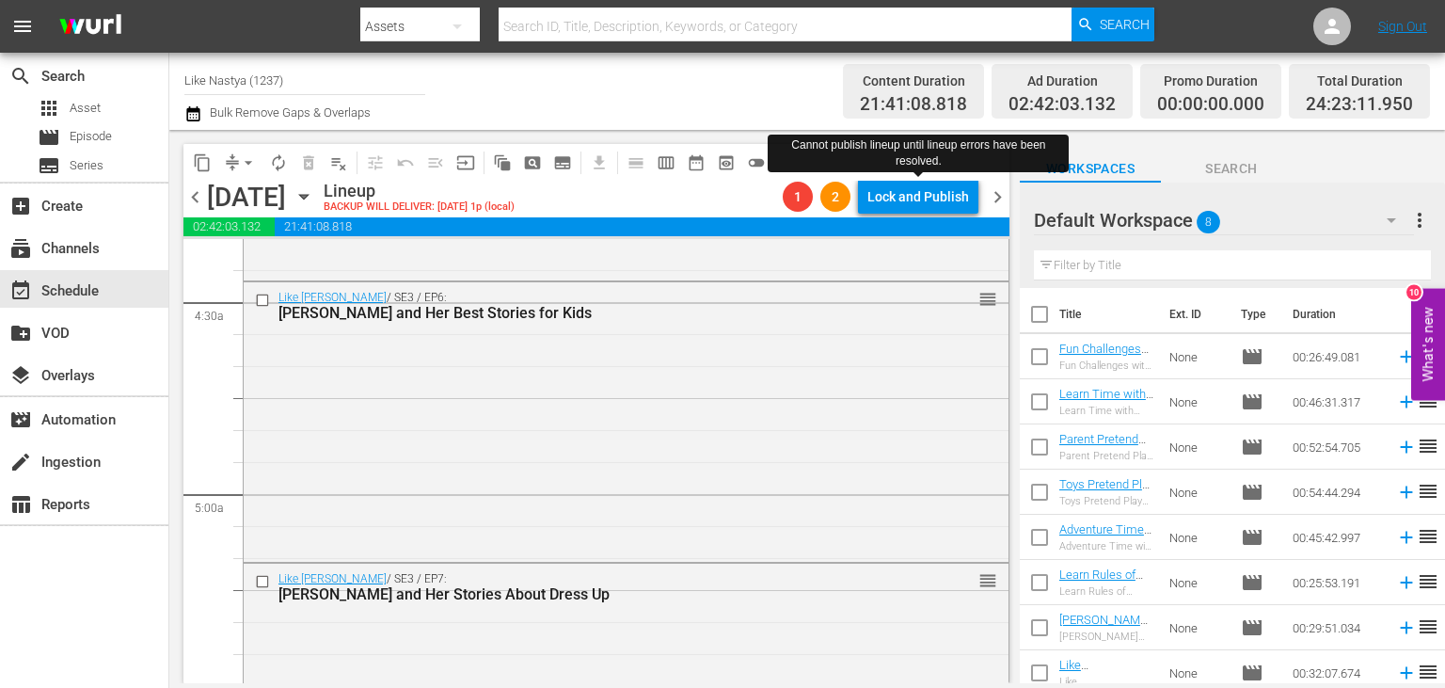
scroll to position [1422, 0]
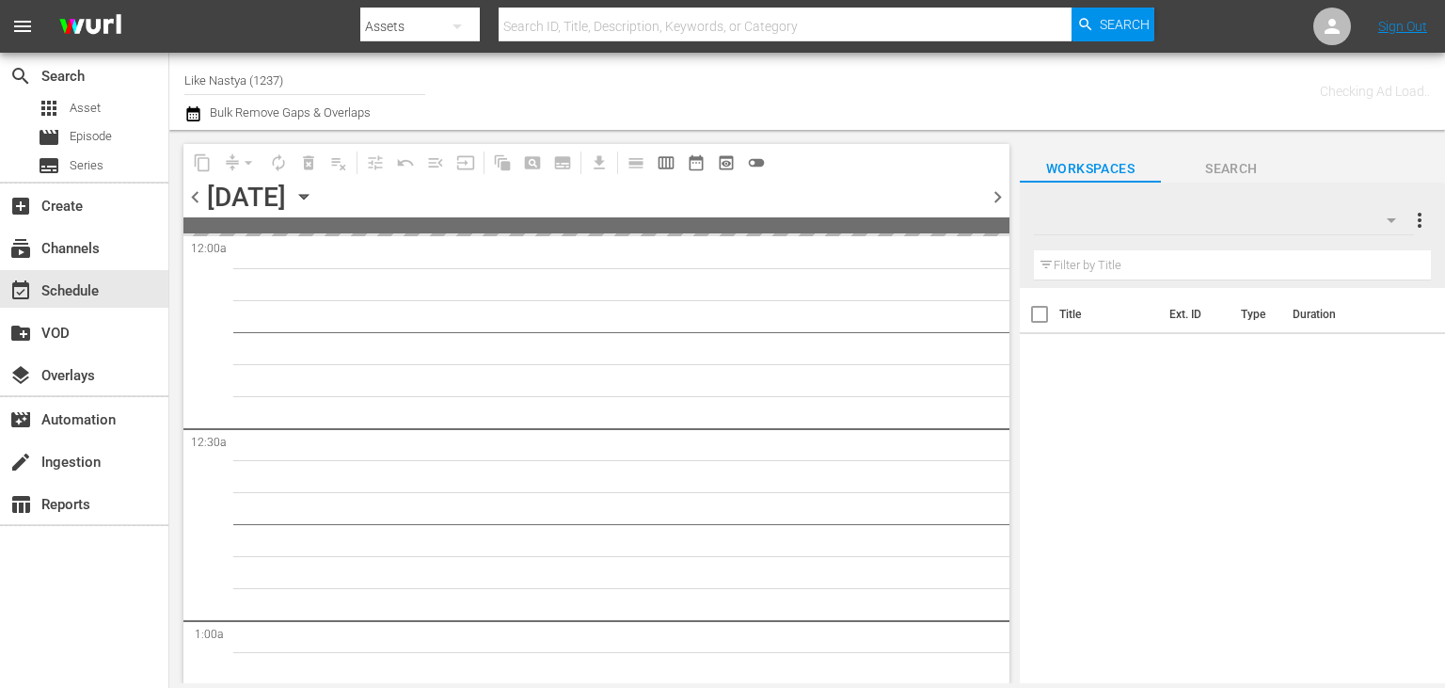
type input "Like Nastya (1237)"
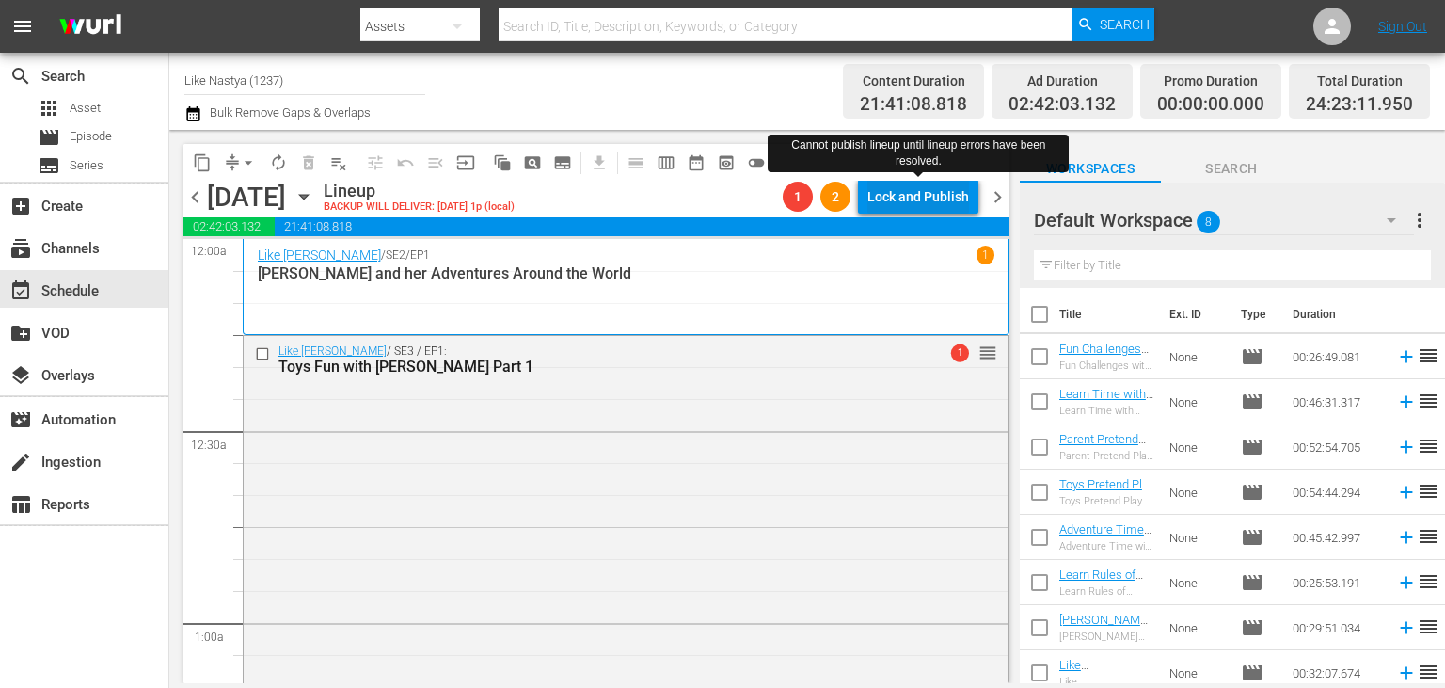
click at [917, 201] on div "Lock and Publish" at bounding box center [918, 197] width 102 height 34
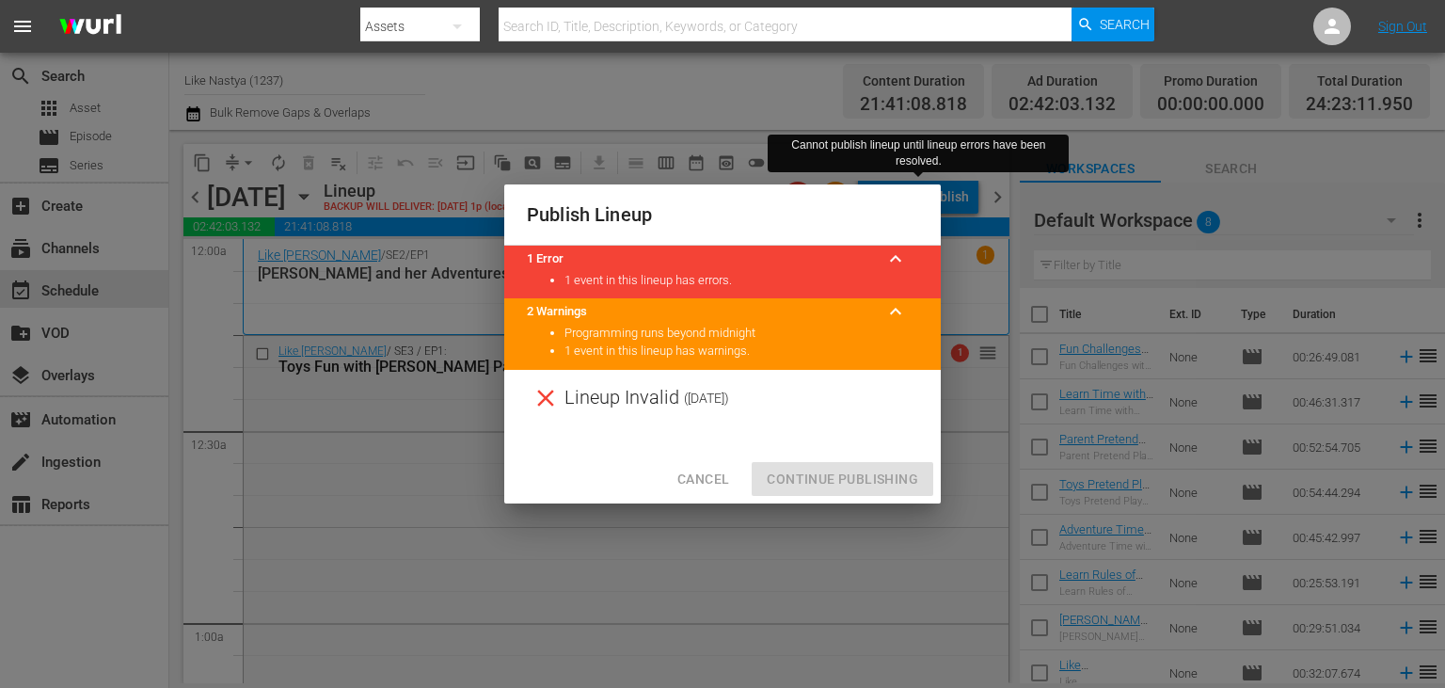
click at [859, 471] on div "Cancel Continue Publishing" at bounding box center [722, 479] width 436 height 50
click at [705, 477] on span "Cancel" at bounding box center [703, 480] width 52 height 24
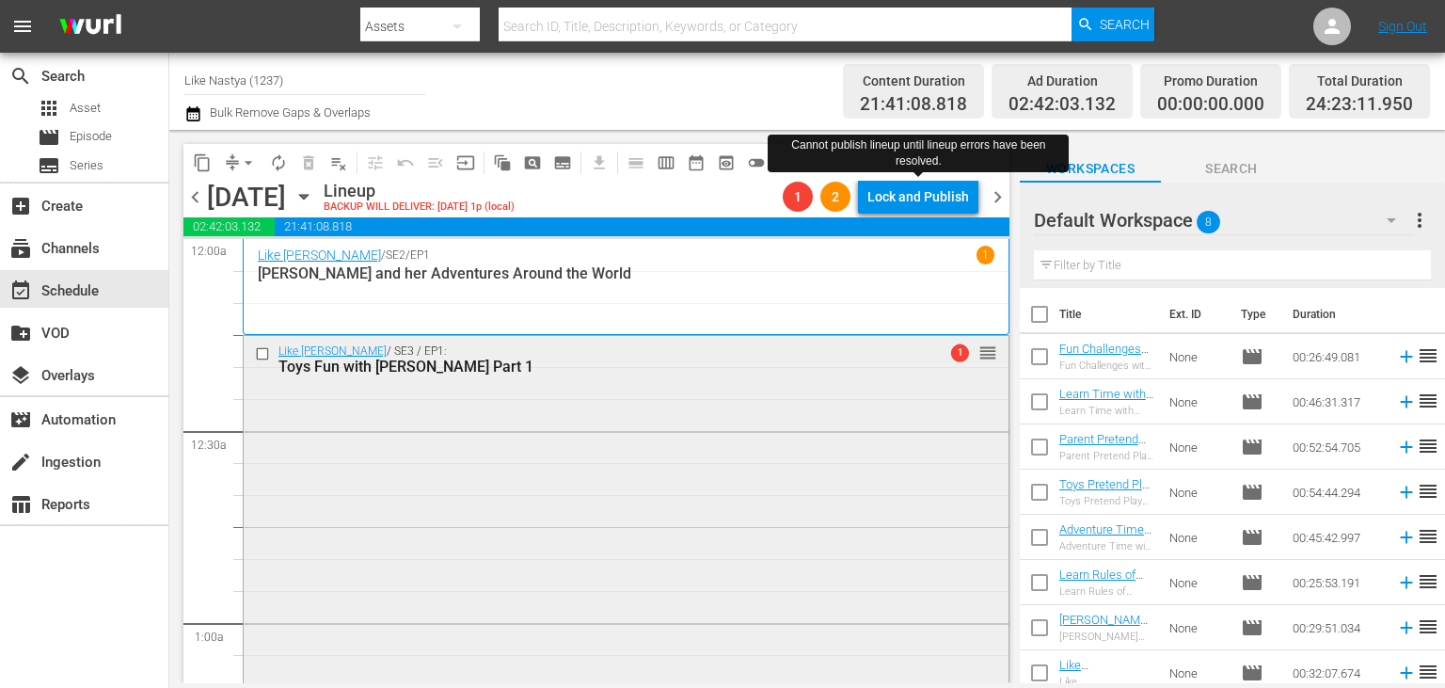
click at [958, 354] on span "1" at bounding box center [960, 353] width 18 height 18
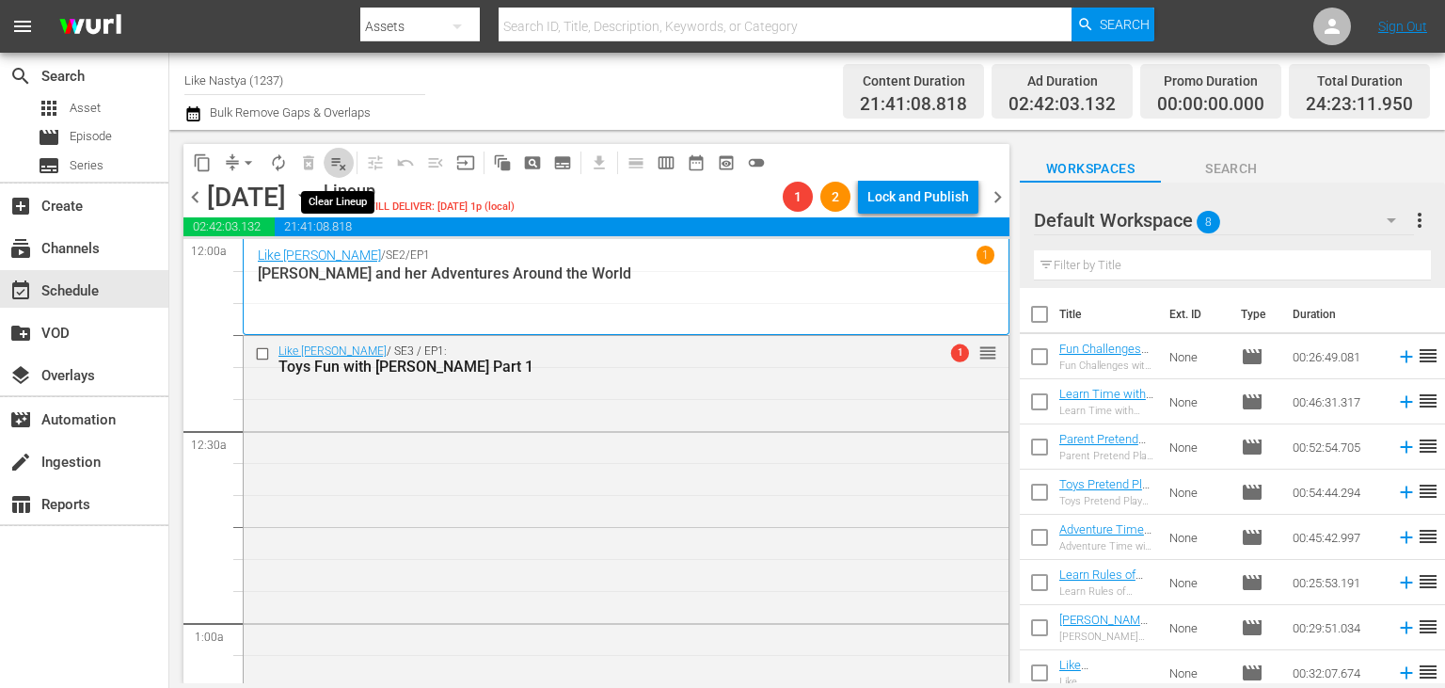
click at [348, 159] on span "playlist_remove_outlined" at bounding box center [338, 162] width 19 height 19
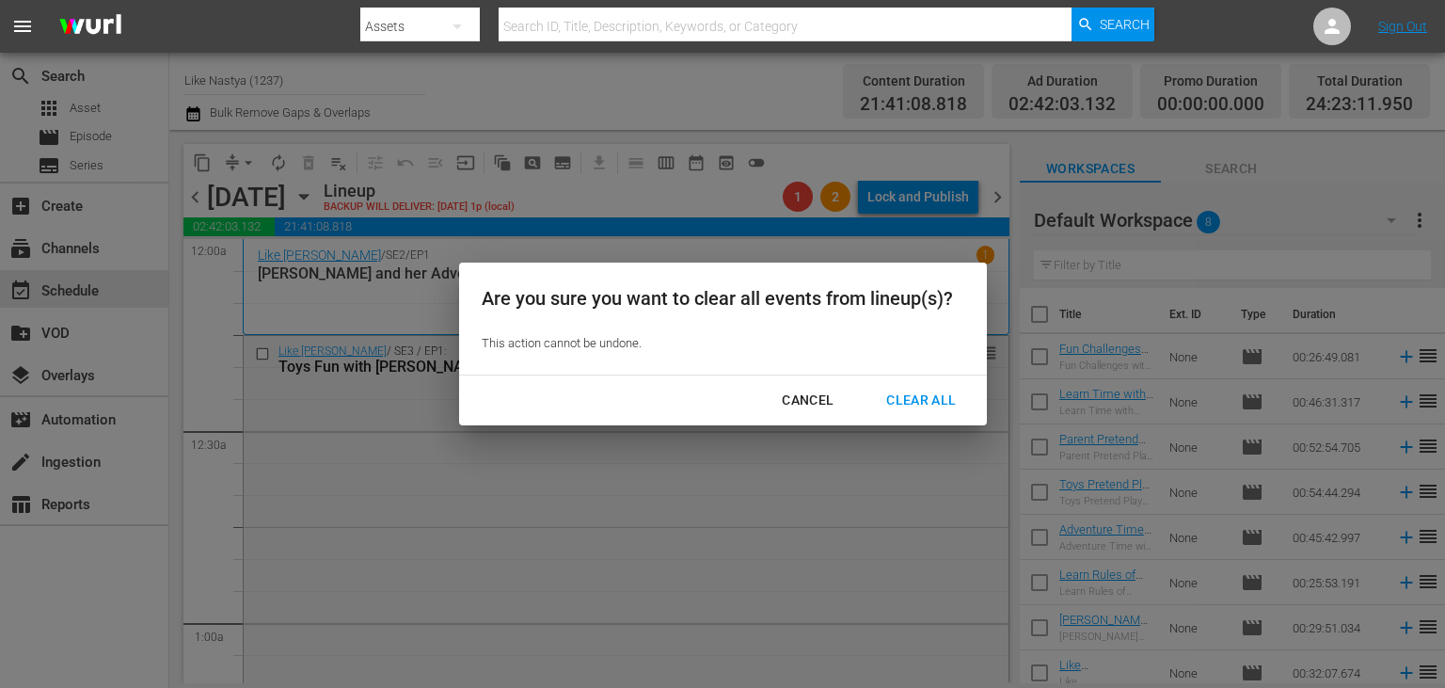
click at [909, 391] on div "Clear All" at bounding box center [921, 400] width 100 height 24
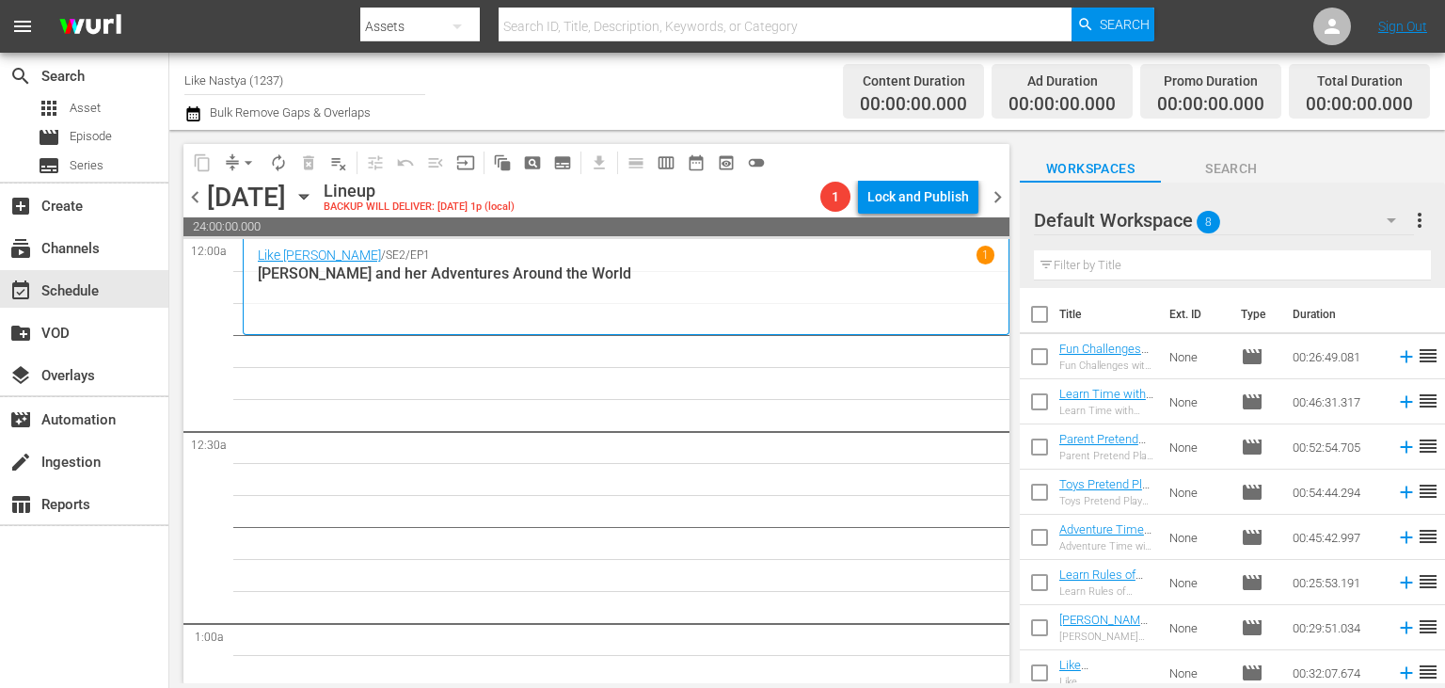
click at [314, 187] on icon "button" at bounding box center [303, 196] width 21 height 21
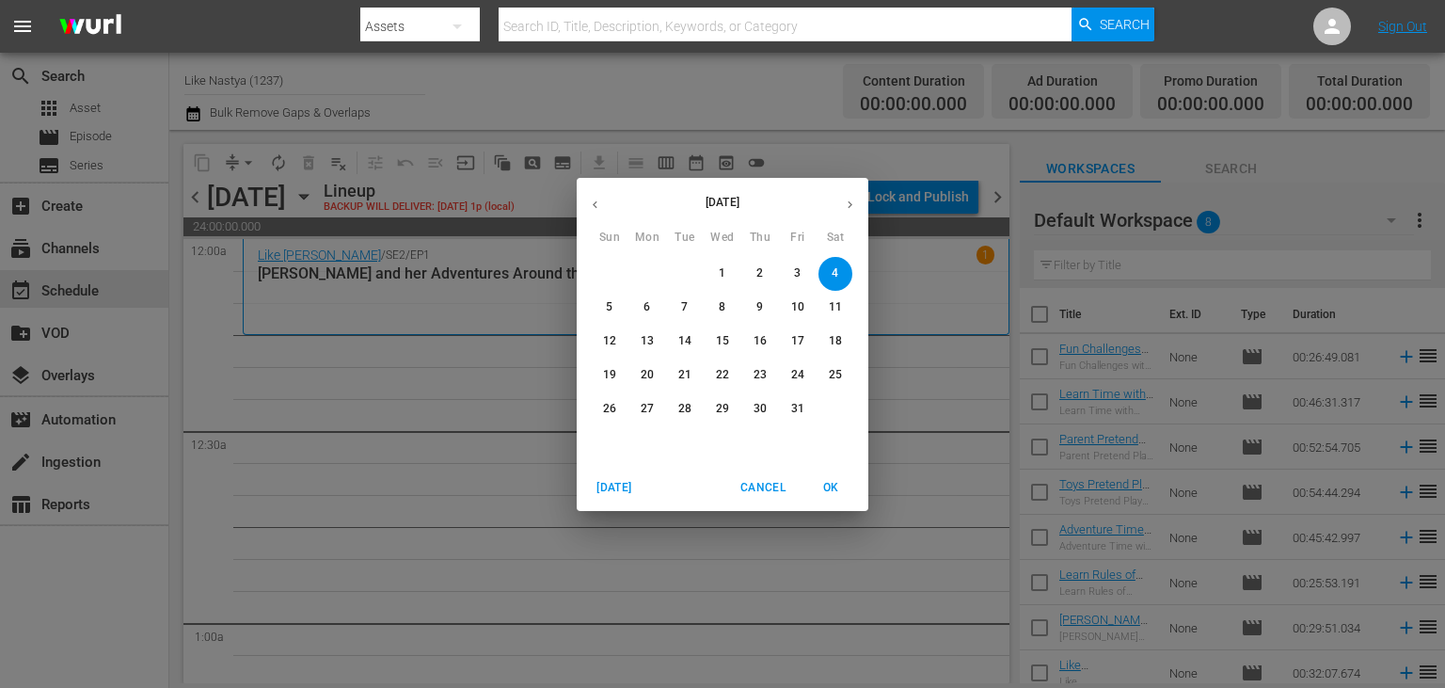
click at [753, 491] on span "Cancel" at bounding box center [762, 488] width 45 height 20
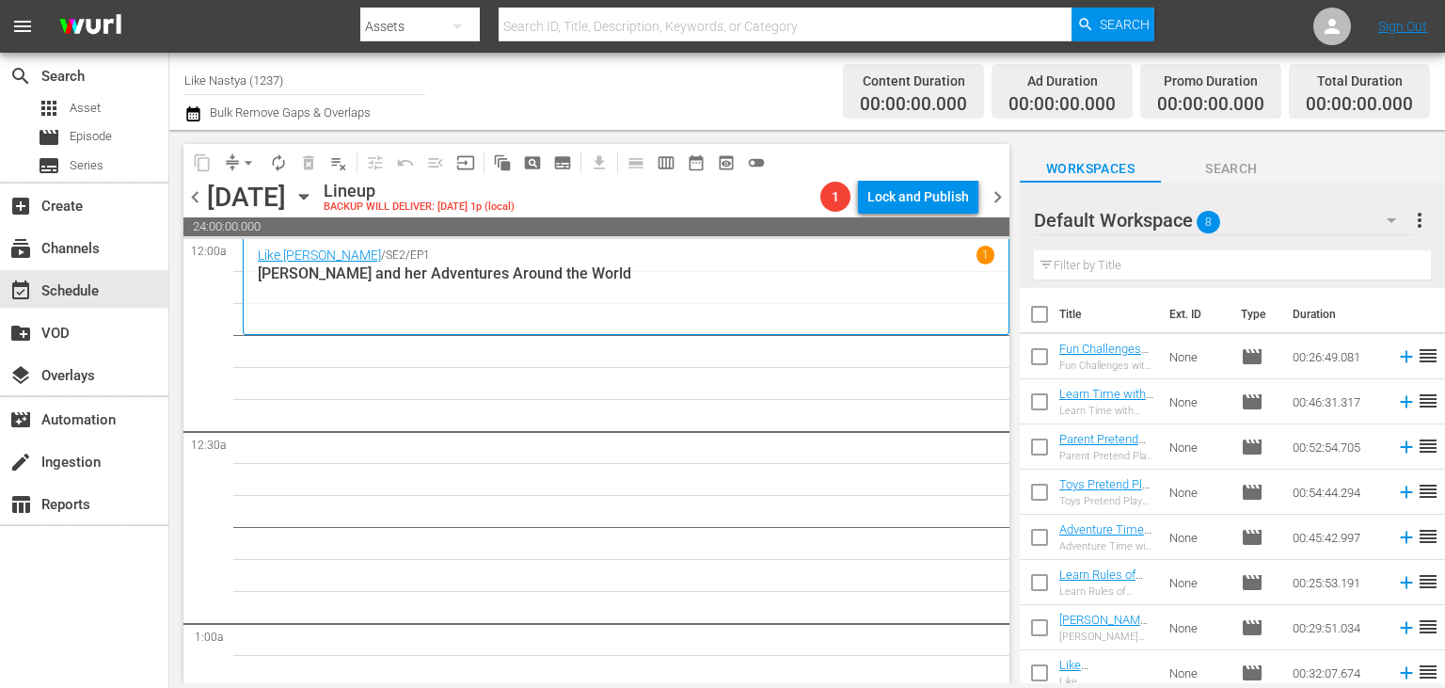
click at [314, 199] on icon "button" at bounding box center [303, 196] width 21 height 21
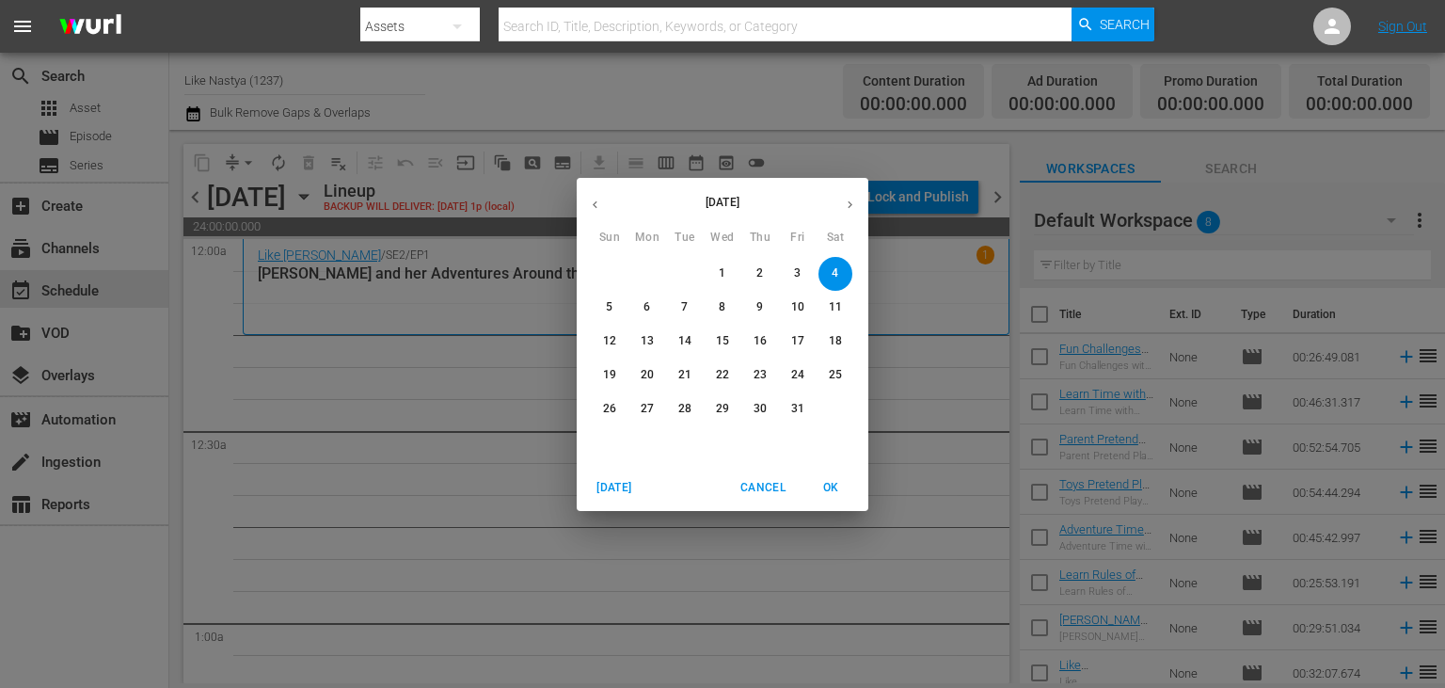
click at [608, 210] on button "button" at bounding box center [595, 204] width 37 height 37
click at [683, 372] on p "23" at bounding box center [684, 375] width 13 height 16
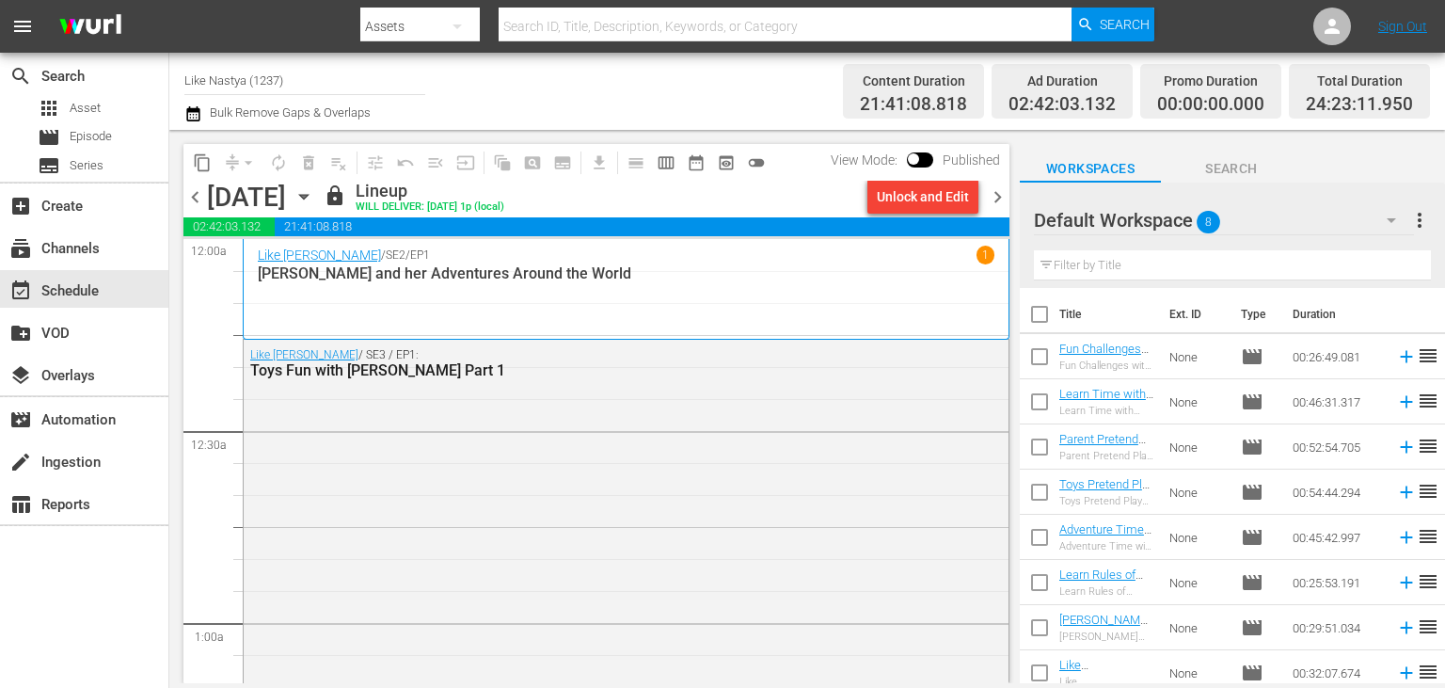
click at [202, 154] on span "content_copy" at bounding box center [202, 162] width 19 height 19
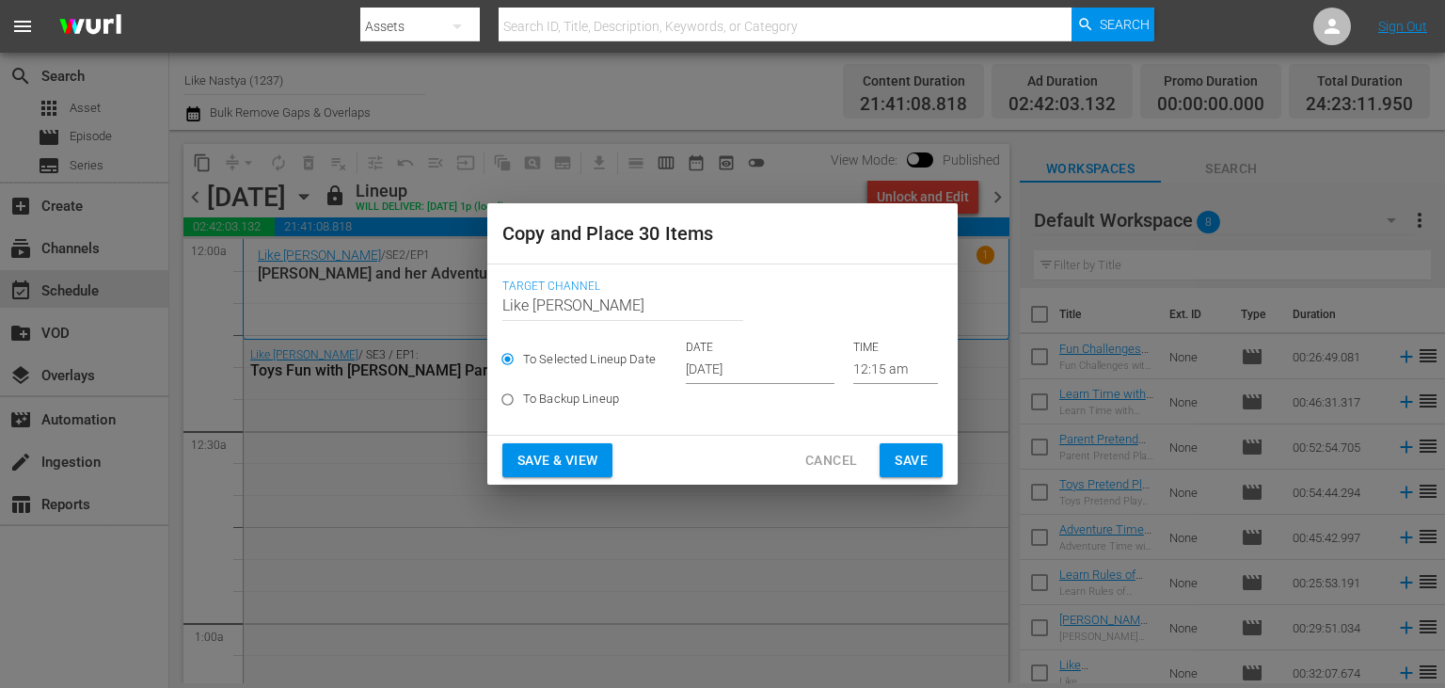
click at [805, 383] on input "[DATE]" at bounding box center [760, 370] width 149 height 28
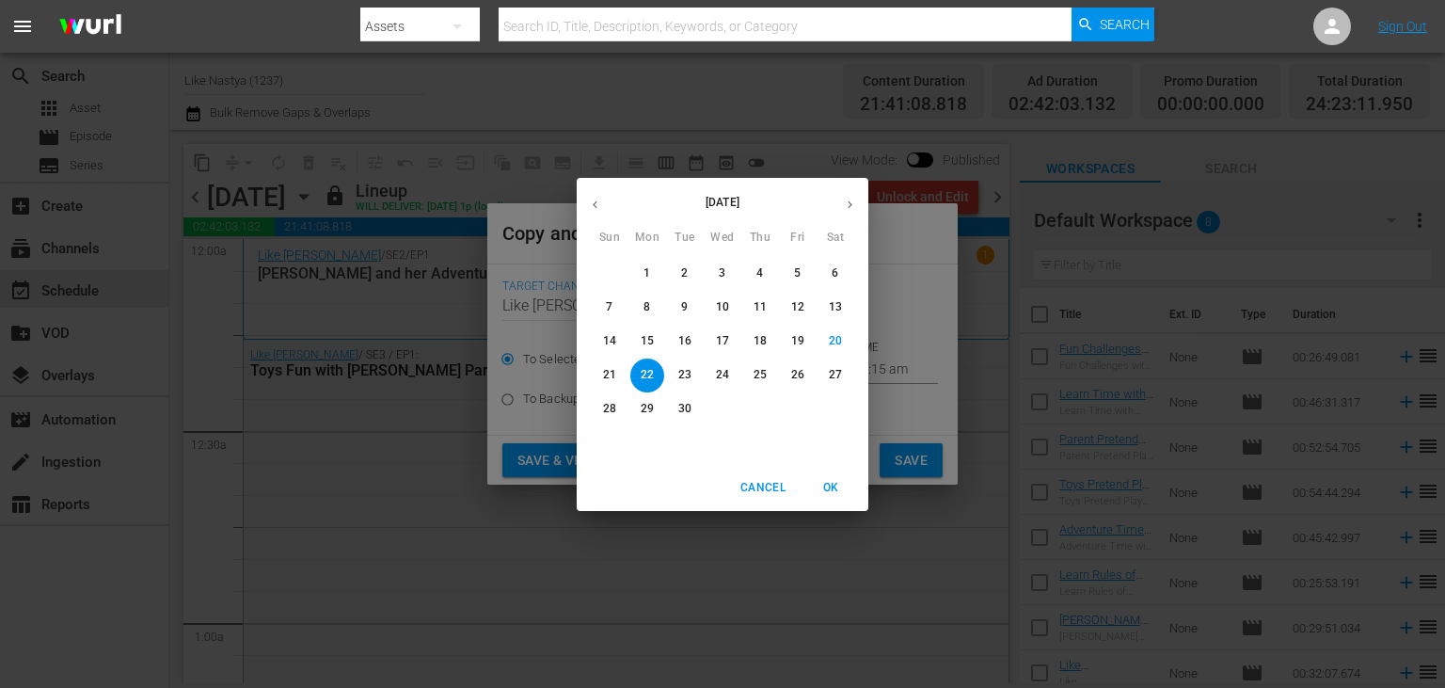
click at [840, 204] on button "button" at bounding box center [850, 204] width 37 height 37
click at [825, 273] on span "4" at bounding box center [835, 273] width 34 height 16
type input "[DATE]"
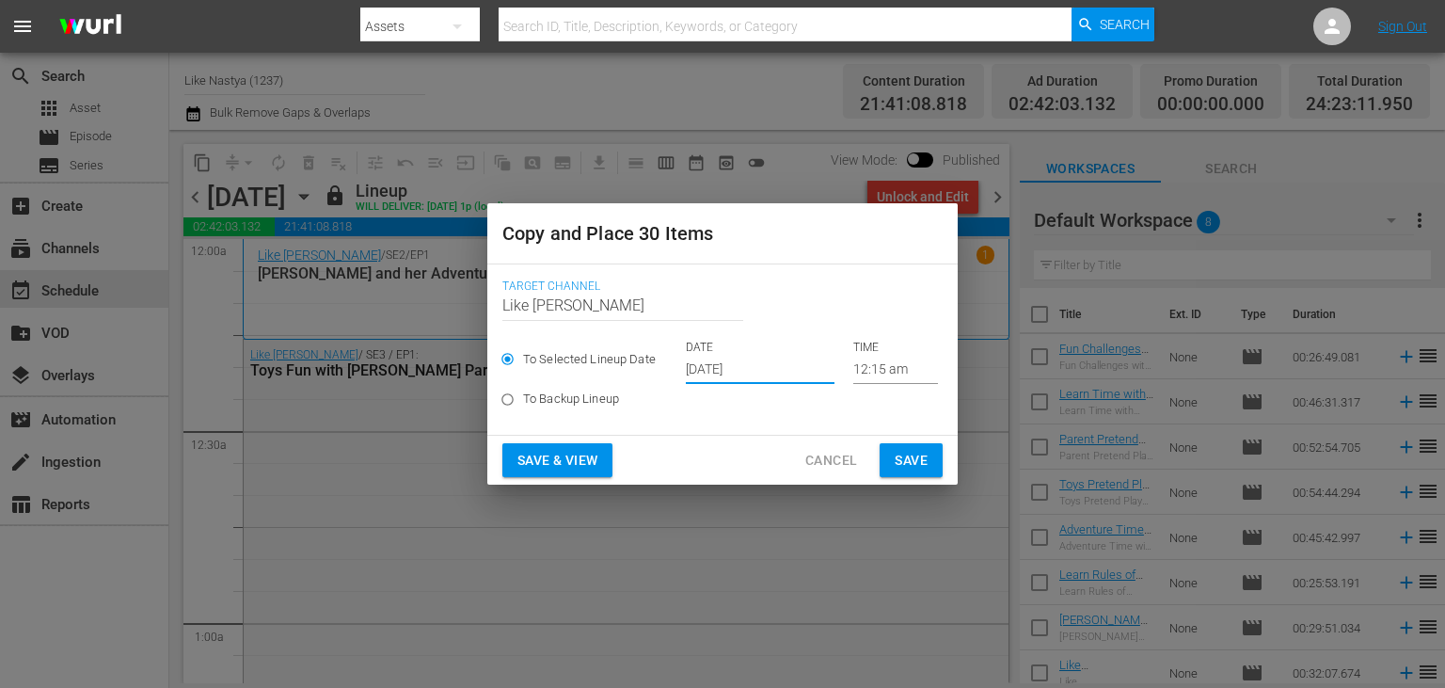
click at [588, 466] on span "Save & View" at bounding box center [557, 461] width 80 height 24
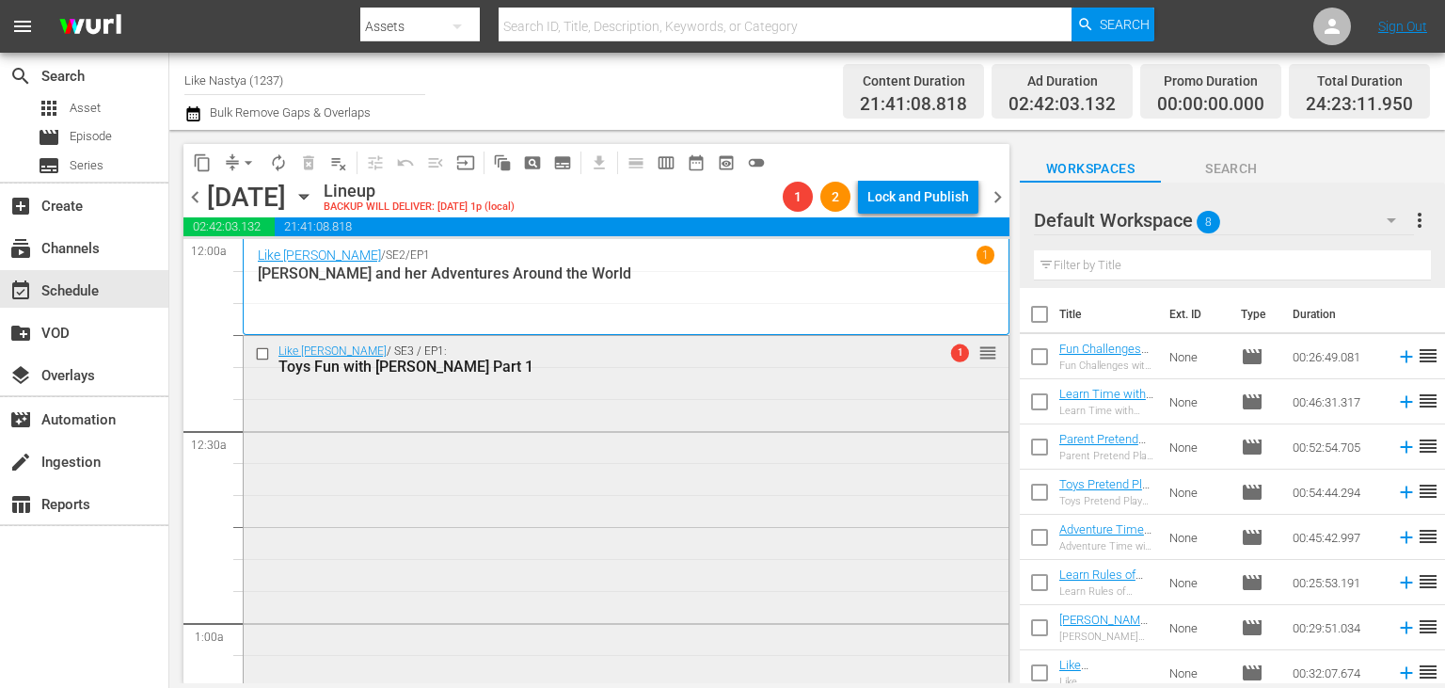
click at [962, 352] on span "1" at bounding box center [960, 353] width 18 height 18
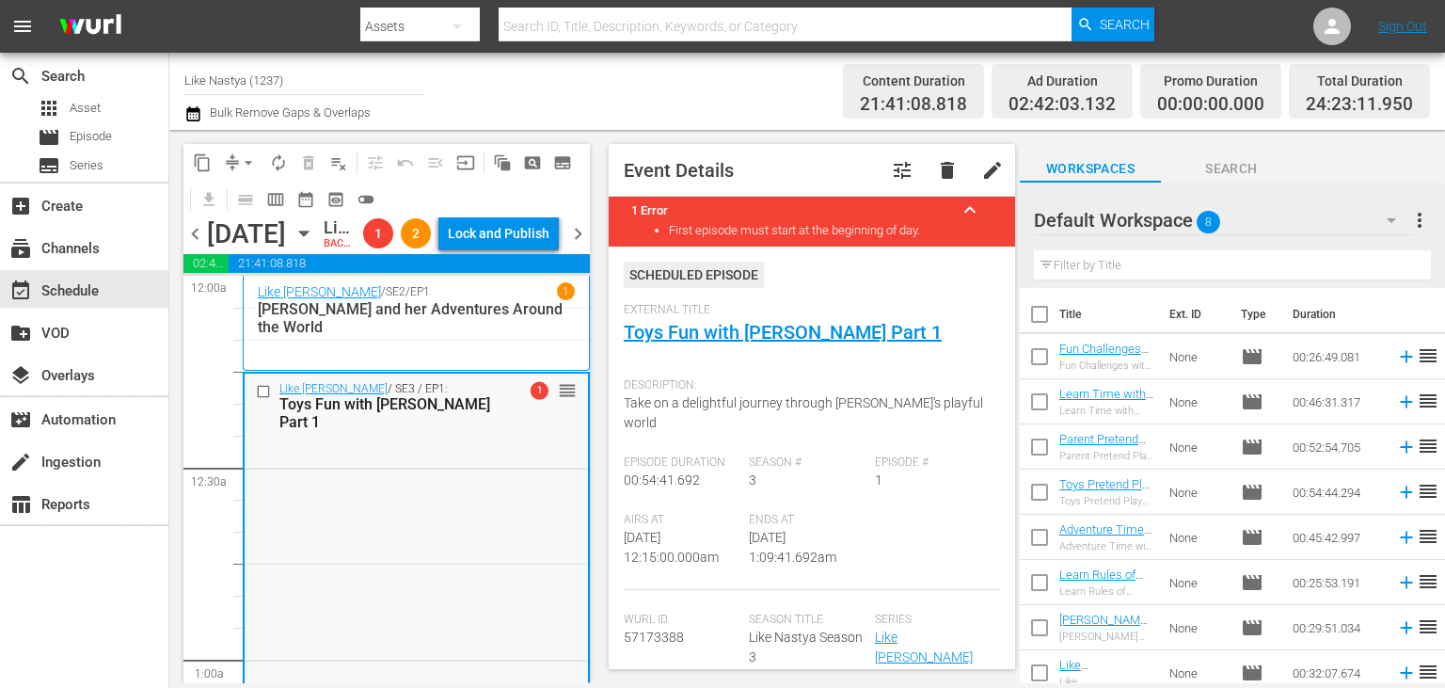
click at [314, 244] on icon "button" at bounding box center [303, 233] width 21 height 21
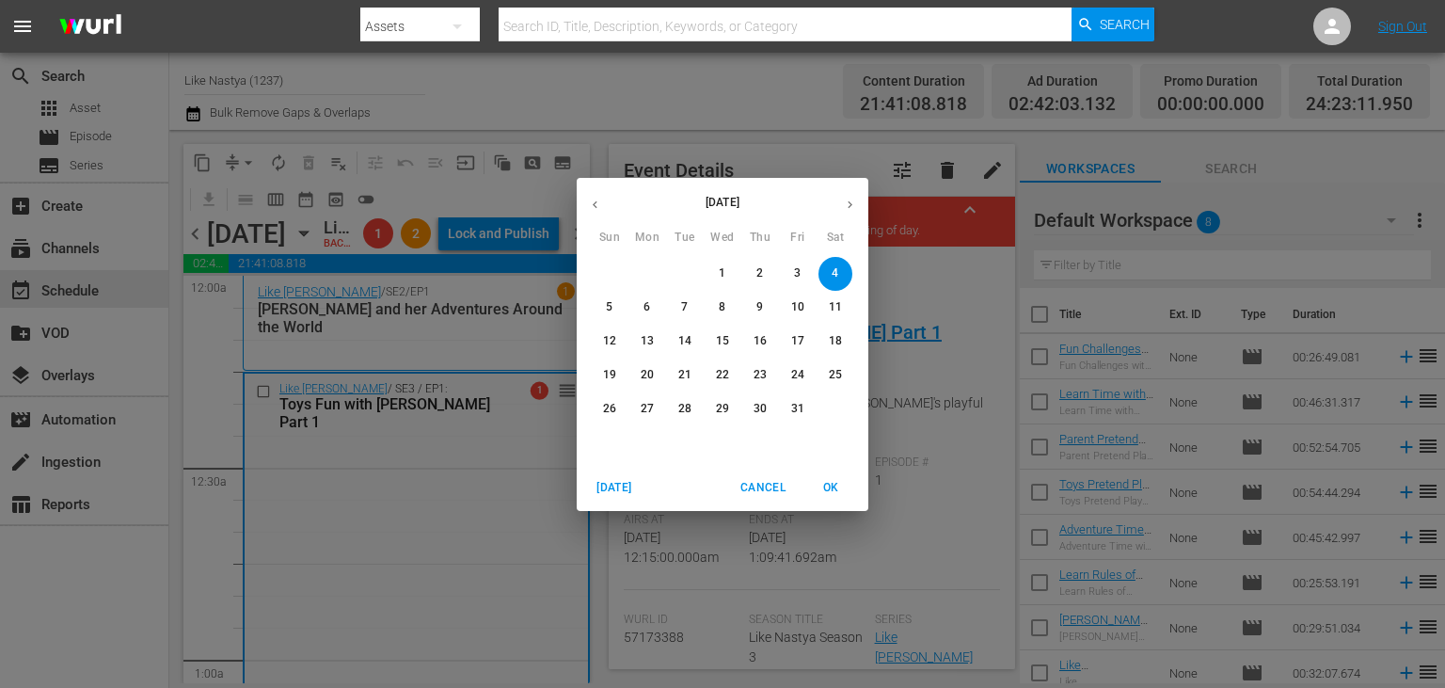
click at [604, 214] on button "button" at bounding box center [595, 204] width 37 height 37
click at [690, 374] on p "23" at bounding box center [684, 375] width 13 height 16
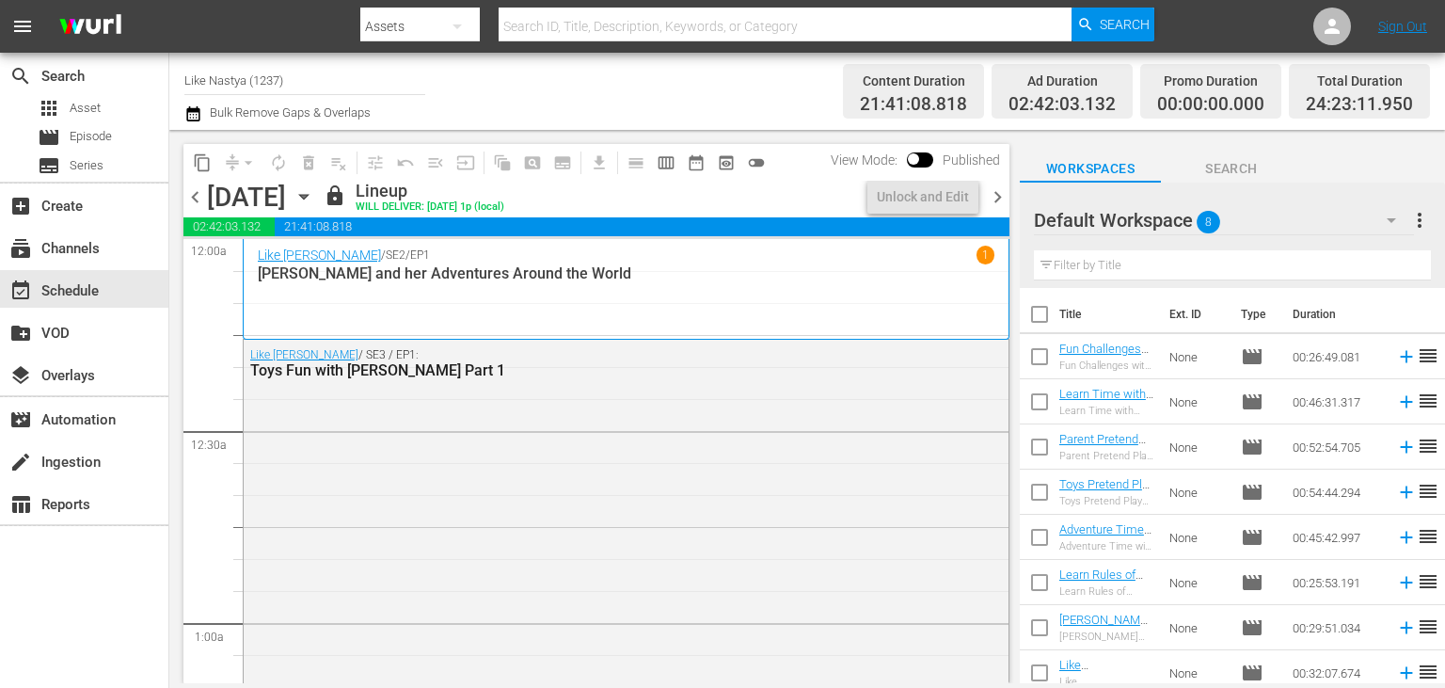
click at [319, 197] on div "[DATE] [DATE]" at bounding box center [263, 197] width 112 height 31
click at [314, 197] on icon "button" at bounding box center [303, 196] width 21 height 21
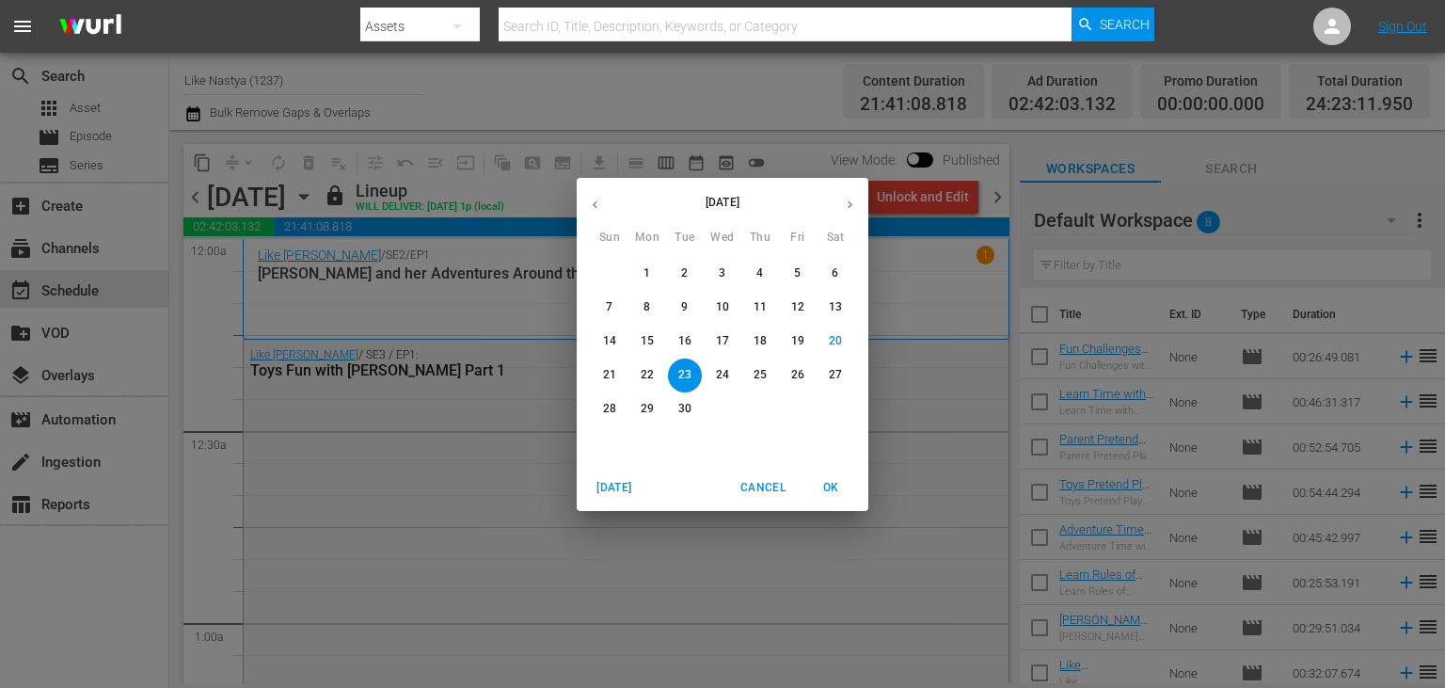
click at [856, 207] on icon "button" at bounding box center [850, 205] width 14 height 14
click at [830, 271] on span "4" at bounding box center [835, 273] width 34 height 16
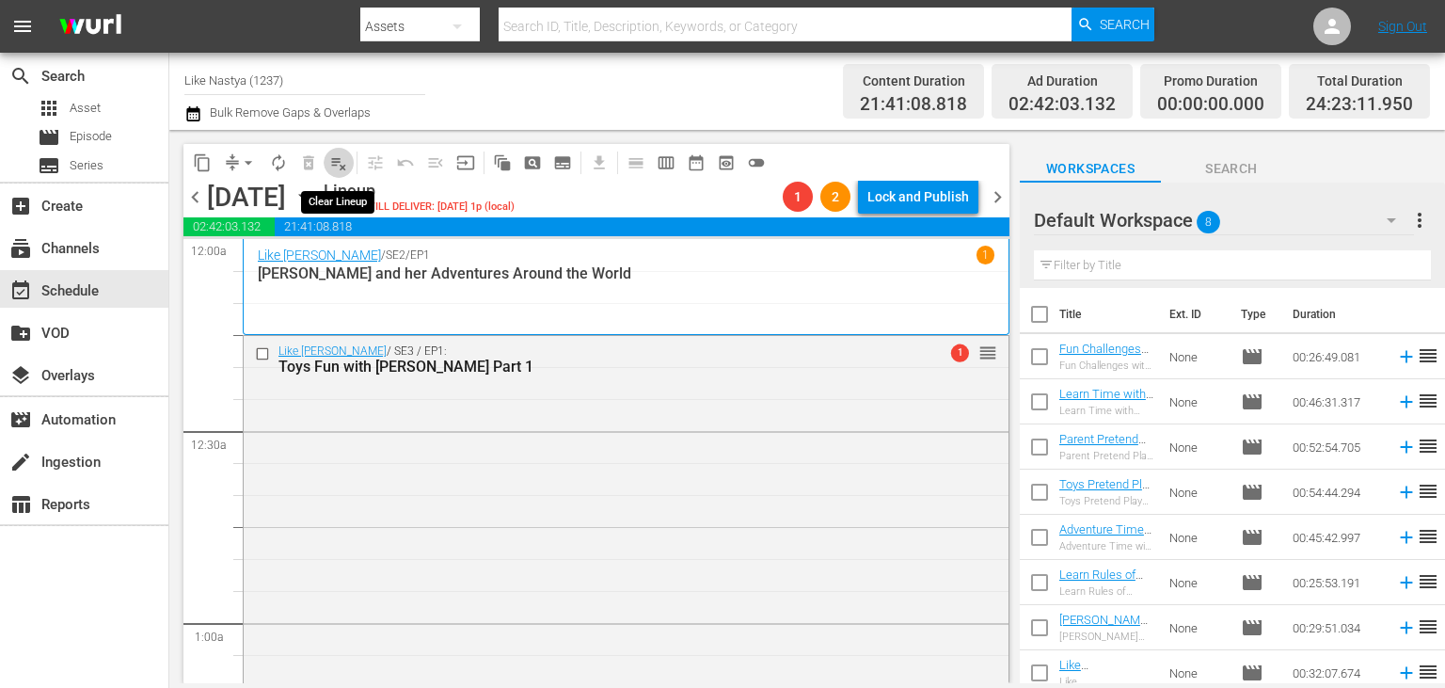
click at [344, 163] on span "playlist_remove_outlined" at bounding box center [338, 162] width 19 height 19
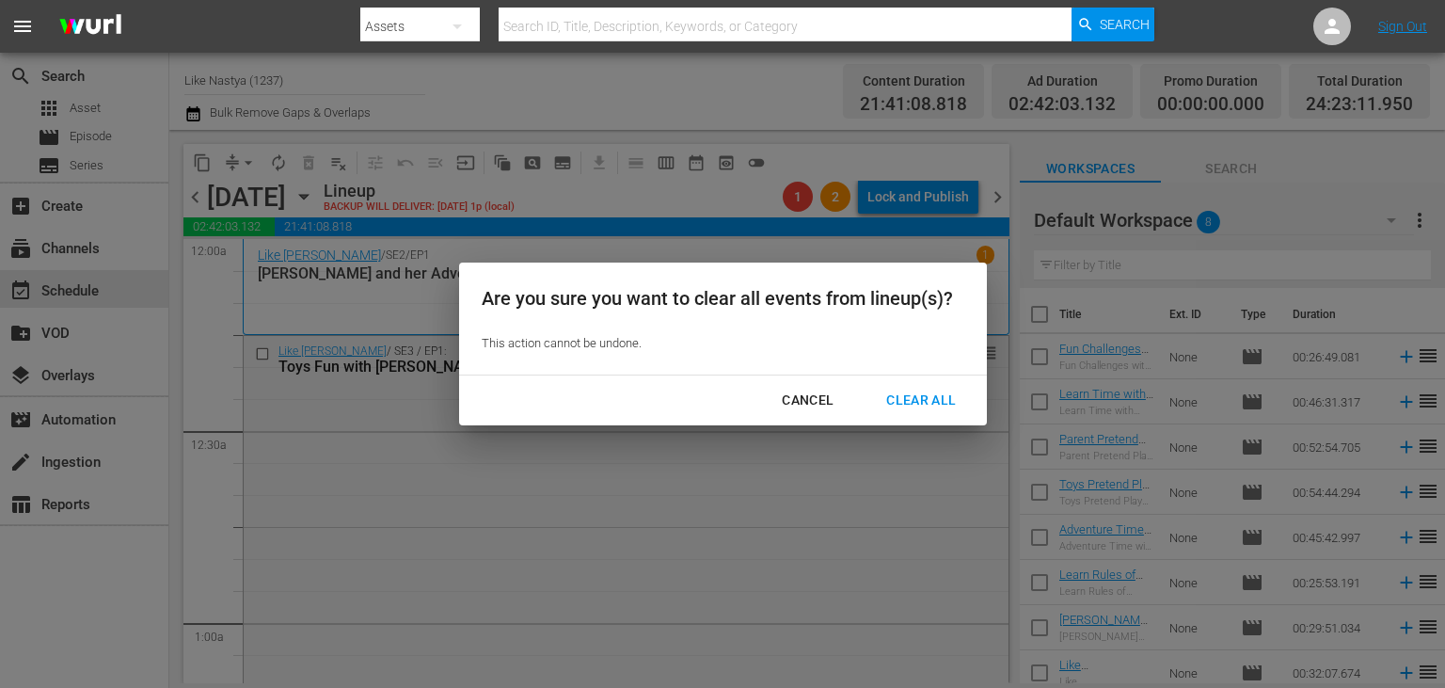
click at [935, 399] on div "Clear All" at bounding box center [921, 400] width 100 height 24
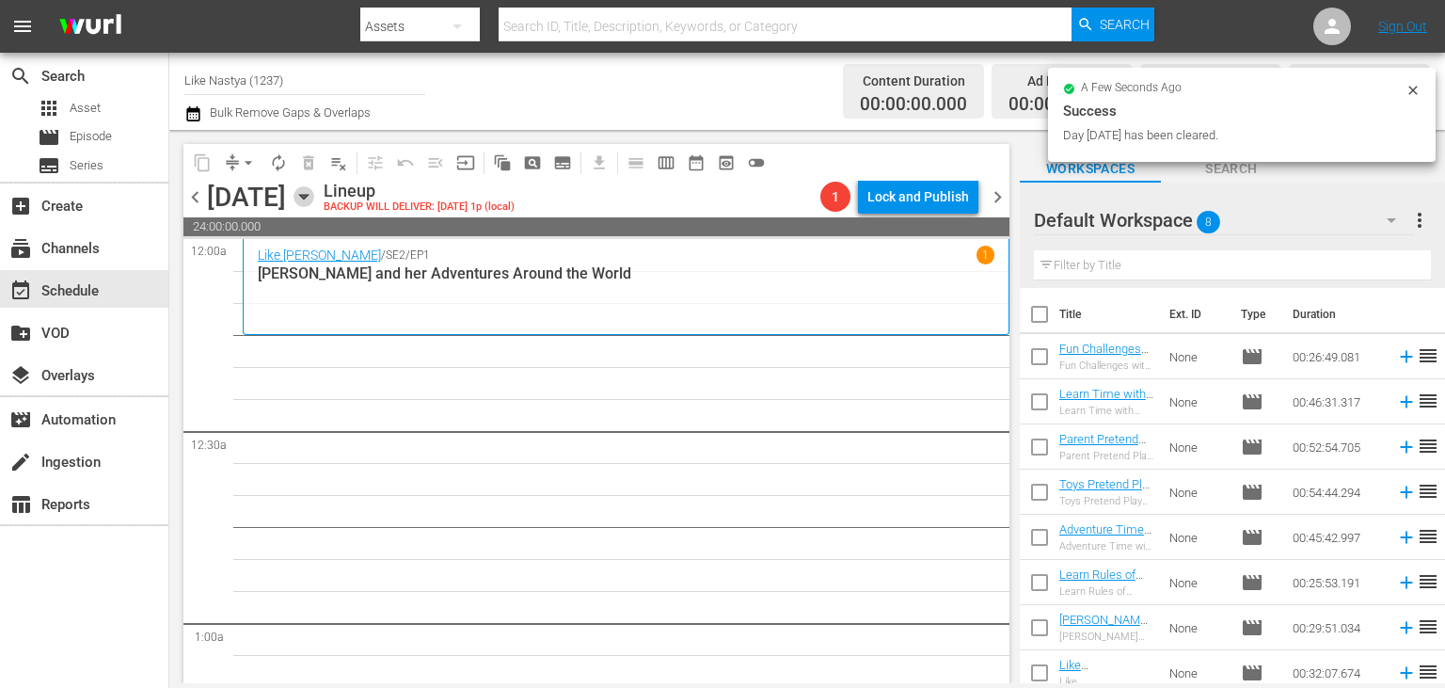
click at [314, 198] on icon "button" at bounding box center [303, 196] width 21 height 21
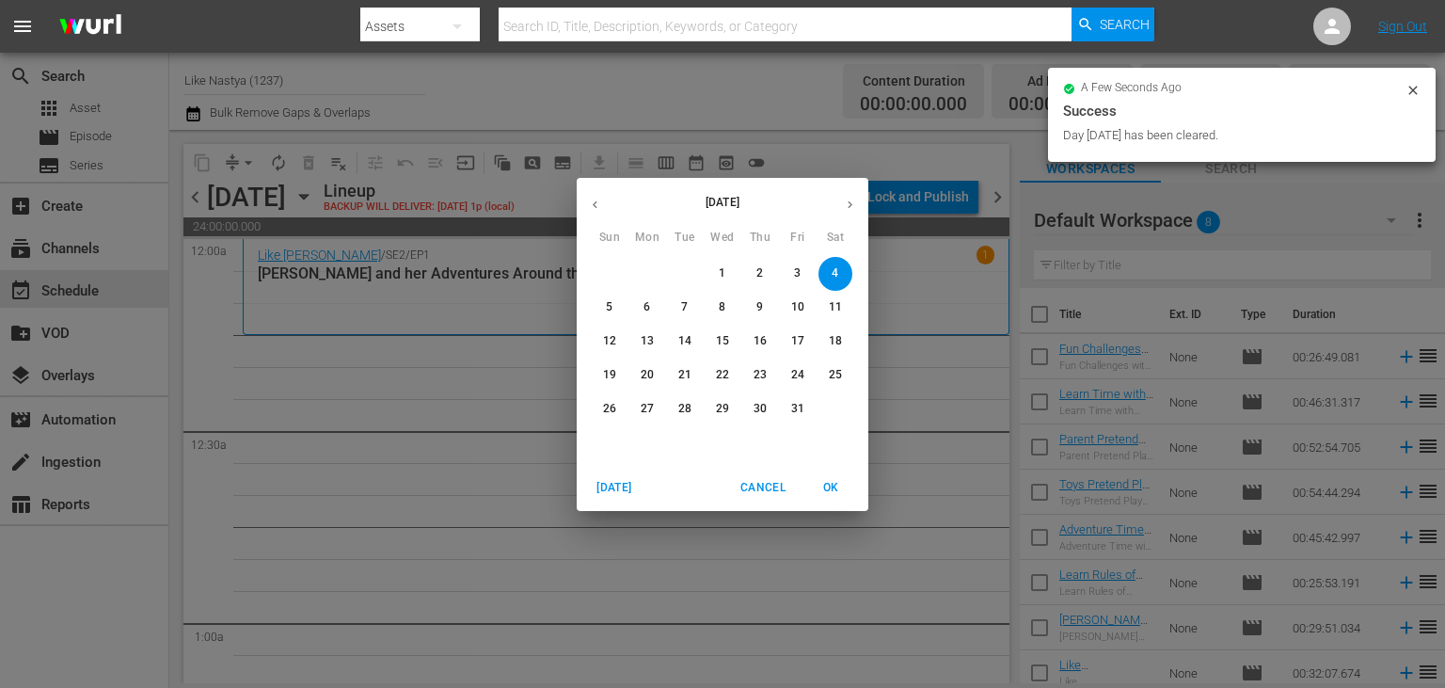
click at [589, 194] on button "button" at bounding box center [595, 204] width 37 height 37
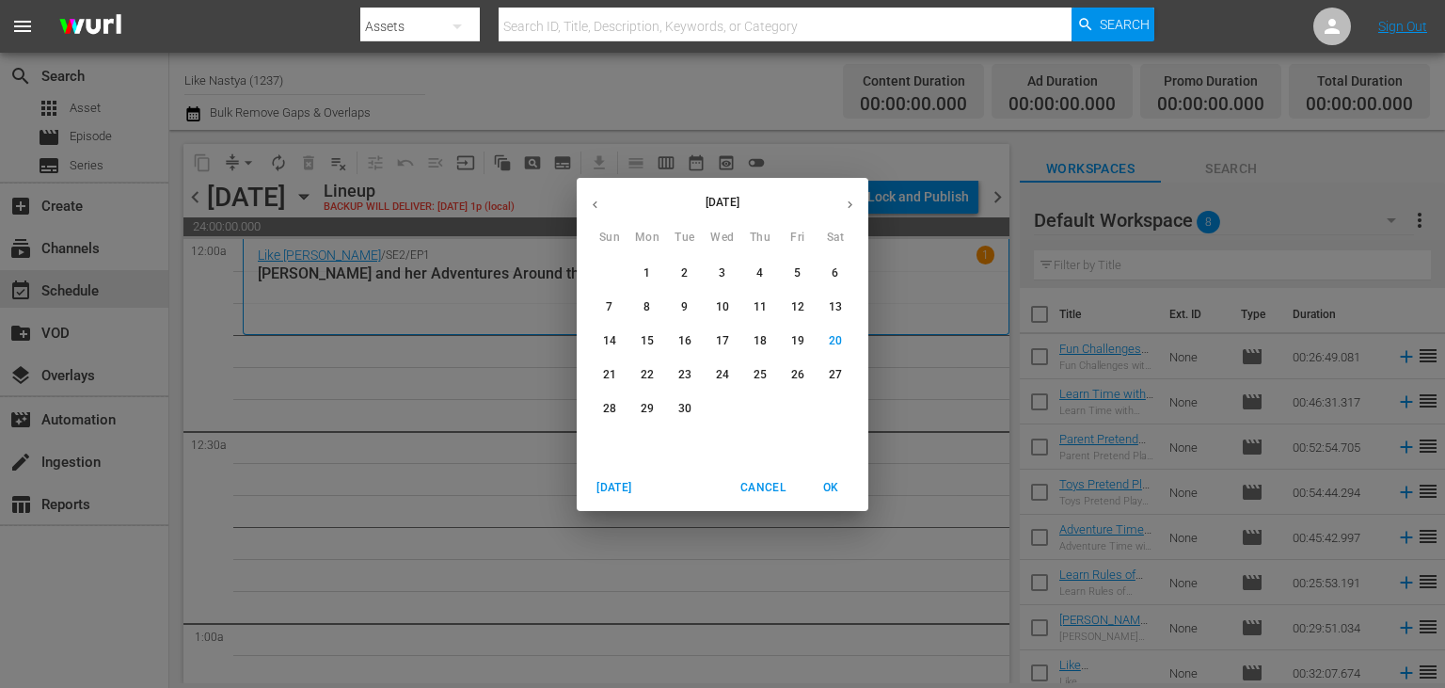
click at [674, 373] on span "23" at bounding box center [685, 375] width 34 height 16
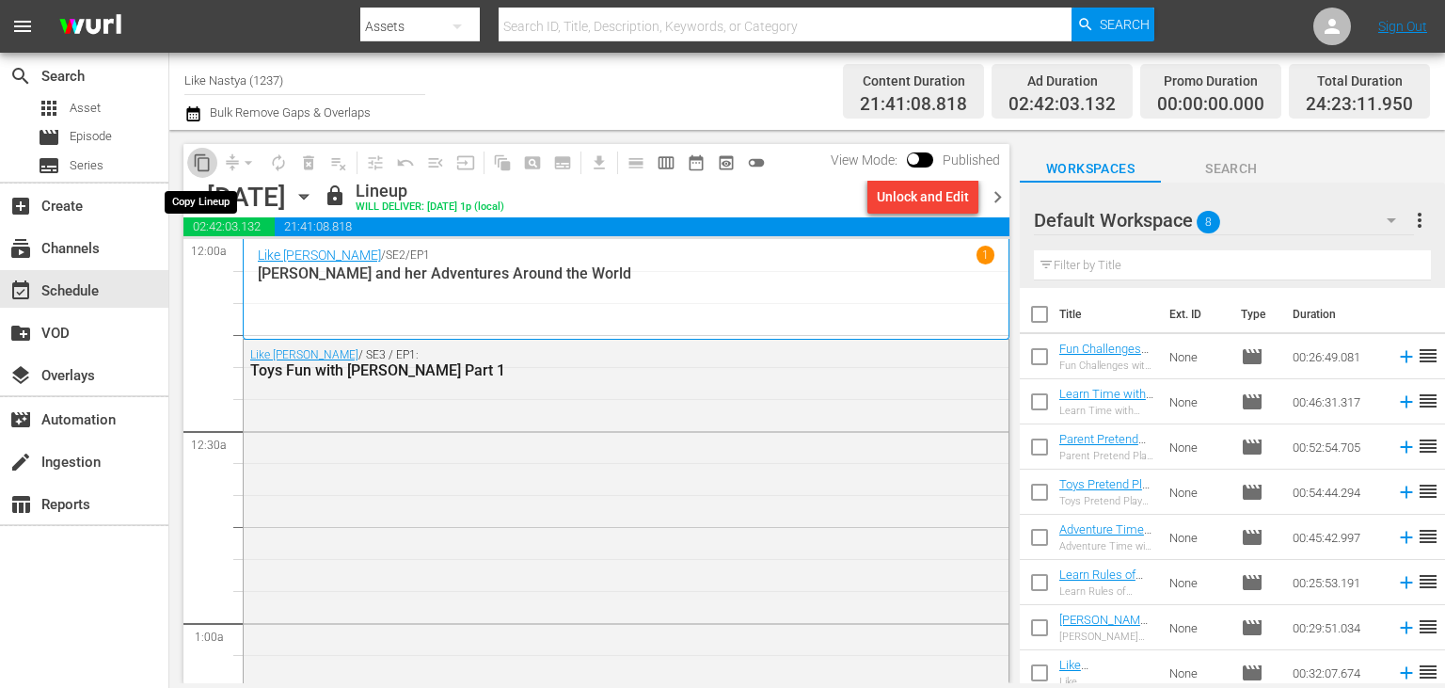
click at [201, 164] on span "content_copy" at bounding box center [202, 162] width 19 height 19
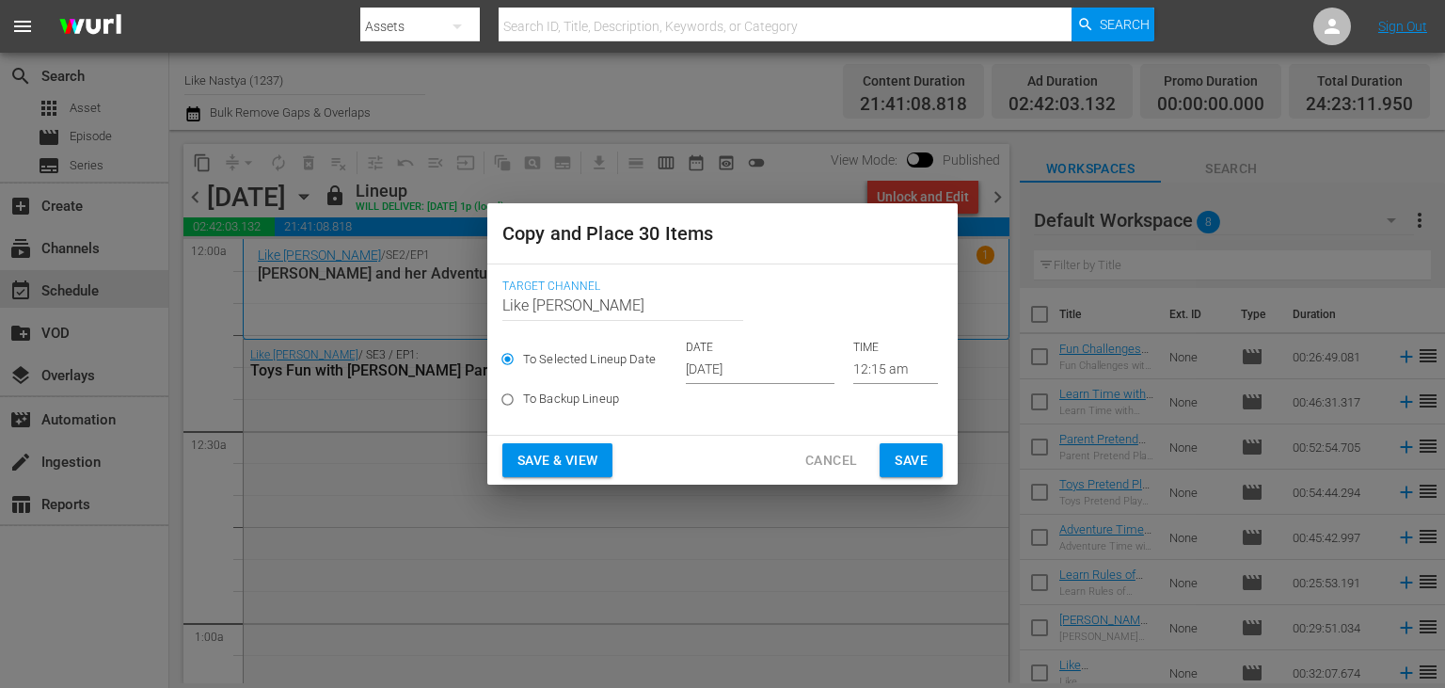
drag, startPoint x: 788, startPoint y: 386, endPoint x: 797, endPoint y: 380, distance: 10.2
click at [790, 386] on label "To Backup Lineup" at bounding box center [710, 399] width 436 height 31
click at [800, 374] on input "[DATE]" at bounding box center [760, 370] width 149 height 28
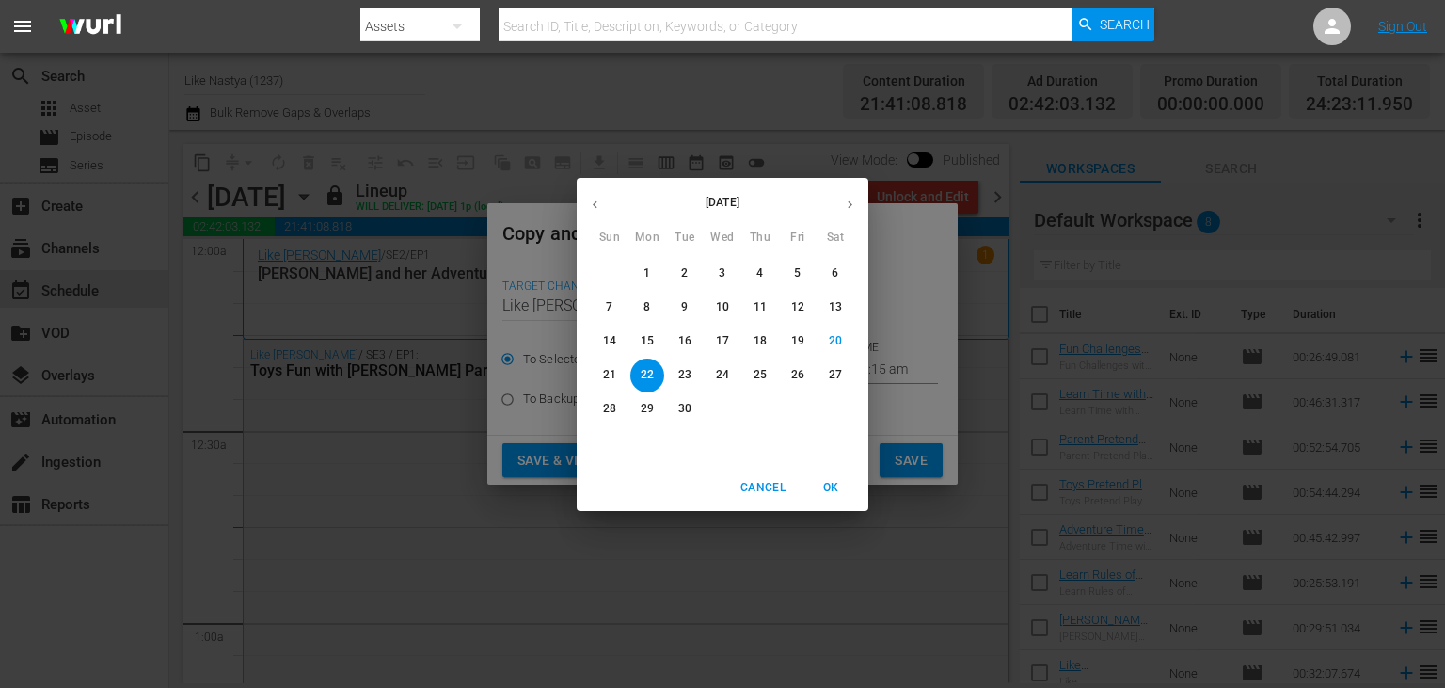
click at [851, 208] on icon "button" at bounding box center [850, 205] width 14 height 14
drag, startPoint x: 832, startPoint y: 269, endPoint x: 820, endPoint y: 282, distance: 17.3
click at [833, 269] on span "4" at bounding box center [835, 273] width 34 height 16
type input "[DATE]"
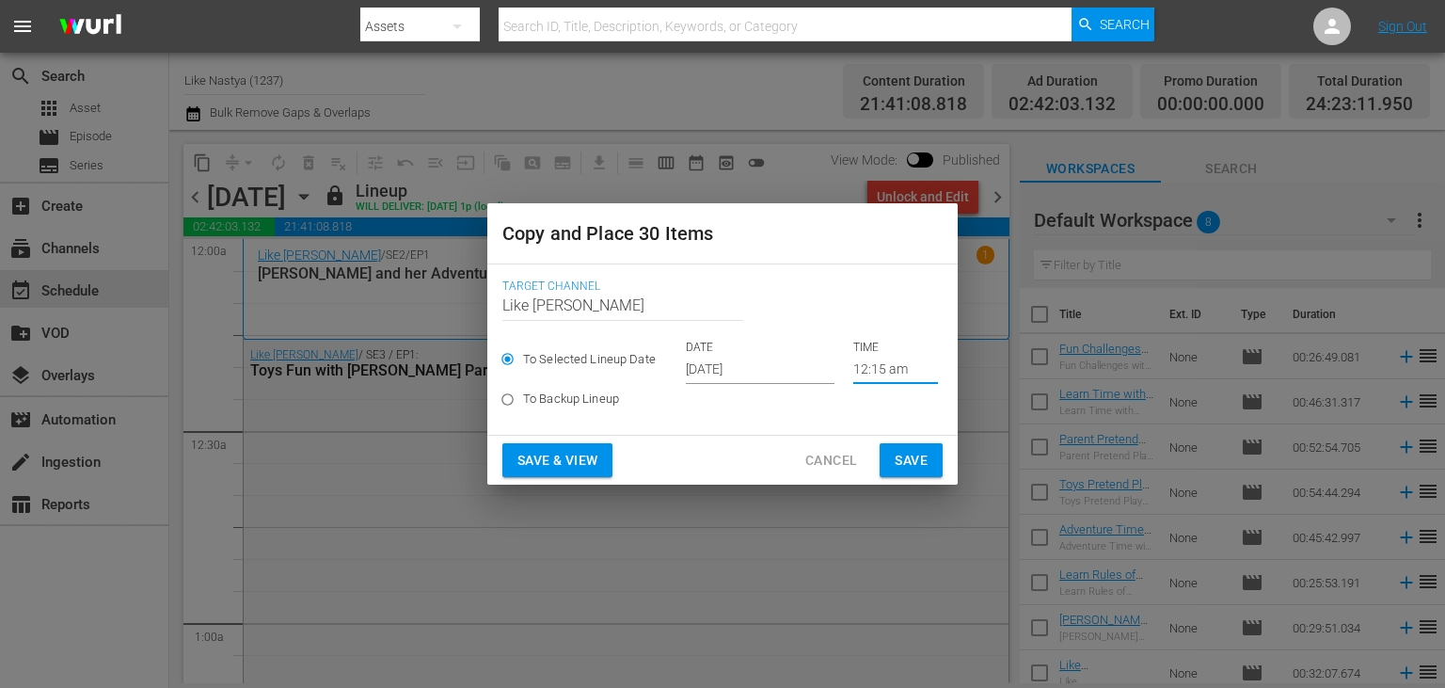
click at [904, 372] on input "12:15 am" at bounding box center [895, 370] width 85 height 28
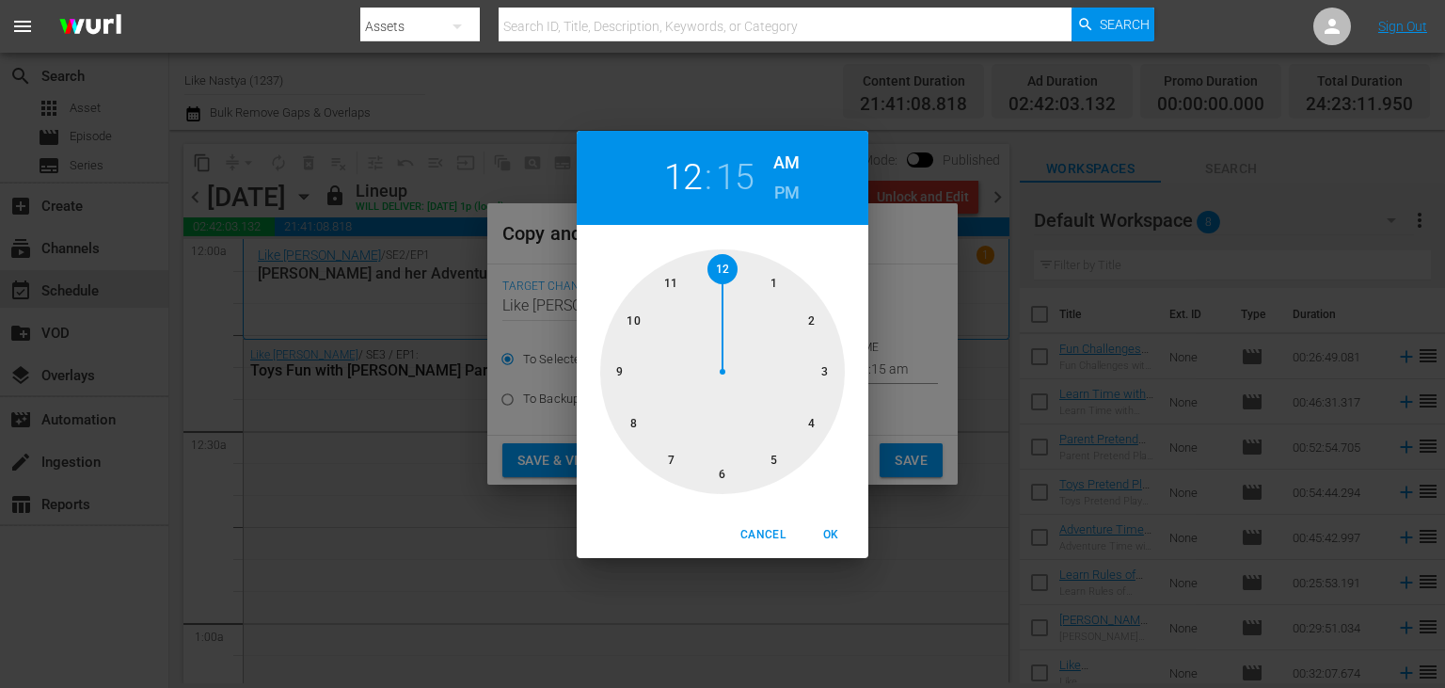
click at [722, 265] on div at bounding box center [722, 371] width 245 height 245
drag, startPoint x: 817, startPoint y: 363, endPoint x: 734, endPoint y: 281, distance: 117.1
click at [734, 281] on div at bounding box center [722, 371] width 245 height 245
click at [836, 528] on span "OK" at bounding box center [830, 535] width 45 height 20
type input "12:00 am"
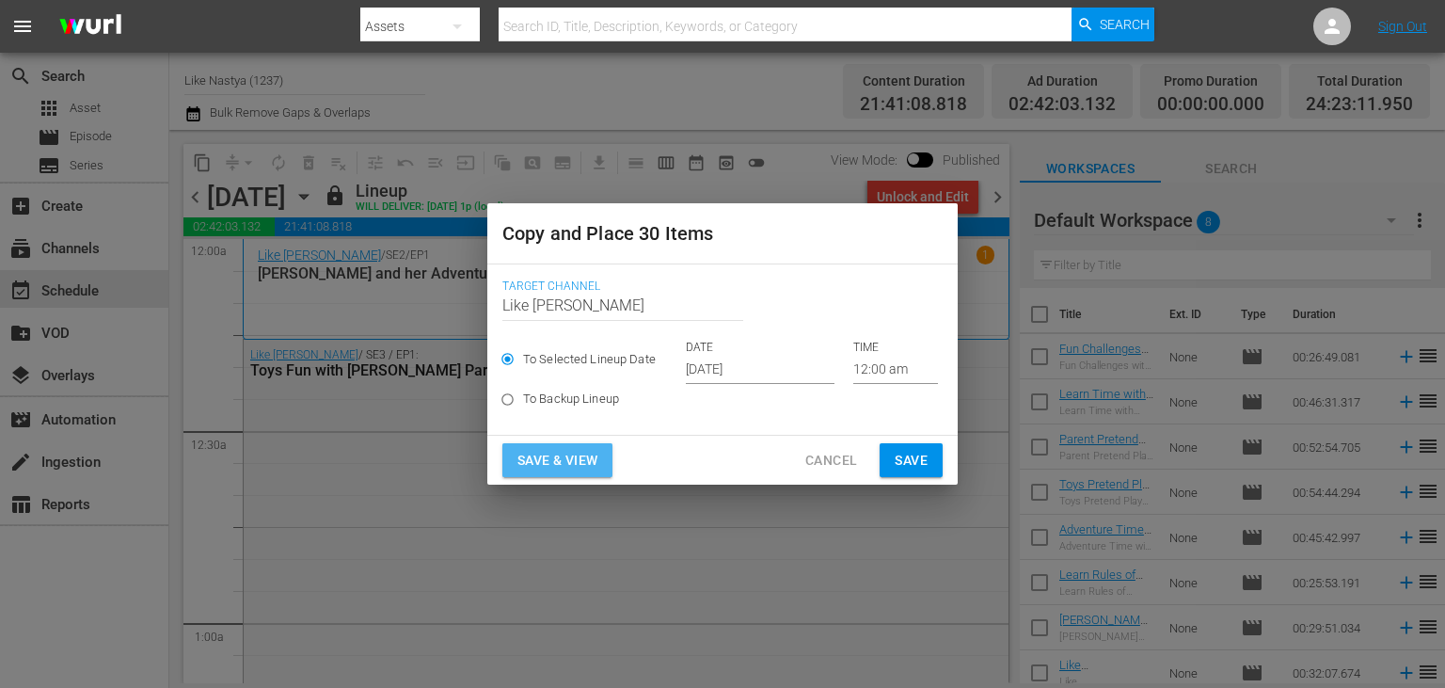
click at [586, 465] on span "Save & View" at bounding box center [557, 461] width 80 height 24
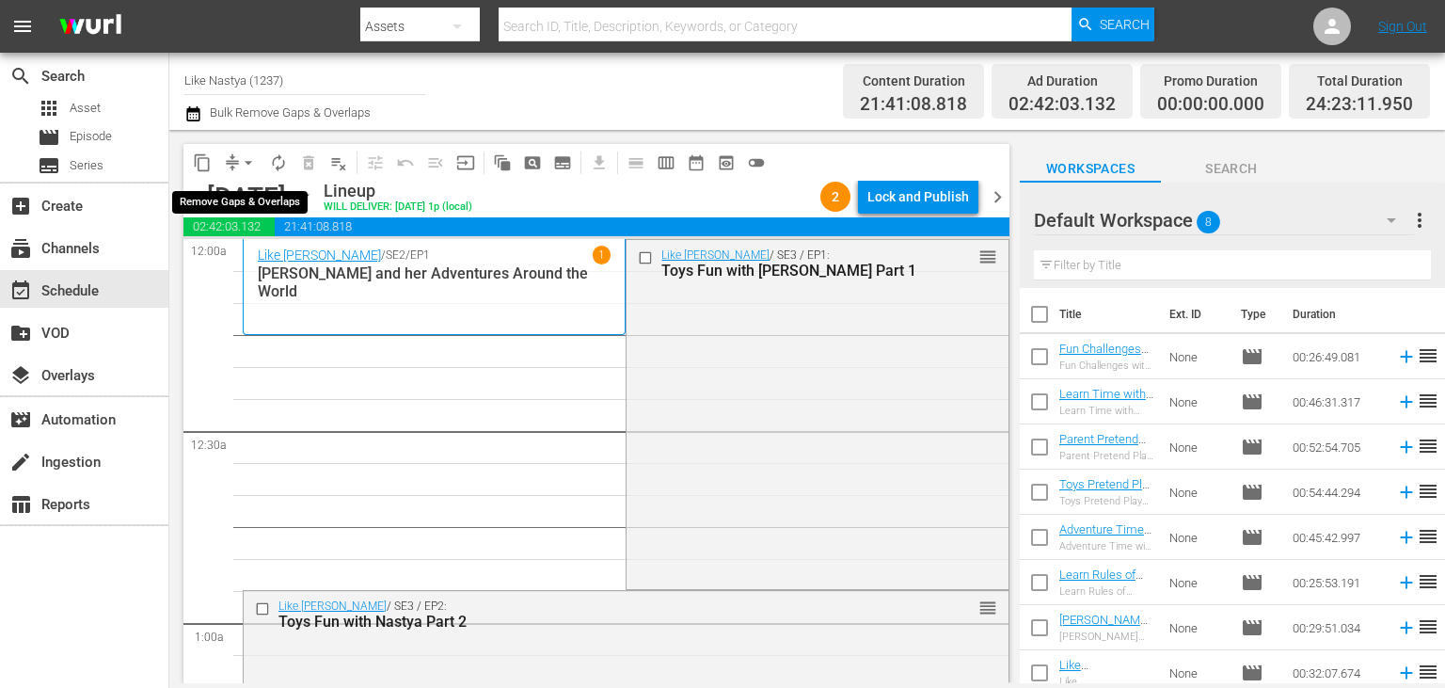
click at [250, 158] on span "arrow_drop_down" at bounding box center [248, 162] width 19 height 19
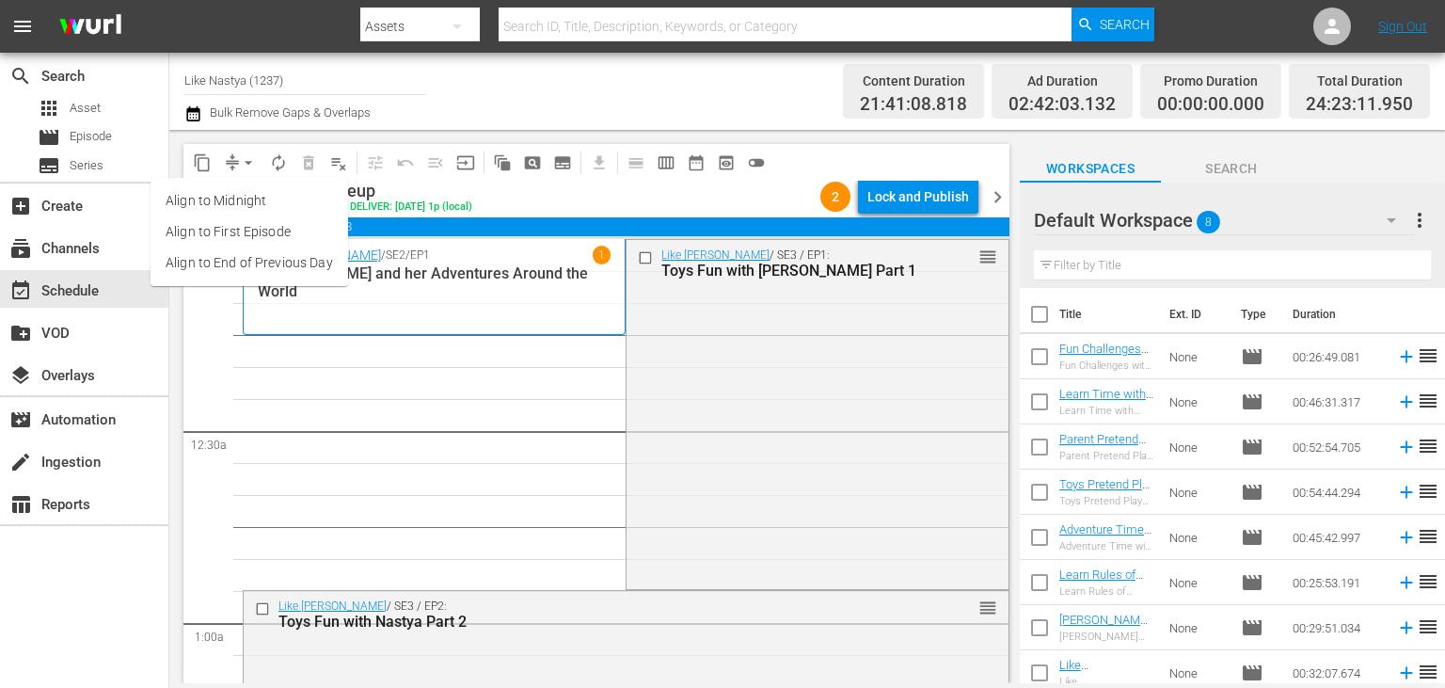
click at [284, 263] on li "Align to End of Previous Day" at bounding box center [250, 262] width 198 height 31
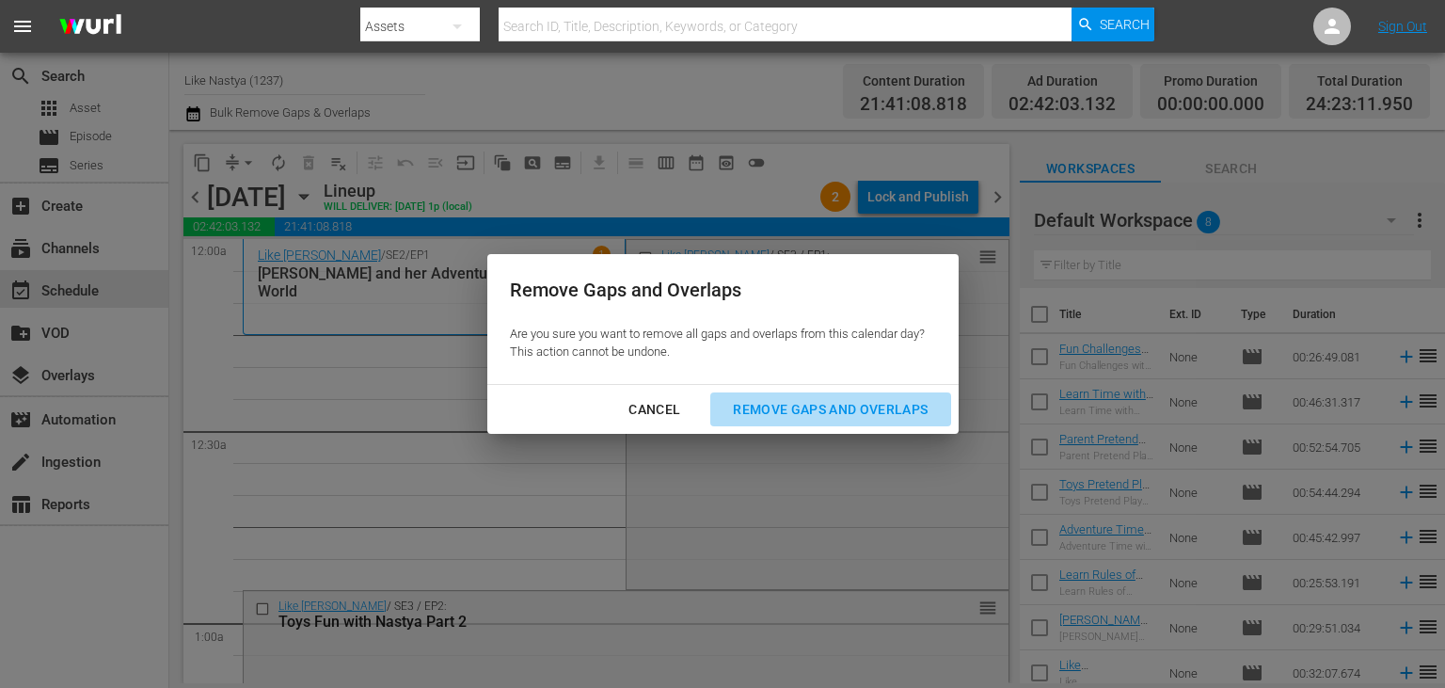
click at [864, 413] on div "Remove Gaps and Overlaps" at bounding box center [830, 410] width 225 height 24
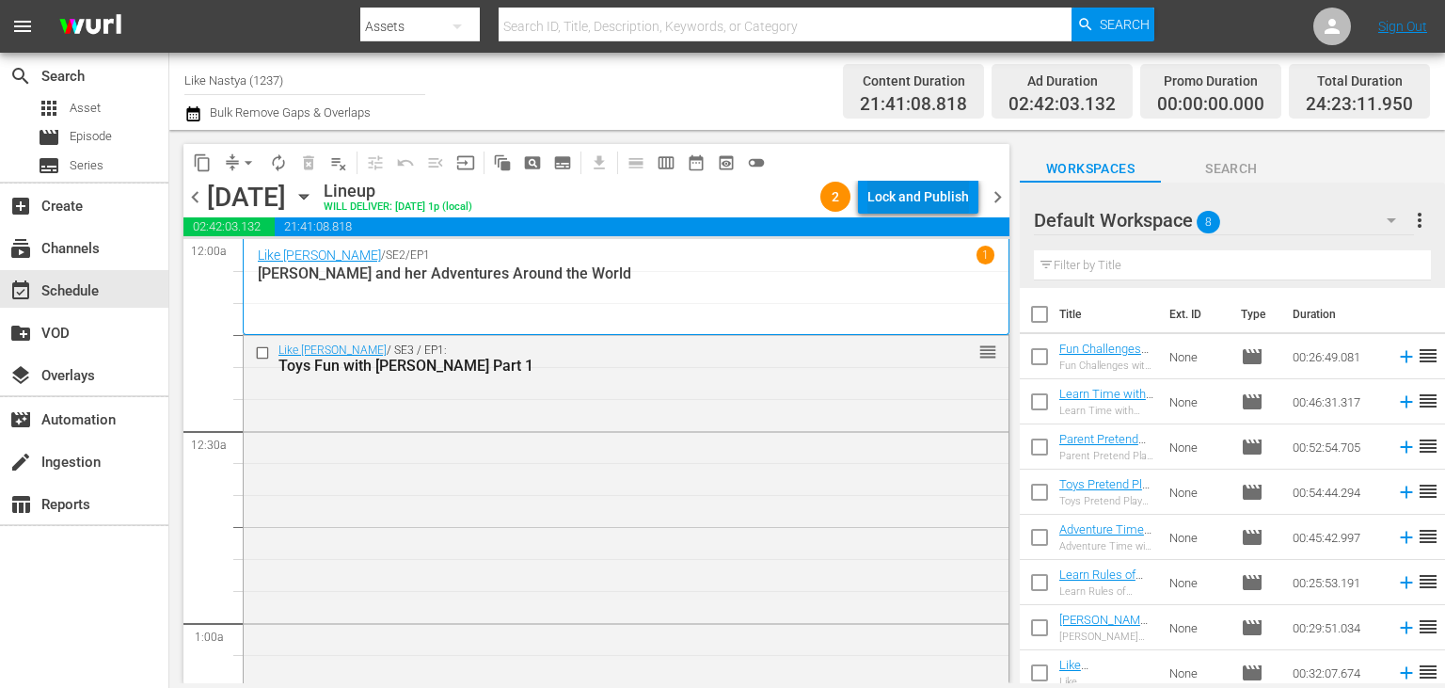
click at [913, 200] on div "Lock and Publish" at bounding box center [918, 197] width 102 height 34
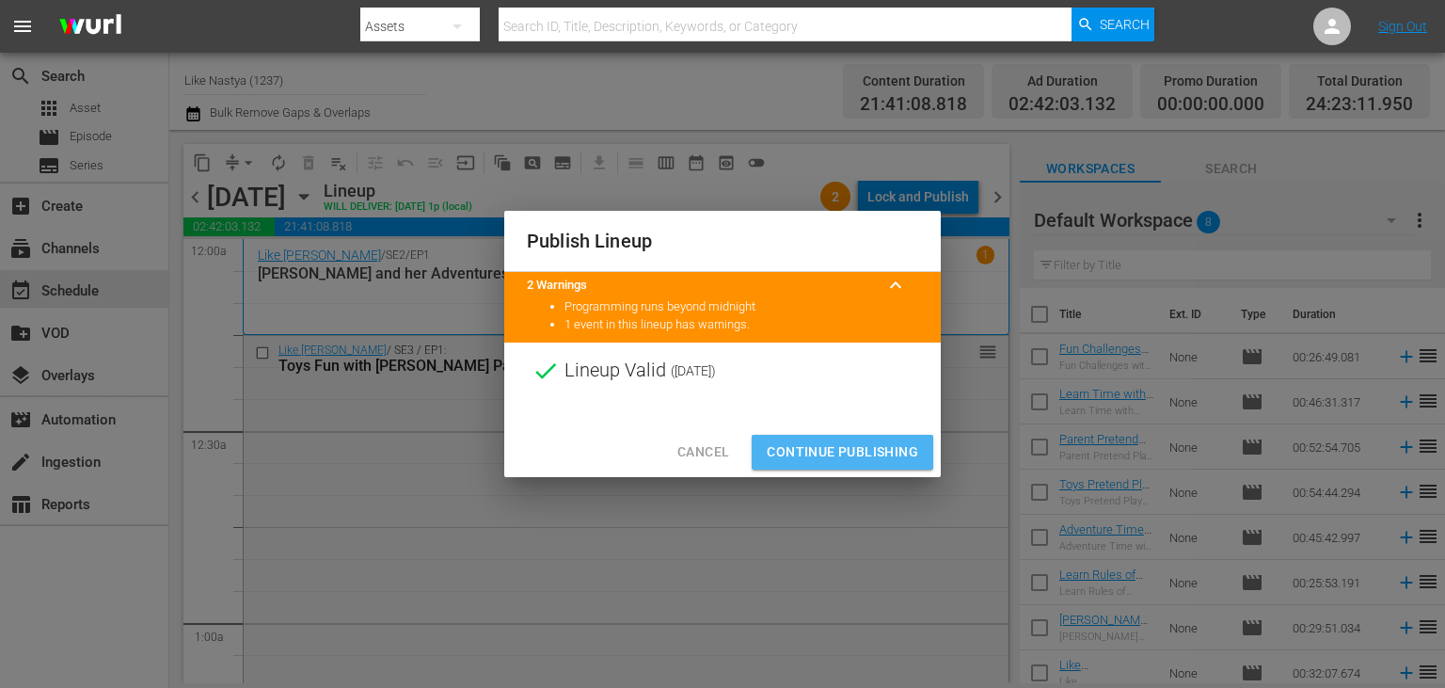
click at [860, 439] on button "Continue Publishing" at bounding box center [843, 452] width 182 height 35
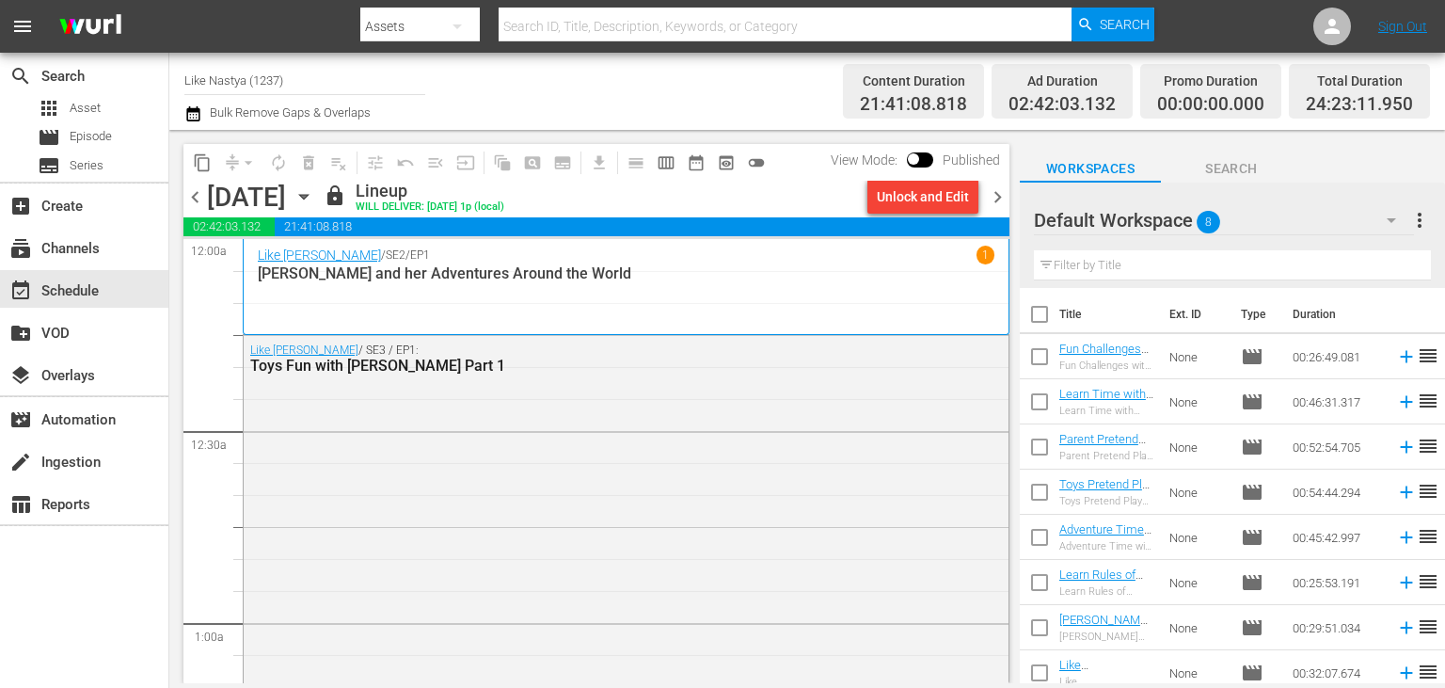
click at [314, 191] on icon "button" at bounding box center [303, 196] width 21 height 21
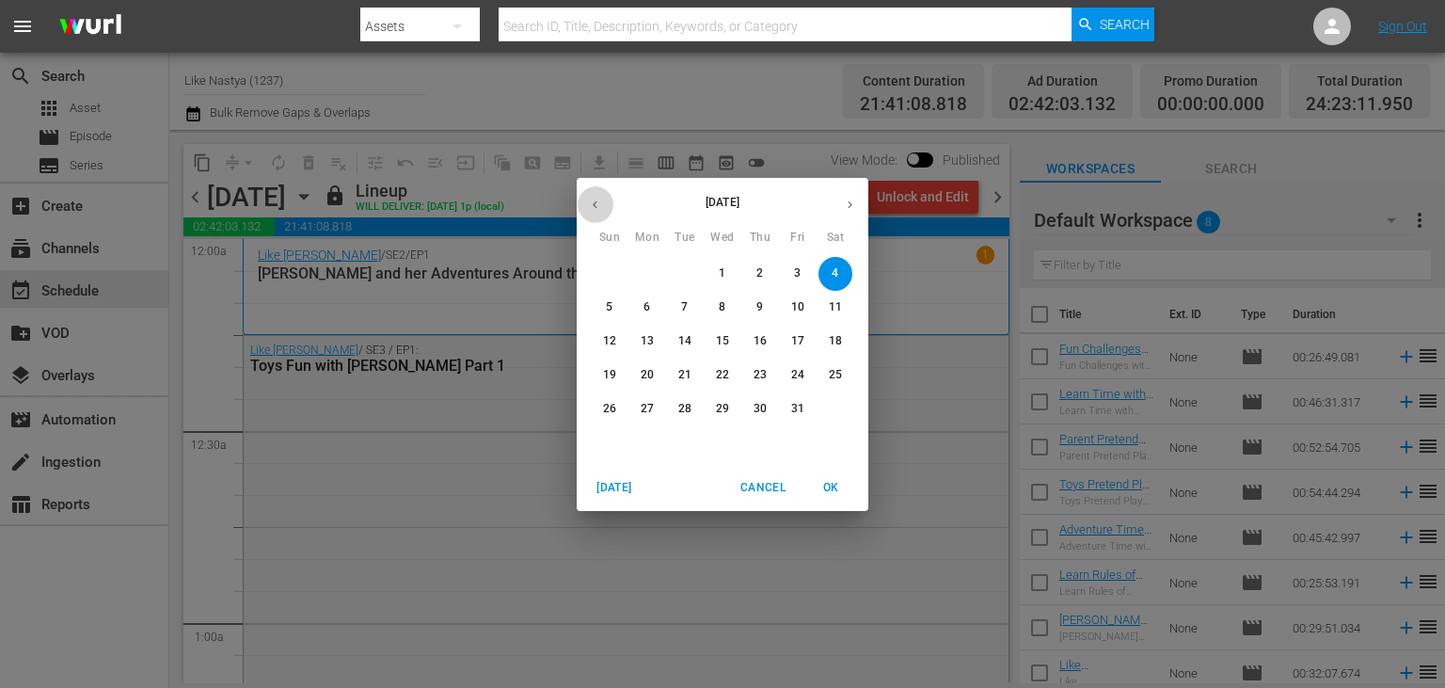
click at [580, 198] on button "button" at bounding box center [595, 204] width 37 height 37
click at [721, 374] on p "24" at bounding box center [722, 375] width 13 height 16
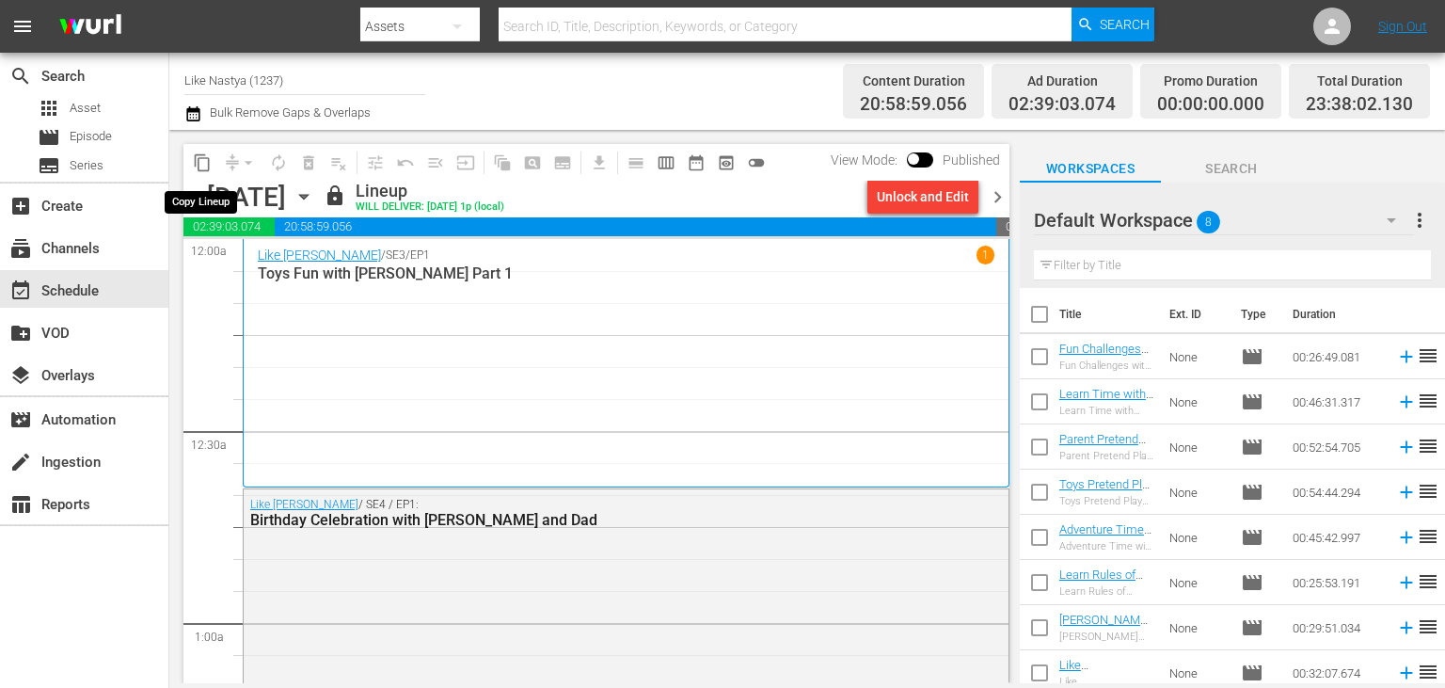
click at [205, 162] on span "content_copy" at bounding box center [202, 162] width 19 height 19
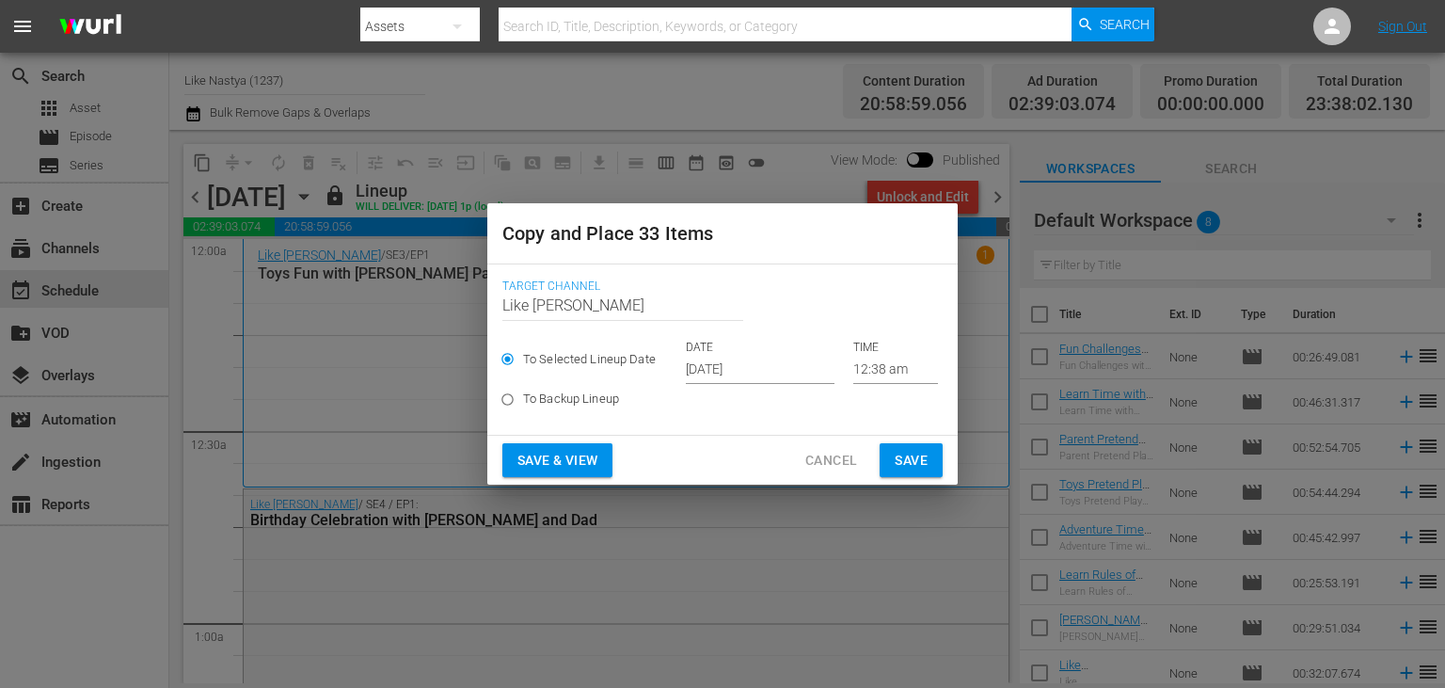
click at [815, 373] on input "[DATE]" at bounding box center [760, 370] width 149 height 28
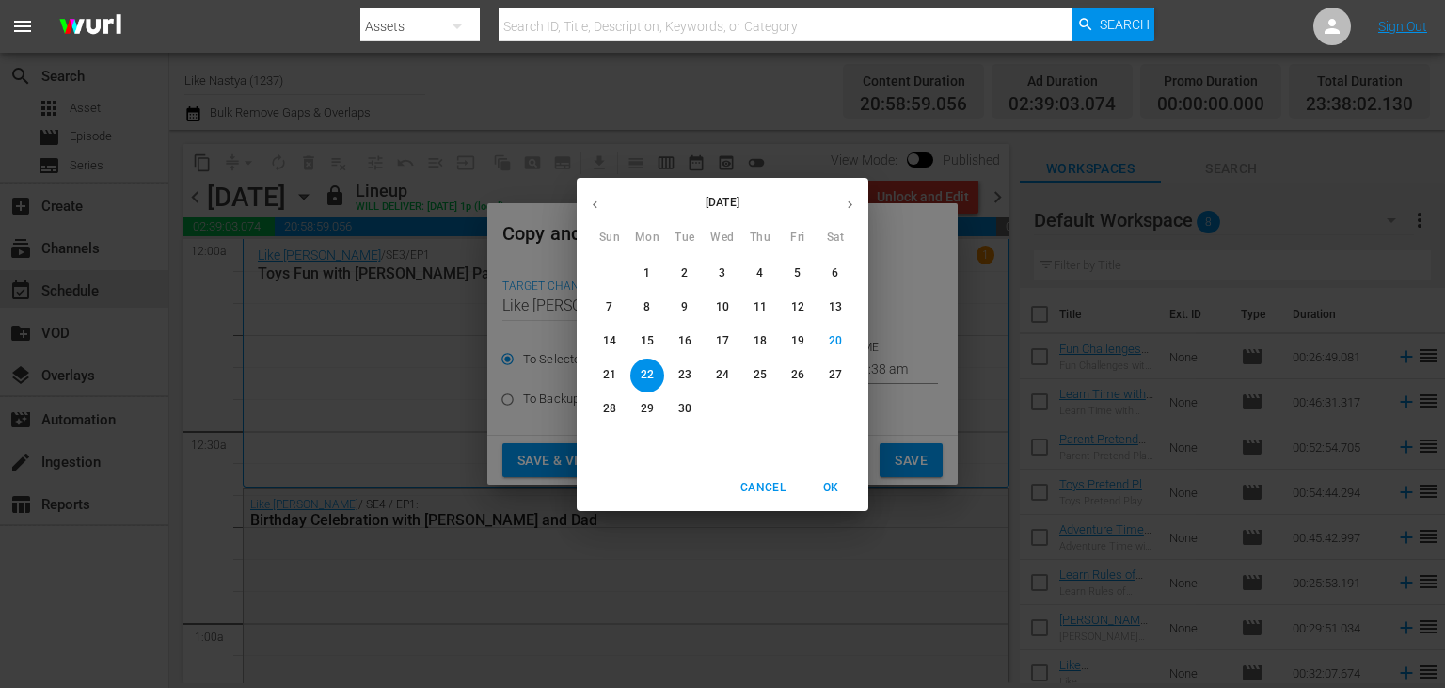
click at [848, 212] on button "button" at bounding box center [850, 204] width 37 height 37
click at [615, 306] on span "5" at bounding box center [610, 307] width 34 height 16
type input "[DATE]"
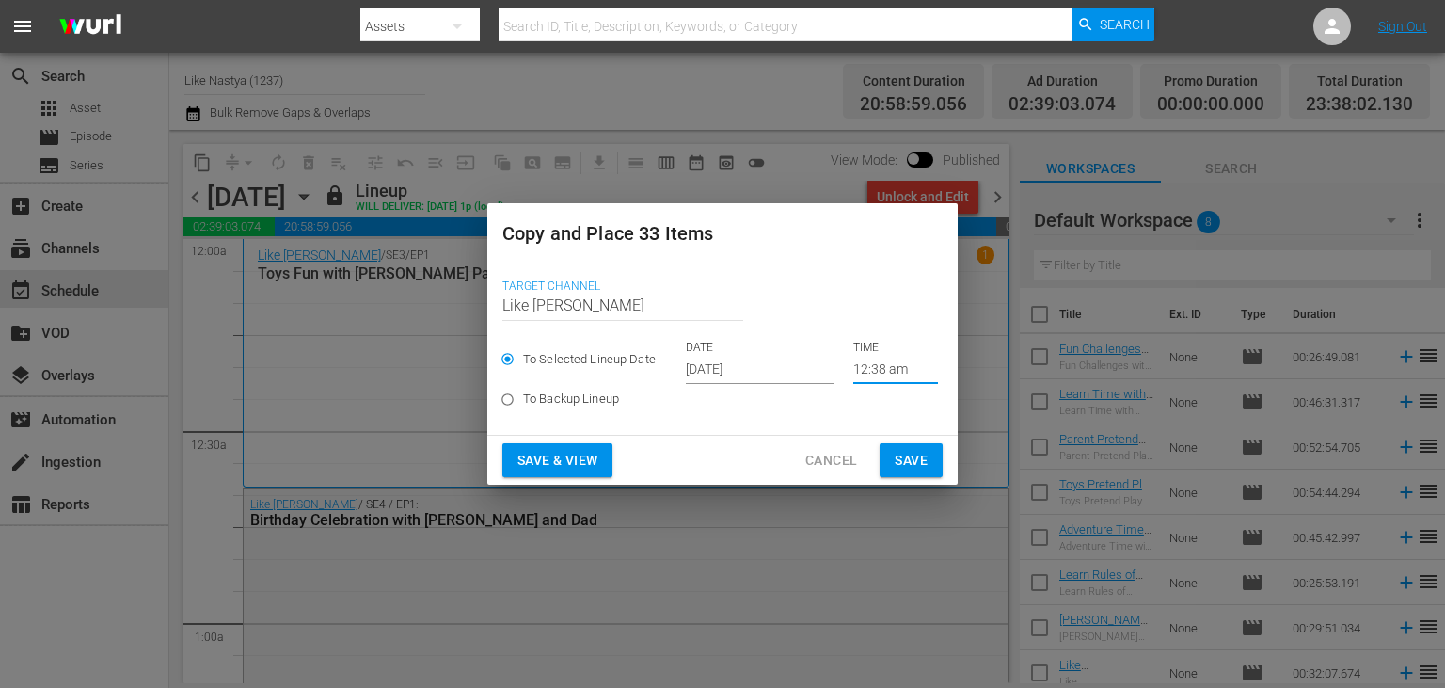
click at [883, 368] on input "12:38 am" at bounding box center [895, 370] width 85 height 28
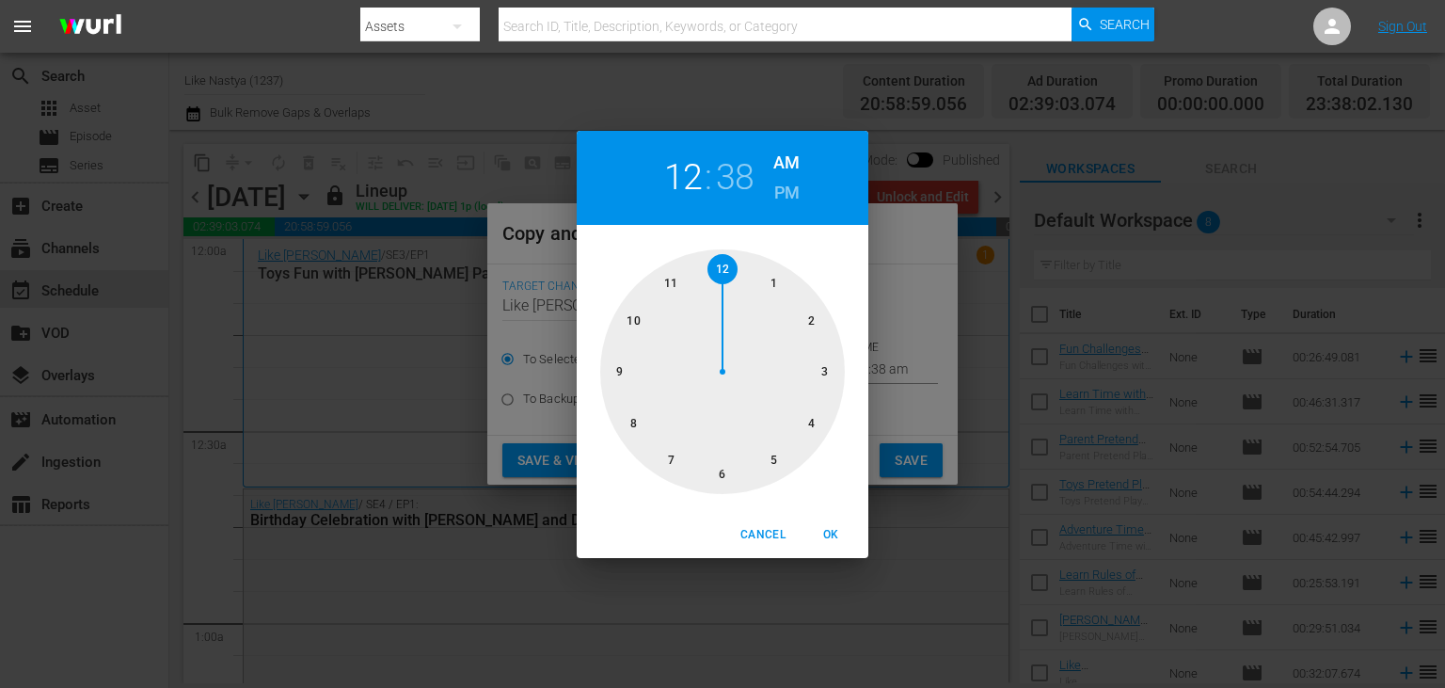
click at [726, 264] on div at bounding box center [722, 371] width 245 height 245
drag, startPoint x: 652, startPoint y: 429, endPoint x: 731, endPoint y: 279, distance: 169.2
click at [731, 279] on div at bounding box center [722, 371] width 245 height 245
click at [833, 520] on button "OK" at bounding box center [831, 534] width 60 height 31
type input "12:00 am"
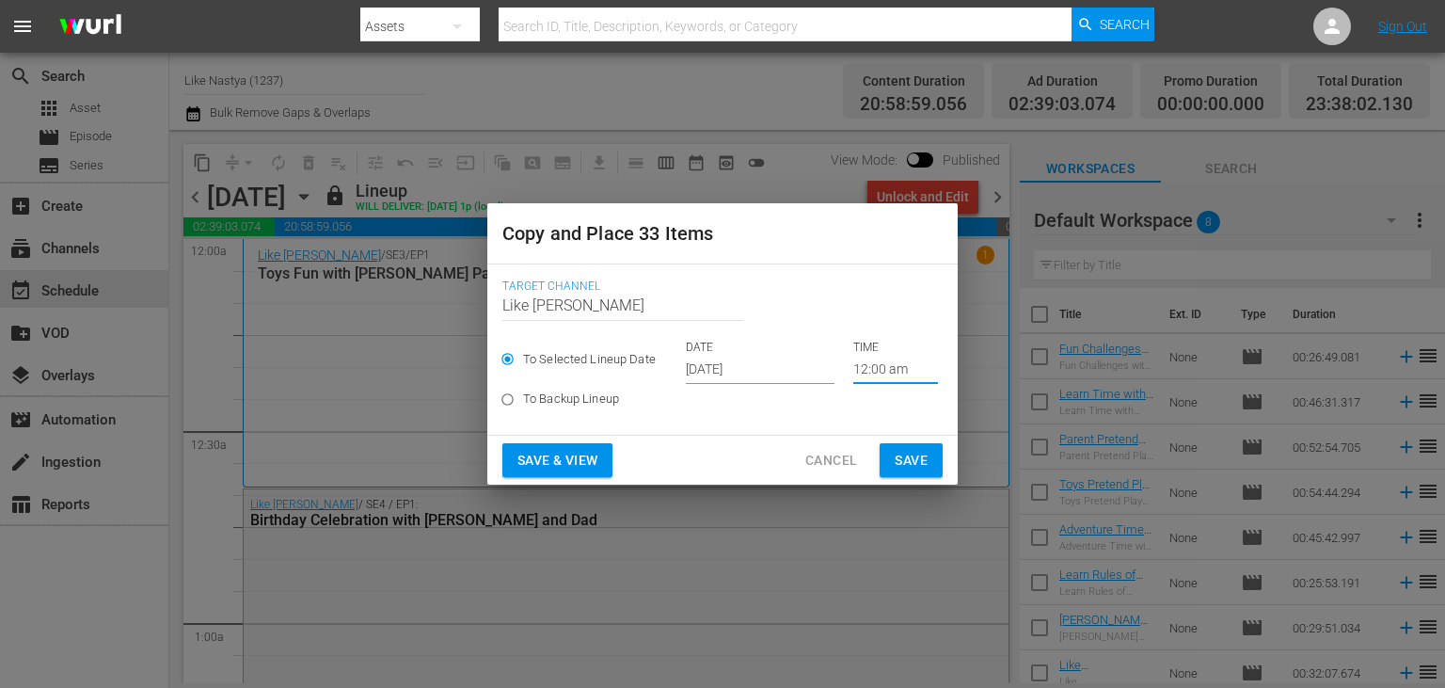
click at [596, 451] on span "Save & View" at bounding box center [557, 461] width 80 height 24
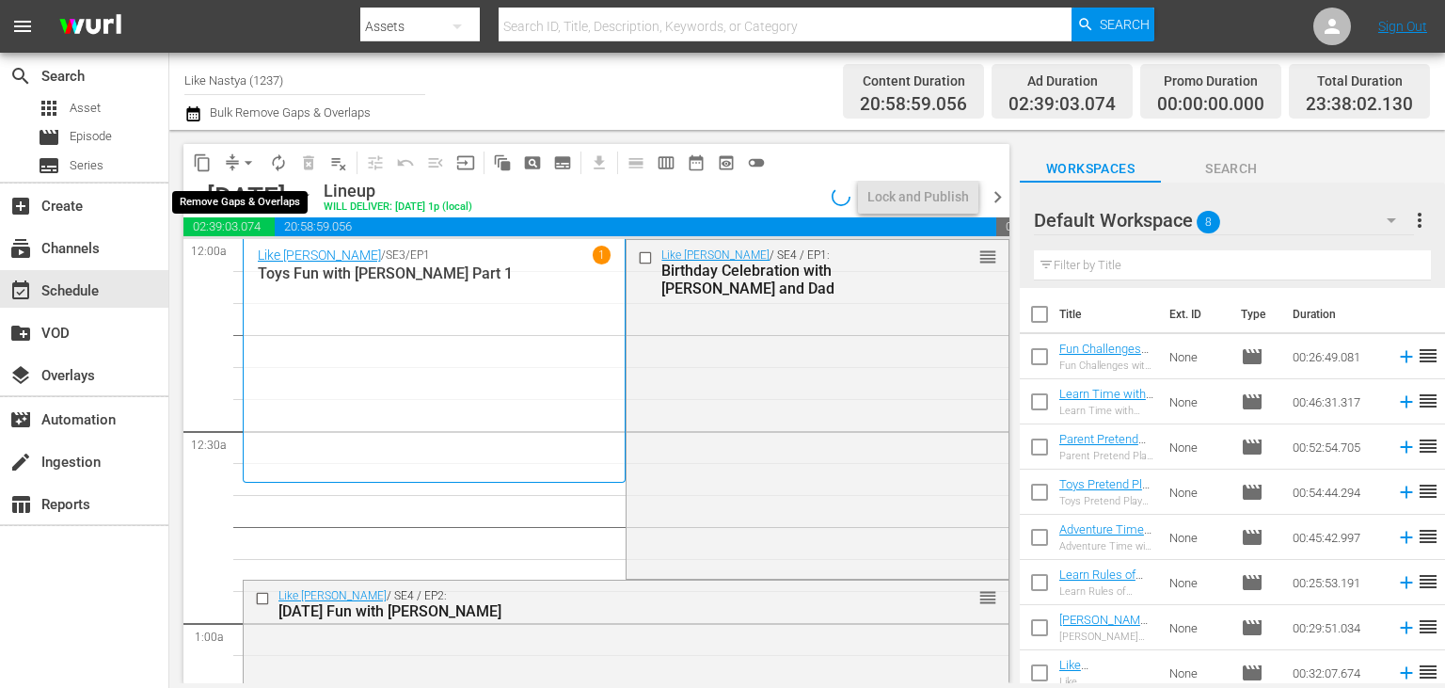
click at [243, 161] on span "arrow_drop_down" at bounding box center [248, 162] width 19 height 19
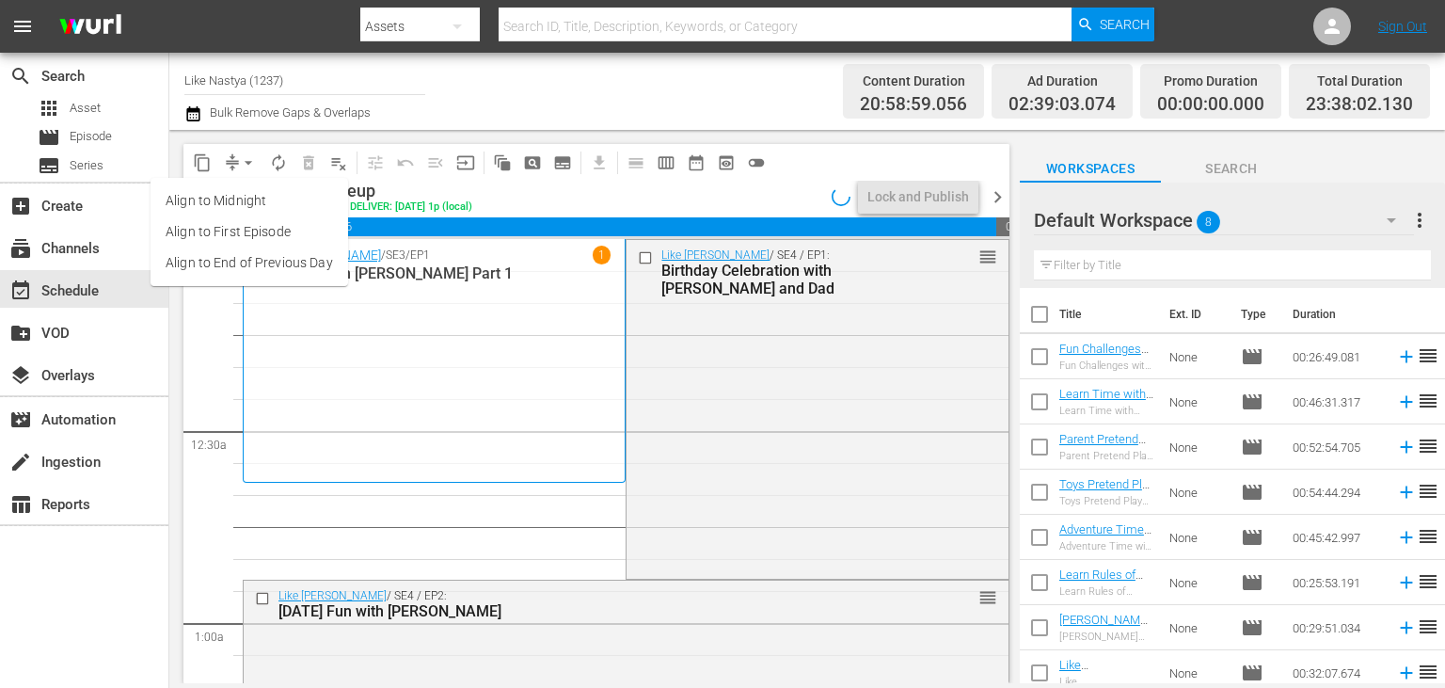
click at [293, 271] on li "Align to End of Previous Day" at bounding box center [250, 262] width 198 height 31
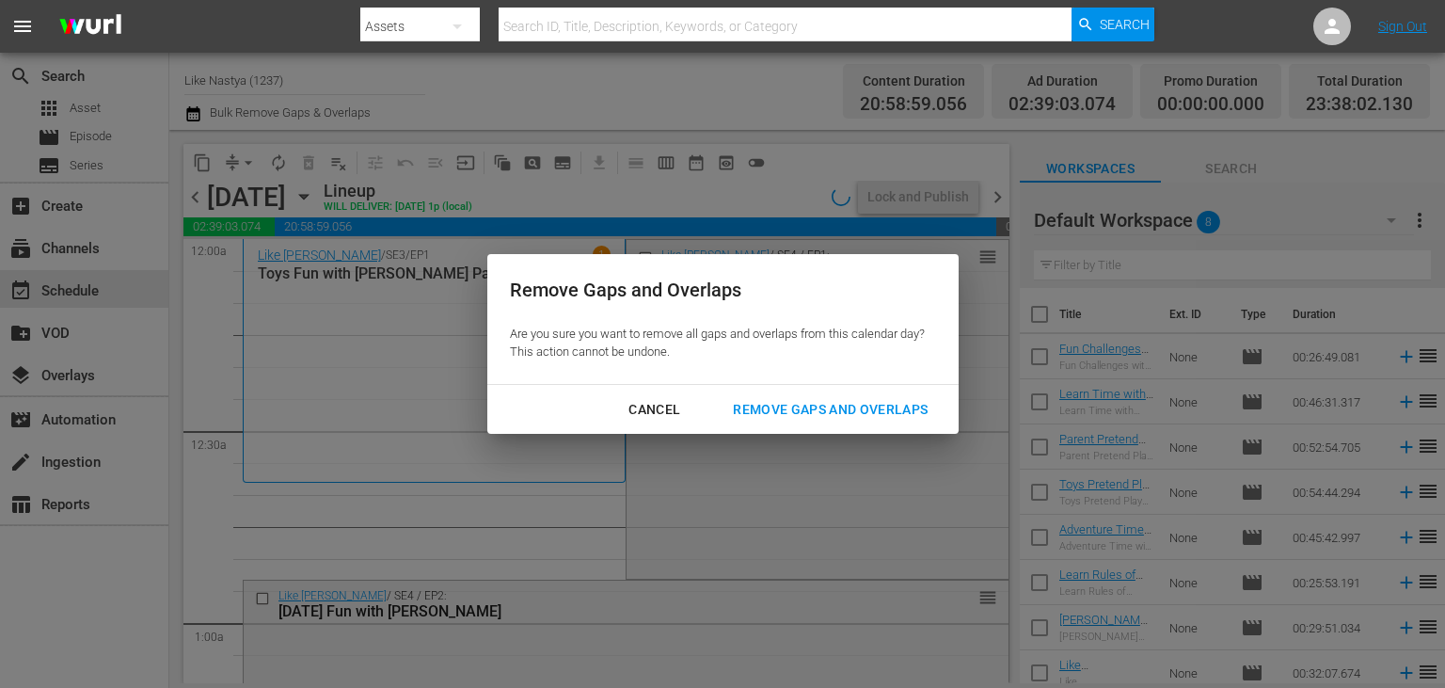
click at [868, 420] on button "Remove Gaps and Overlaps" at bounding box center [830, 409] width 240 height 35
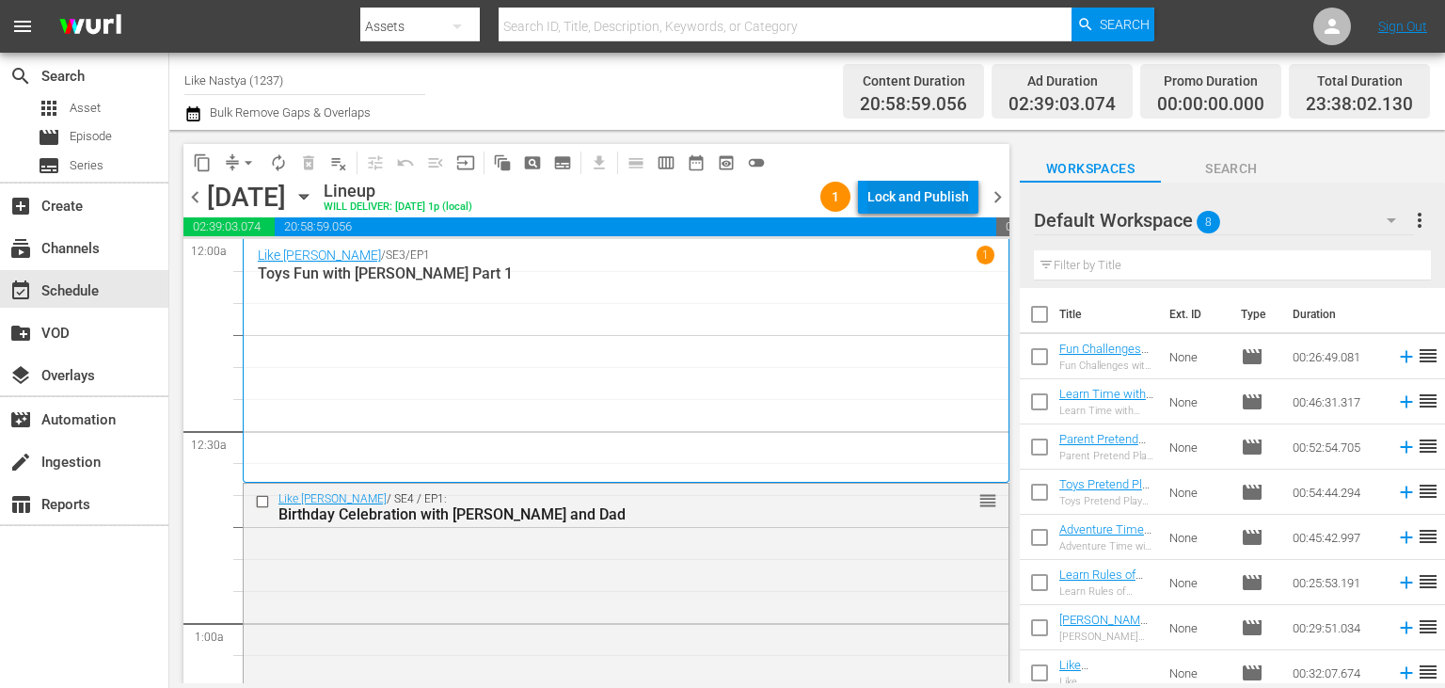
click at [937, 190] on div "Lock and Publish" at bounding box center [918, 197] width 102 height 34
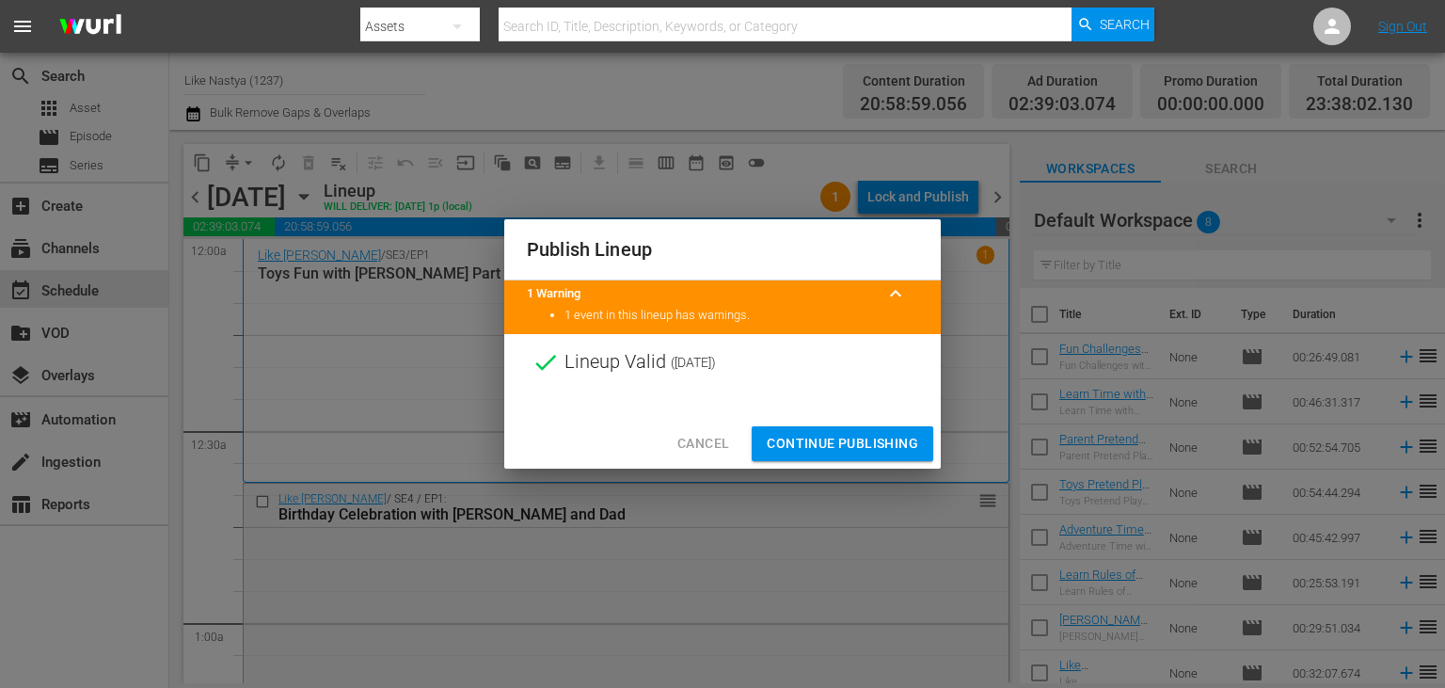
click at [869, 443] on span "Continue Publishing" at bounding box center [842, 444] width 151 height 24
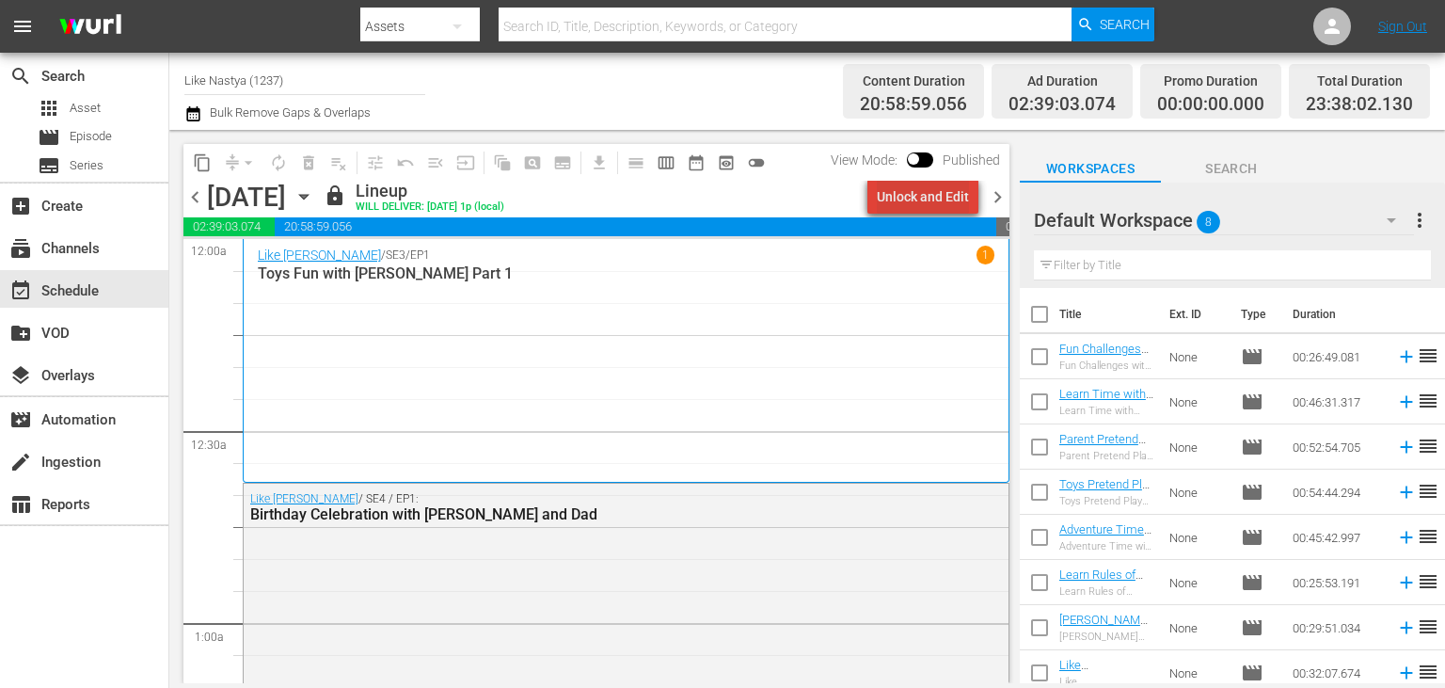
click at [950, 186] on div "Unlock and Edit" at bounding box center [923, 197] width 92 height 34
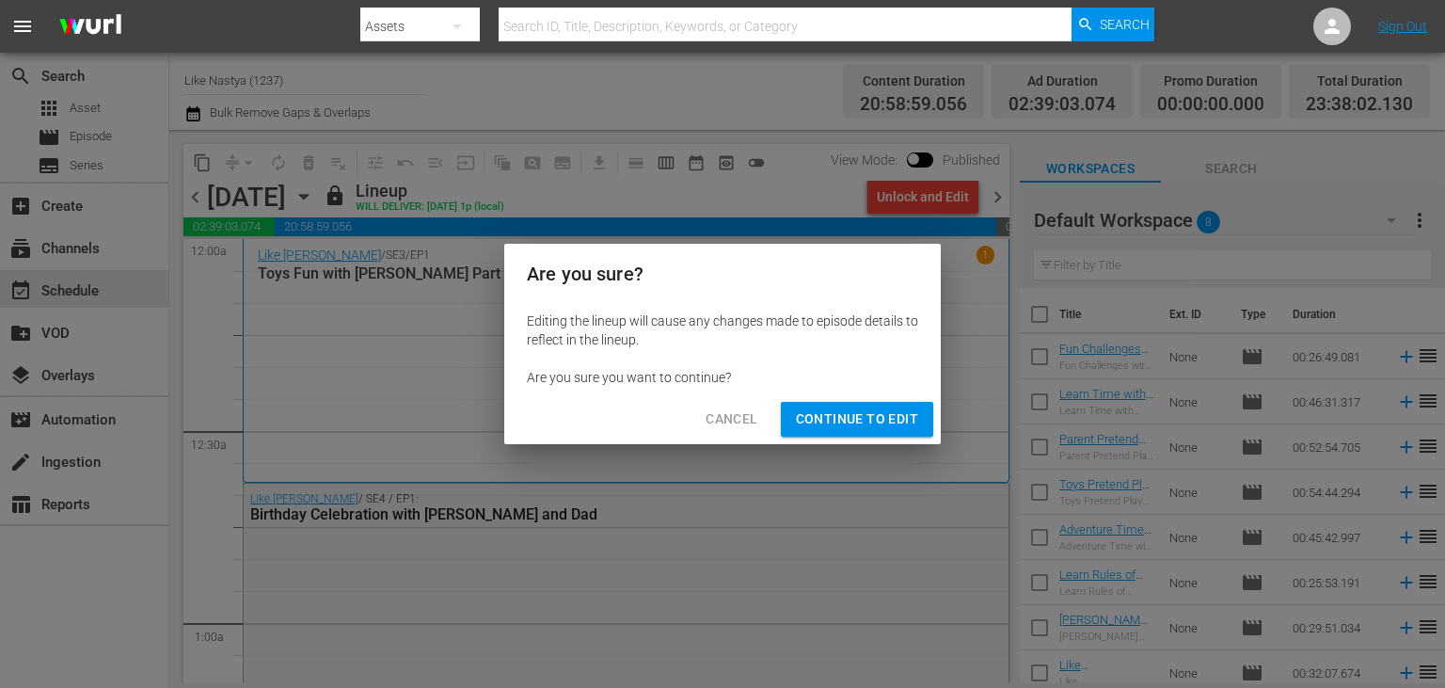
click at [744, 420] on span "Cancel" at bounding box center [732, 419] width 52 height 24
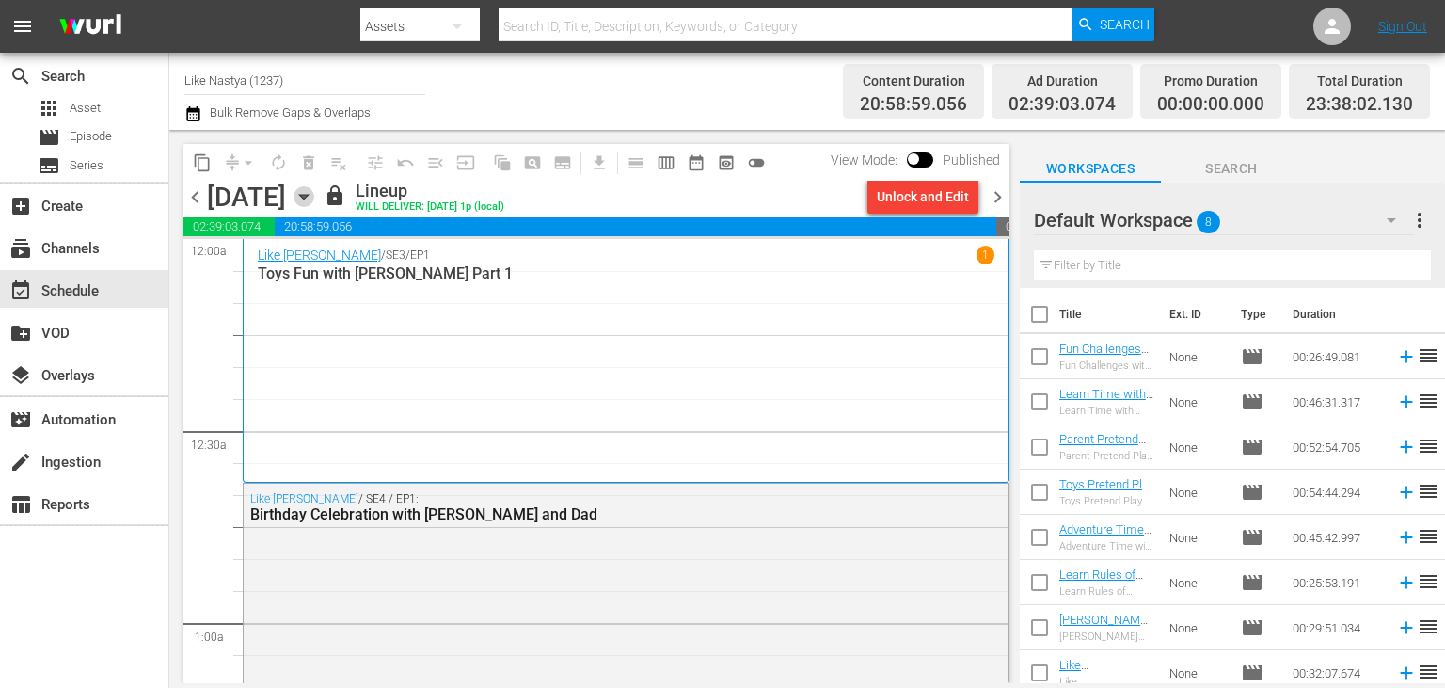
click at [314, 190] on icon "button" at bounding box center [303, 196] width 21 height 21
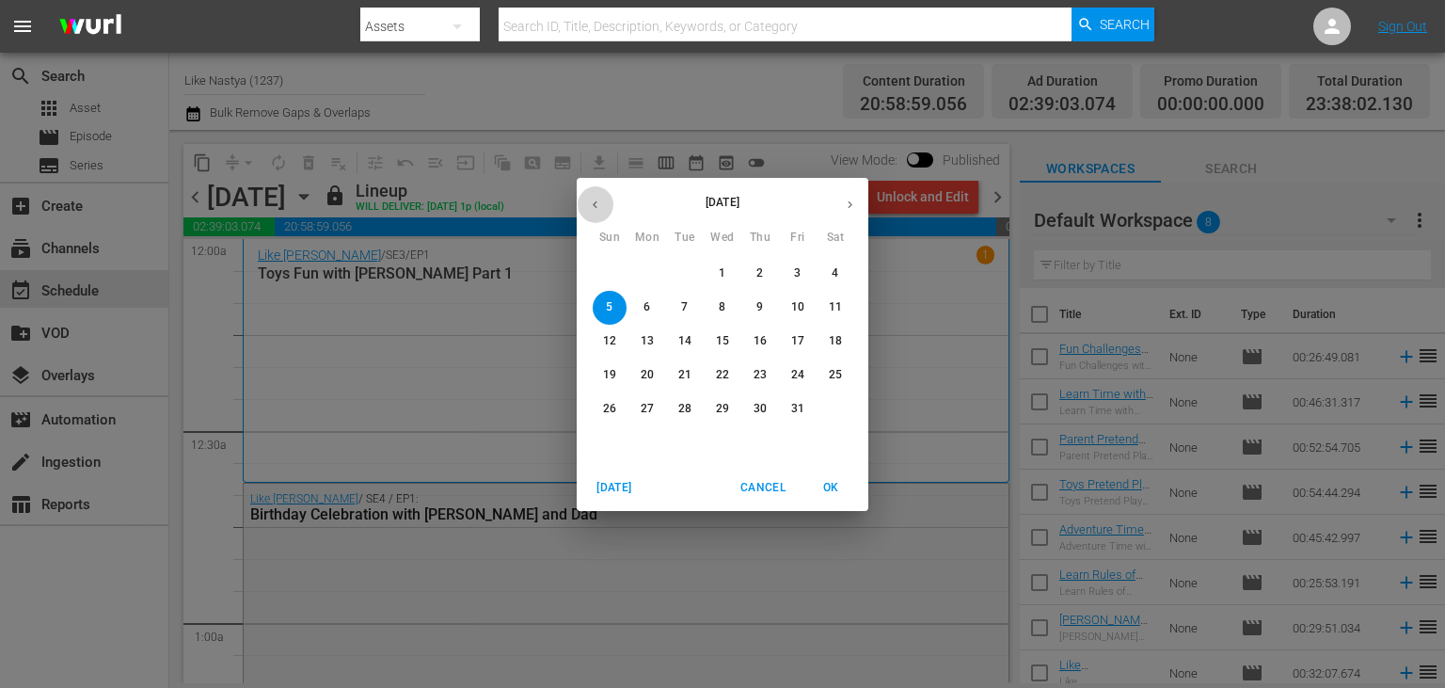
click at [600, 190] on button "button" at bounding box center [595, 204] width 37 height 37
click at [766, 376] on p "25" at bounding box center [759, 375] width 13 height 16
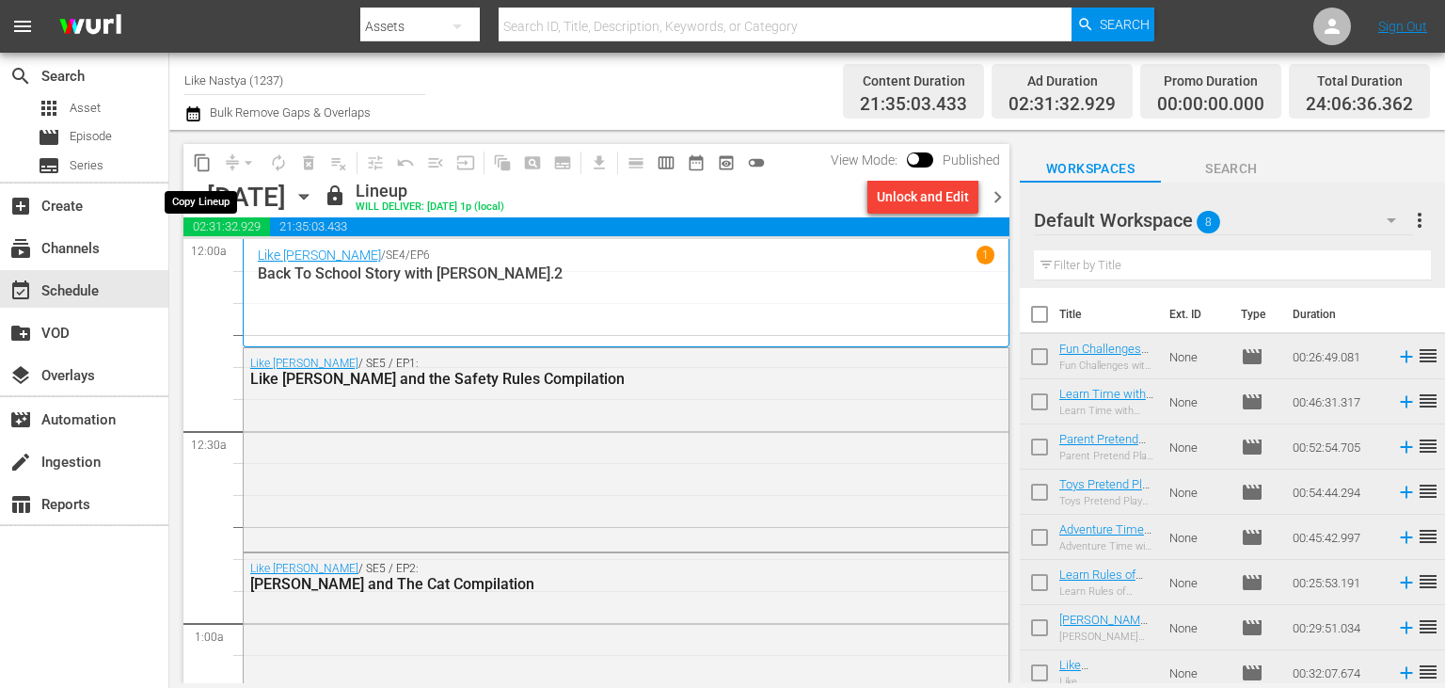
click at [191, 155] on button "content_copy" at bounding box center [202, 163] width 30 height 30
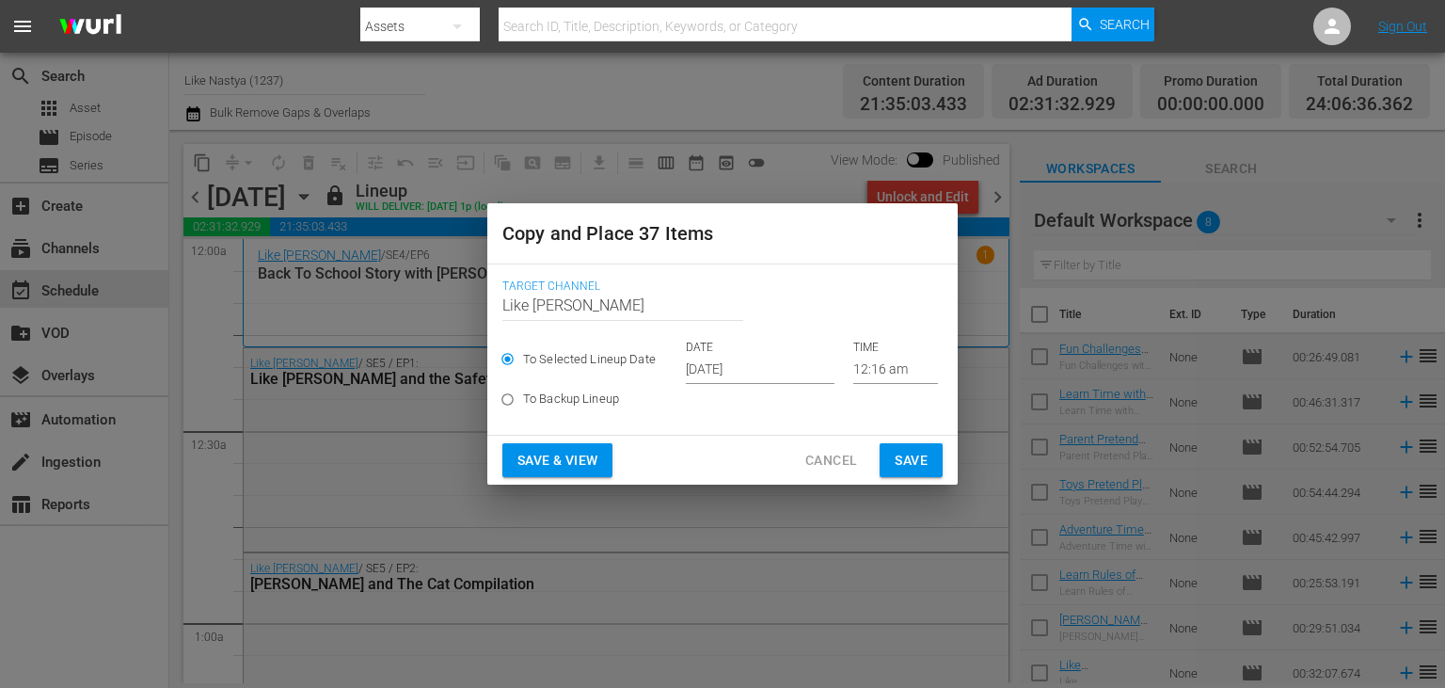
click at [788, 372] on input "[DATE]" at bounding box center [760, 370] width 149 height 28
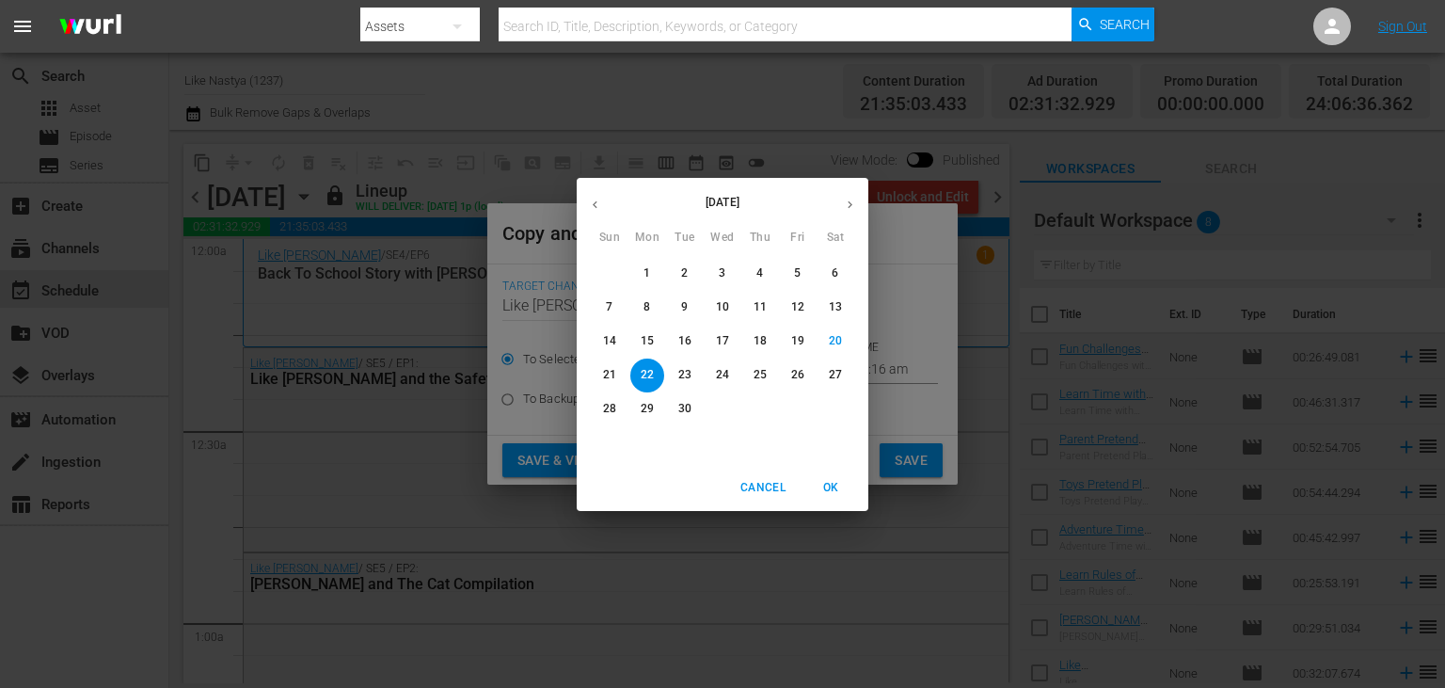
click at [845, 198] on icon "button" at bounding box center [850, 205] width 14 height 14
click at [649, 313] on p "6" at bounding box center [646, 307] width 7 height 16
type input "[DATE]"
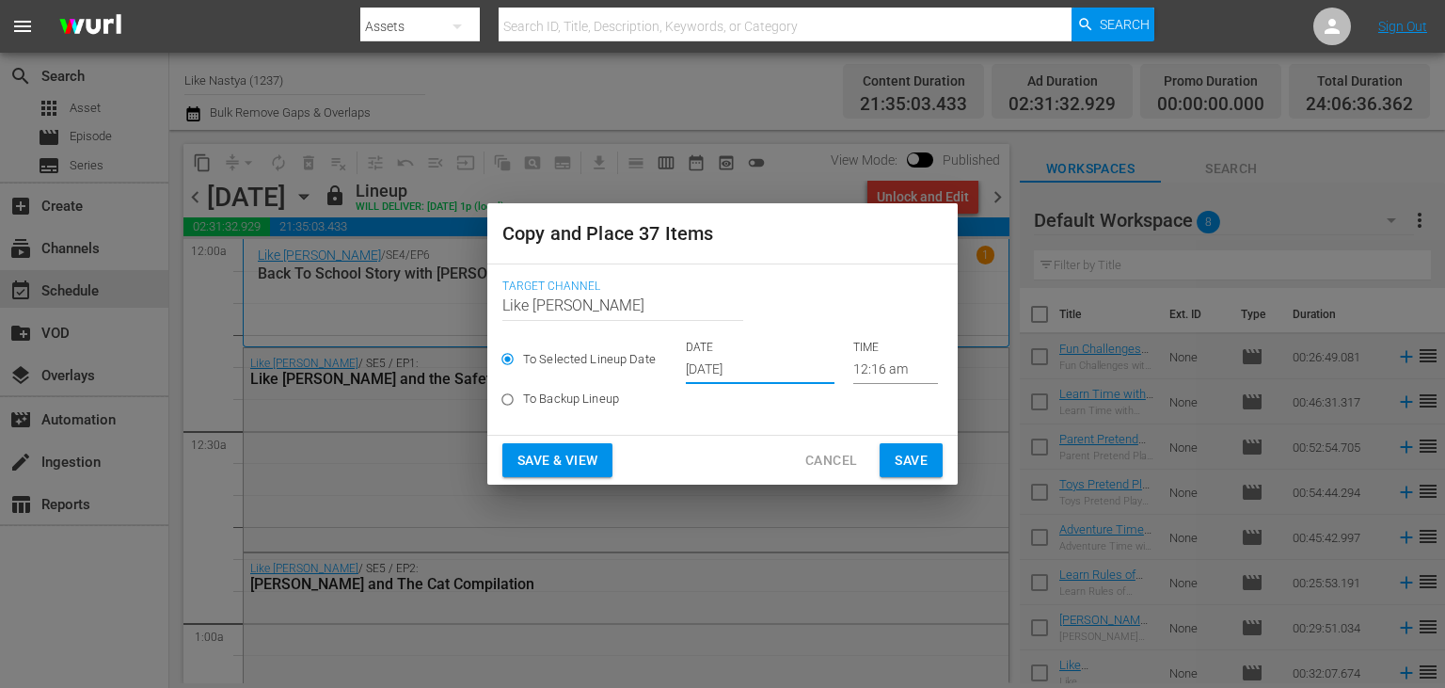
click at [907, 371] on input "12:16 am" at bounding box center [895, 370] width 85 height 28
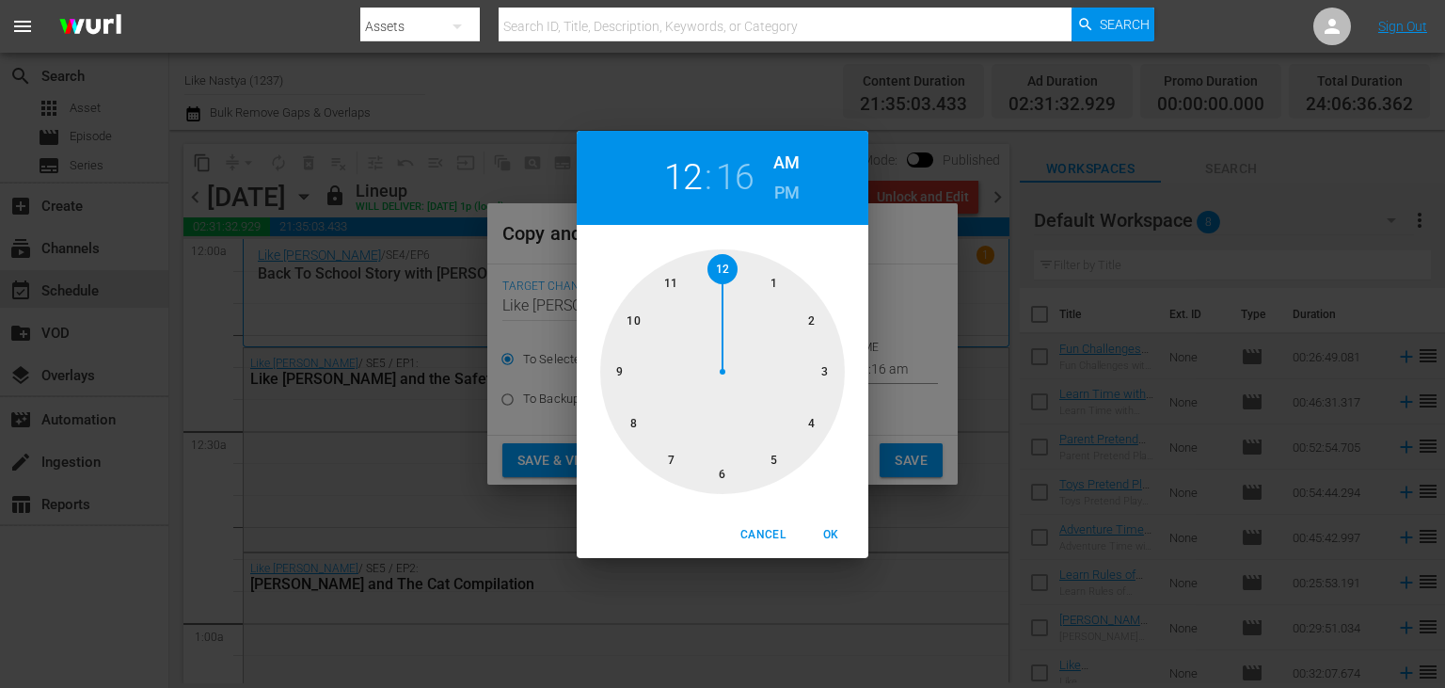
click at [721, 265] on div at bounding box center [722, 371] width 245 height 245
click at [824, 532] on span "OK" at bounding box center [830, 535] width 45 height 20
type input "12:00 am"
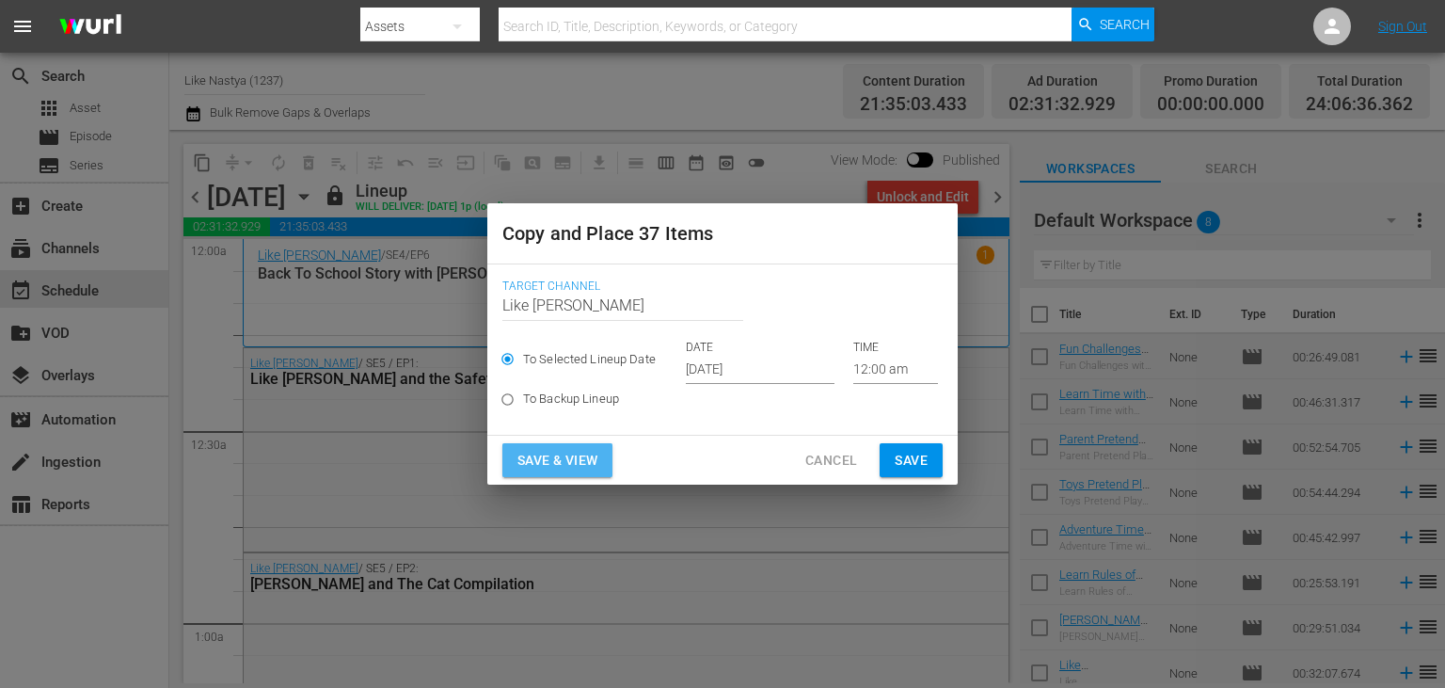
click at [561, 469] on span "Save & View" at bounding box center [557, 461] width 80 height 24
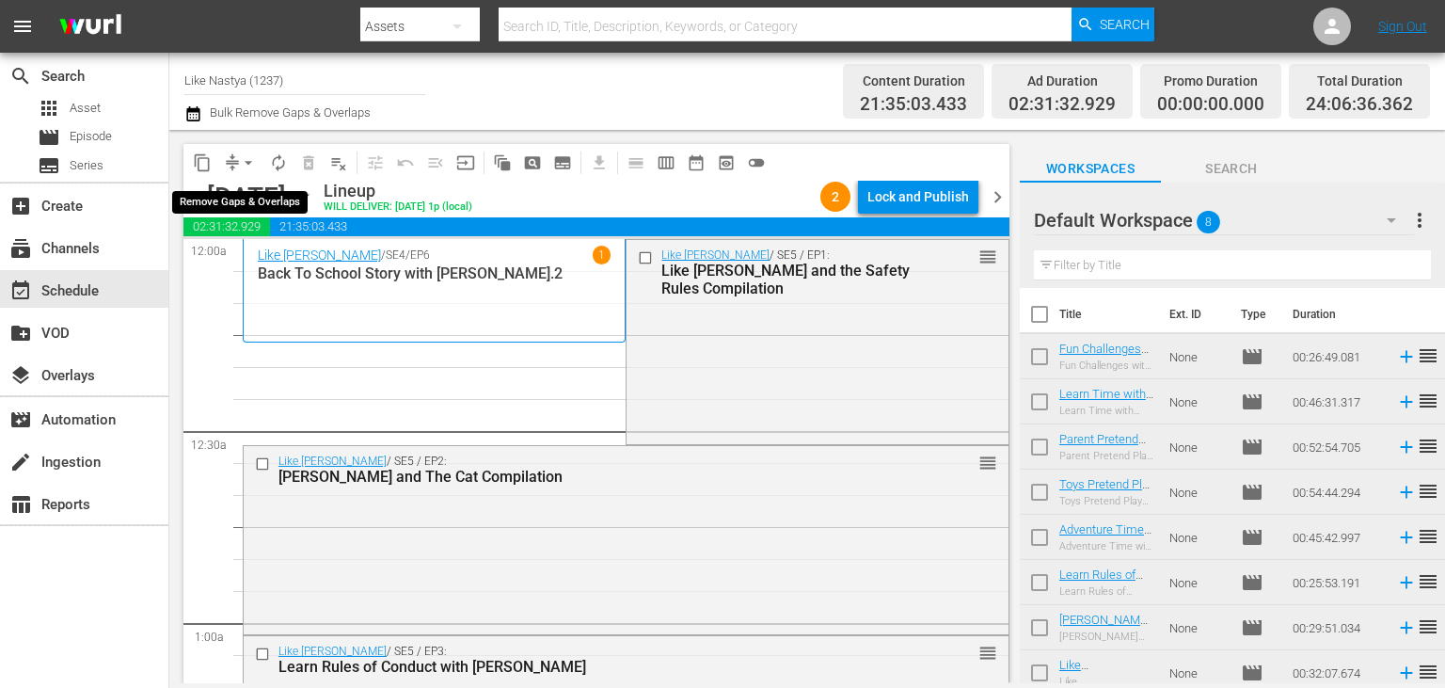
click at [240, 159] on span "arrow_drop_down" at bounding box center [248, 162] width 19 height 19
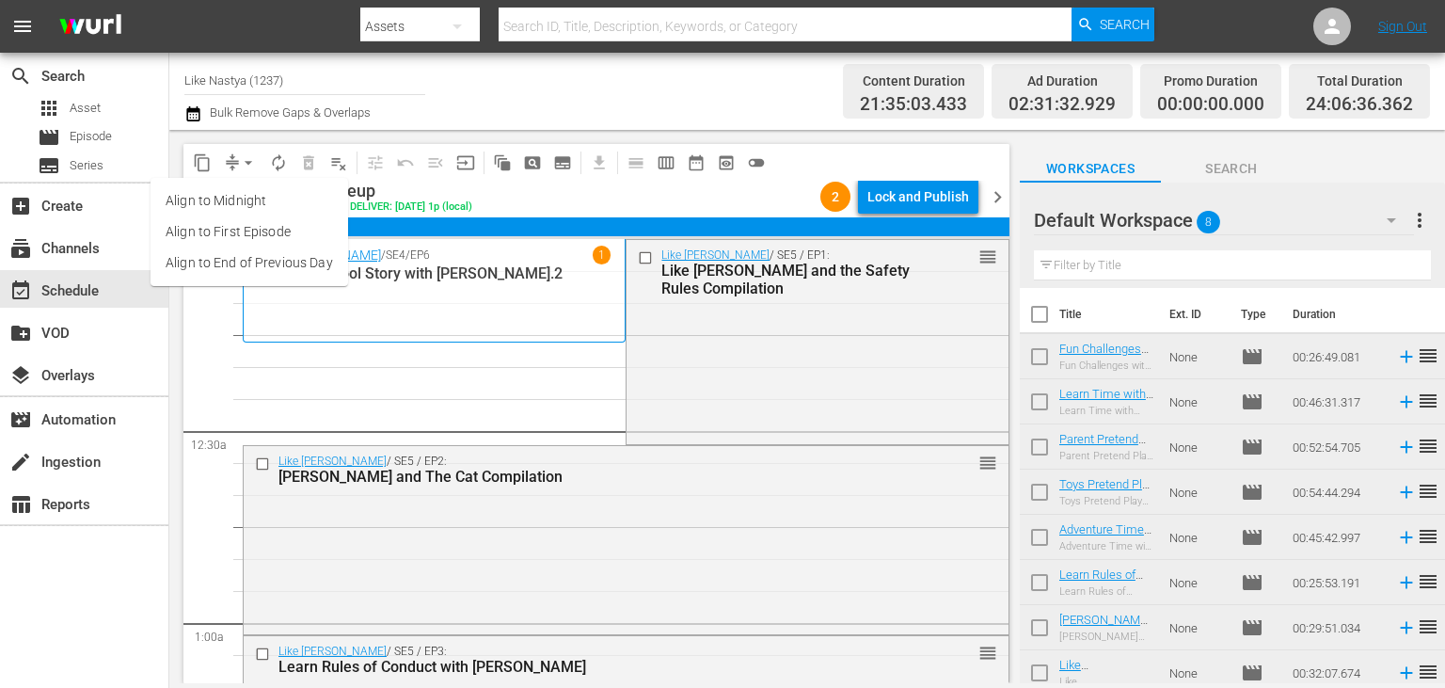
click at [277, 255] on li "Align to End of Previous Day" at bounding box center [250, 262] width 198 height 31
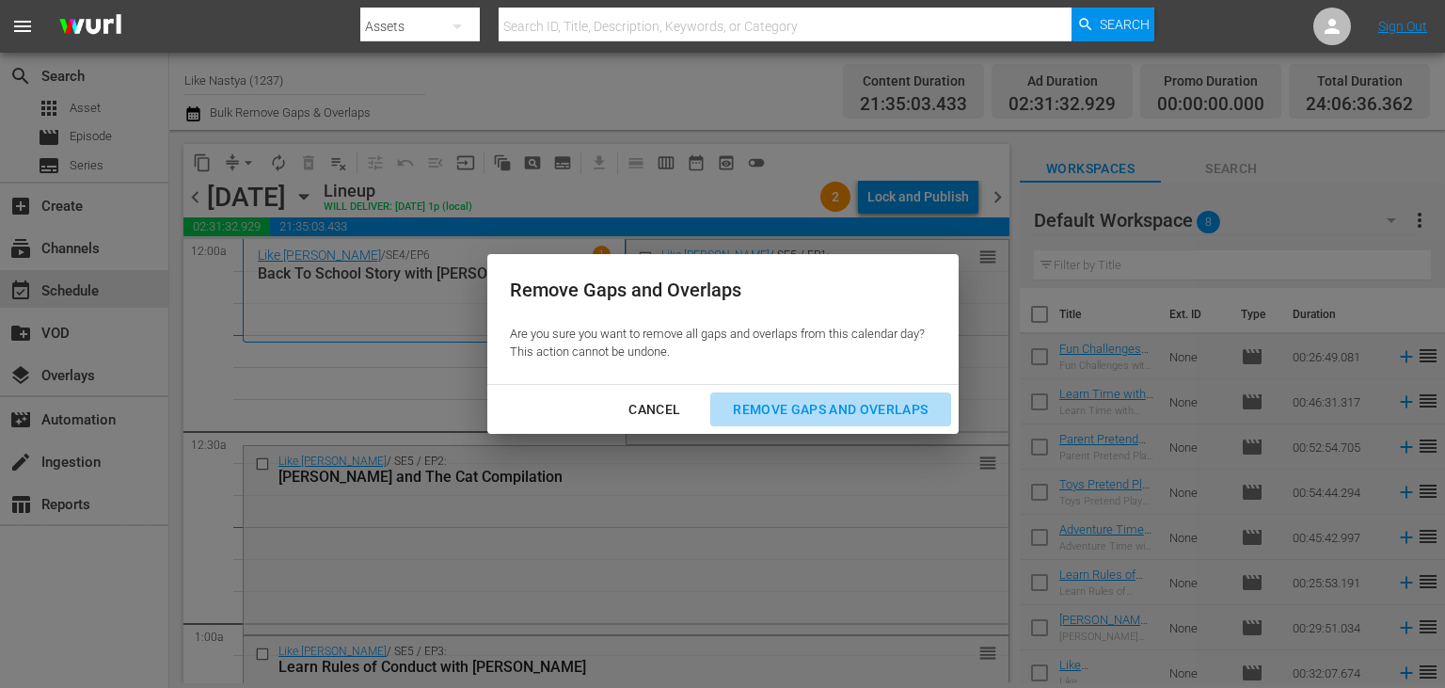
click at [800, 404] on div "Remove Gaps and Overlaps" at bounding box center [830, 410] width 225 height 24
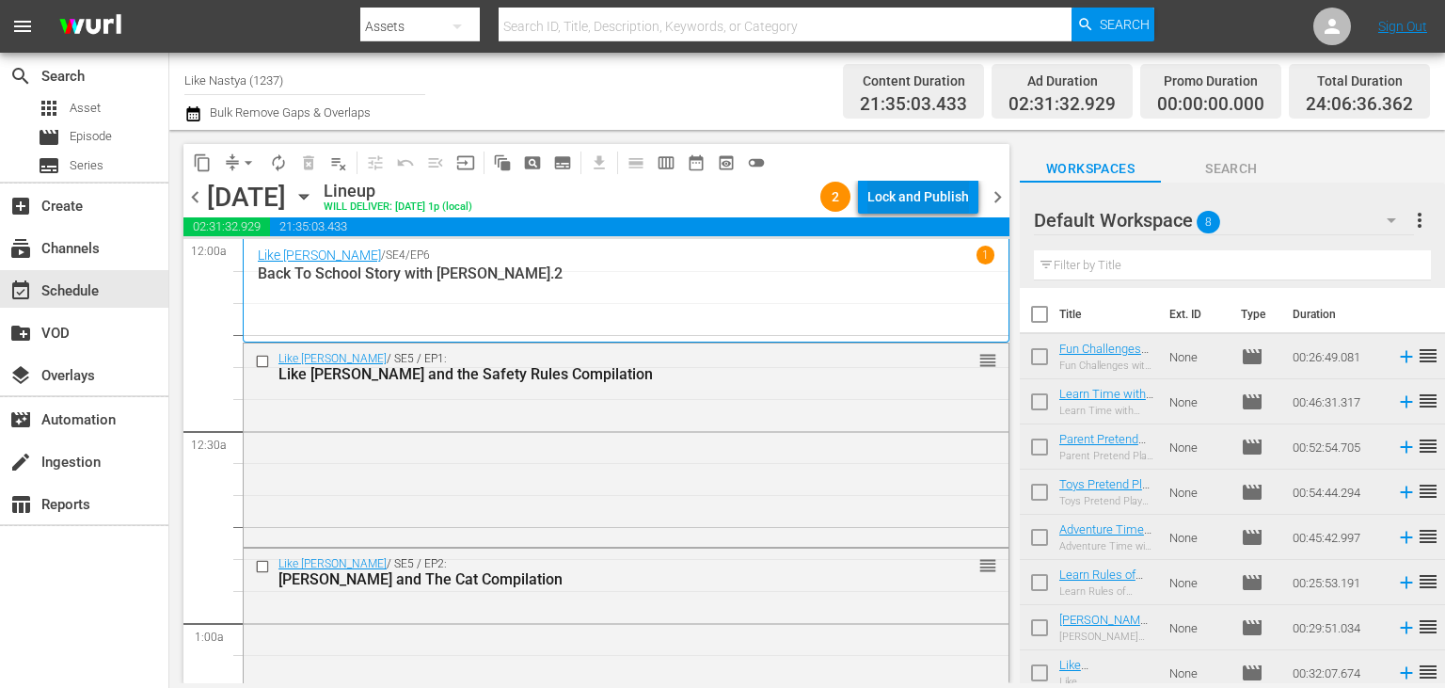
click at [946, 198] on div "Lock and Publish" at bounding box center [918, 197] width 102 height 34
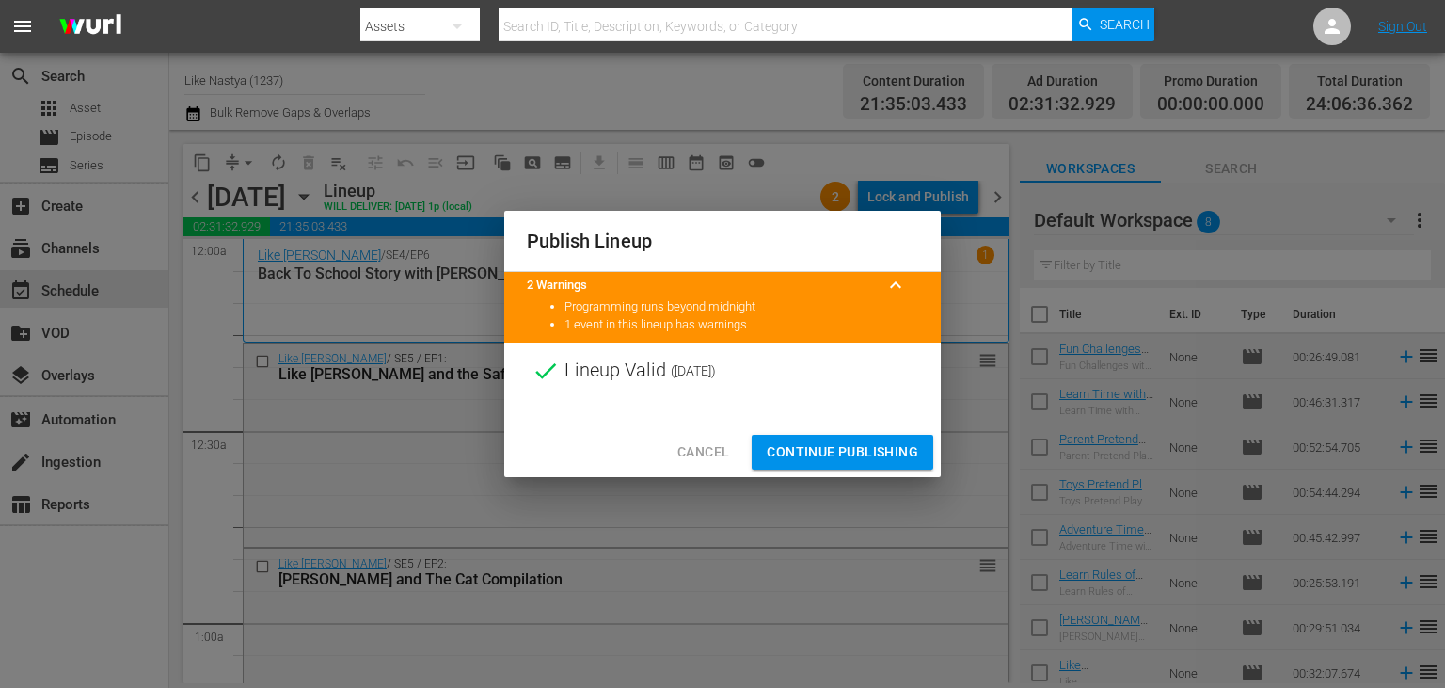
click at [813, 448] on span "Continue Publishing" at bounding box center [842, 452] width 151 height 24
